Goal: Task Accomplishment & Management: Use online tool/utility

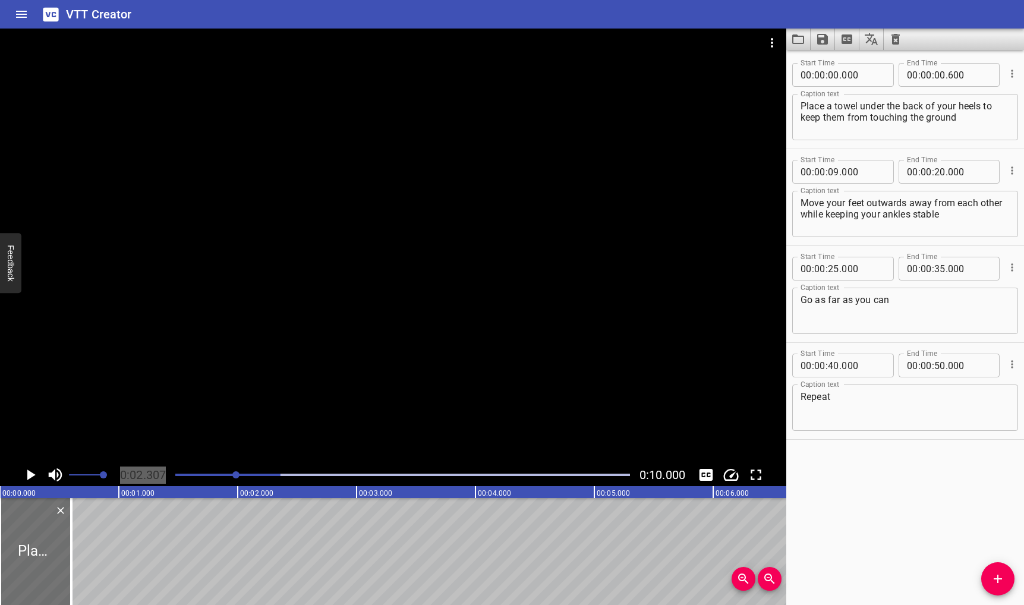
scroll to position [0, 274]
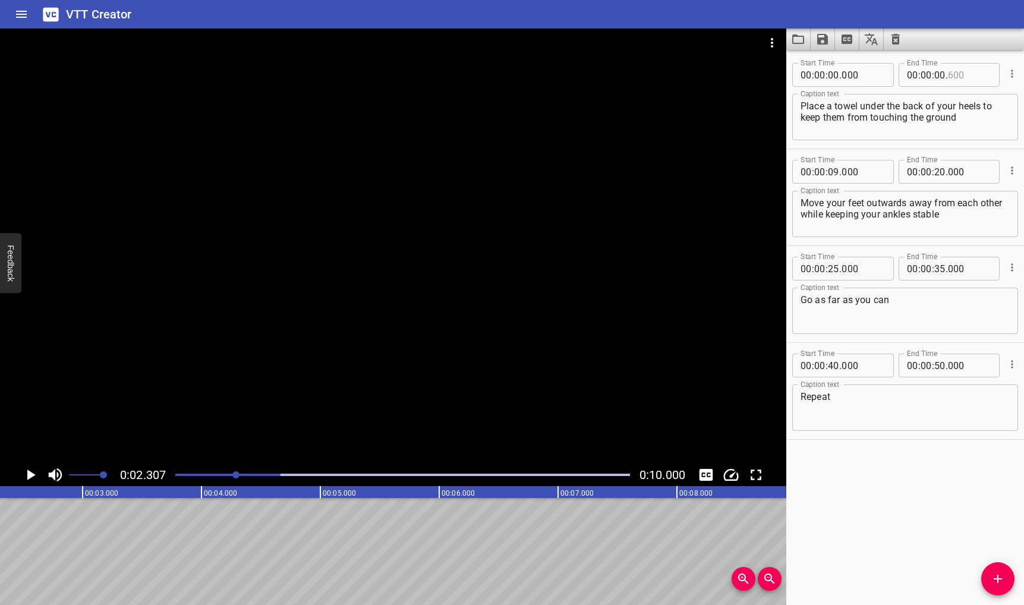
click at [948, 75] on input "number" at bounding box center [969, 75] width 43 height 24
type input "600"
click at [938, 70] on input "number" at bounding box center [940, 75] width 11 height 24
type input "06"
type input "600"
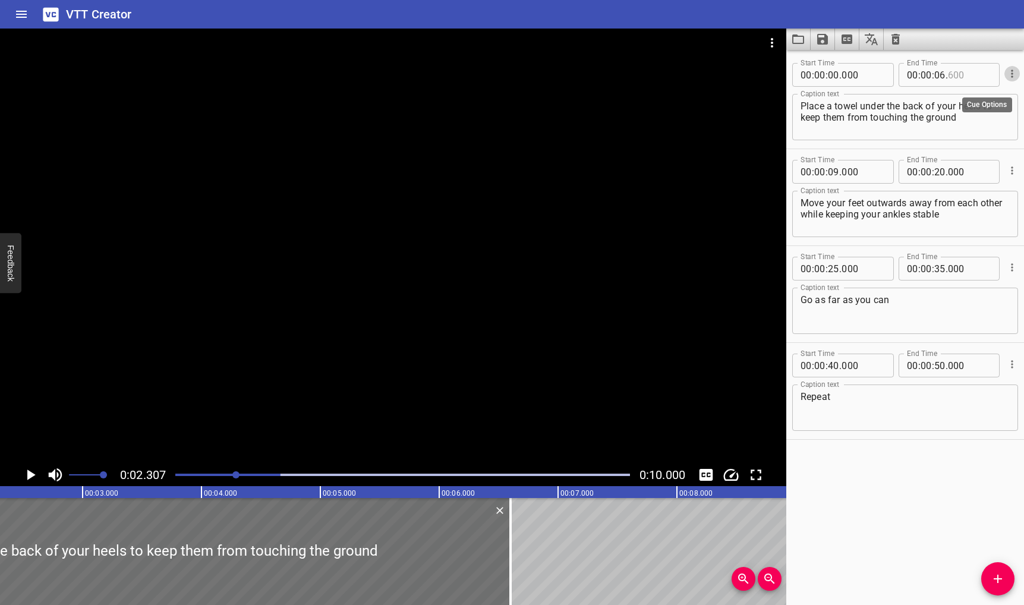
click at [952, 73] on input "number" at bounding box center [969, 75] width 43 height 24
type input "000"
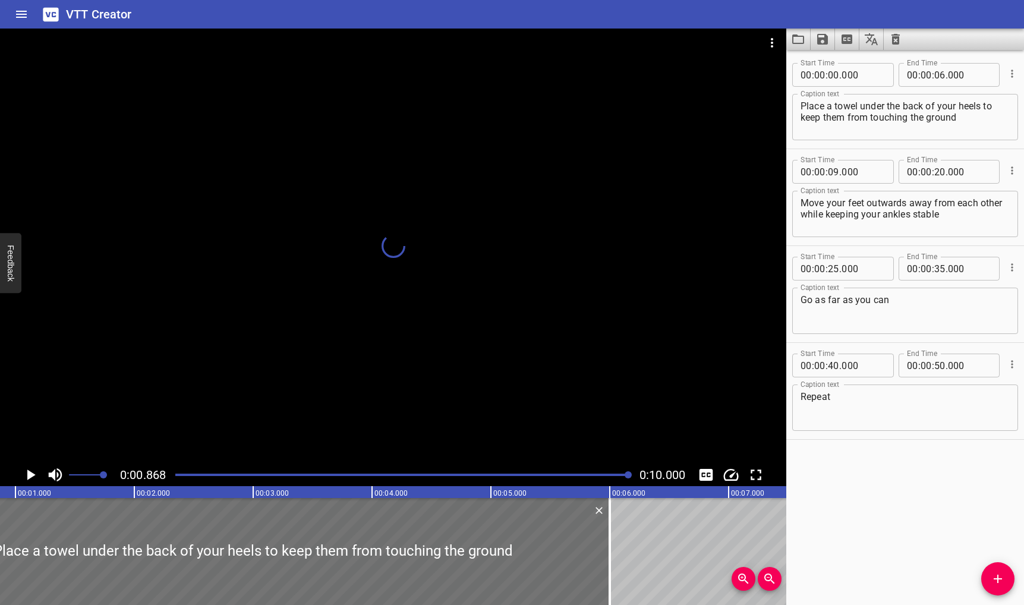
scroll to position [0, 119]
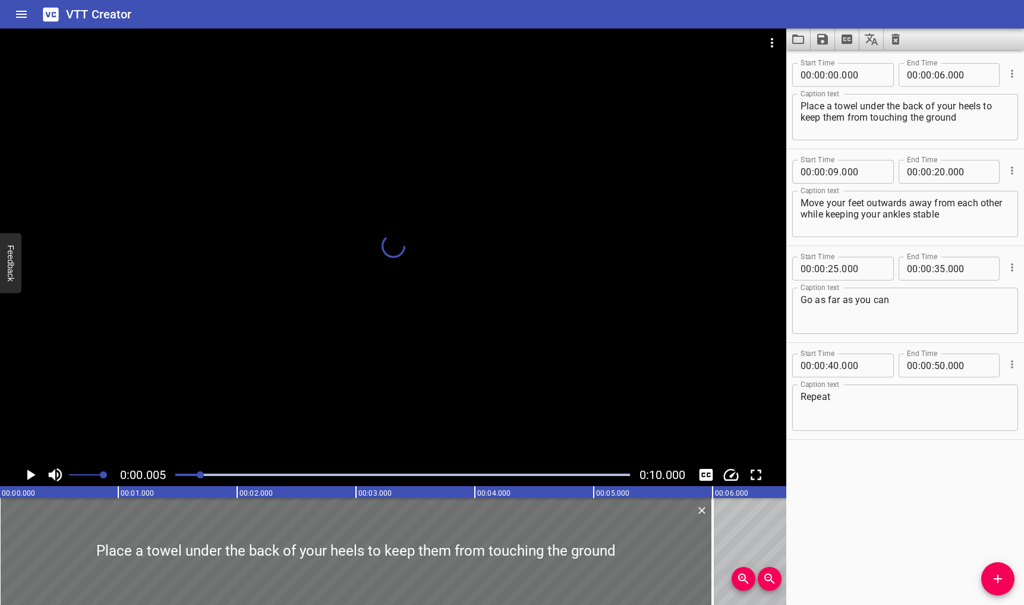
drag, startPoint x: 234, startPoint y: 473, endPoint x: 201, endPoint y: 472, distance: 33.3
click at [201, 472] on div at bounding box center [200, 474] width 7 height 7
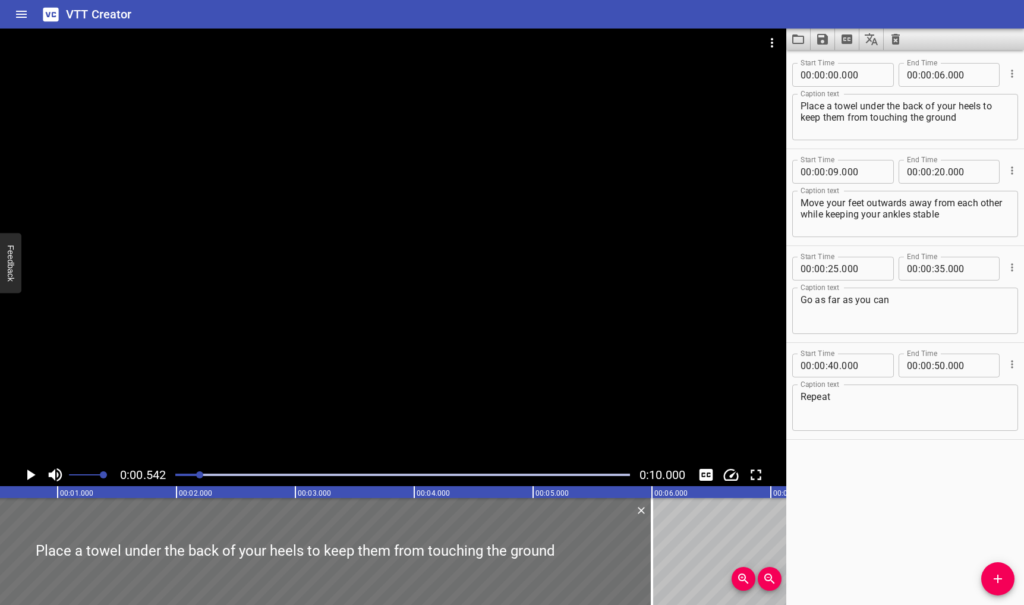
scroll to position [0, 64]
click at [940, 74] on input "number" at bounding box center [940, 75] width 11 height 24
type input "02"
type input "000"
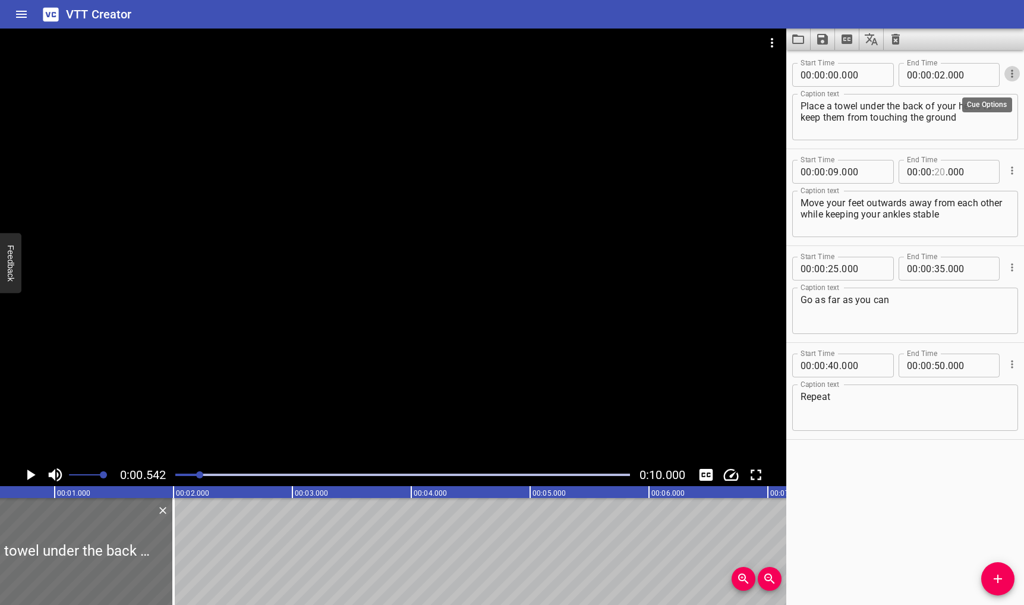
click at [935, 172] on input "number" at bounding box center [940, 172] width 11 height 24
type input "20"
click at [837, 171] on input "number" at bounding box center [833, 172] width 11 height 24
type input "02"
type input "000"
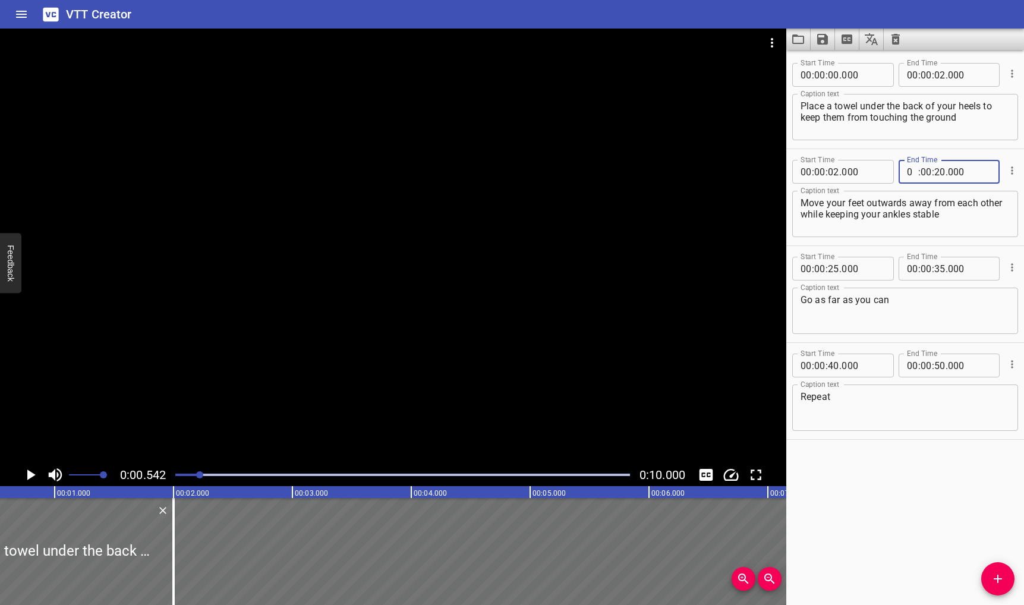
type input "00"
type input "04"
type input "000"
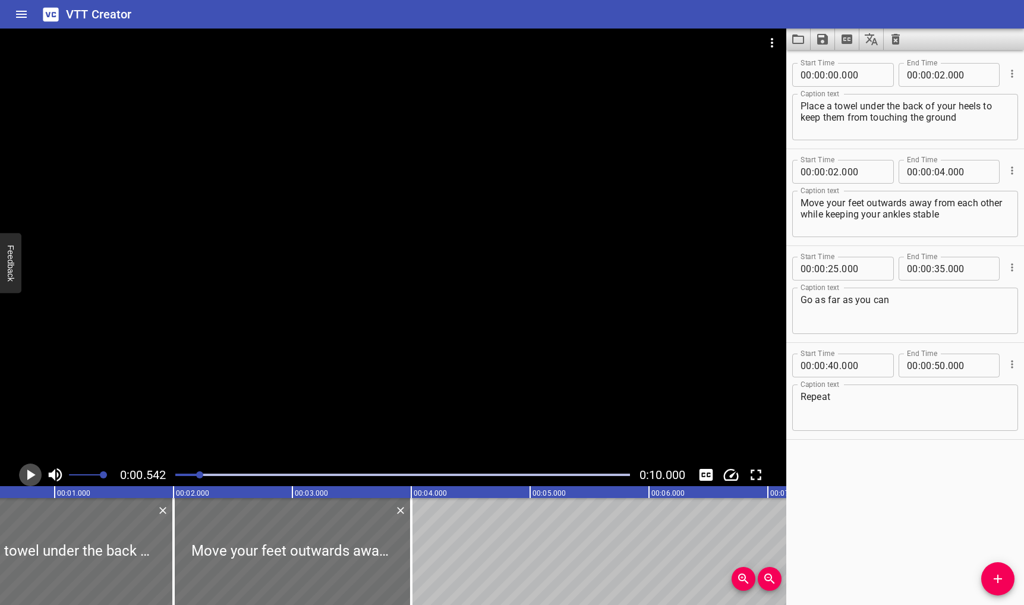
click at [30, 470] on icon "Play/Pause" at bounding box center [30, 475] width 18 height 18
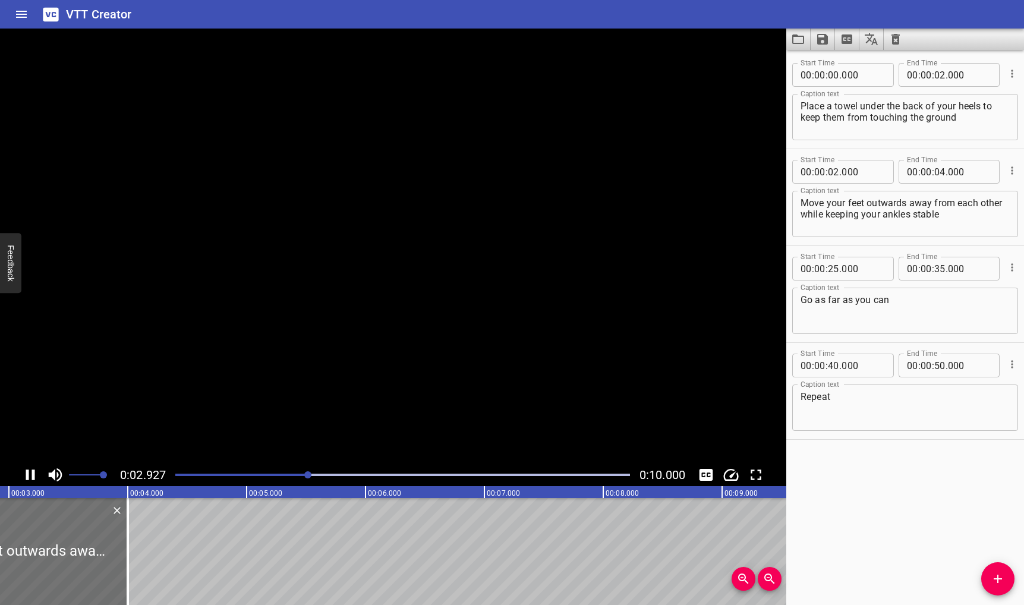
click at [30, 470] on icon "Play/Pause" at bounding box center [30, 475] width 18 height 18
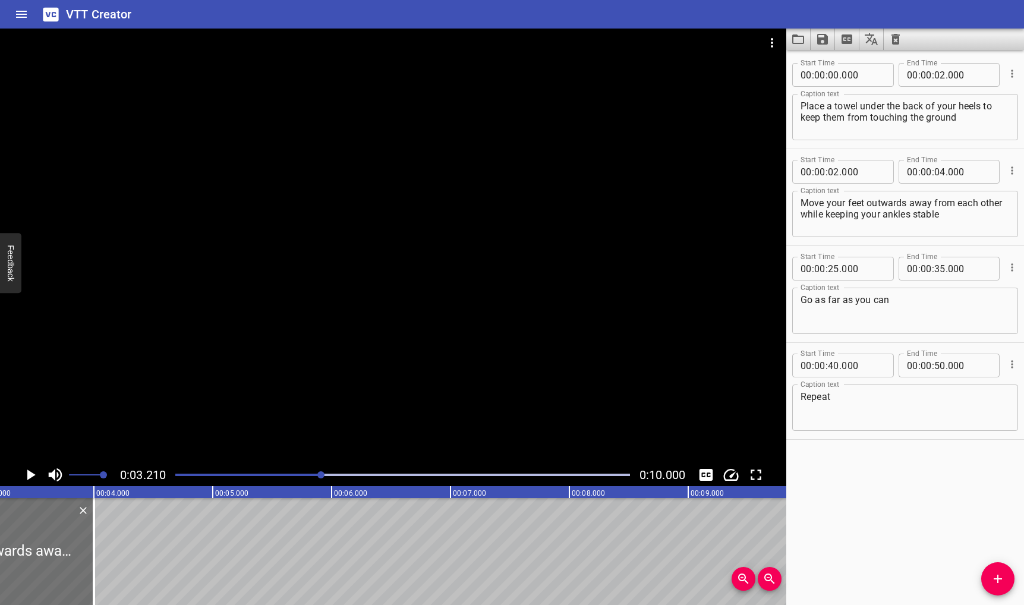
click at [174, 473] on div at bounding box center [402, 475] width 469 height 17
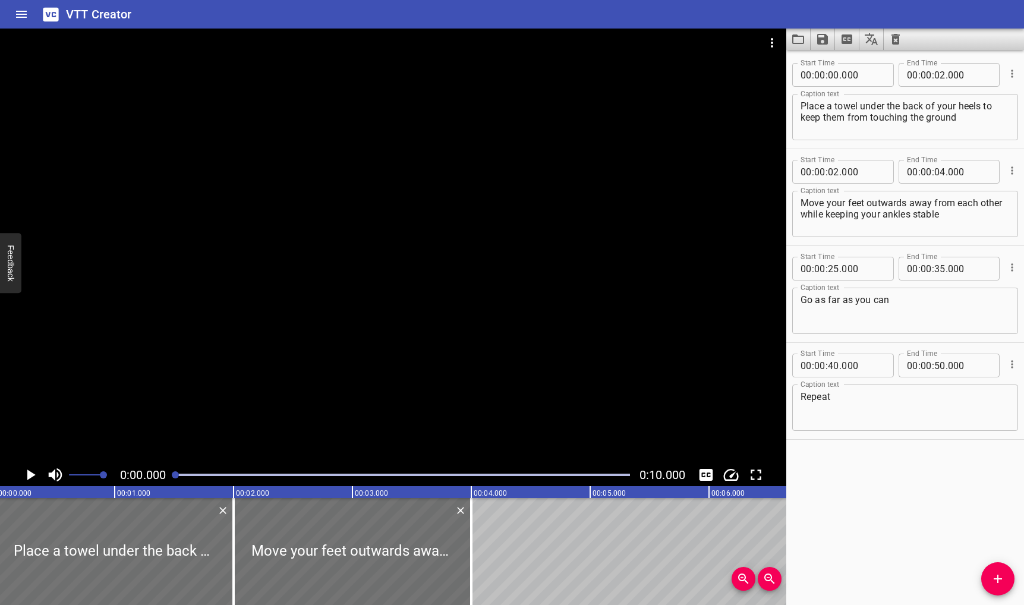
scroll to position [0, 0]
click at [28, 477] on icon "Play/Pause" at bounding box center [31, 475] width 8 height 11
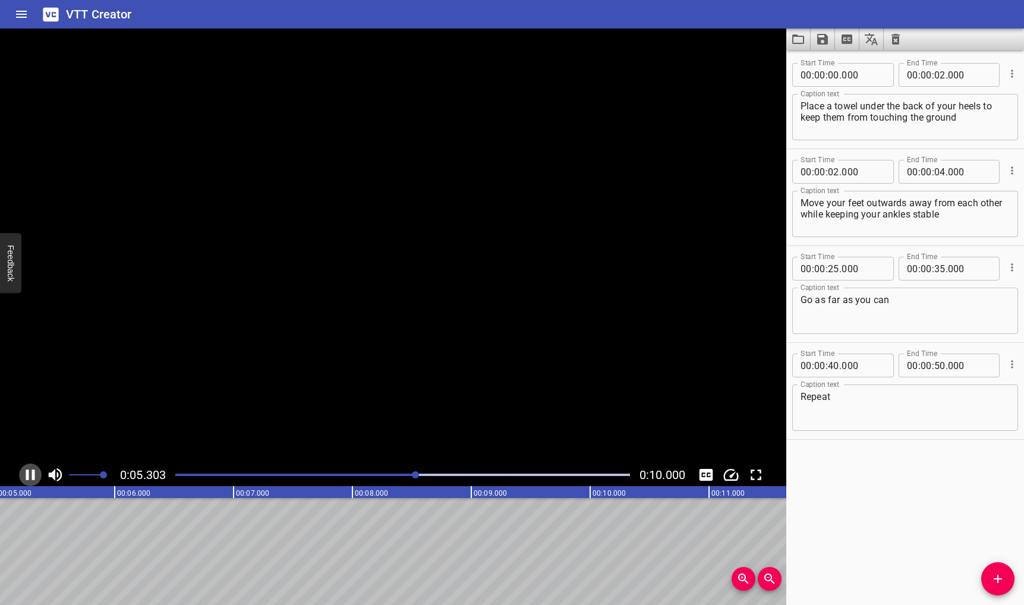
click at [28, 477] on icon "Play/Pause" at bounding box center [30, 475] width 9 height 11
click at [774, 46] on icon "Video Options" at bounding box center [772, 43] width 14 height 14
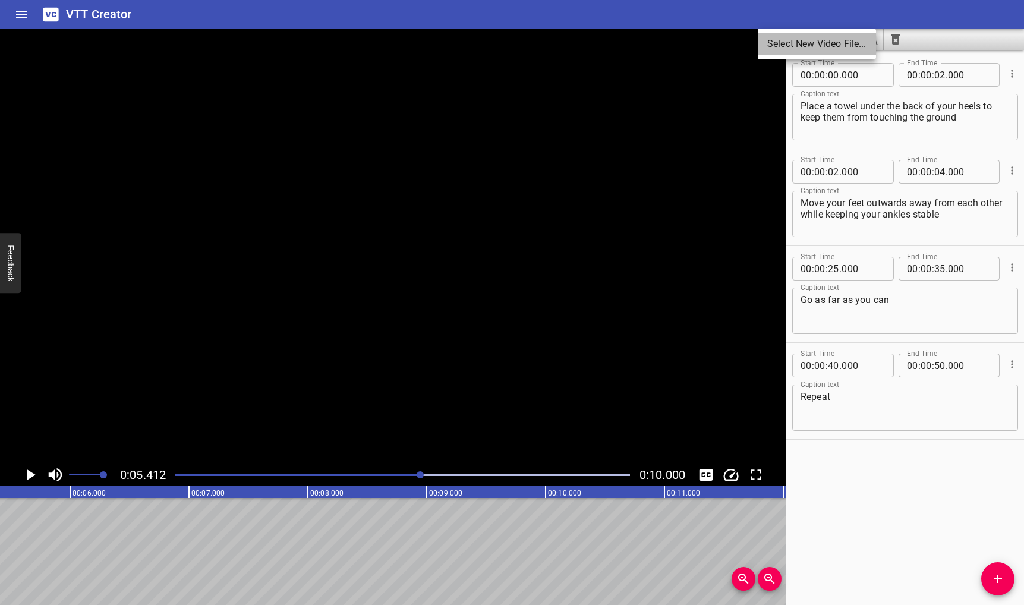
click at [803, 38] on li "Select New Video File..." at bounding box center [817, 43] width 118 height 21
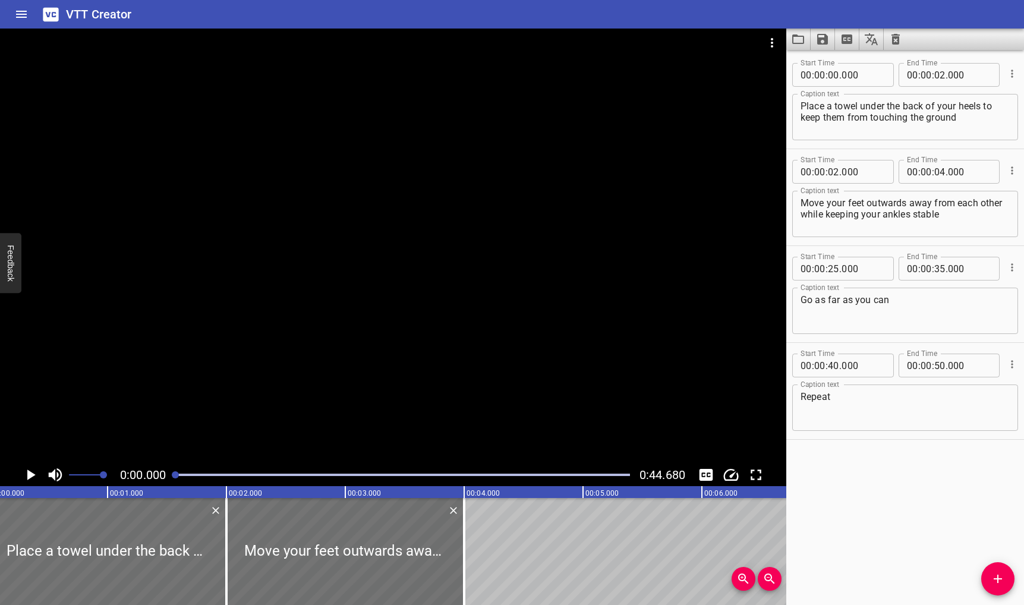
scroll to position [0, 0]
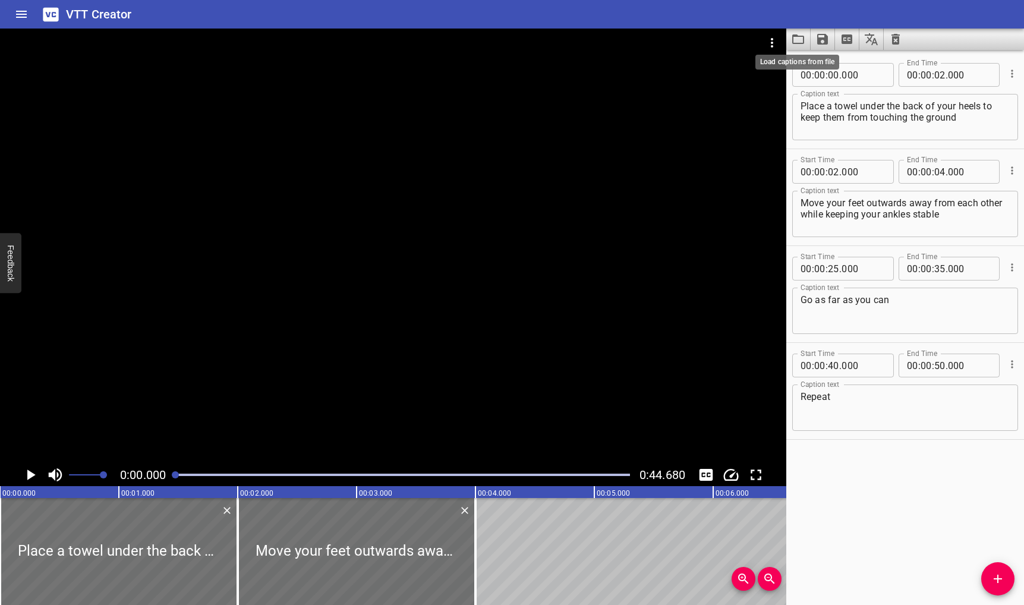
click at [800, 42] on icon "Load captions from file" at bounding box center [798, 39] width 14 height 14
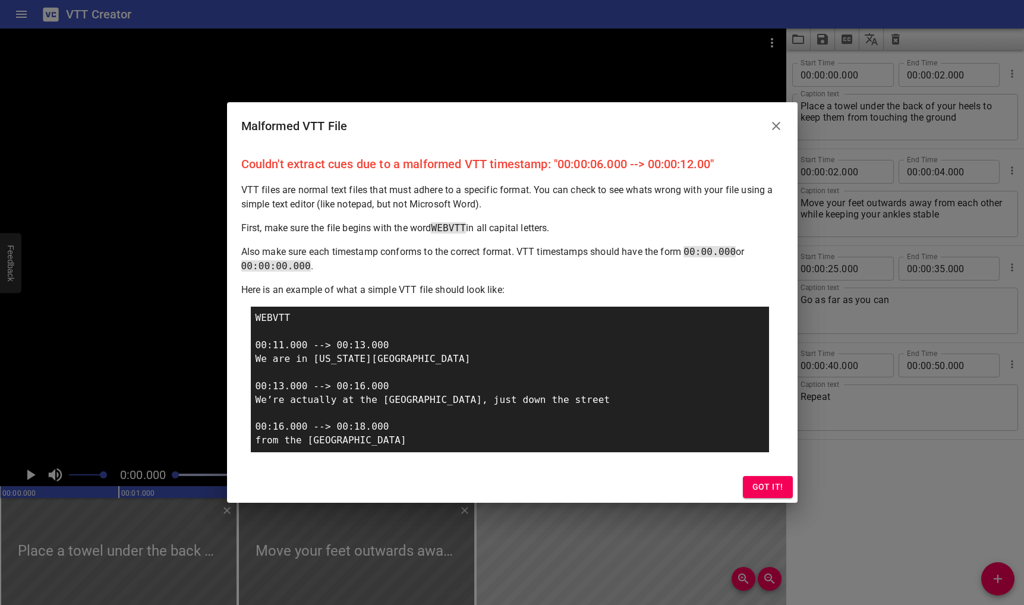
drag, startPoint x: 591, startPoint y: 385, endPoint x: 588, endPoint y: 462, distance: 76.8
click at [588, 462] on div "Couldn't extract cues due to a malformed VTT timestamp: "00:00:06.000 --> 00:00…" at bounding box center [512, 311] width 571 height 322
click at [784, 489] on button "Got it!" at bounding box center [768, 487] width 50 height 22
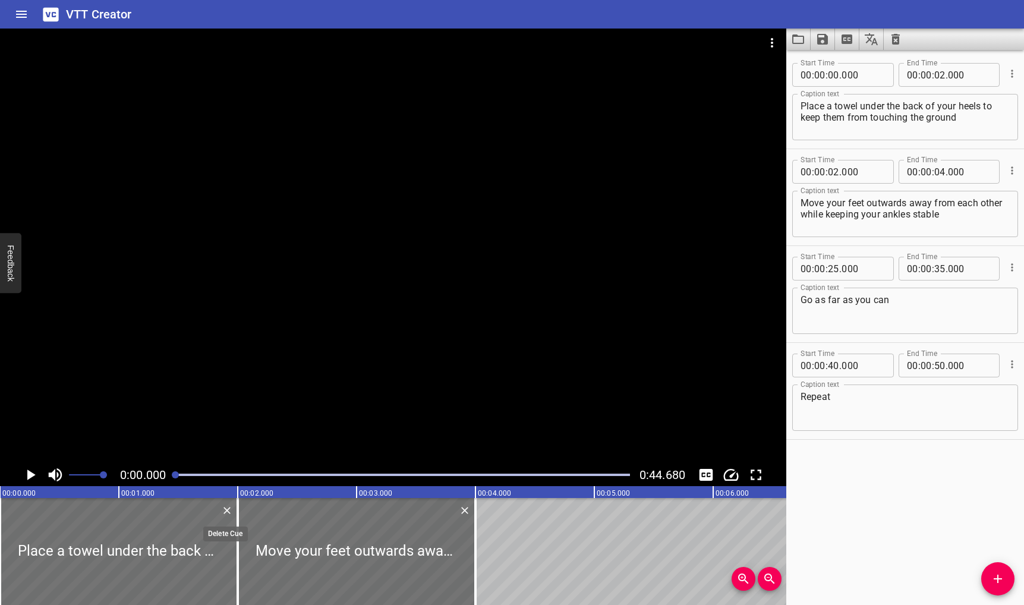
click at [228, 510] on icon "Delete" at bounding box center [227, 510] width 7 height 7
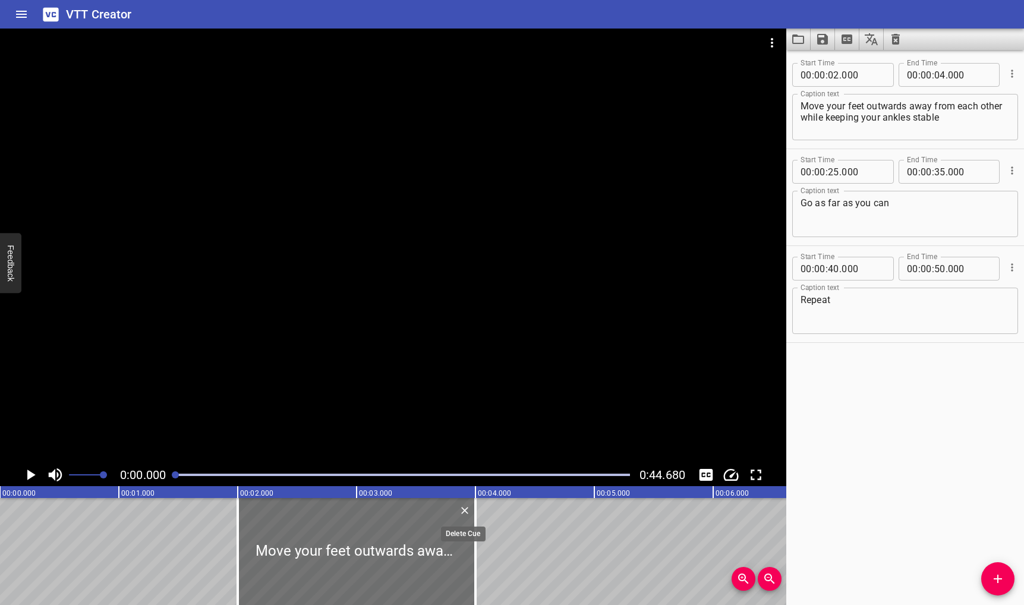
click at [469, 510] on icon "Delete" at bounding box center [465, 511] width 12 height 12
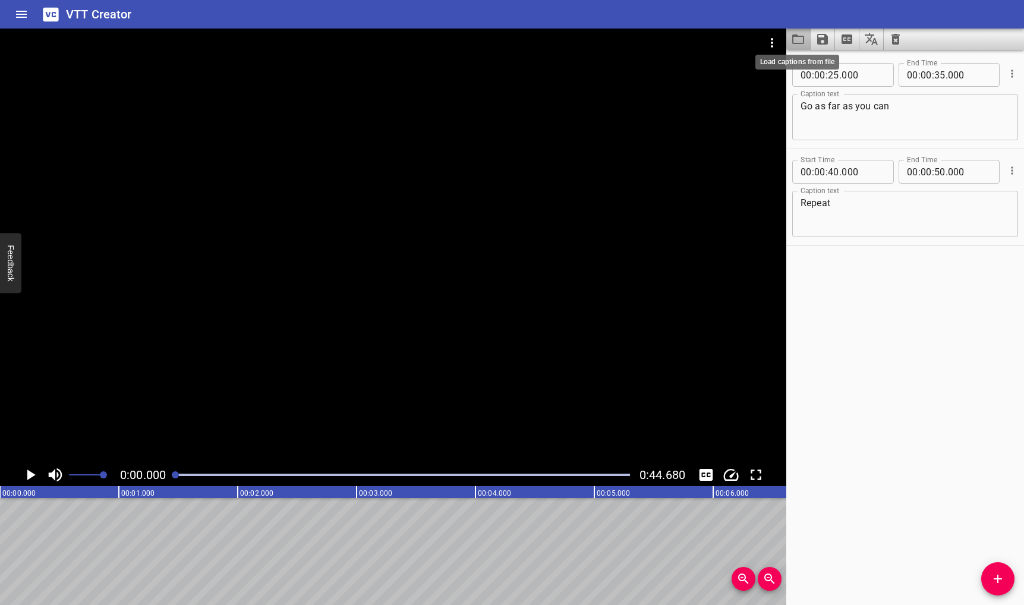
click at [800, 39] on icon "Load captions from file" at bounding box center [798, 39] width 14 height 14
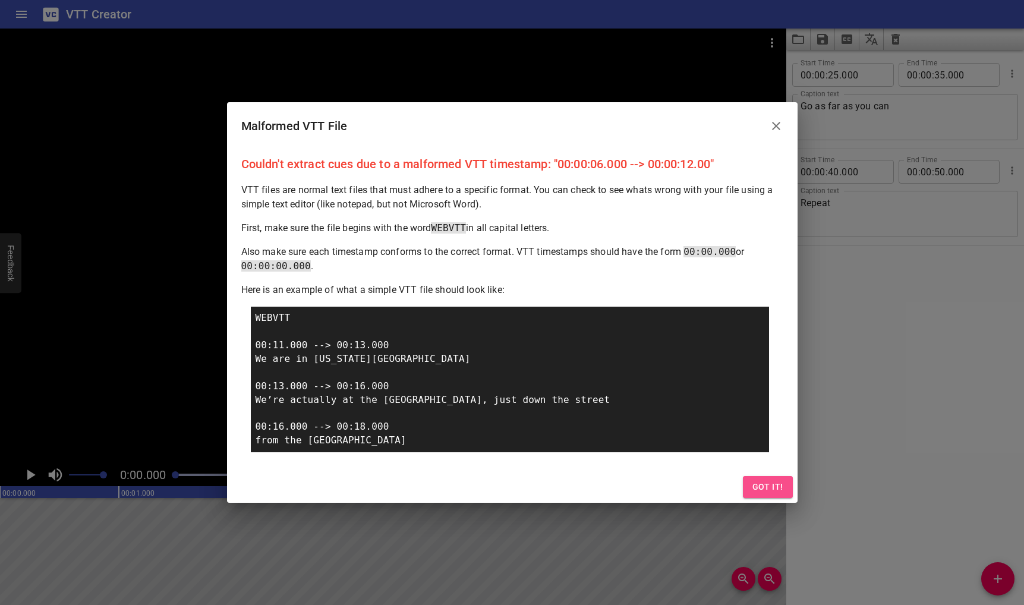
click at [763, 479] on button "Got it!" at bounding box center [768, 487] width 50 height 22
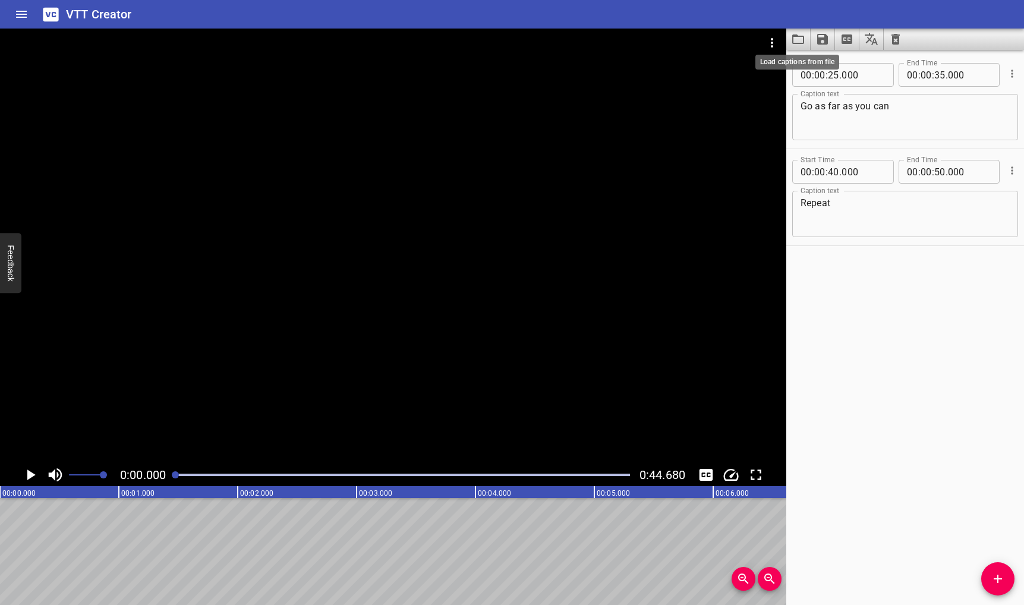
click at [800, 38] on icon "Load captions from file" at bounding box center [798, 39] width 14 height 14
click at [844, 115] on textarea "Go as far as you can" at bounding box center [905, 117] width 209 height 34
click at [800, 36] on icon "Load captions from file" at bounding box center [799, 39] width 12 height 10
click at [1007, 174] on icon "Cue Options" at bounding box center [1013, 171] width 12 height 12
click at [984, 190] on li "Delete Cue" at bounding box center [962, 191] width 103 height 21
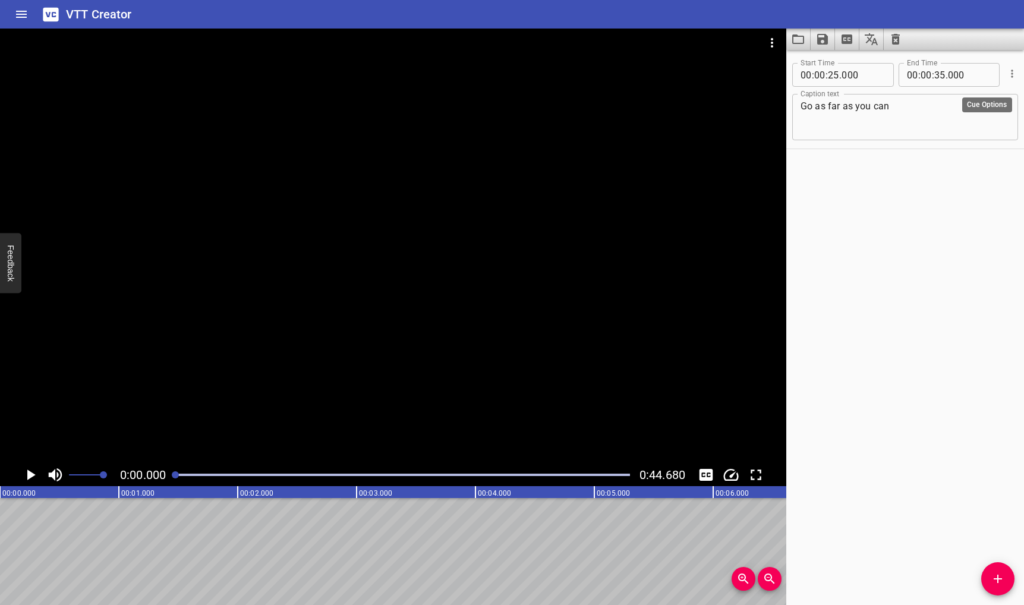
click at [1007, 77] on icon "Cue Options" at bounding box center [1013, 74] width 12 height 12
click at [958, 94] on li "Delete Cue" at bounding box center [962, 94] width 103 height 21
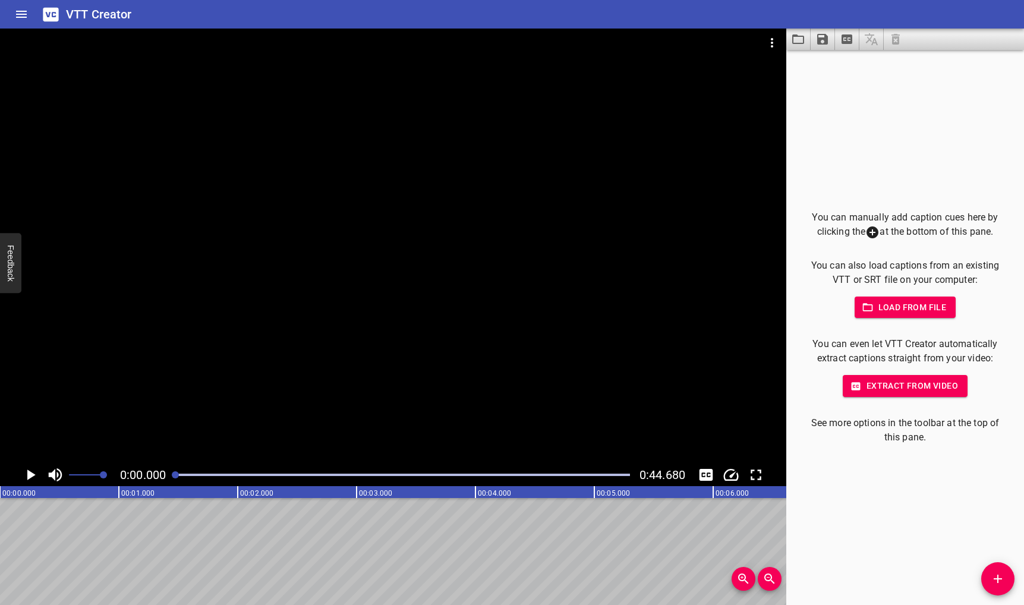
click at [912, 312] on span "Load from file" at bounding box center [905, 307] width 83 height 15
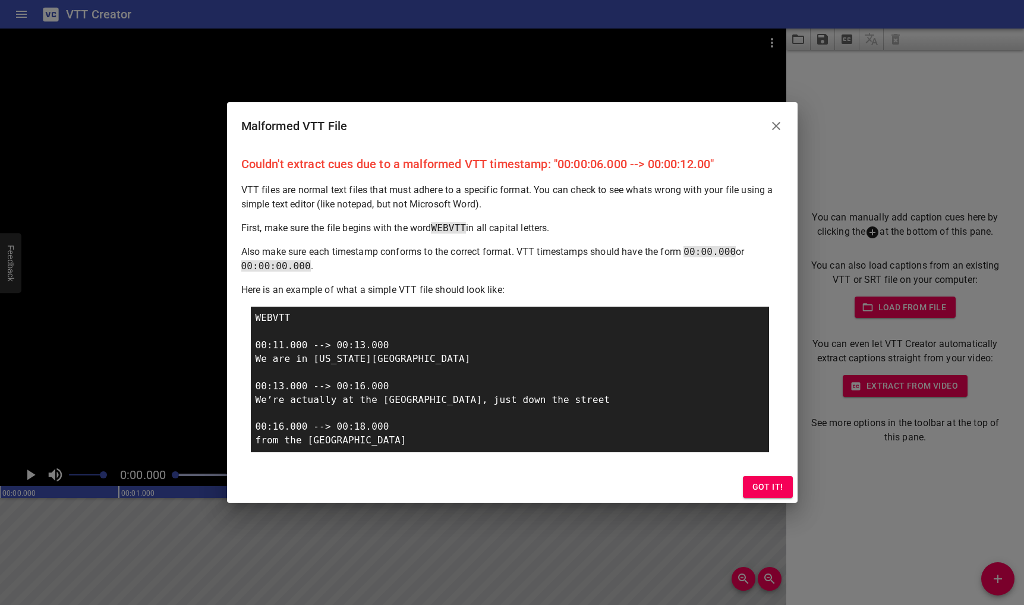
click at [779, 128] on icon "Close" at bounding box center [776, 126] width 14 height 14
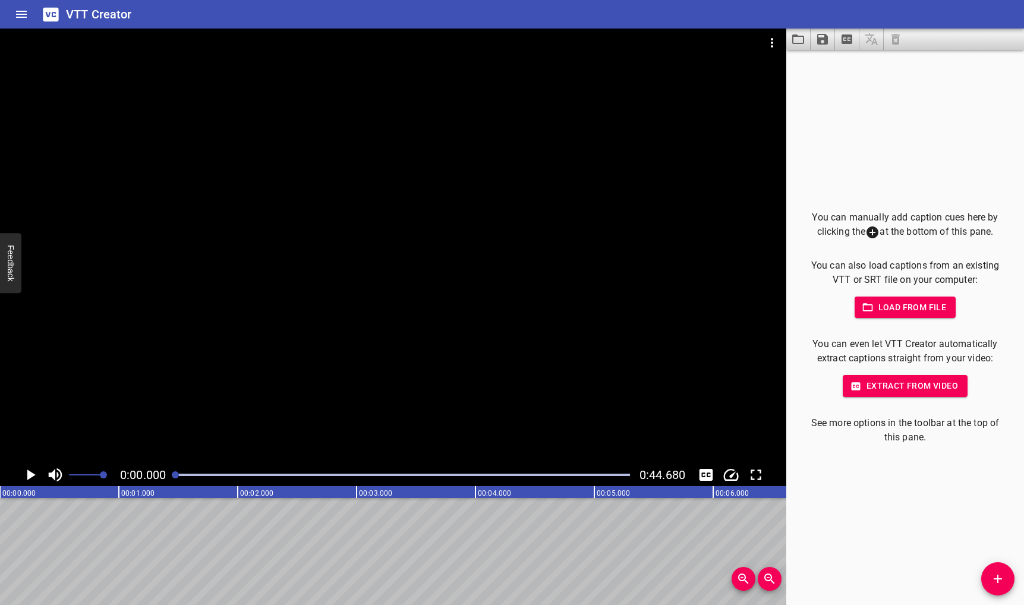
click at [779, 128] on icon "Close" at bounding box center [776, 135] width 14 height 14
click at [937, 305] on span "Load from file" at bounding box center [905, 307] width 83 height 15
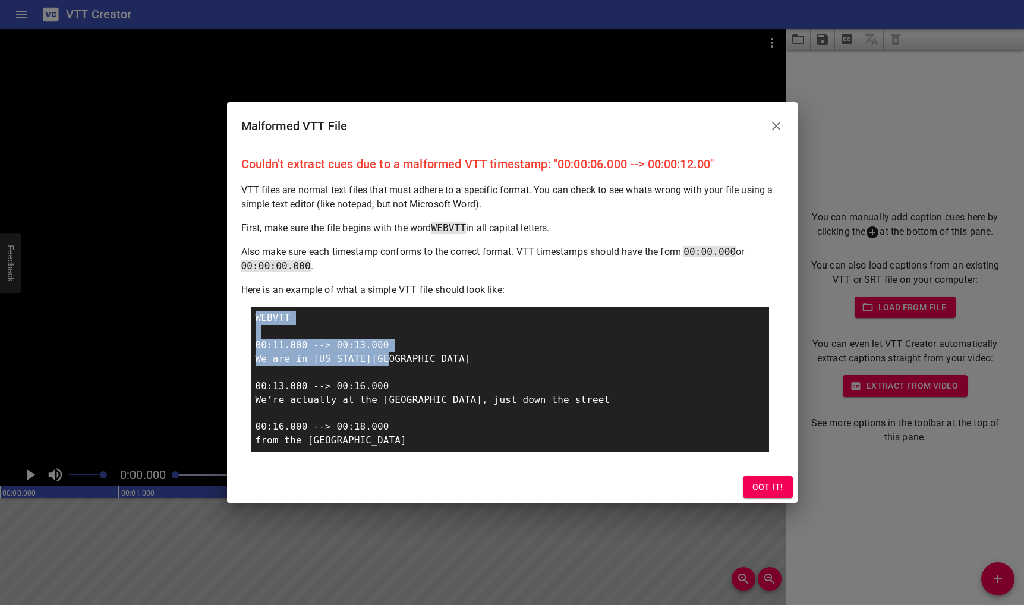
drag, startPoint x: 381, startPoint y: 351, endPoint x: 215, endPoint y: 298, distance: 173.9
click at [215, 298] on div "Malformed VTT File Couldn't extract cues due to a malformed VTT timestamp: "00:…" at bounding box center [512, 302] width 1024 height 605
copy div "WEBVTT 00:11.000 --> 00:13.000 We are in New York City"
click at [790, 492] on button "Got it!" at bounding box center [768, 487] width 50 height 22
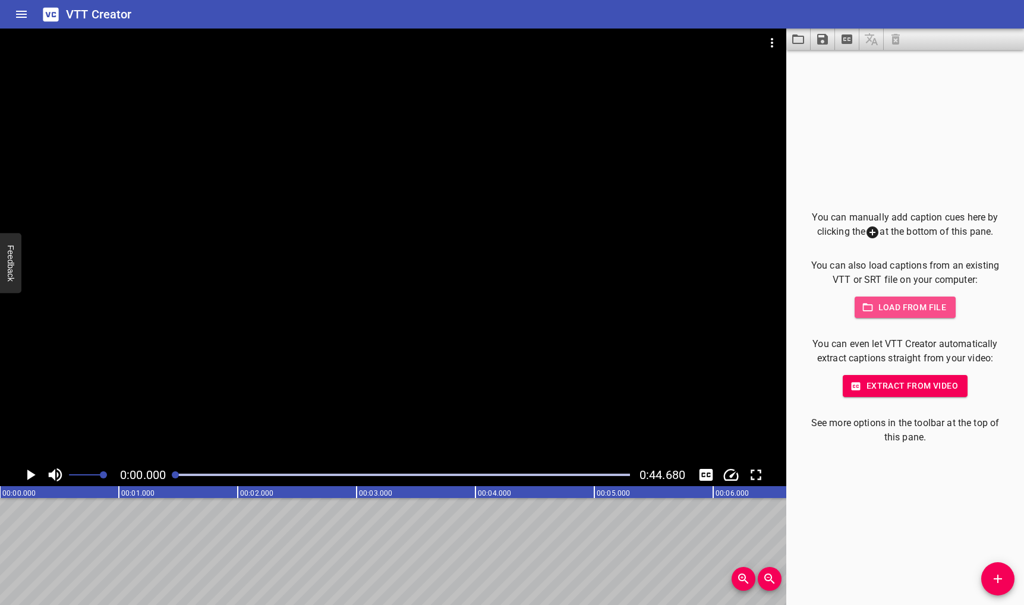
click at [926, 307] on span "Load from file" at bounding box center [905, 307] width 83 height 15
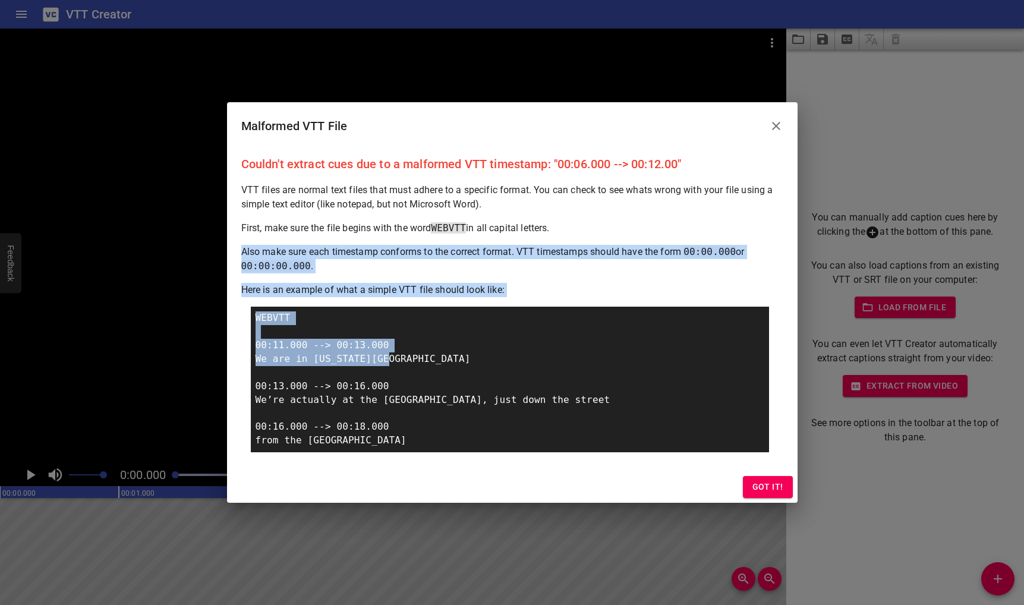
drag, startPoint x: 401, startPoint y: 357, endPoint x: 11, endPoint y: 249, distance: 405.5
click at [11, 249] on div "Malformed VTT File Couldn't extract cues due to a malformed VTT timestamp: "00:…" at bounding box center [512, 302] width 1024 height 605
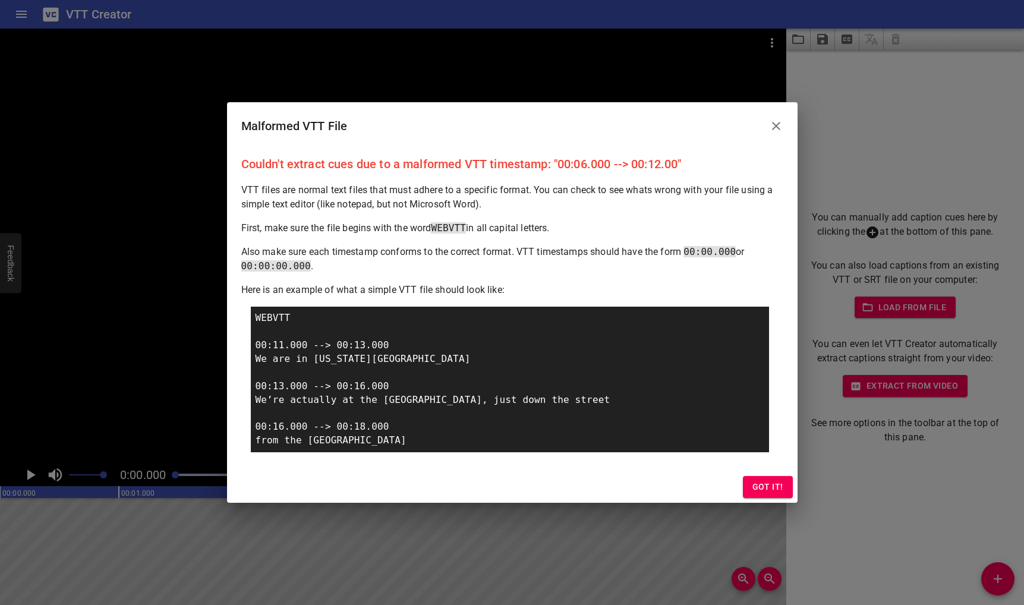
click at [354, 370] on div "WEBVTT 00:11.000 --> 00:13.000 We are in New York City 00:13.000 --> 00:16.000 …" at bounding box center [510, 380] width 518 height 146
drag, startPoint x: 408, startPoint y: 358, endPoint x: 256, endPoint y: 320, distance: 156.2
click at [256, 320] on div "WEBVTT 00:11.000 --> 00:13.000 We are in New York City 00:13.000 --> 00:16.000 …" at bounding box center [510, 380] width 518 height 146
copy div "WEBVTT 00:11.000 --> 00:13.000 We are in New York City"
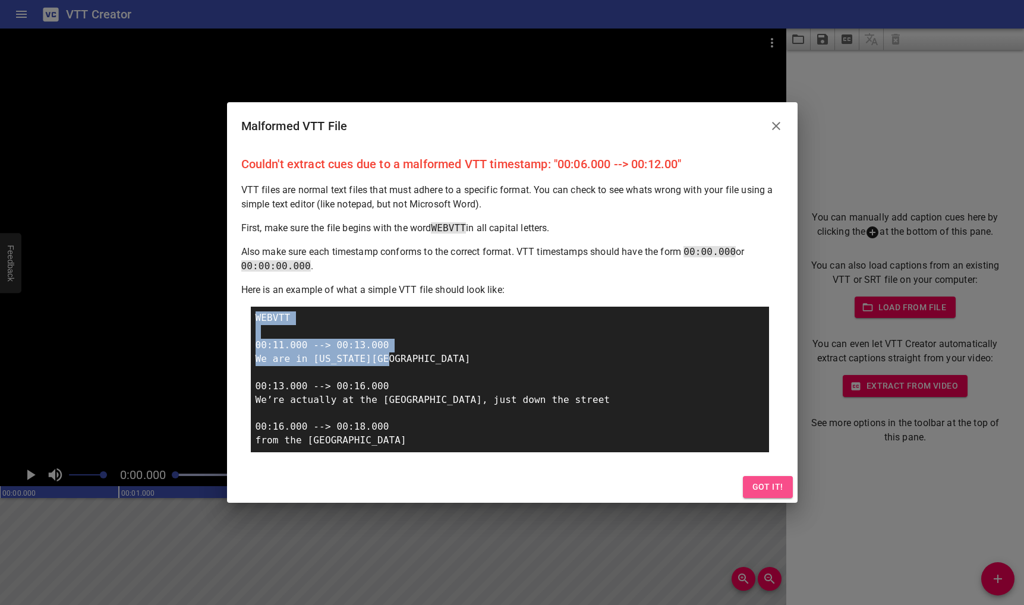
click at [788, 486] on button "Got it!" at bounding box center [768, 487] width 50 height 22
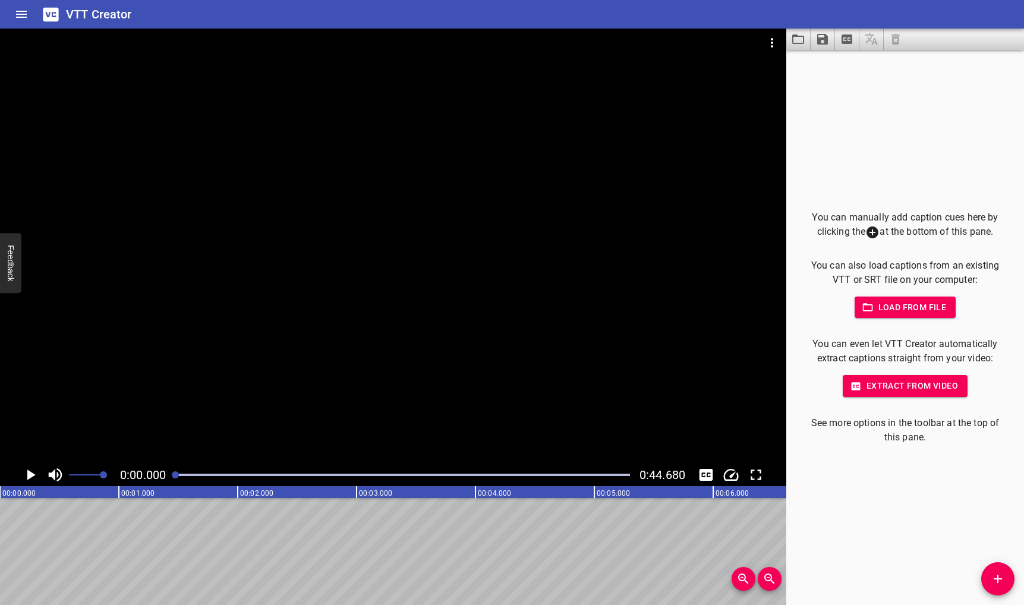
click at [879, 305] on span "Load from file" at bounding box center [905, 307] width 83 height 15
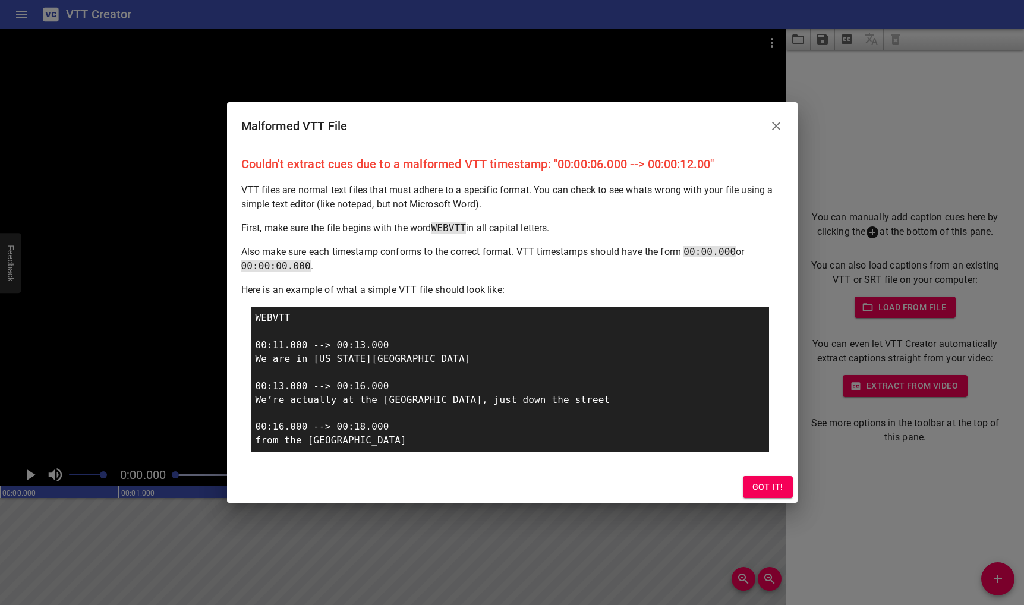
click at [736, 473] on div "Got it!" at bounding box center [512, 487] width 571 height 32
click at [740, 487] on div "Got it!" at bounding box center [512, 487] width 571 height 32
click at [767, 484] on span "Got it!" at bounding box center [768, 487] width 31 height 15
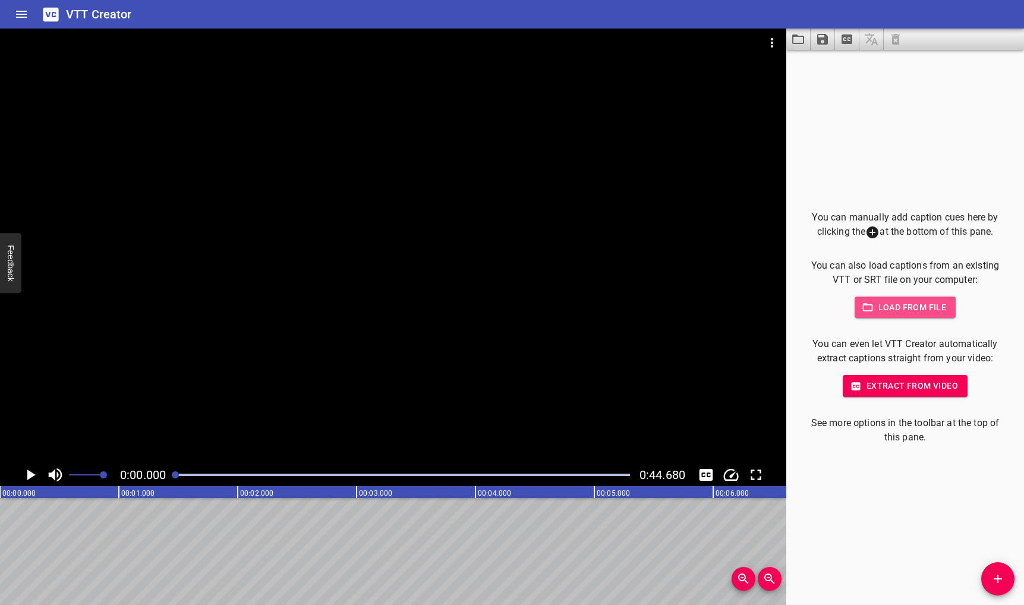
click at [921, 304] on span "Load from file" at bounding box center [905, 307] width 83 height 15
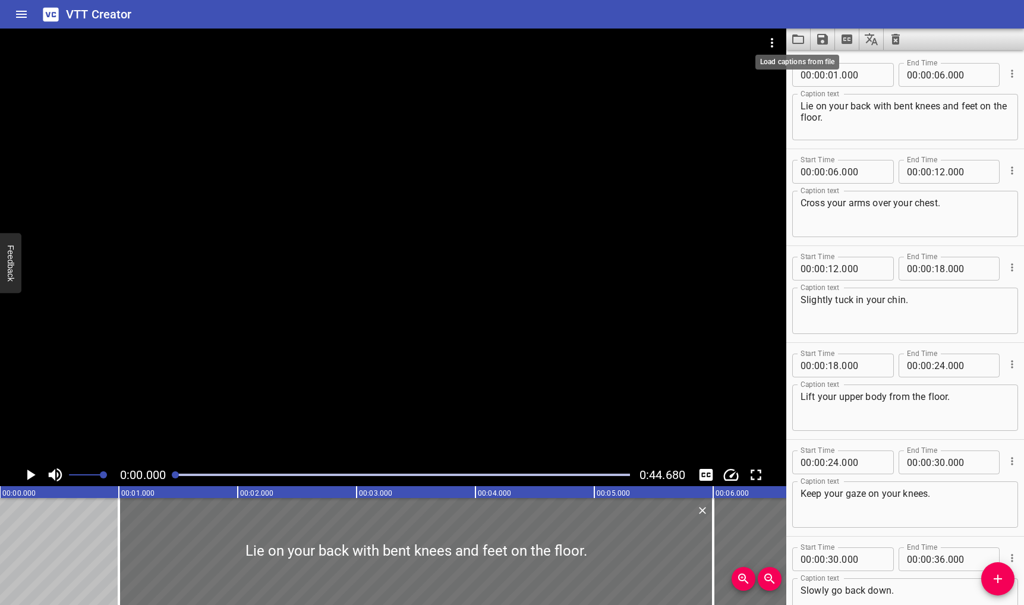
click at [804, 35] on icon "Load captions from file" at bounding box center [798, 39] width 14 height 14
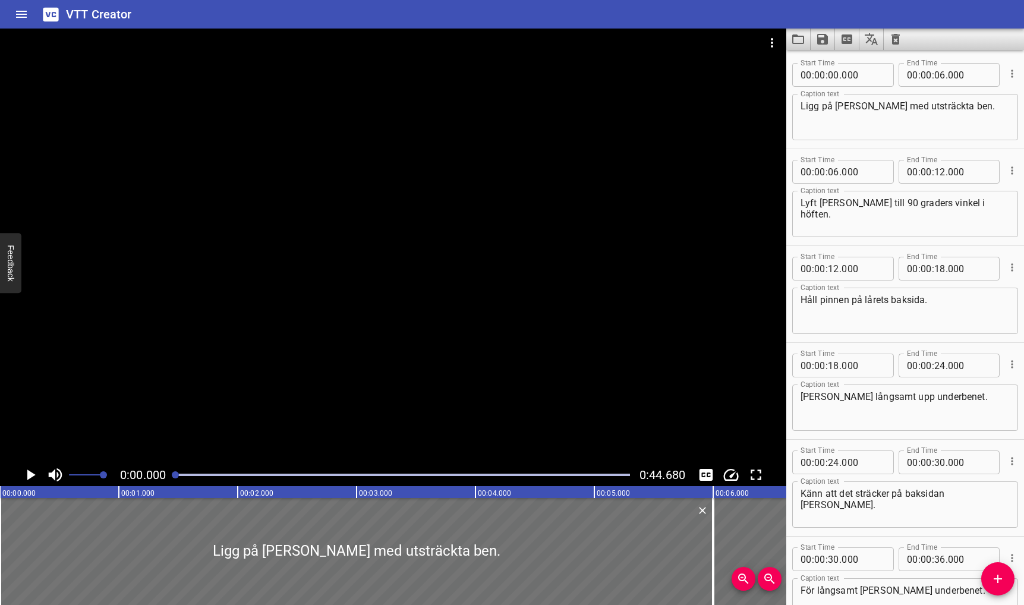
click at [17, 470] on div "0:00.000 0:44.680" at bounding box center [393, 475] width 787 height 23
click at [29, 473] on icon "Play/Pause" at bounding box center [31, 475] width 8 height 11
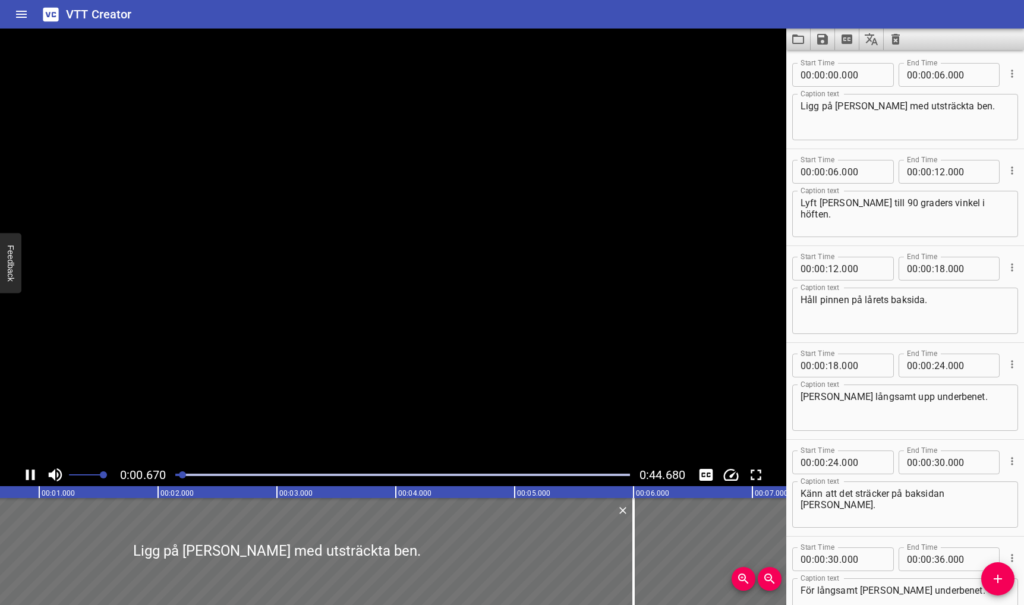
click at [29, 473] on icon "Play/Pause" at bounding box center [30, 475] width 9 height 11
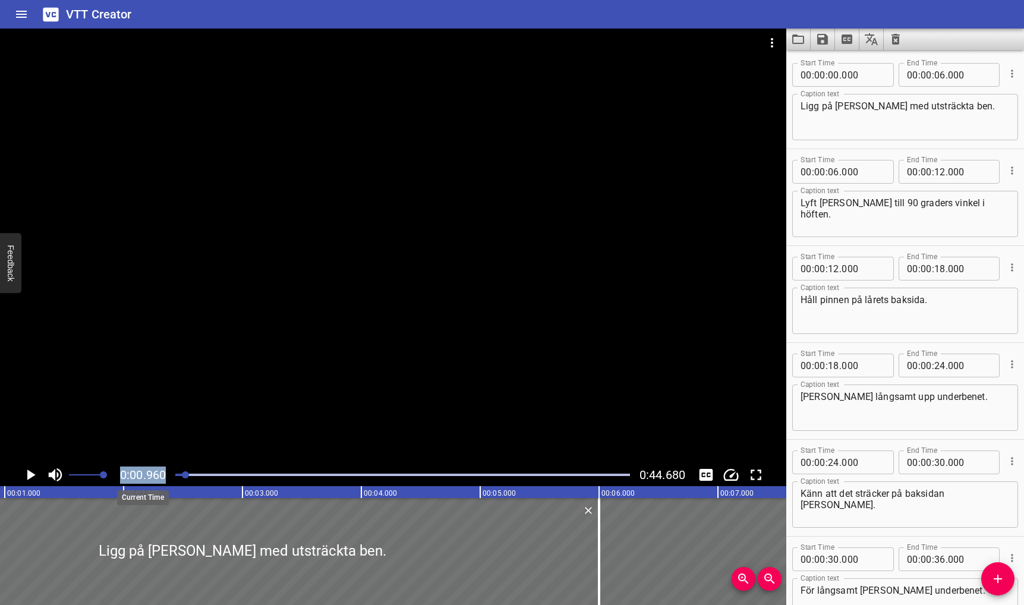
drag, startPoint x: 188, startPoint y: 470, endPoint x: 112, endPoint y: 473, distance: 75.5
click at [112, 472] on div "0:00.960 0:44.680" at bounding box center [393, 475] width 787 height 23
click at [778, 583] on span "Zoom Out" at bounding box center [770, 579] width 24 height 14
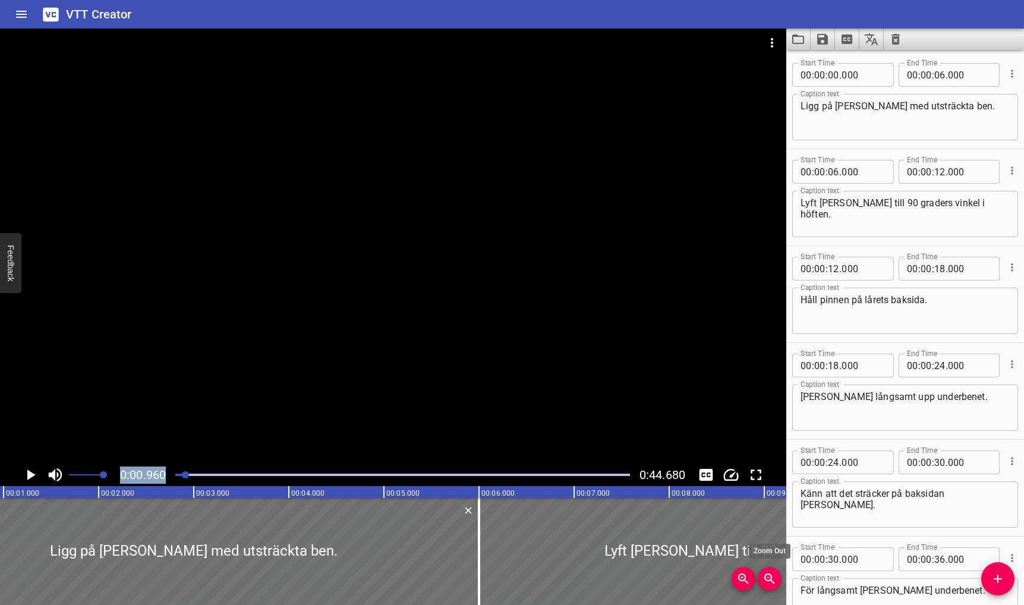
click at [778, 583] on span "Zoom Out" at bounding box center [770, 579] width 24 height 14
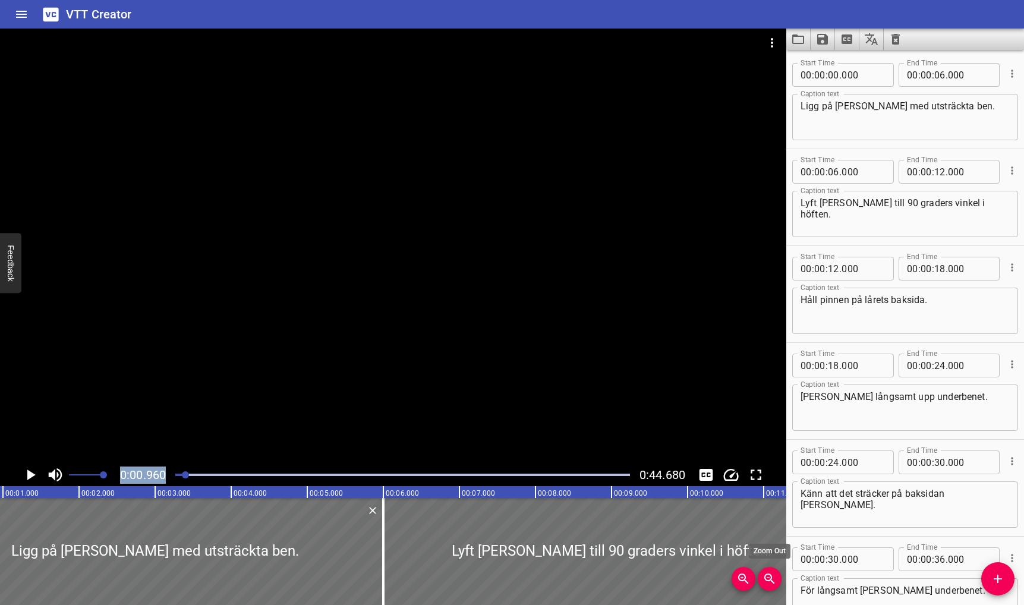
click at [778, 583] on span "Zoom Out" at bounding box center [770, 579] width 24 height 14
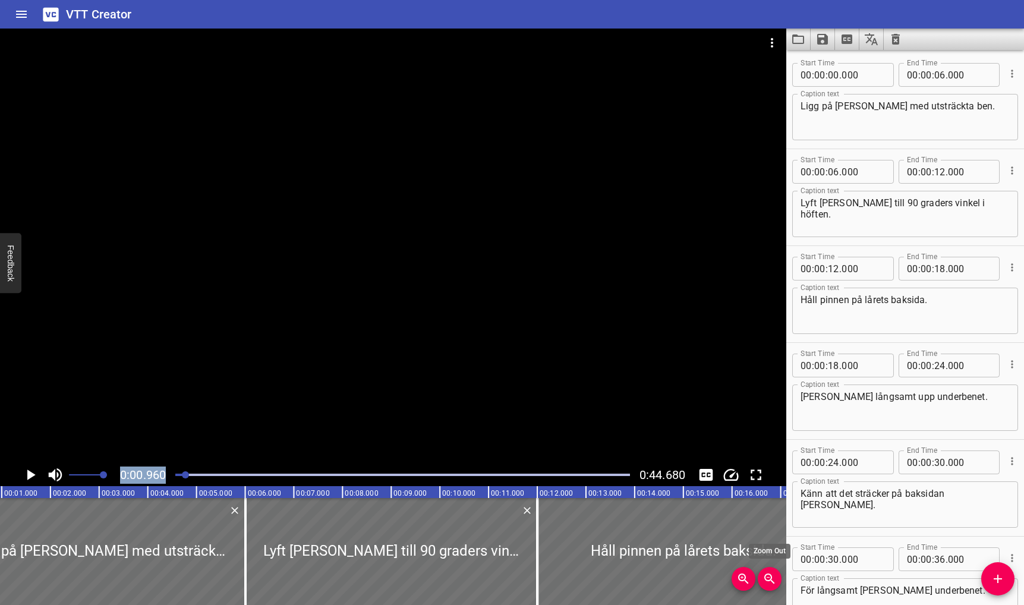
click at [778, 583] on span "Zoom Out" at bounding box center [770, 579] width 24 height 14
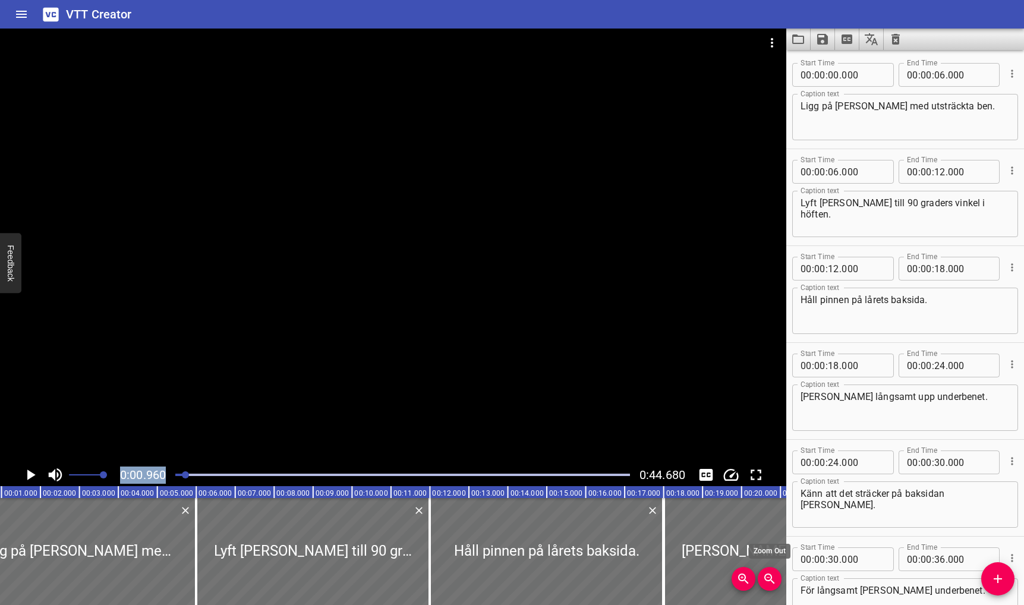
click at [778, 583] on span "Zoom Out" at bounding box center [770, 579] width 24 height 14
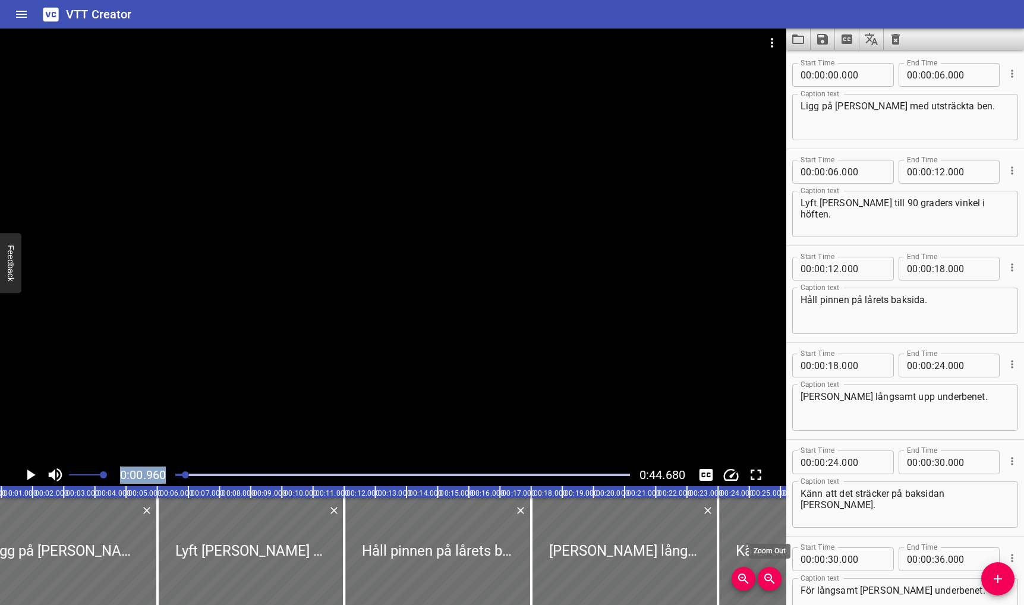
click at [778, 583] on span "Zoom Out" at bounding box center [770, 579] width 24 height 14
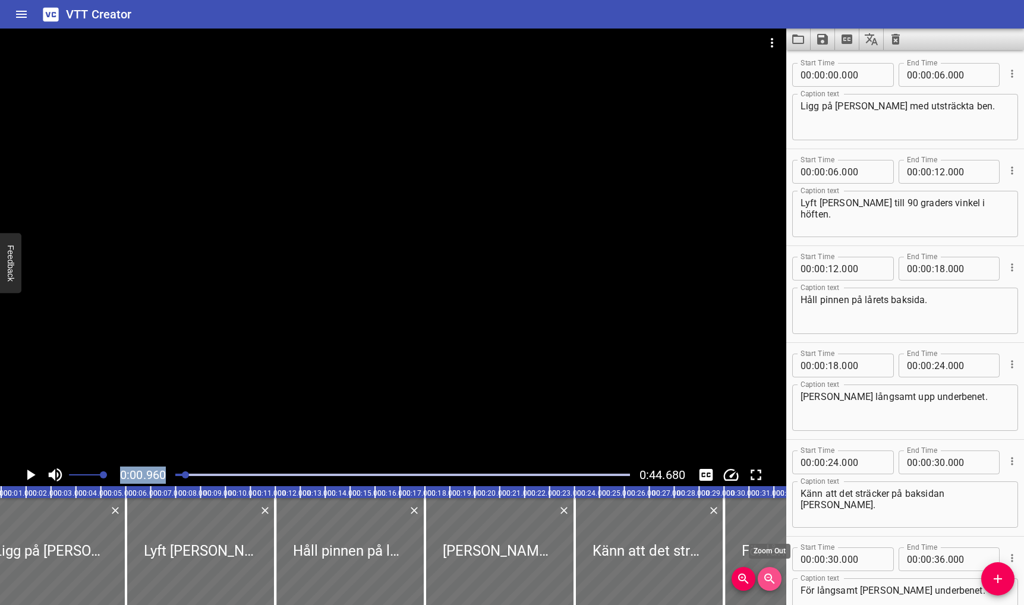
click at [778, 583] on span "Zoom Out" at bounding box center [770, 579] width 24 height 14
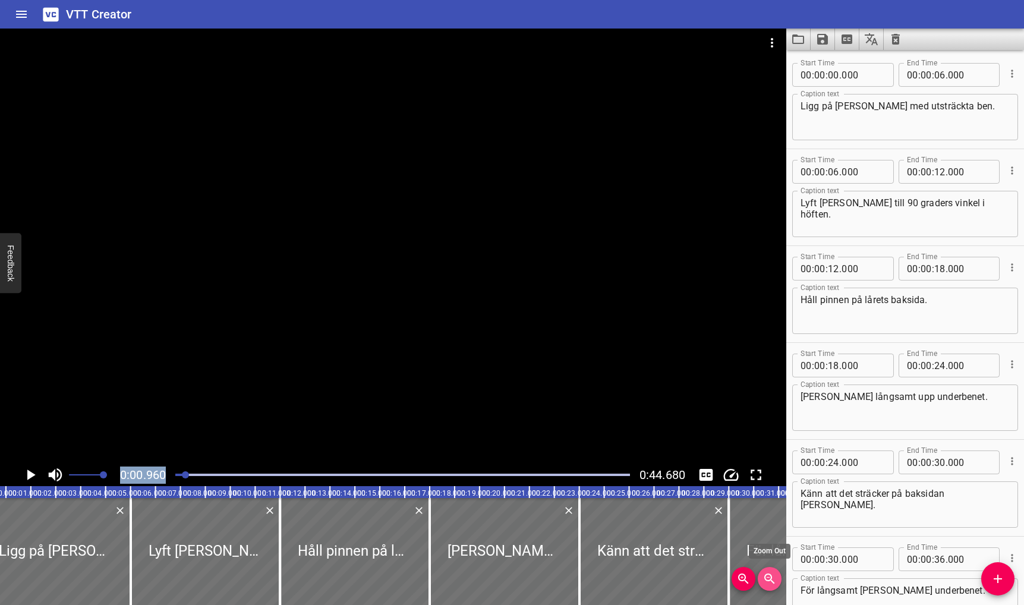
click at [778, 583] on span "Zoom Out" at bounding box center [770, 579] width 24 height 14
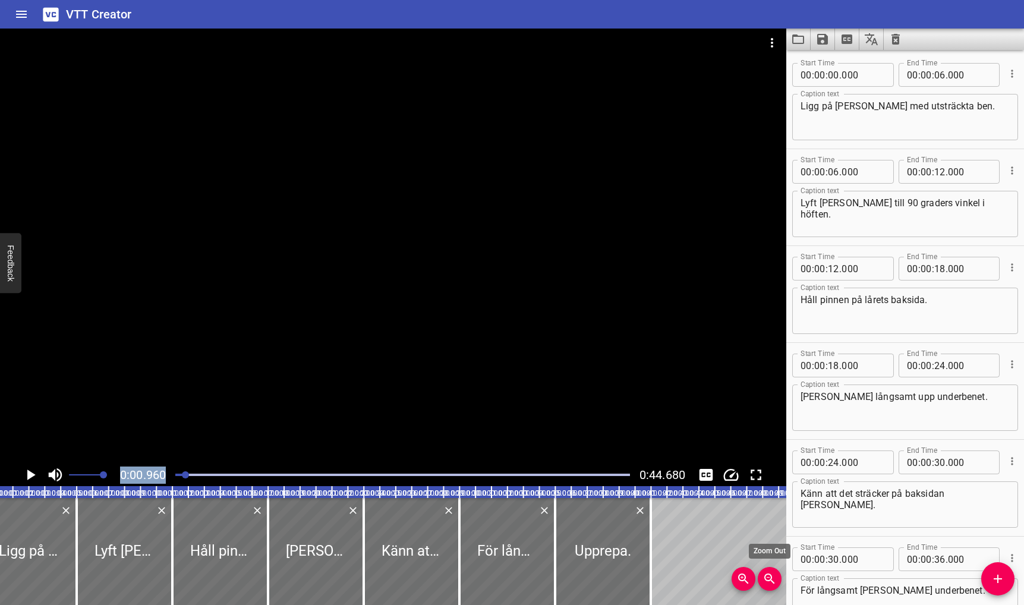
scroll to position [0, 15]
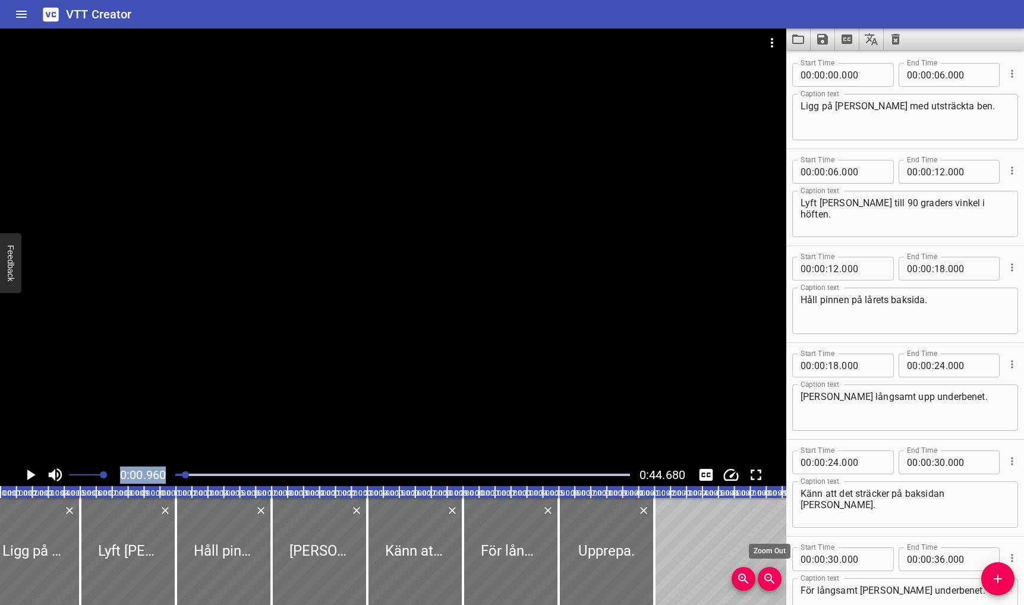
click at [778, 583] on span "Zoom Out" at bounding box center [770, 579] width 24 height 14
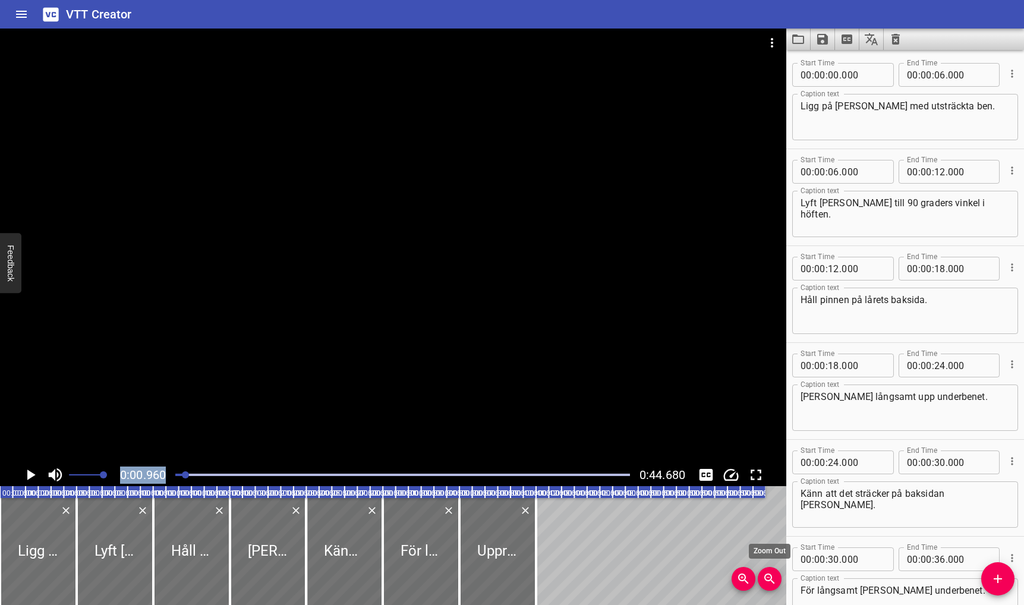
scroll to position [0, 0]
click at [778, 583] on span "Zoom Out" at bounding box center [770, 579] width 24 height 14
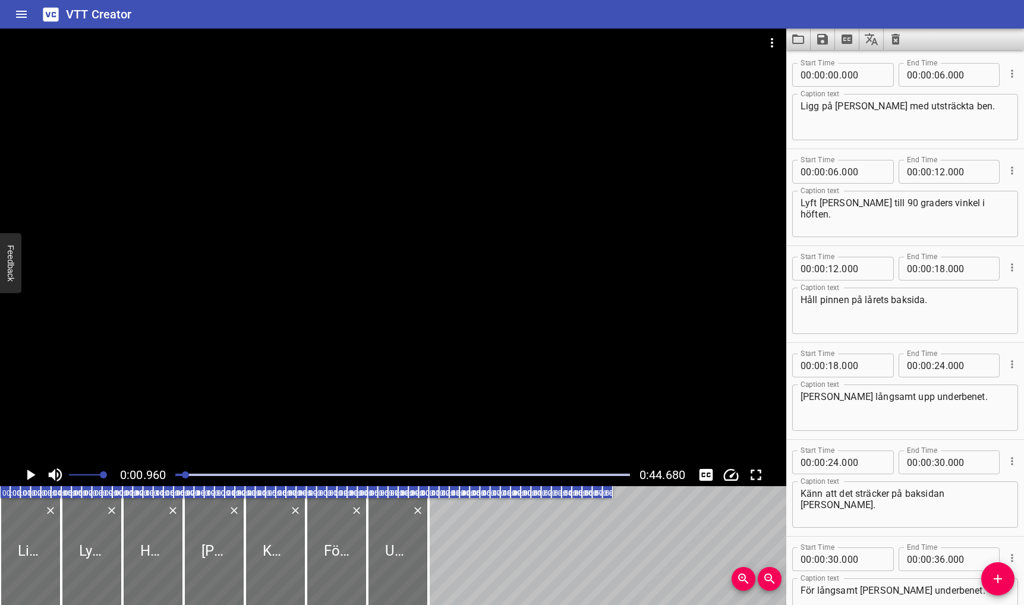
click at [3, 492] on text "00:00.000" at bounding box center [18, 493] width 33 height 8
drag, startPoint x: 189, startPoint y: 472, endPoint x: 152, endPoint y: 472, distance: 36.9
click at [153, 471] on div "0:00.960 0:44.680" at bounding box center [393, 475] width 787 height 23
drag, startPoint x: 184, startPoint y: 474, endPoint x: 169, endPoint y: 478, distance: 14.9
click at [169, 477] on div at bounding box center [402, 475] width 469 height 17
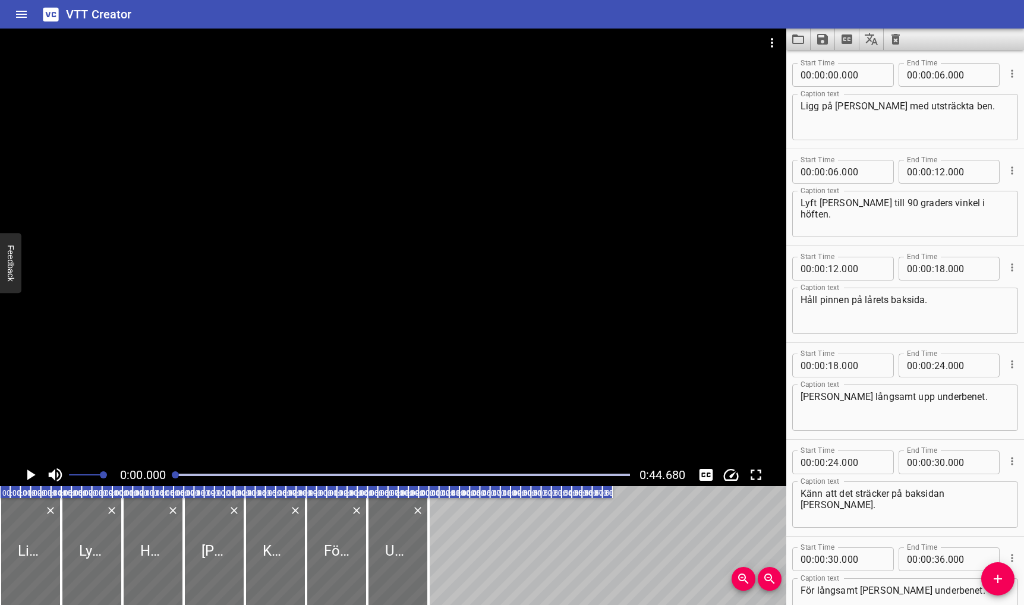
click at [27, 472] on icon "Play/Pause" at bounding box center [30, 475] width 18 height 18
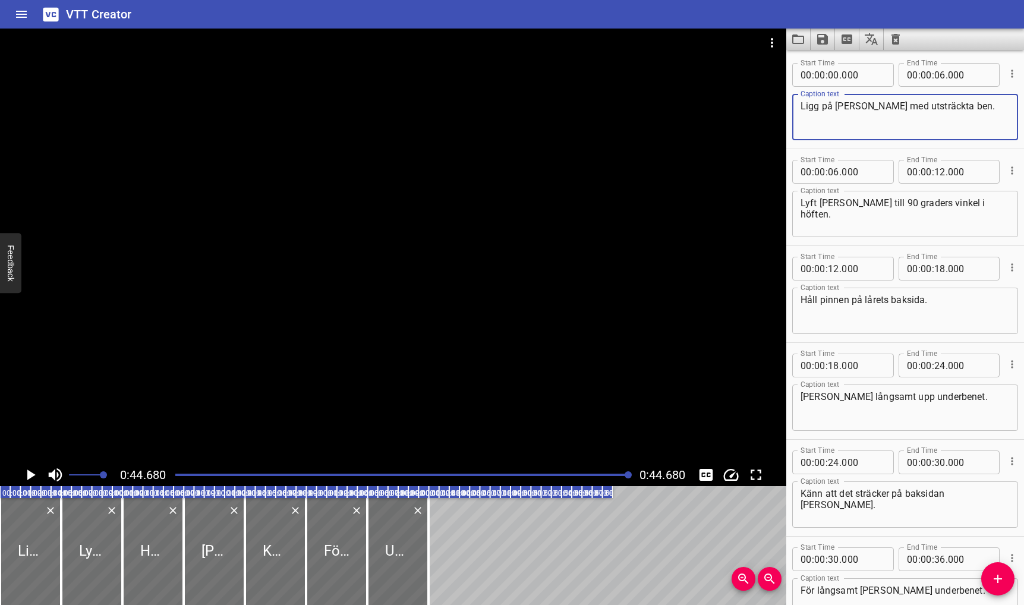
click at [947, 107] on textarea "Ligg på rygg med utsträckta ben." at bounding box center [905, 117] width 209 height 34
type textarea "Ligg på rygg med utsträckta ben!"
click at [824, 35] on icon "Save captions to file" at bounding box center [823, 39] width 14 height 14
click at [867, 68] on li "Save to VTT file" at bounding box center [854, 65] width 87 height 21
click at [800, 39] on icon "Load captions from file" at bounding box center [798, 39] width 14 height 14
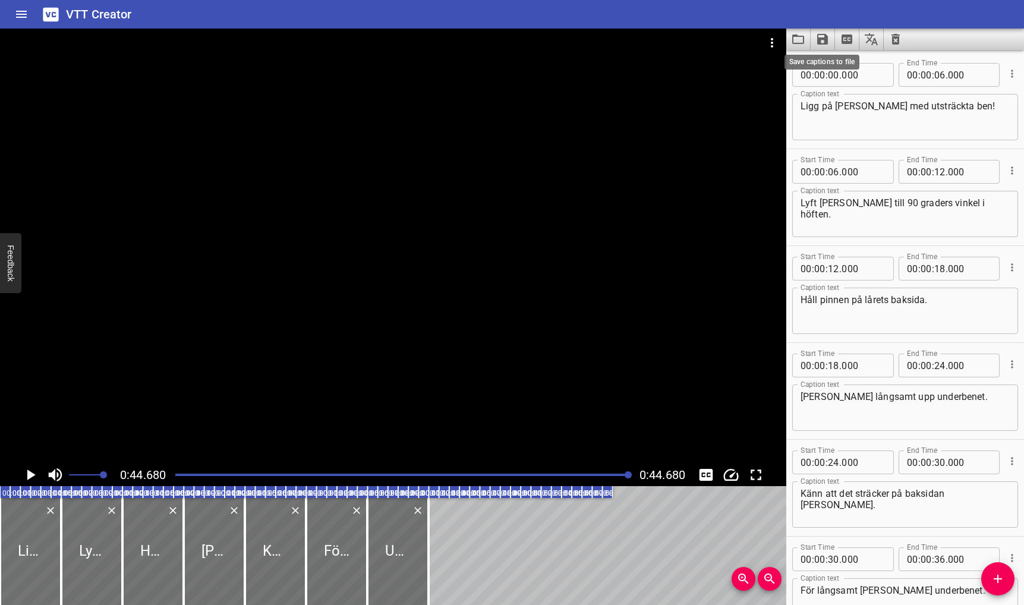
click at [822, 41] on icon "Save captions to file" at bounding box center [823, 39] width 14 height 14
click at [859, 68] on li "Save to VTT file" at bounding box center [854, 65] width 87 height 21
click at [805, 39] on icon "Load captions from file" at bounding box center [798, 39] width 14 height 14
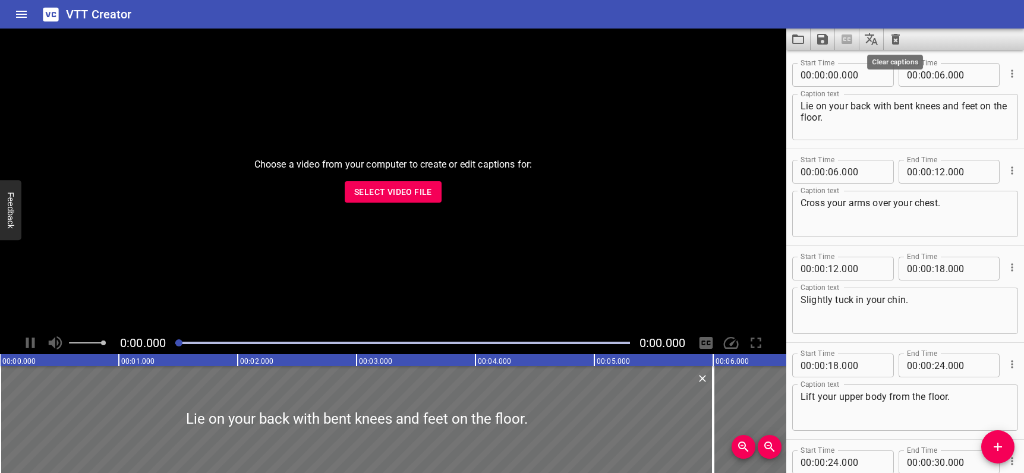
click at [897, 38] on icon "Clear captions" at bounding box center [896, 39] width 8 height 11
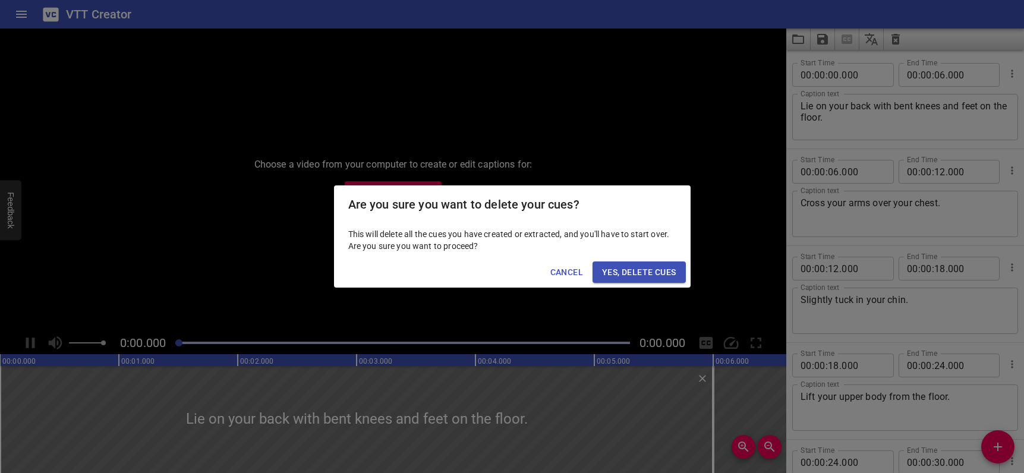
click at [652, 270] on span "Yes, Delete Cues" at bounding box center [639, 272] width 74 height 15
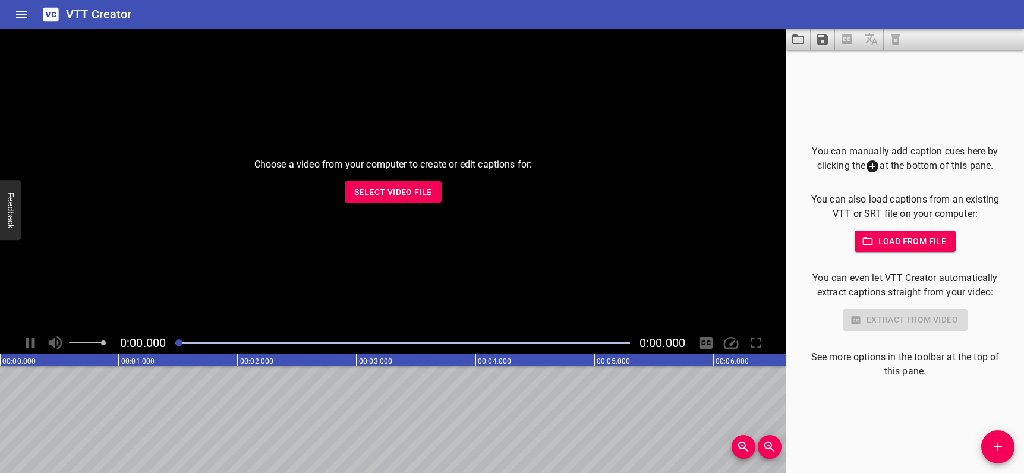
click at [652, 268] on div "Choose a video from your computer to create or edit captions for: Select Video …" at bounding box center [393, 180] width 787 height 303
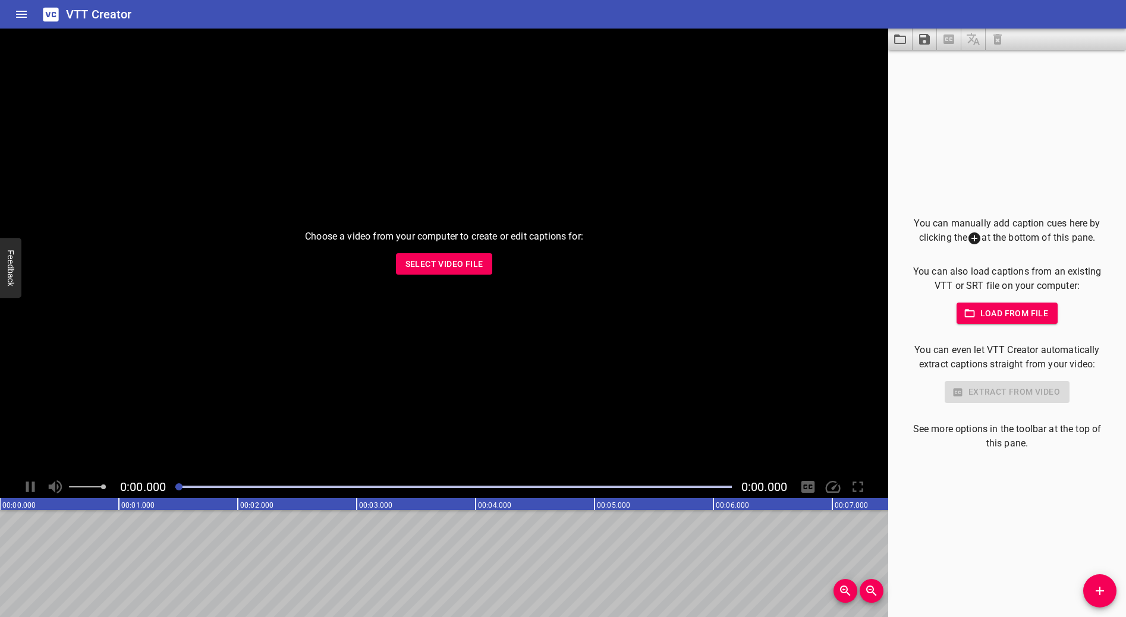
click at [1008, 305] on button "Load from file" at bounding box center [1008, 314] width 102 height 22
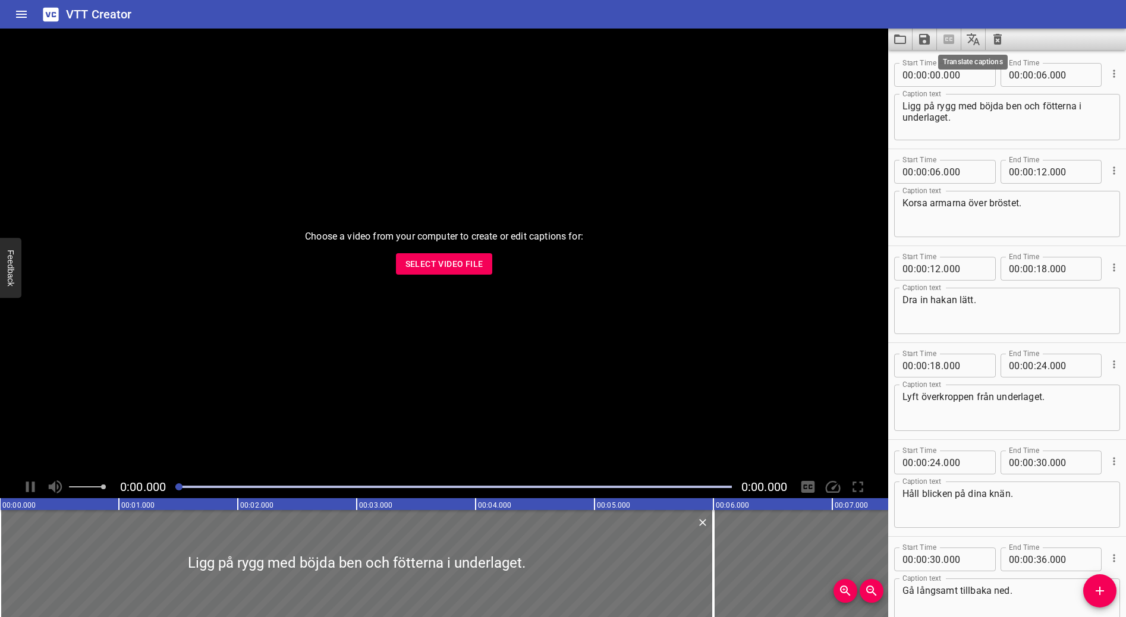
click at [977, 41] on icon "Translate captions" at bounding box center [973, 39] width 13 height 12
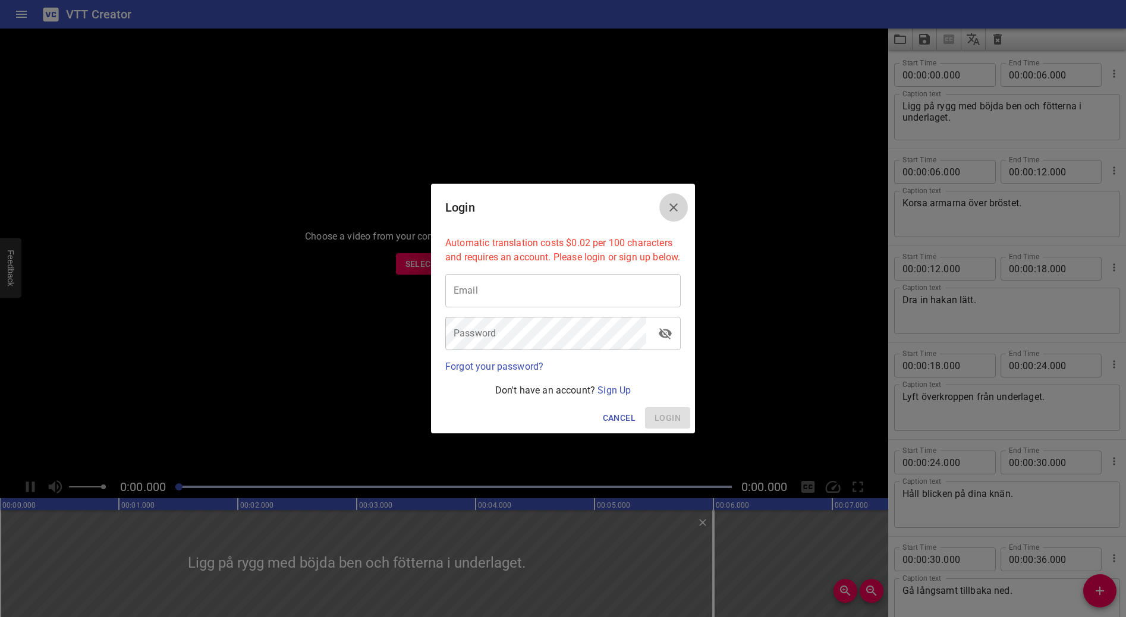
click at [674, 200] on icon "Close" at bounding box center [673, 207] width 14 height 14
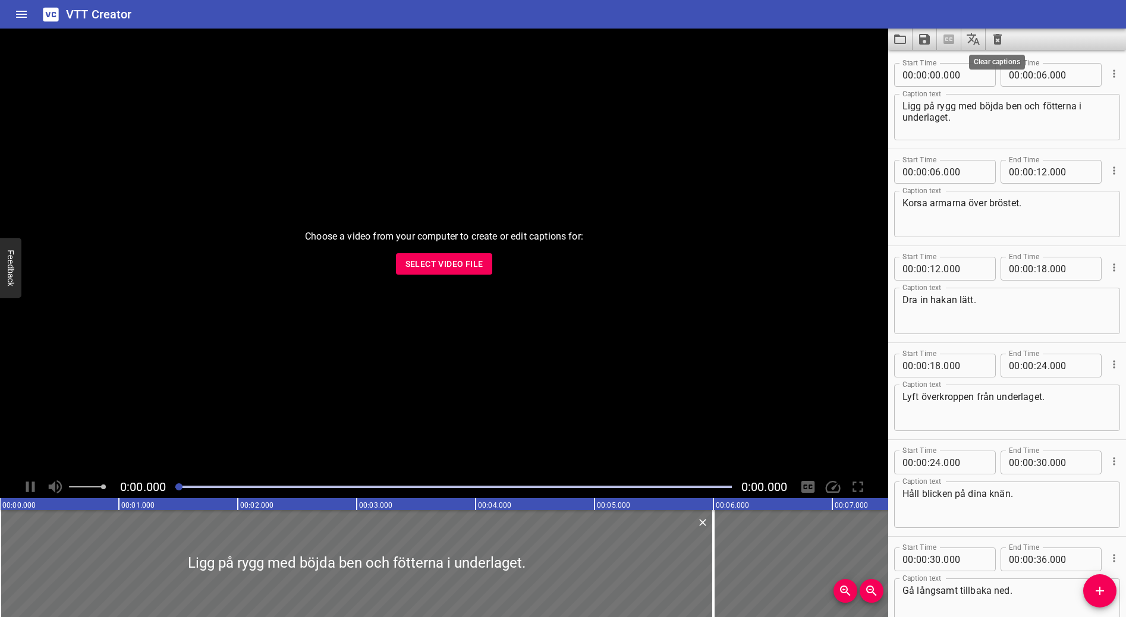
click at [996, 37] on icon "Clear captions" at bounding box center [997, 39] width 8 height 11
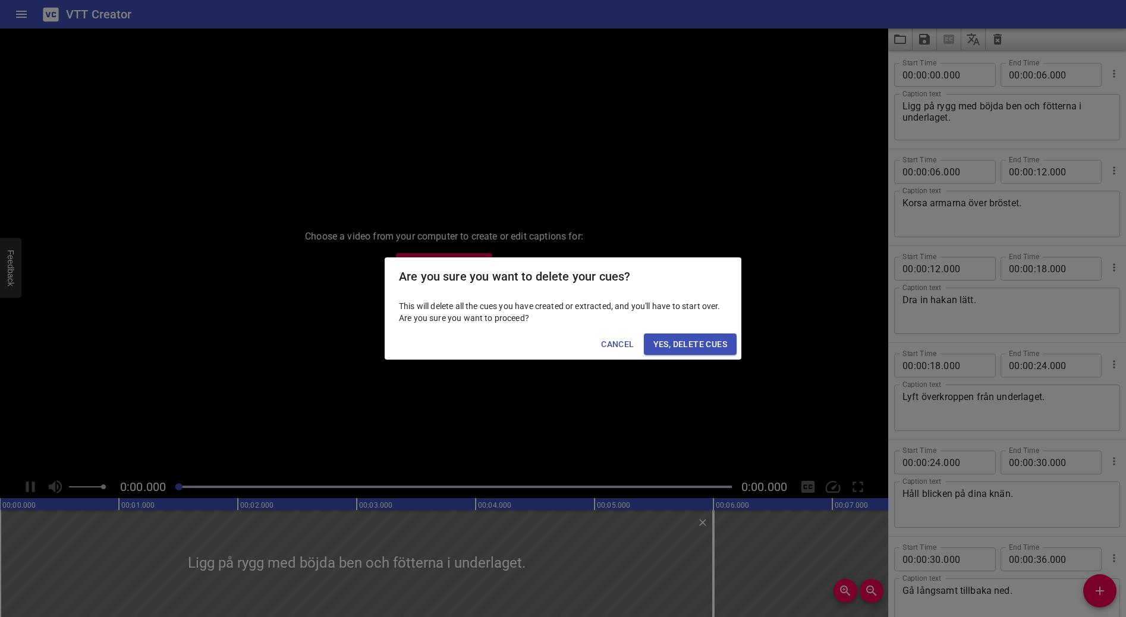
click at [711, 346] on span "Yes, Delete Cues" at bounding box center [690, 344] width 74 height 15
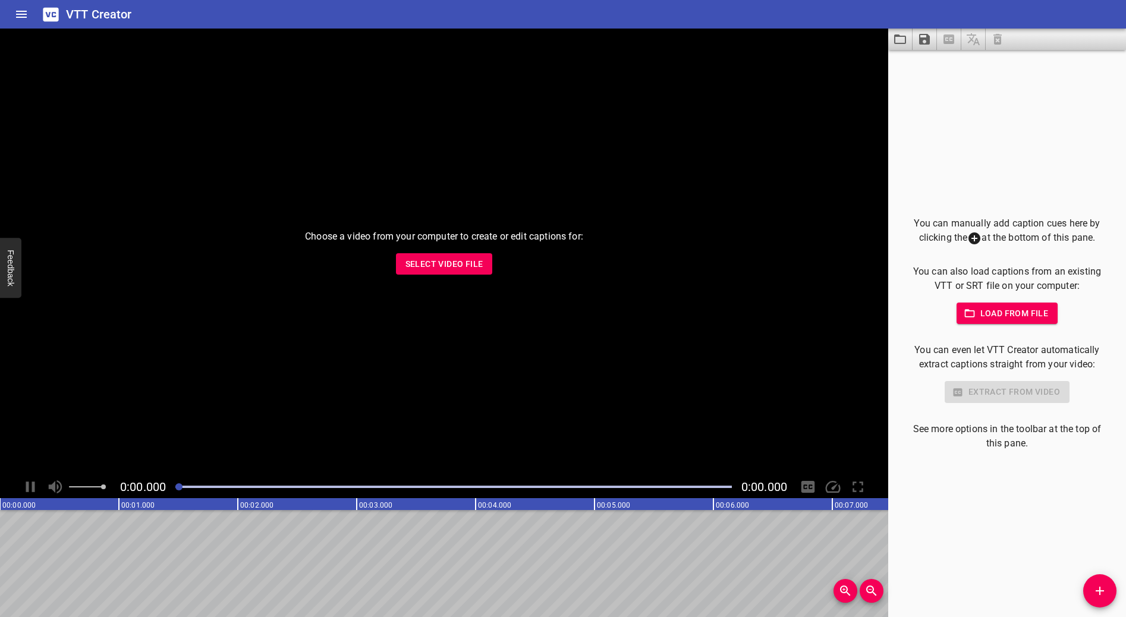
click at [416, 268] on span "Select Video File" at bounding box center [444, 264] width 78 height 15
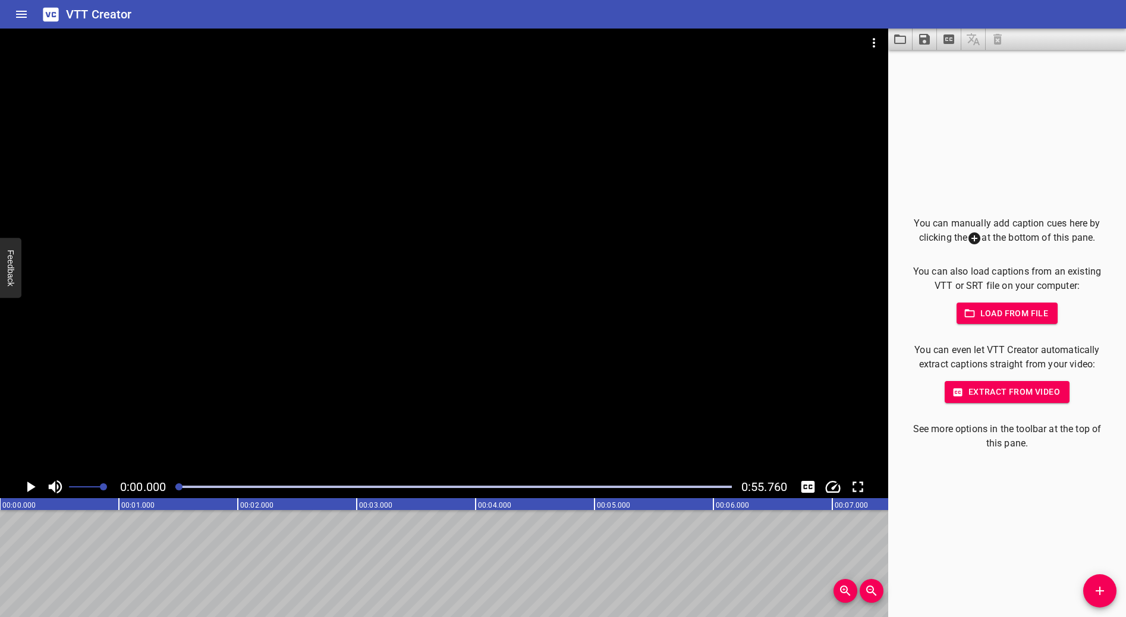
click at [28, 473] on icon "Play/Pause" at bounding box center [30, 487] width 18 height 18
click at [35, 473] on icon "Play/Pause" at bounding box center [30, 487] width 18 height 18
drag, startPoint x: 203, startPoint y: 485, endPoint x: 107, endPoint y: 486, distance: 95.7
click at [107, 473] on div "0:00.000 0:55.760" at bounding box center [444, 487] width 888 height 23
click at [1024, 142] on div "You can manually add caption cues here by clicking the at the bottom of this pa…" at bounding box center [1007, 333] width 238 height 567
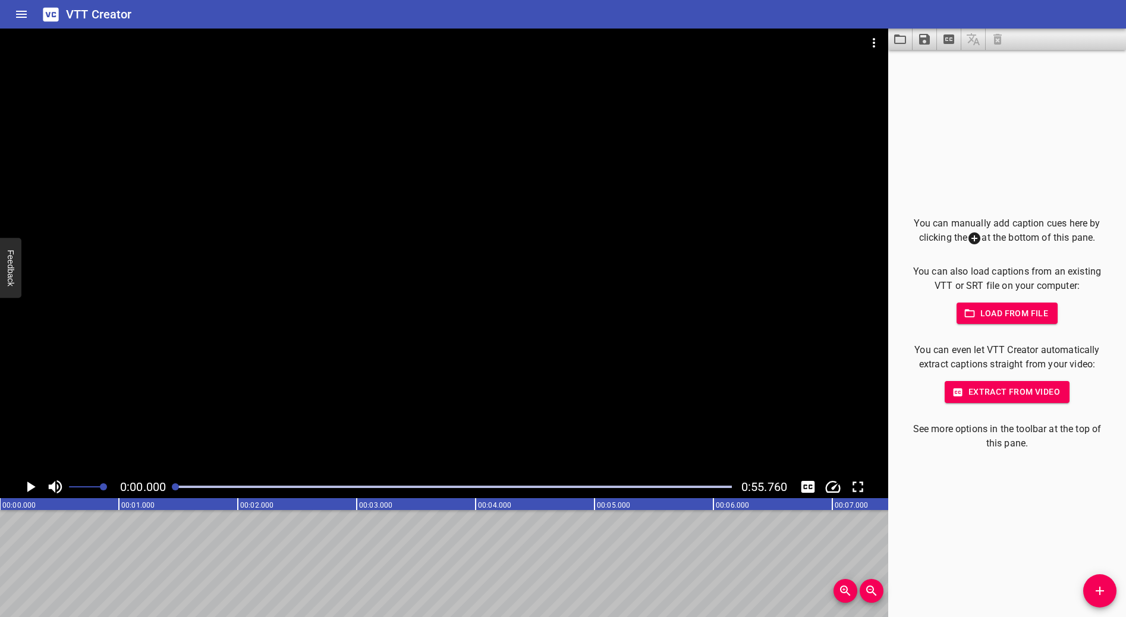
click at [1009, 313] on span "Load from file" at bounding box center [1007, 313] width 83 height 15
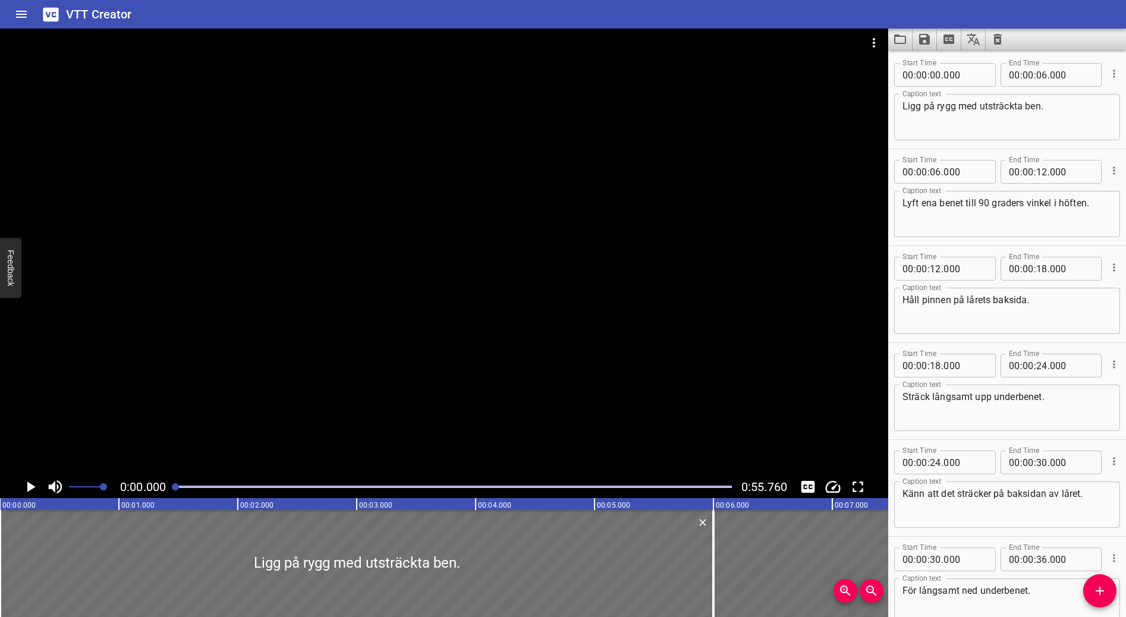
click at [31, 473] on icon "Play/Pause" at bounding box center [31, 487] width 8 height 11
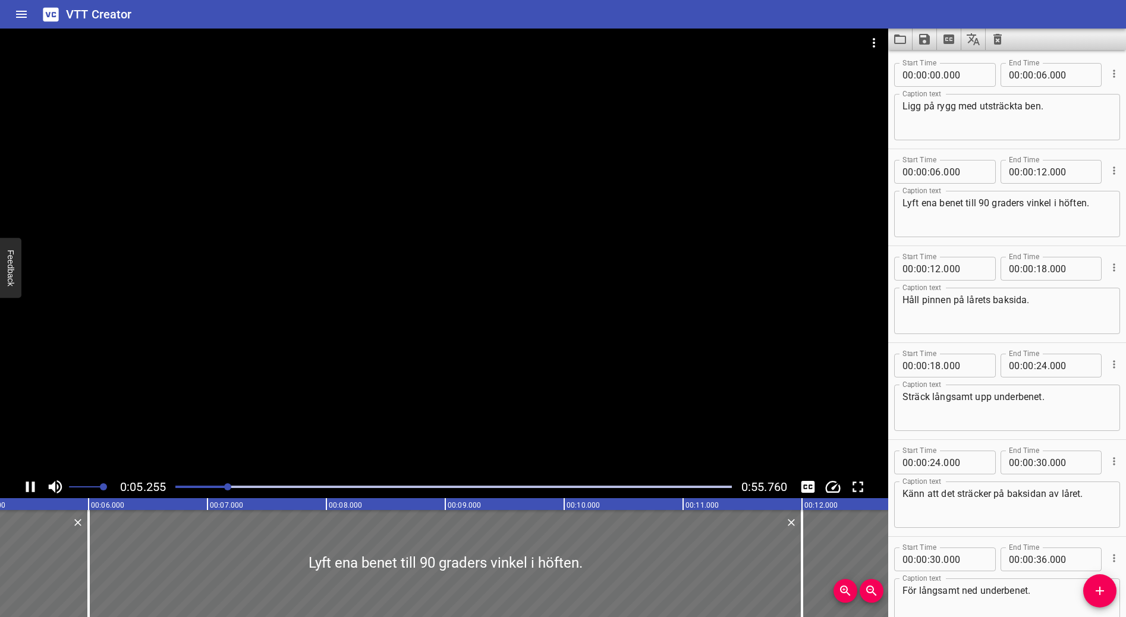
click at [57, 473] on icon "Toggle mute" at bounding box center [55, 487] width 18 height 18
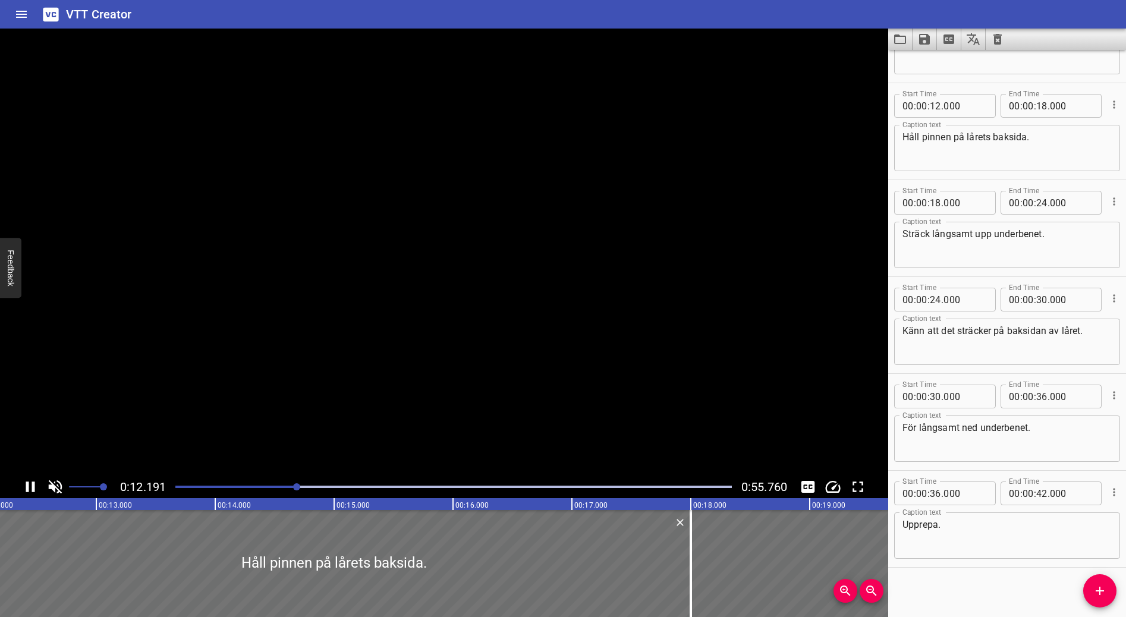
scroll to position [167, 0]
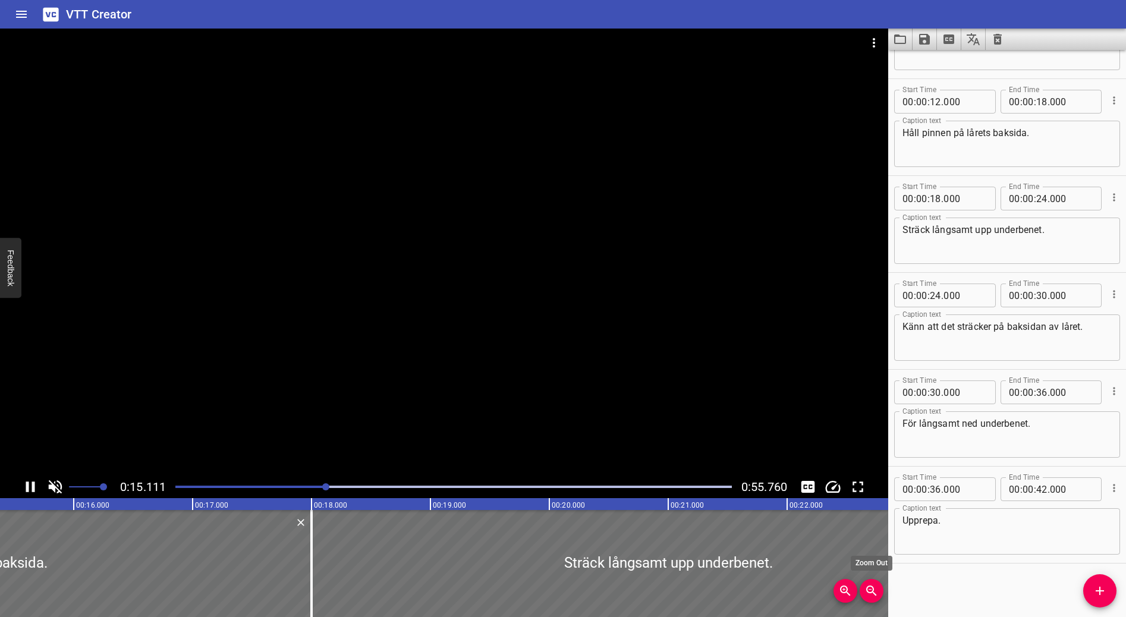
click at [874, 473] on icon "Zoom Out" at bounding box center [871, 591] width 10 height 10
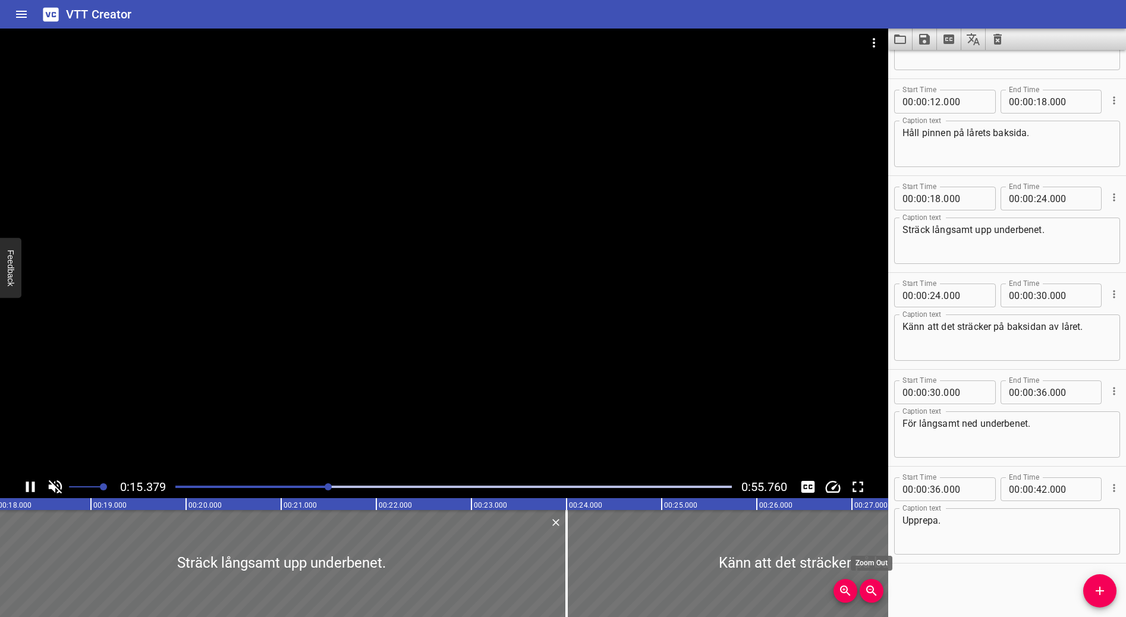
click at [874, 473] on icon "Zoom Out" at bounding box center [871, 591] width 10 height 10
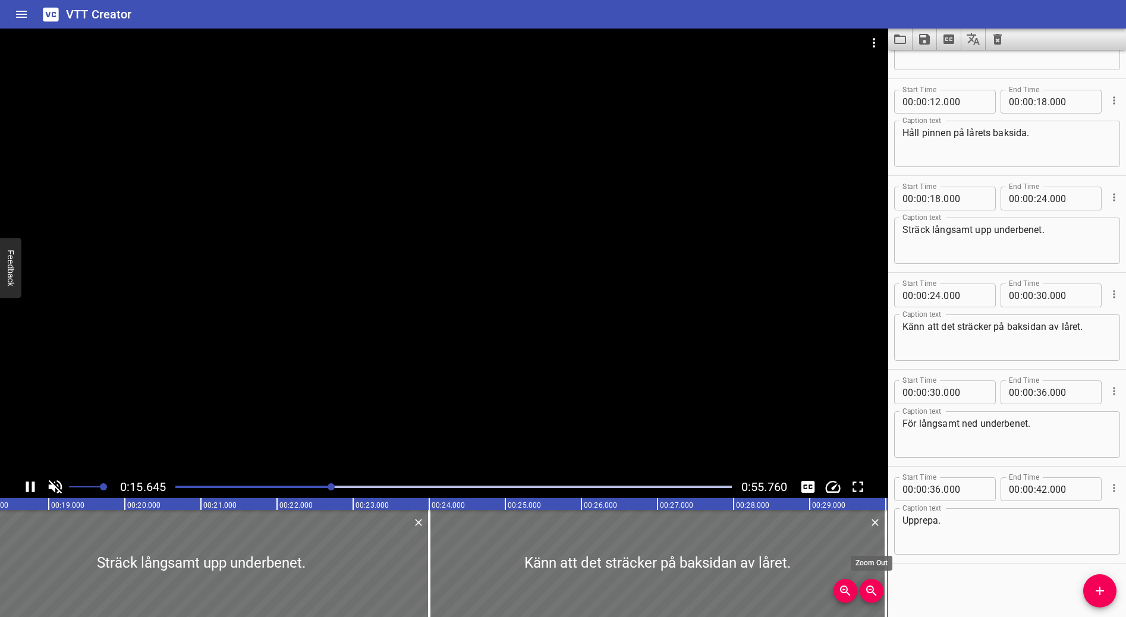
click at [874, 473] on icon "Zoom Out" at bounding box center [871, 591] width 10 height 10
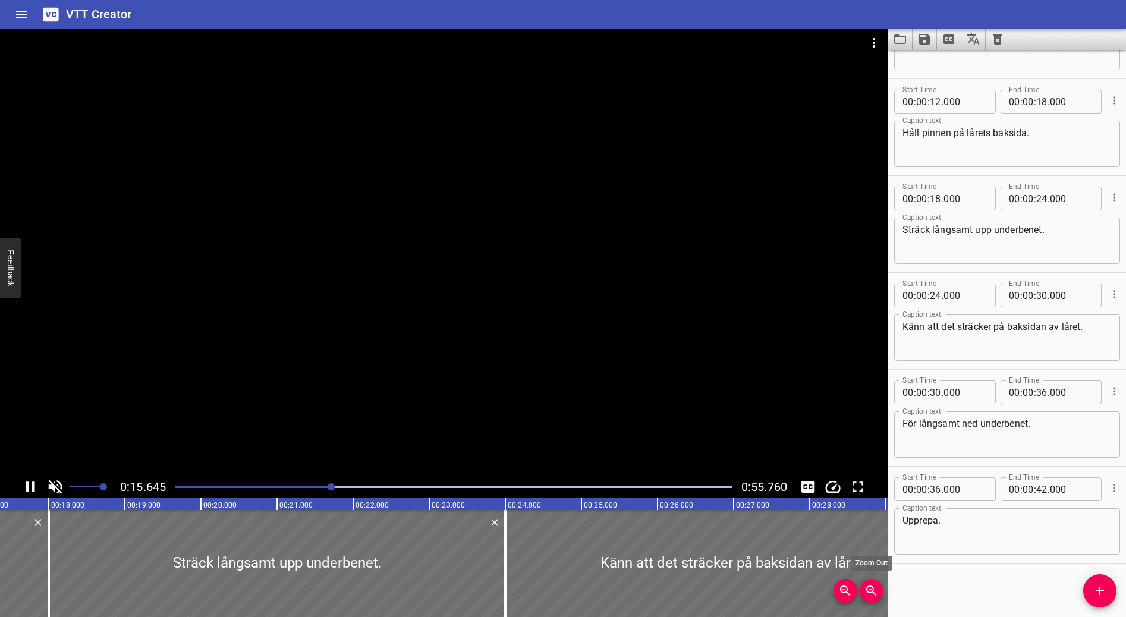
click at [874, 473] on icon "Zoom Out" at bounding box center [871, 591] width 10 height 10
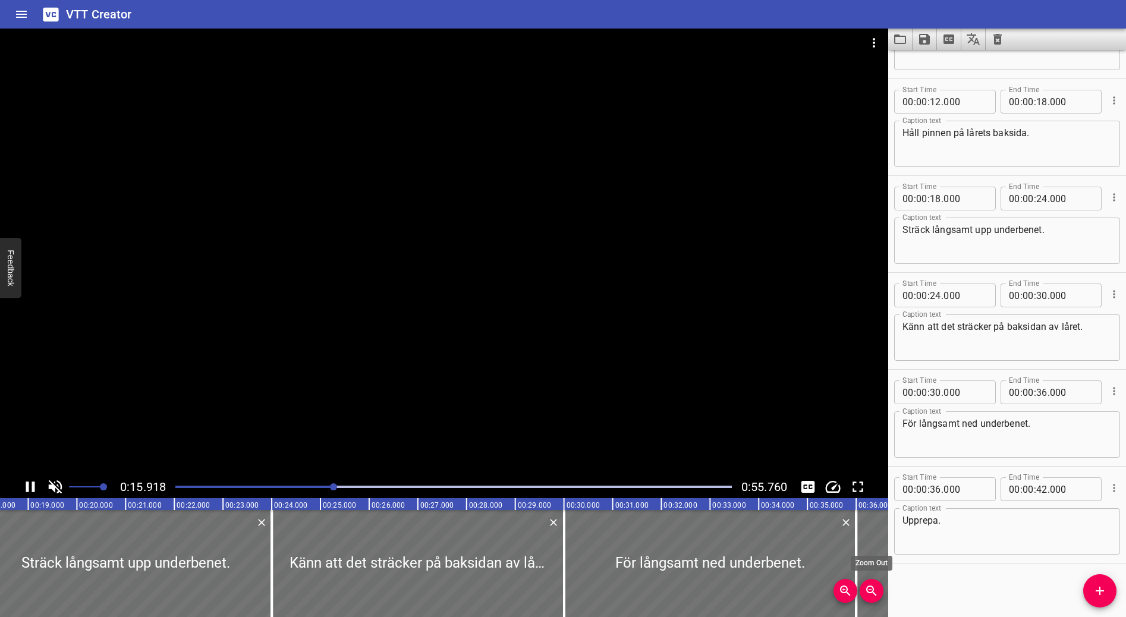
click at [874, 473] on icon "Zoom Out" at bounding box center [871, 591] width 10 height 10
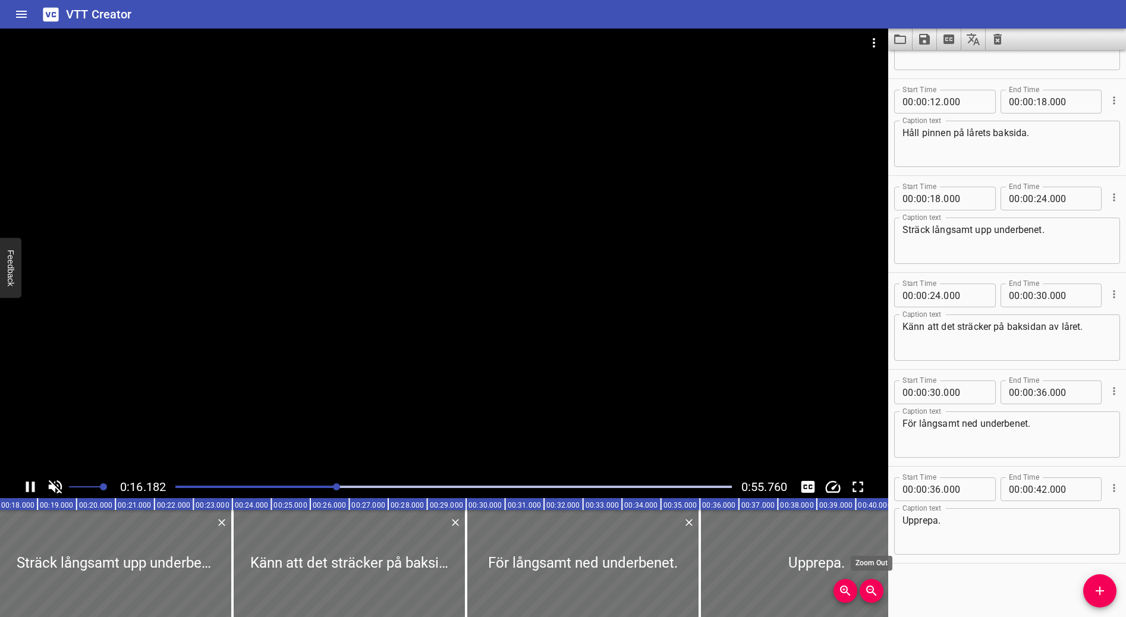
click at [874, 473] on icon "Zoom Out" at bounding box center [871, 591] width 10 height 10
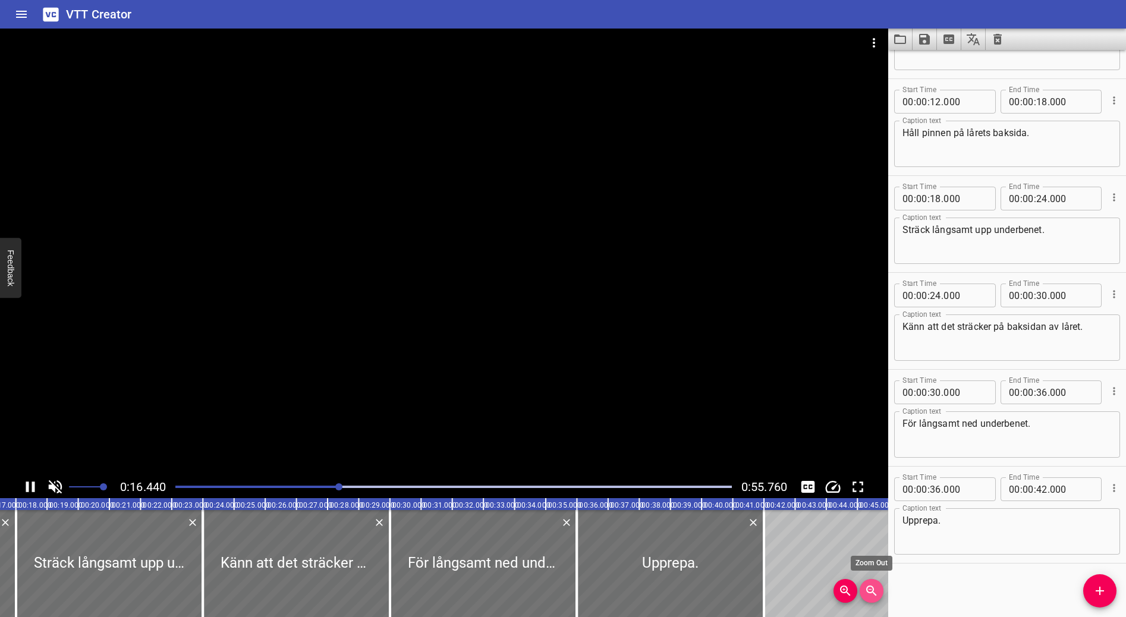
click at [874, 473] on icon "Zoom Out" at bounding box center [871, 591] width 10 height 10
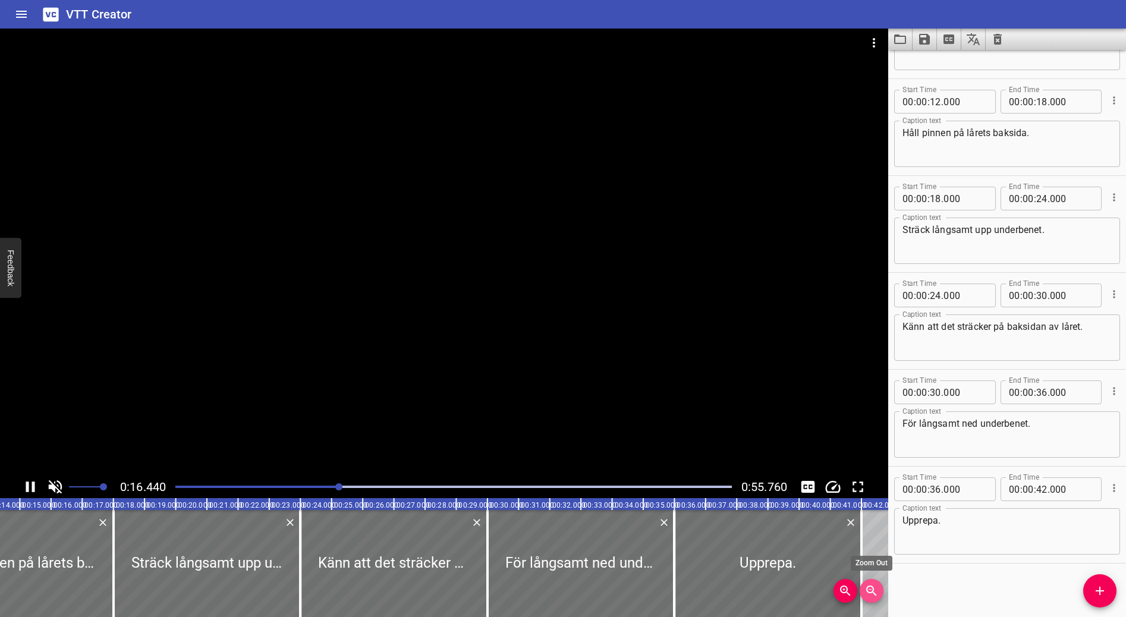
click at [874, 473] on icon "Zoom Out" at bounding box center [871, 591] width 10 height 10
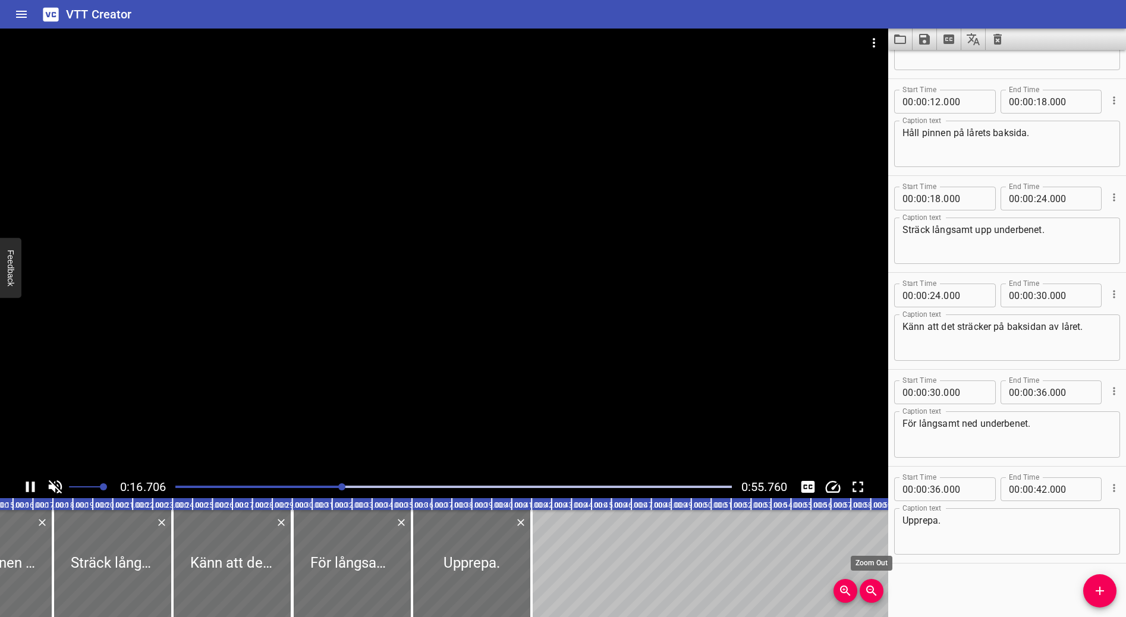
click at [874, 473] on icon "Zoom Out" at bounding box center [871, 591] width 10 height 10
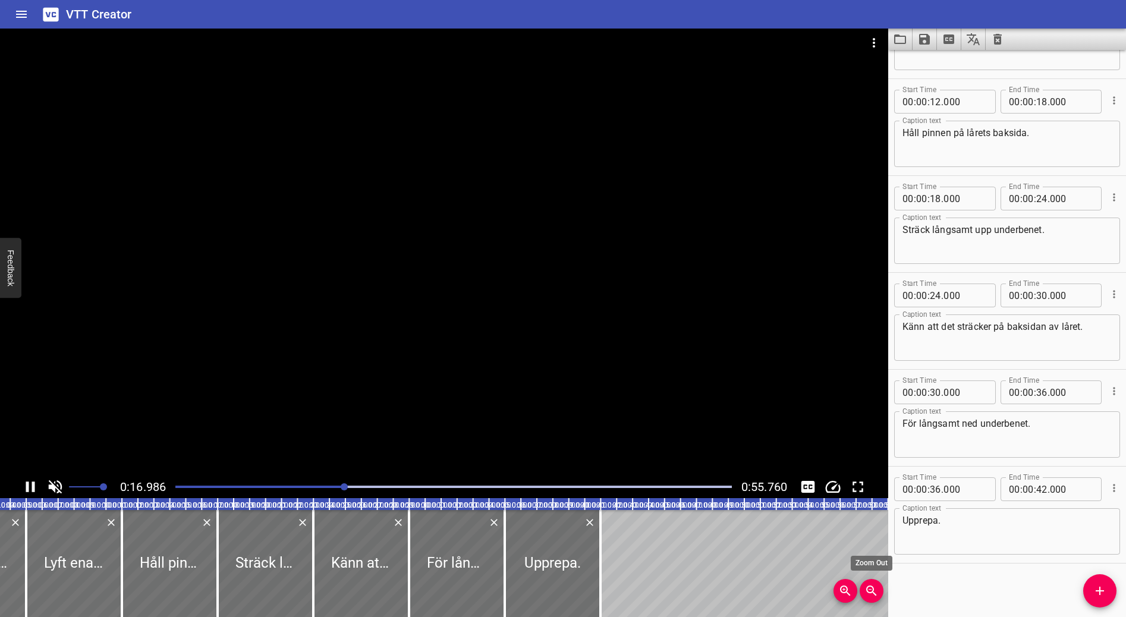
scroll to position [0, 70]
click at [874, 473] on icon "Zoom Out" at bounding box center [871, 591] width 10 height 10
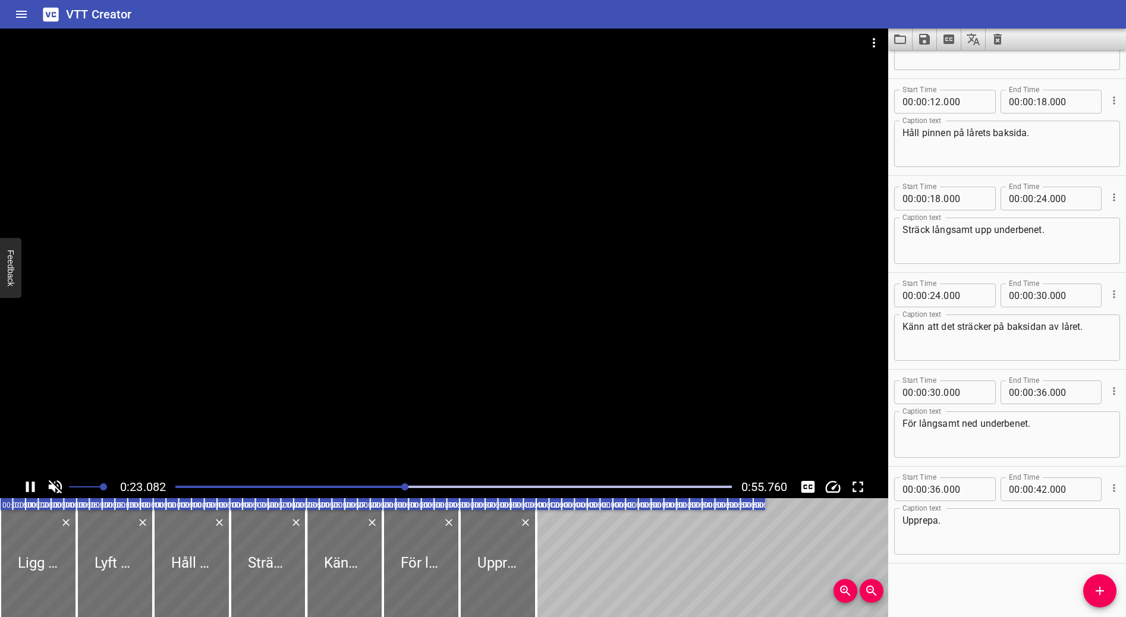
click at [30, 473] on icon "Play/Pause" at bounding box center [30, 487] width 18 height 18
click at [179, 473] on div at bounding box center [453, 487] width 571 height 17
click at [18, 473] on div at bounding box center [38, 563] width 77 height 107
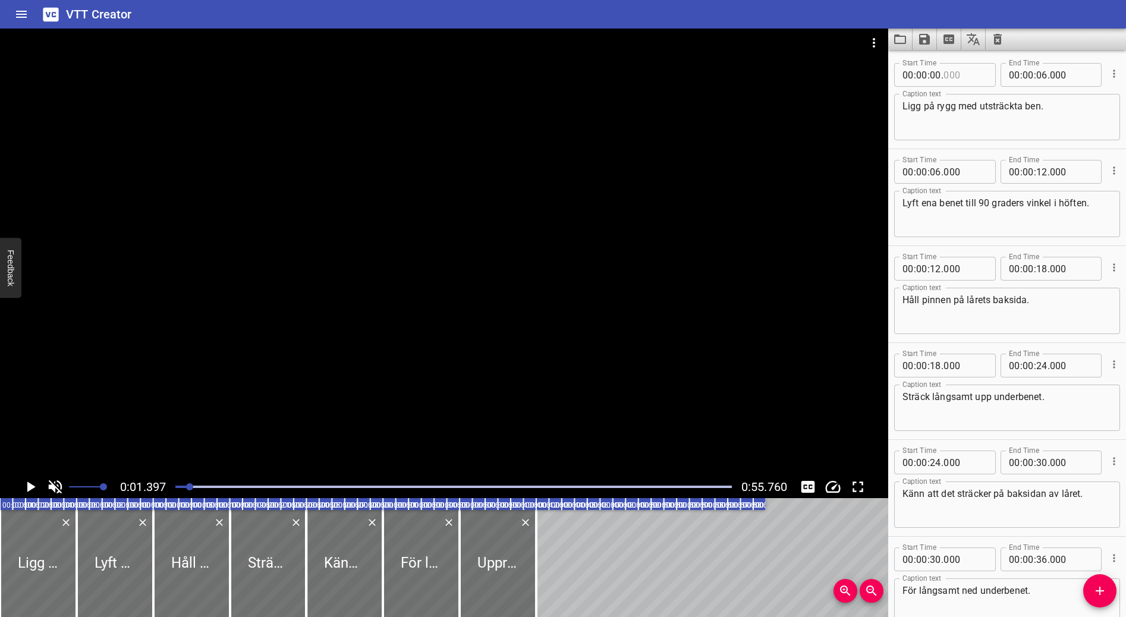
click at [946, 71] on input "number" at bounding box center [965, 75] width 43 height 24
type input "000"
click at [938, 75] on input "number" at bounding box center [935, 75] width 11 height 24
type input "01"
type input "000"
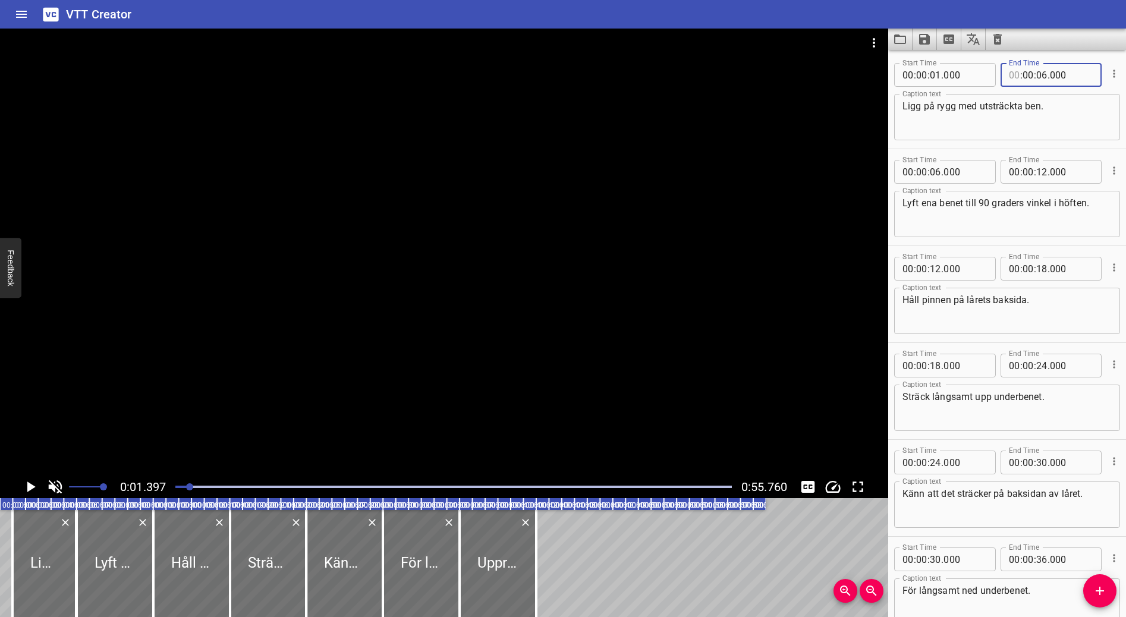
type input "00"
drag, startPoint x: 190, startPoint y: 485, endPoint x: 155, endPoint y: 488, distance: 34.6
click at [155, 473] on div "0:00.000 0:55.760" at bounding box center [444, 487] width 888 height 23
click at [26, 473] on icon "Play/Pause" at bounding box center [30, 487] width 18 height 18
click at [26, 473] on icon "Play/Pause" at bounding box center [30, 487] width 9 height 11
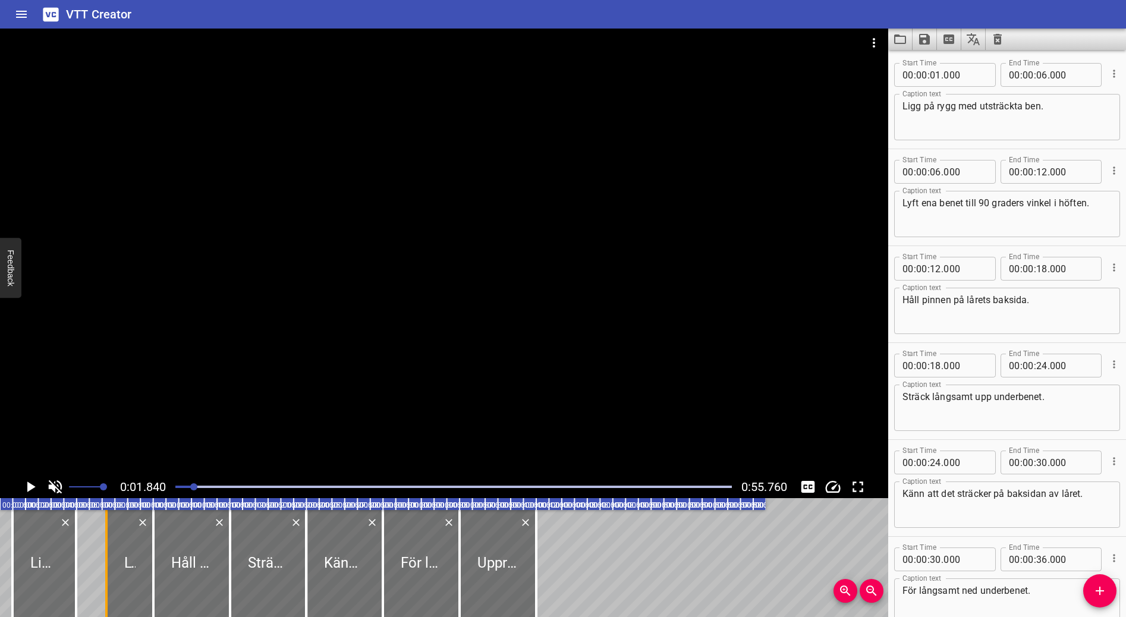
drag, startPoint x: 74, startPoint y: 545, endPoint x: 103, endPoint y: 547, distance: 29.2
click at [103, 473] on div at bounding box center [106, 563] width 12 height 107
type input "08"
drag, startPoint x: 107, startPoint y: 543, endPoint x: 110, endPoint y: 550, distance: 7.7
click at [110, 473] on div at bounding box center [109, 563] width 12 height 107
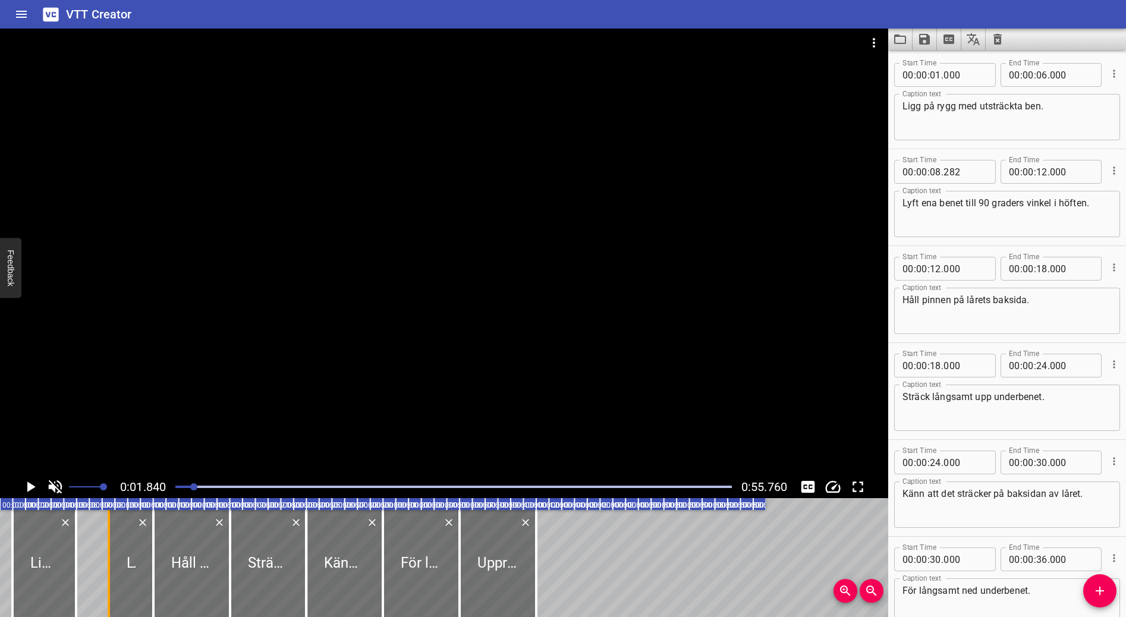
type input "515"
drag, startPoint x: 71, startPoint y: 552, endPoint x: 93, endPoint y: 559, distance: 23.1
click at [93, 473] on div at bounding box center [99, 563] width 12 height 107
type input "07"
type input "723"
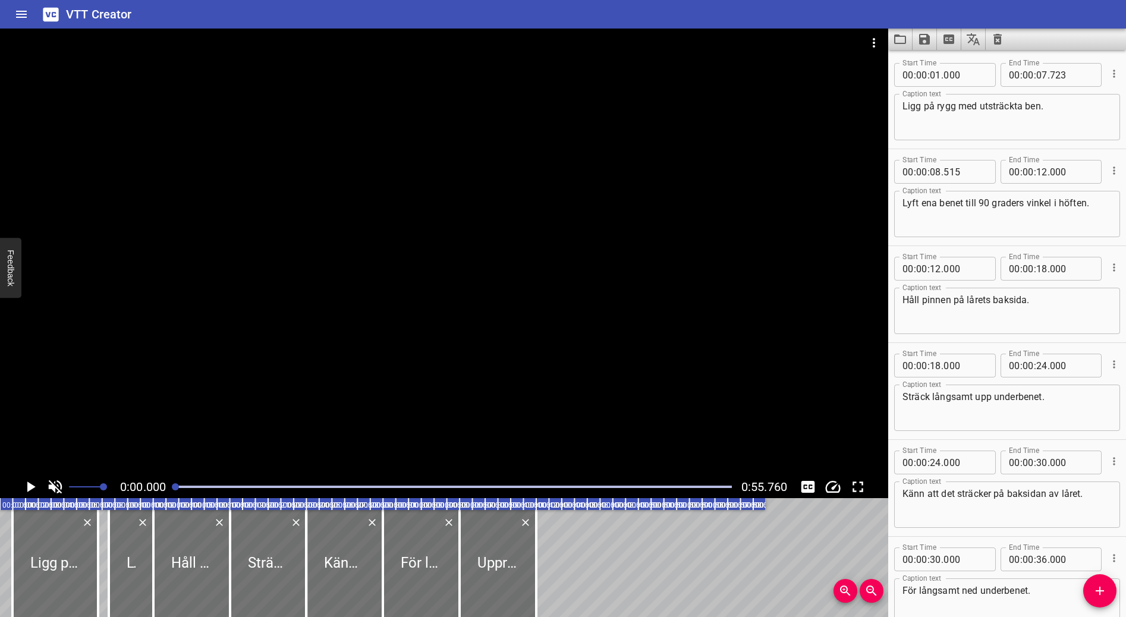
drag, startPoint x: 191, startPoint y: 483, endPoint x: 164, endPoint y: 486, distance: 27.5
click at [164, 473] on div "0:00.000 0:55.760" at bounding box center [444, 487] width 888 height 23
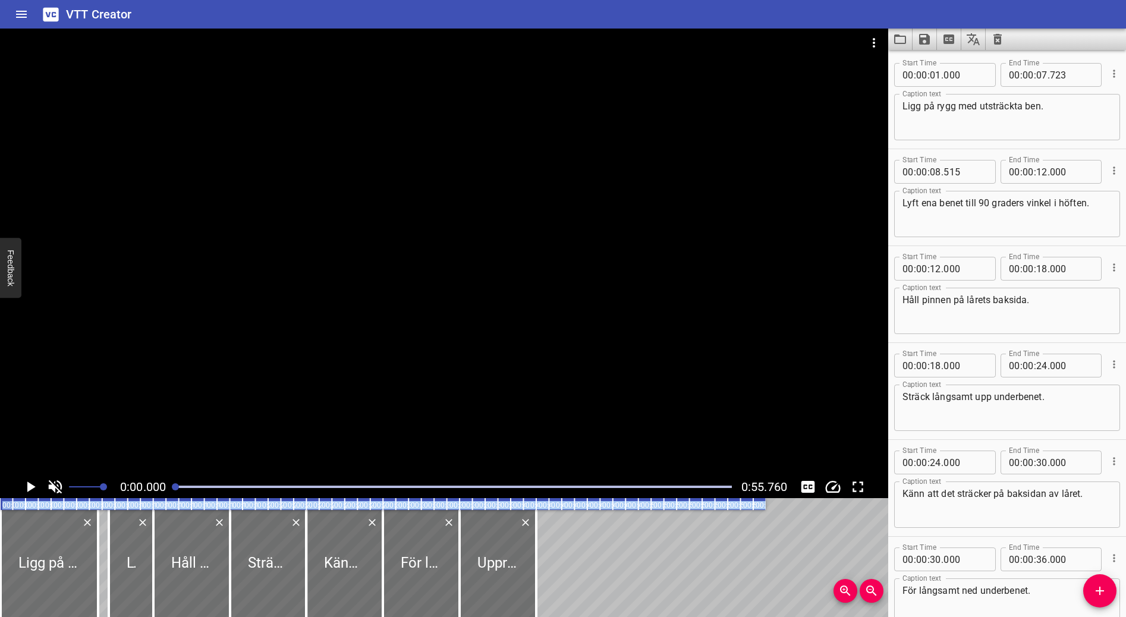
drag, startPoint x: 8, startPoint y: 555, endPoint x: -7, endPoint y: 559, distance: 15.4
click at [0, 473] on html "VTT Creator Caption Editor Batch Transcribe Login Sign Up Privacy Contact 0:00.…" at bounding box center [563, 308] width 1126 height 617
type input "00"
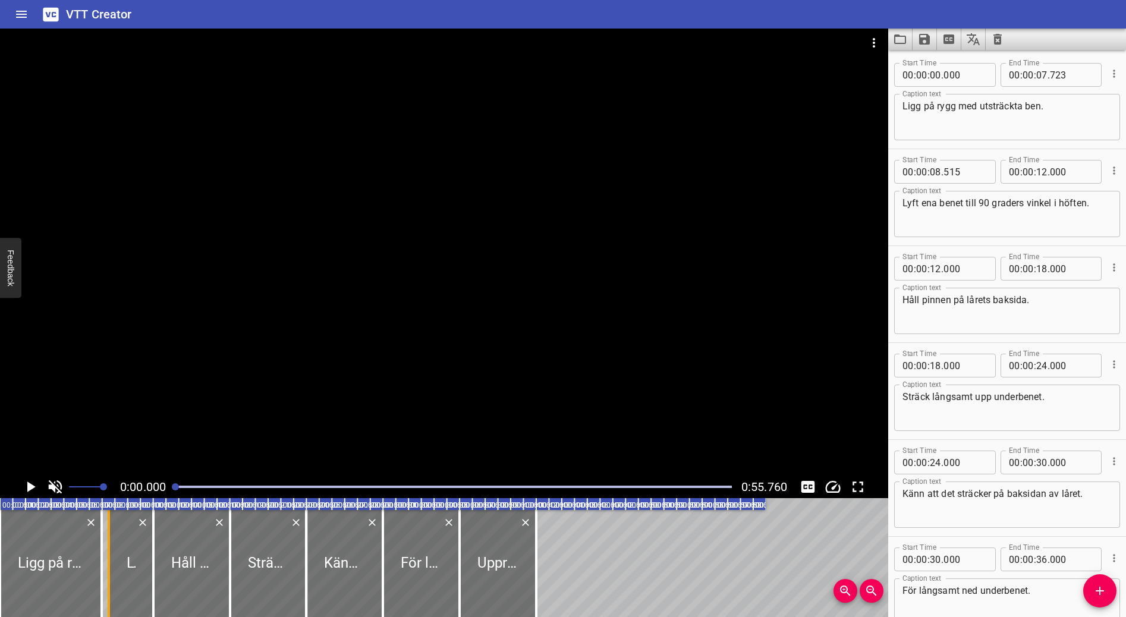
click at [105, 473] on div "Ligg på rygg med utsträckta ben. Lyft ena benet till 90 graders vinkel i höften…" at bounding box center [383, 563] width 766 height 107
type input "08"
type input "142"
drag, startPoint x: 153, startPoint y: 556, endPoint x: 186, endPoint y: 561, distance: 33.6
click at [186, 473] on div at bounding box center [184, 563] width 2 height 107
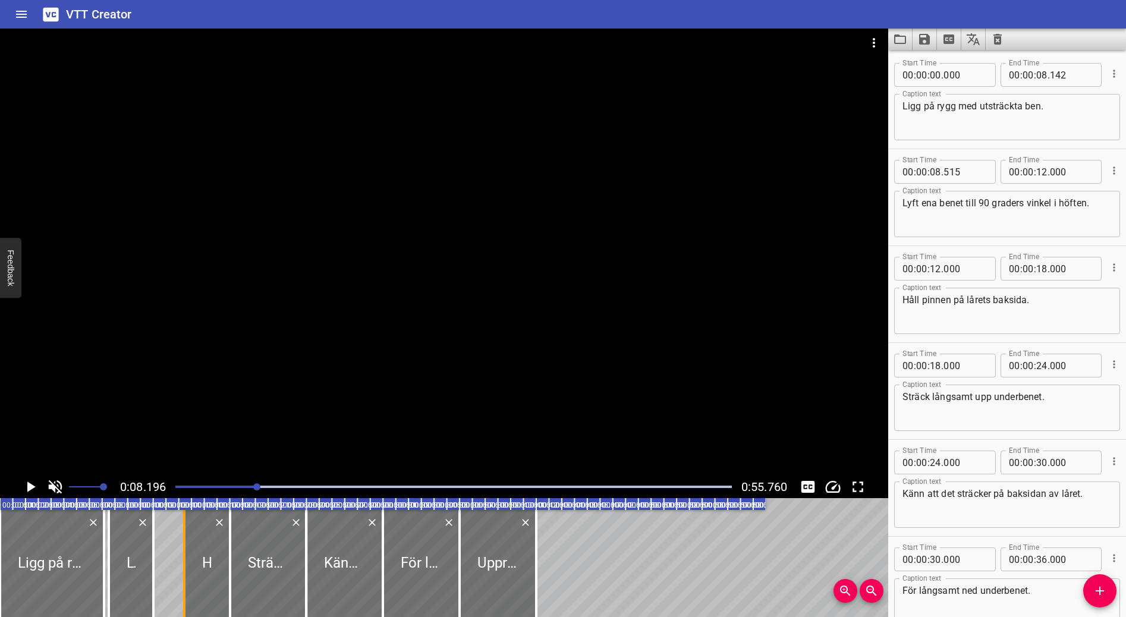
type input "14"
type input "561"
drag, startPoint x: 156, startPoint y: 557, endPoint x: 181, endPoint y: 564, distance: 26.1
click at [182, 473] on div "Ligg på rygg med utsträckta ben. Lyft ena benet till 90 graders vinkel i höften…" at bounding box center [383, 563] width 766 height 107
type input "14"
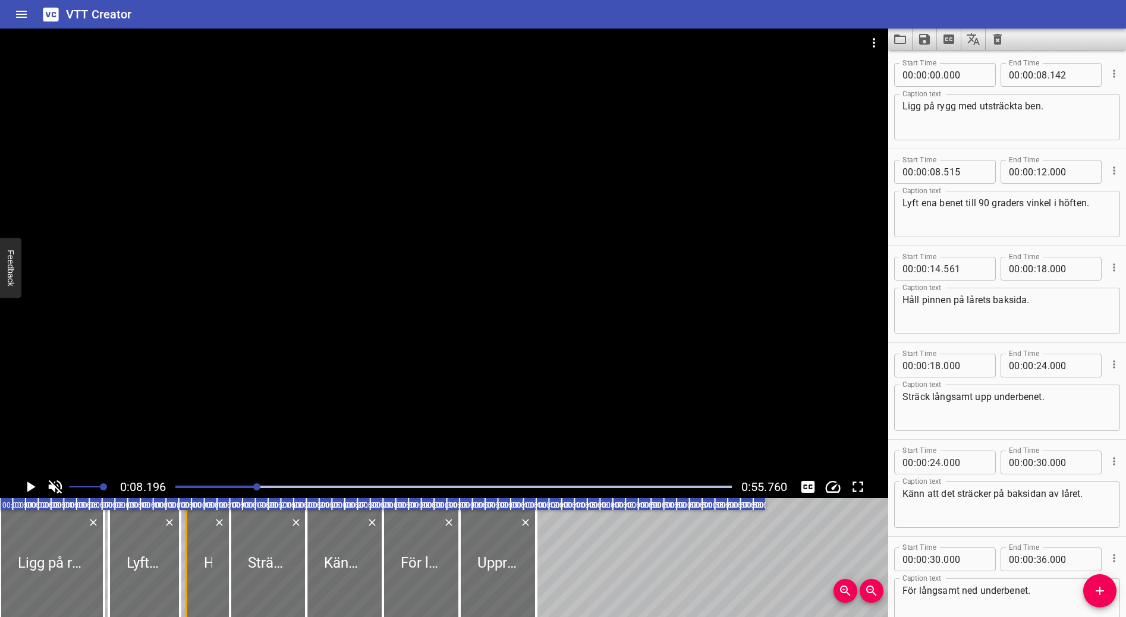
type input "002"
drag, startPoint x: 310, startPoint y: 543, endPoint x: 284, endPoint y: 548, distance: 26.6
click at [284, 473] on div at bounding box center [281, 563] width 12 height 107
type input "21"
type input "951"
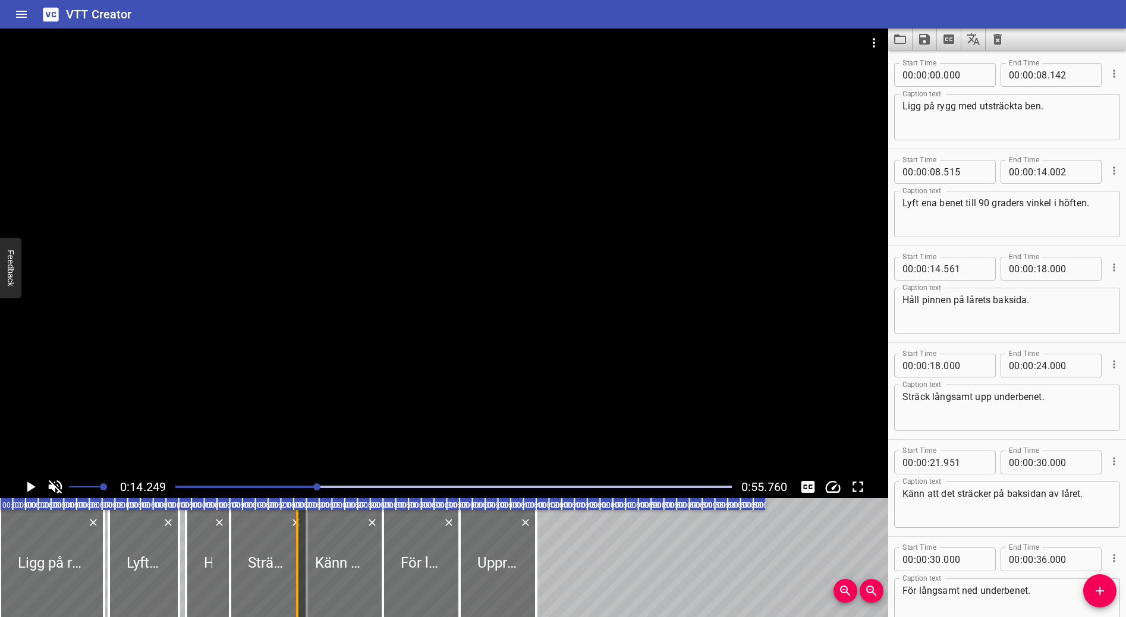
drag, startPoint x: 284, startPoint y: 548, endPoint x: 301, endPoint y: 551, distance: 17.5
click at [301, 473] on div at bounding box center [297, 563] width 12 height 107
type input "23"
type input "302"
click at [965, 174] on input "number" at bounding box center [965, 172] width 43 height 24
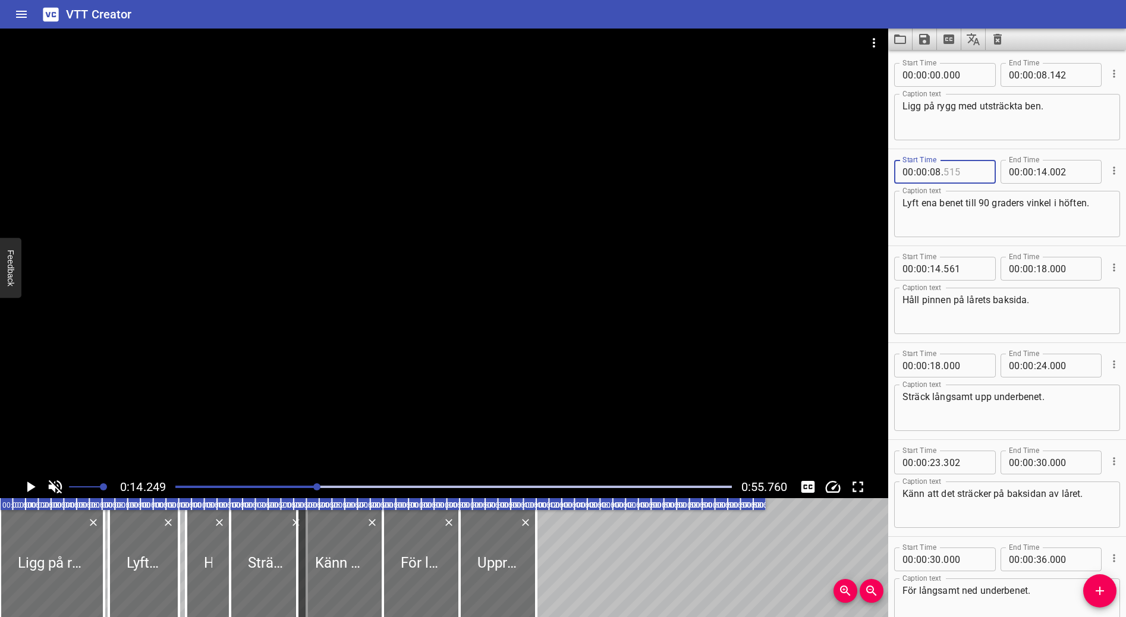
type input "515"
click at [1024, 77] on input "number" at bounding box center [1041, 75] width 11 height 24
type input "08"
click at [1024, 73] on input "number" at bounding box center [1071, 75] width 43 height 24
type input "142"
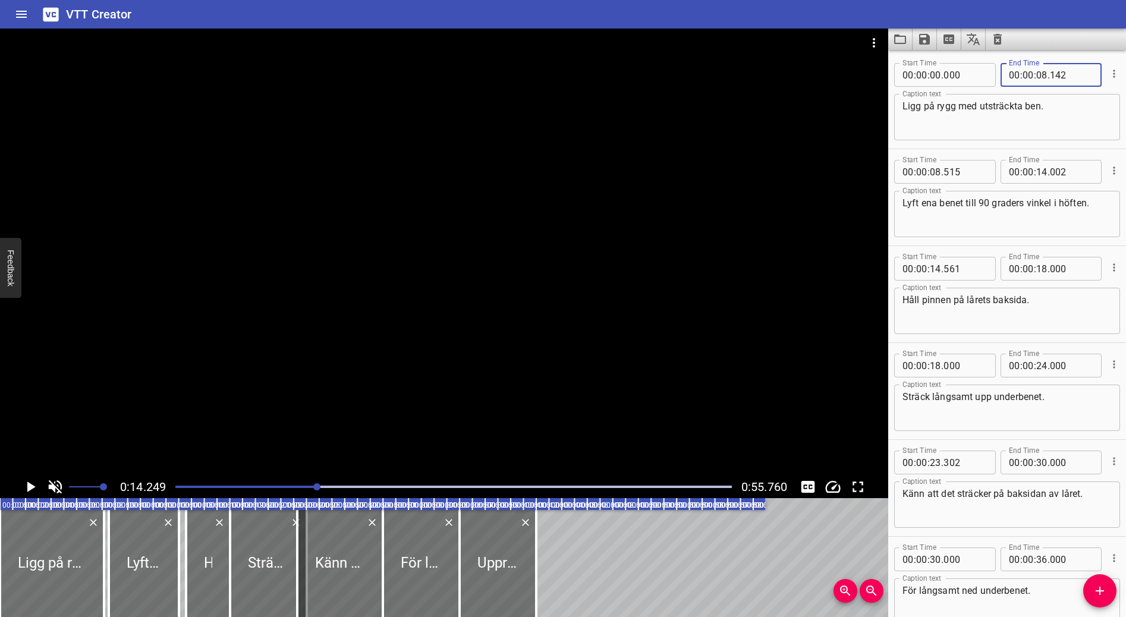
click at [1010, 297] on textarea "Håll pinnen på lårets baksida." at bounding box center [1007, 311] width 209 height 34
click at [1024, 104] on textarea "Ligg på rygg med utsträckta ben." at bounding box center [1007, 117] width 209 height 34
click at [35, 473] on div at bounding box center [52, 563] width 104 height 107
click at [1024, 116] on textarea "Ligg på rygg med utsträckta ben." at bounding box center [1007, 117] width 209 height 34
type textarea "Ligg på rygg med utsträckta ben."
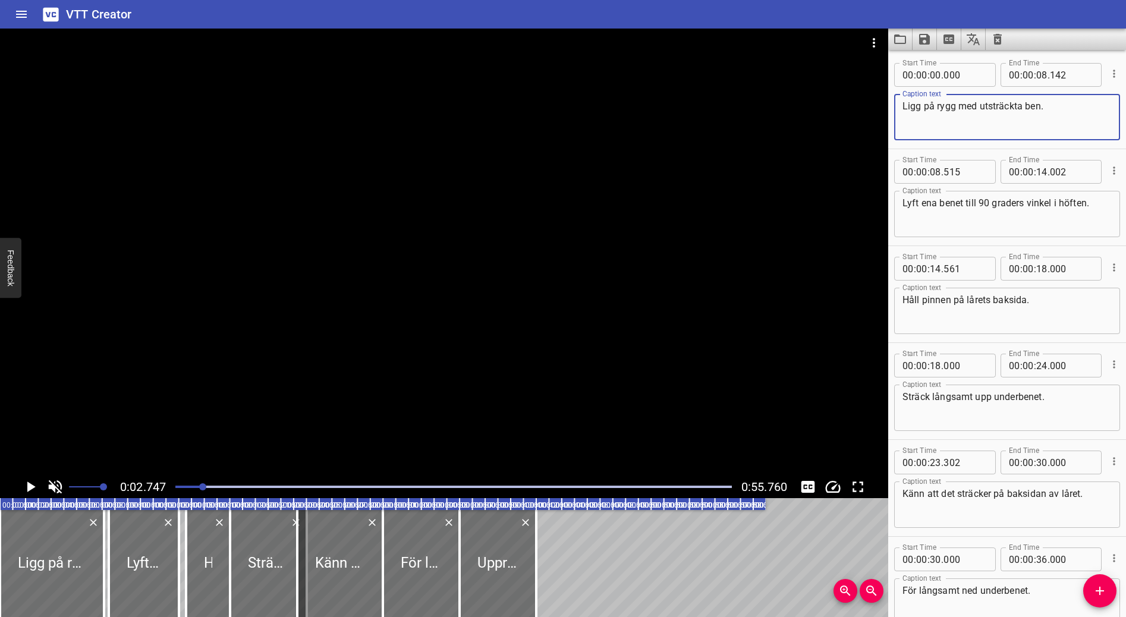
click at [568, 457] on div at bounding box center [444, 252] width 888 height 447
click at [1024, 76] on icon "Cue Options" at bounding box center [1114, 74] width 12 height 12
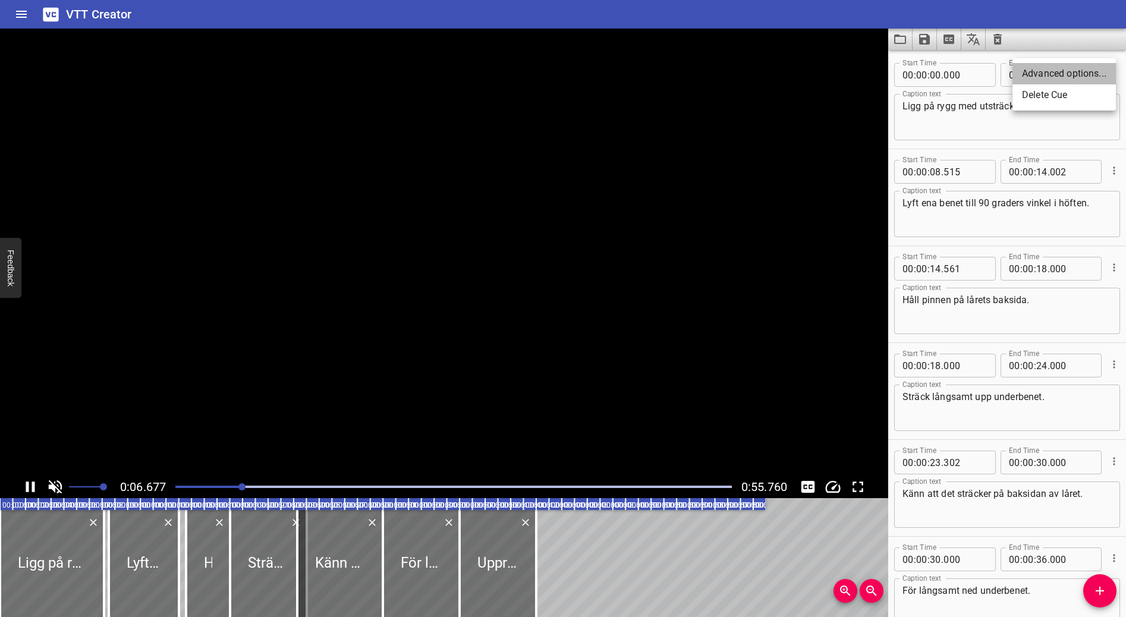
click at [1024, 71] on li "Advanced options..." at bounding box center [1064, 73] width 103 height 21
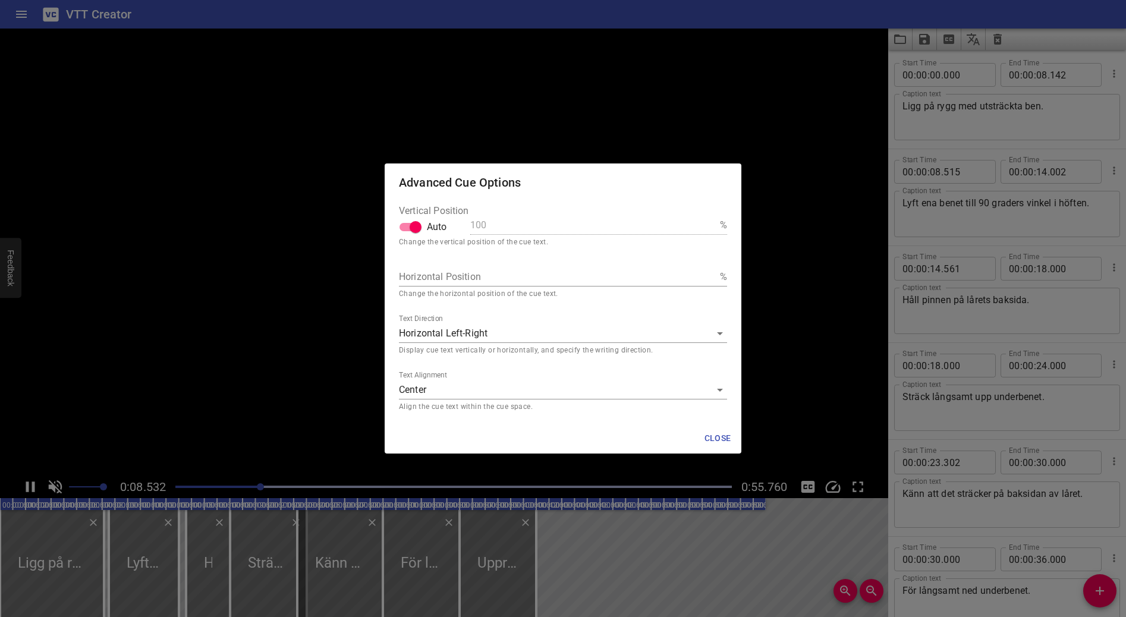
scroll to position [97, 0]
click at [709, 272] on input "1" at bounding box center [557, 277] width 316 height 19
click at [709, 272] on input "2" at bounding box center [557, 277] width 316 height 19
click at [709, 272] on input "3" at bounding box center [557, 277] width 316 height 19
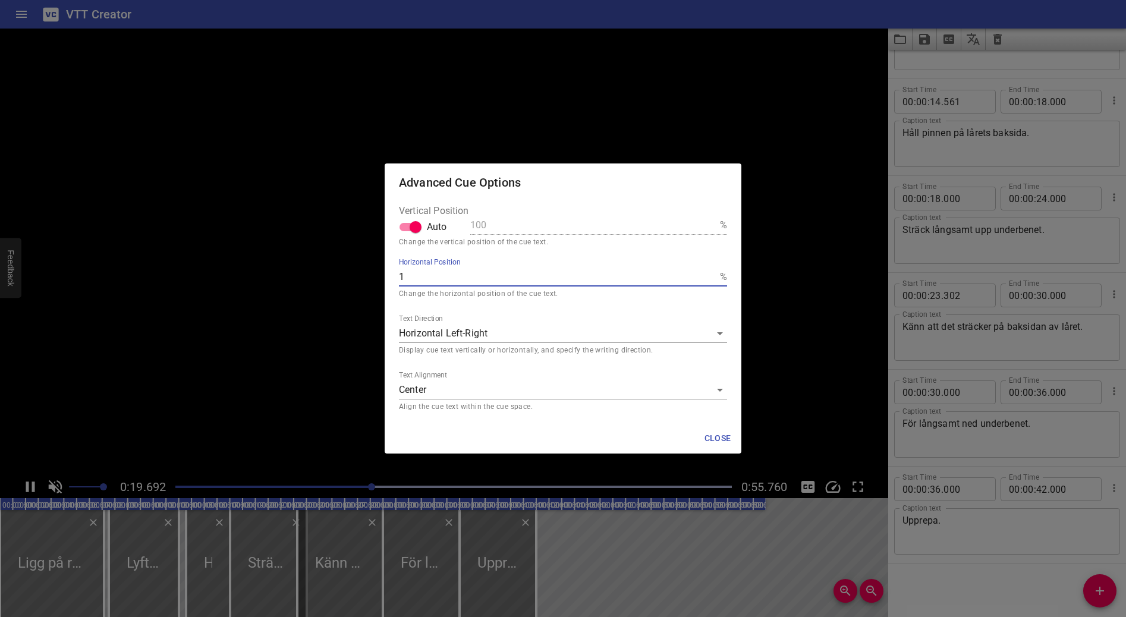
click at [712, 273] on input "1" at bounding box center [557, 277] width 316 height 19
click at [654, 272] on input "1" at bounding box center [557, 277] width 316 height 19
type input "100"
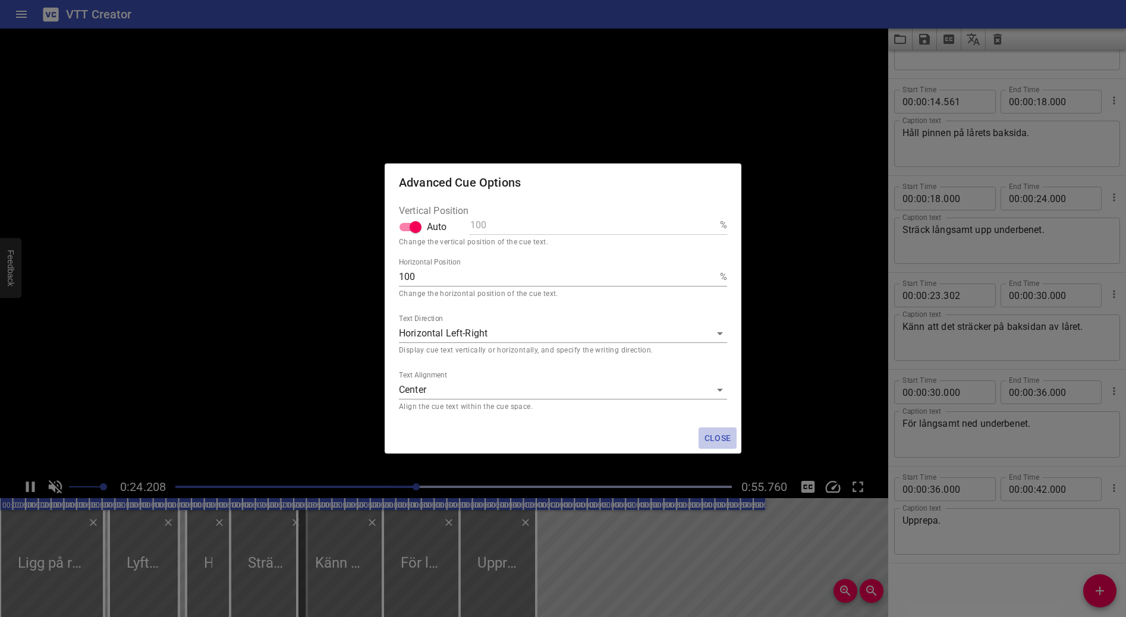
click at [722, 432] on span "Close" at bounding box center [717, 438] width 29 height 15
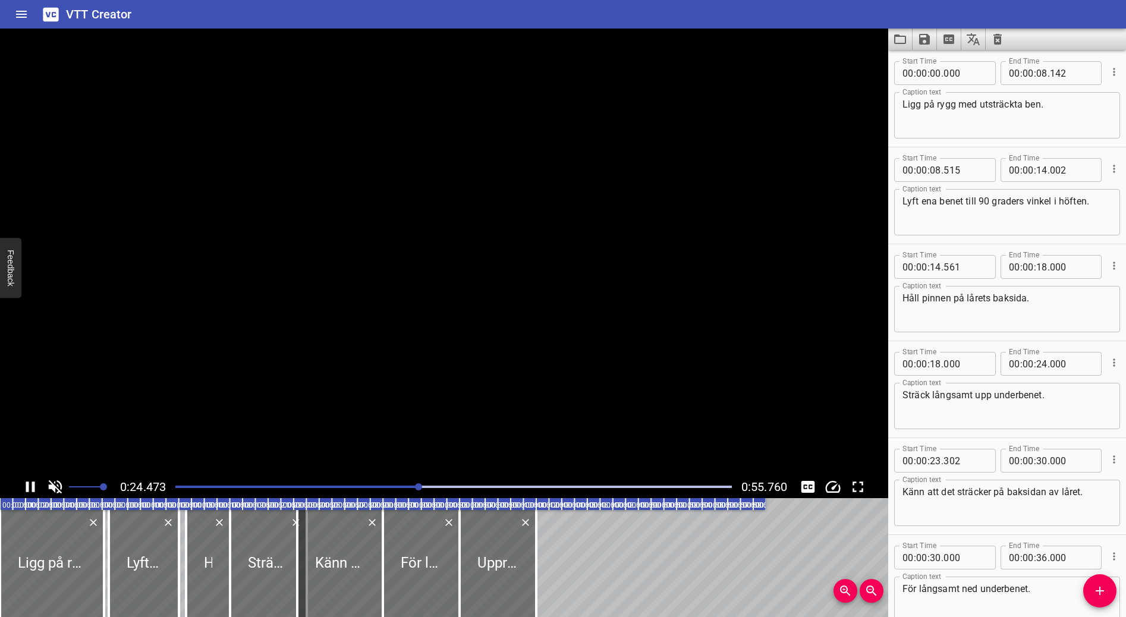
scroll to position [0, 0]
click at [1024, 128] on textarea "Ligg på rygg med utsträckta ben." at bounding box center [1007, 117] width 209 height 34
click at [34, 473] on icon "Play/Pause" at bounding box center [30, 487] width 9 height 11
click at [58, 473] on div at bounding box center [52, 563] width 104 height 107
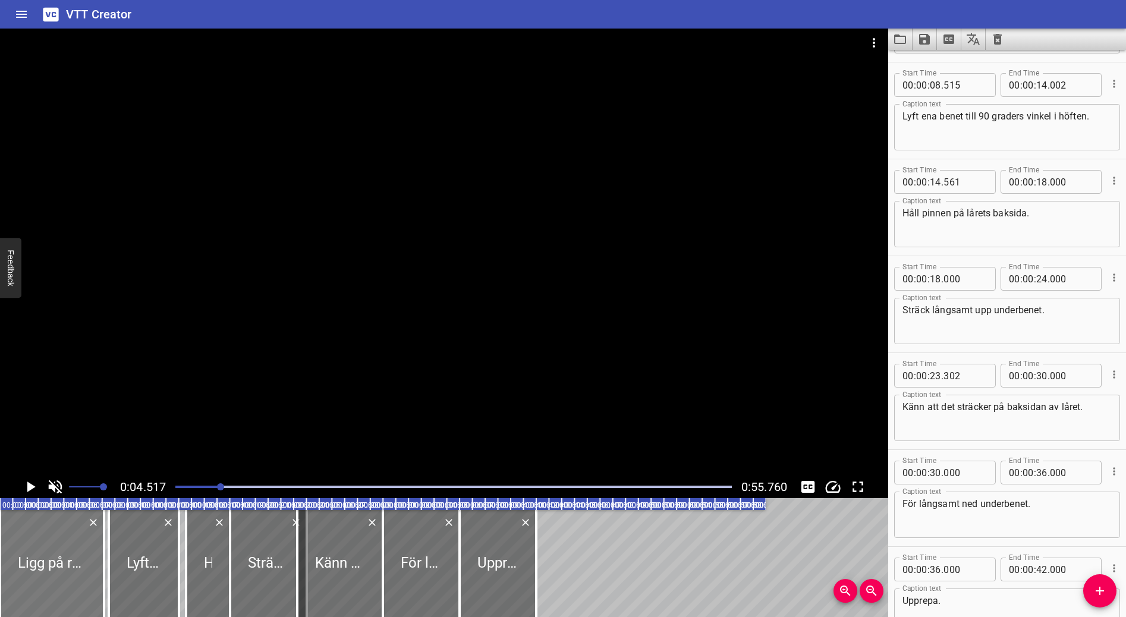
scroll to position [97, 0]
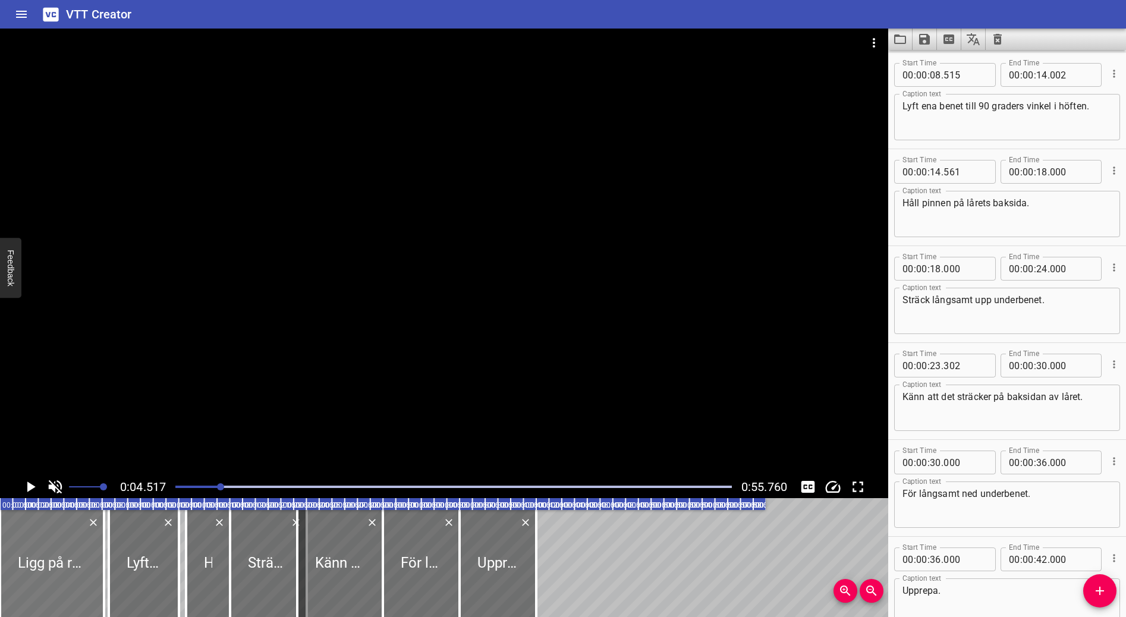
click at [75, 473] on div at bounding box center [52, 563] width 104 height 107
click at [177, 473] on div at bounding box center [453, 487] width 571 height 17
click at [47, 473] on div at bounding box center [52, 563] width 104 height 107
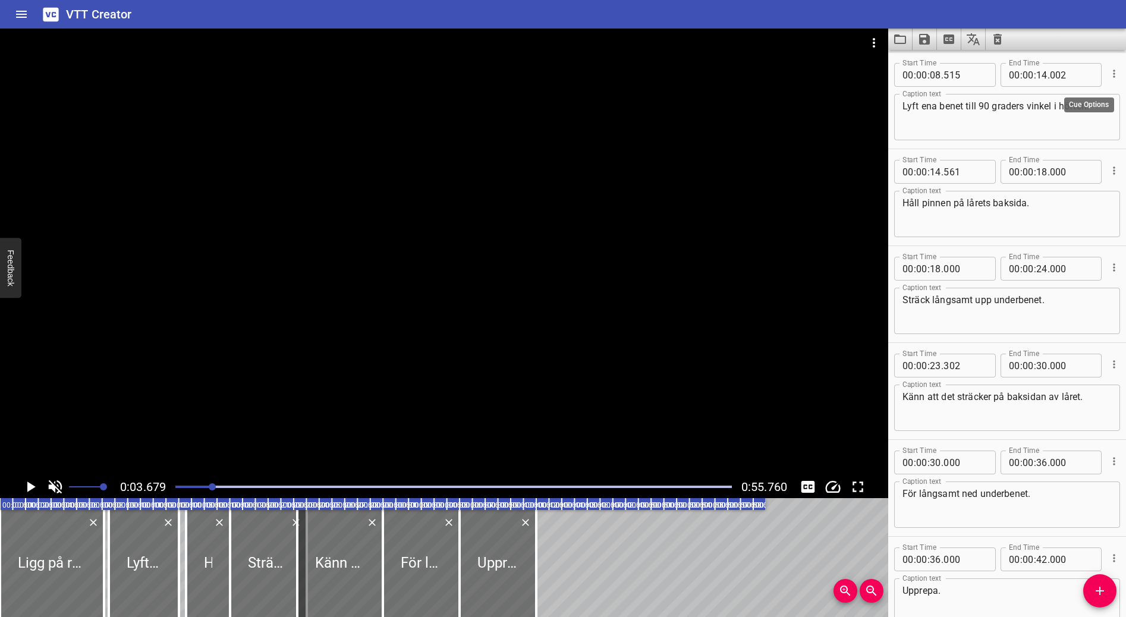
click at [1024, 77] on icon "Cue Options" at bounding box center [1114, 74] width 2 height 8
click at [1024, 73] on li "Advanced options..." at bounding box center [1064, 73] width 103 height 21
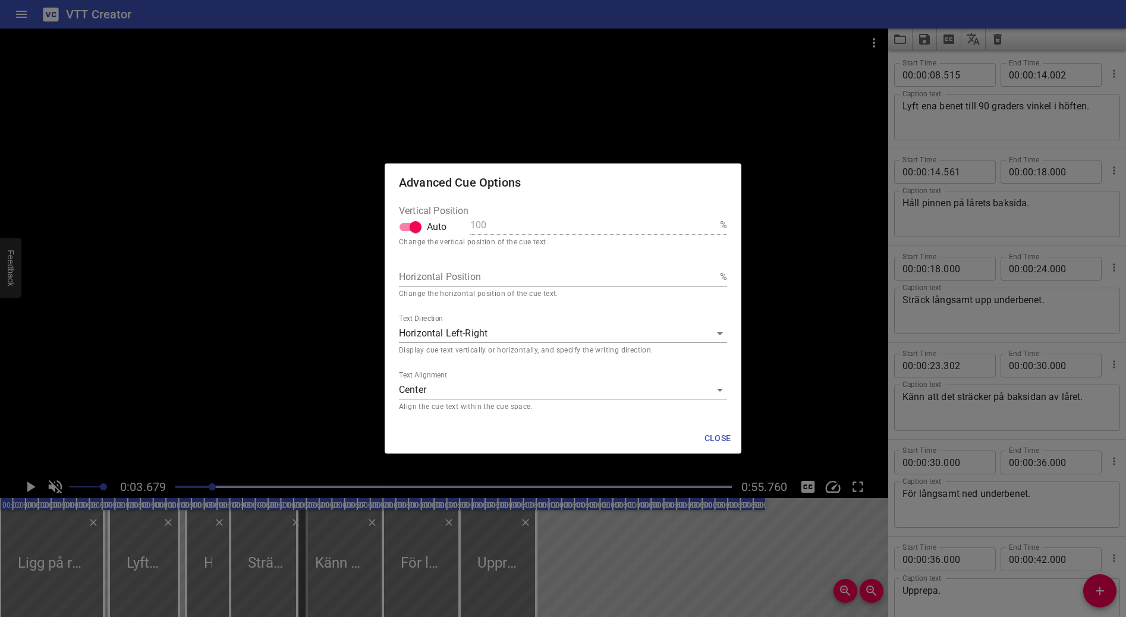
click at [444, 279] on input "Horizontal Position" at bounding box center [557, 277] width 316 height 19
type input "50"
click at [719, 438] on span "Close" at bounding box center [717, 438] width 29 height 15
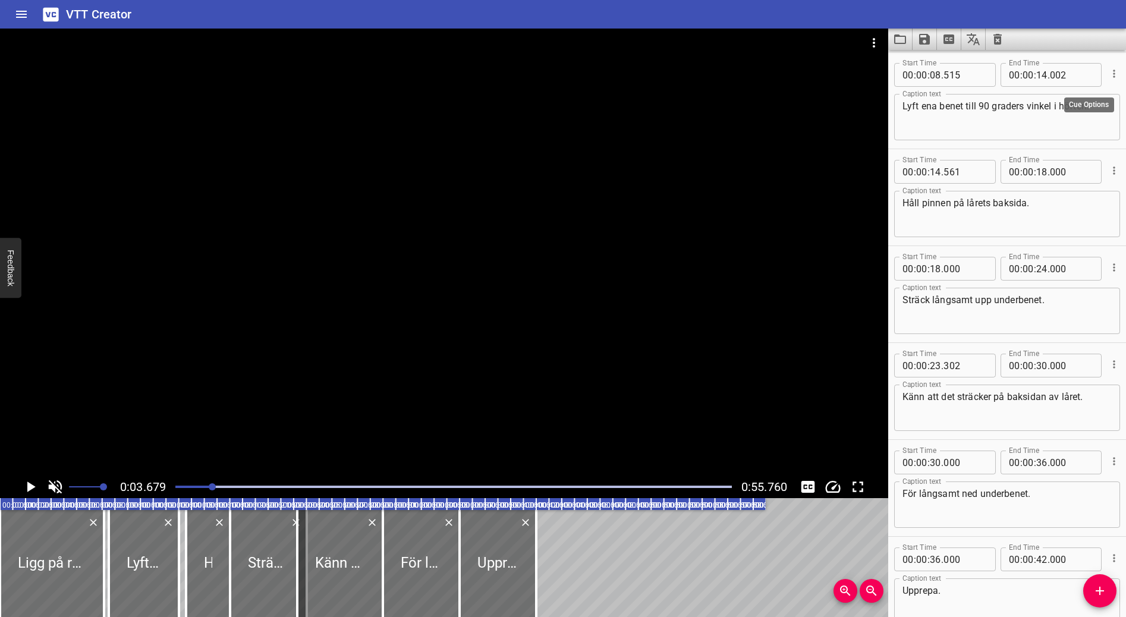
click at [1024, 69] on icon "Cue Options" at bounding box center [1114, 74] width 12 height 12
click at [1024, 71] on li "Advanced options..." at bounding box center [1064, 73] width 103 height 21
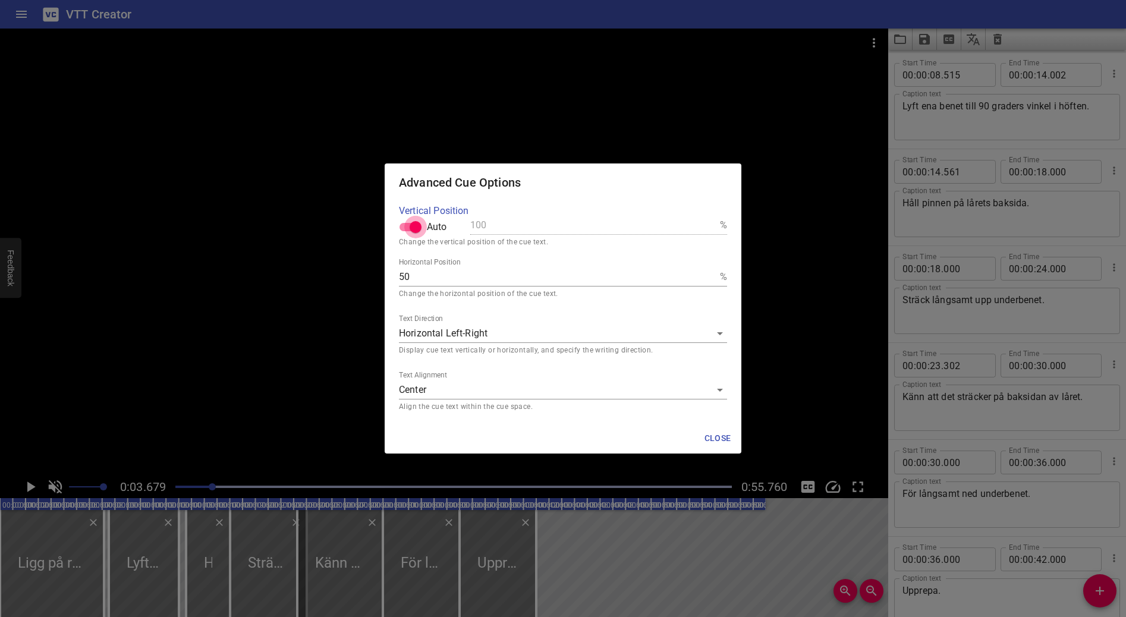
click at [411, 225] on input "Auto" at bounding box center [416, 227] width 68 height 23
checkbox input "false"
click at [489, 225] on input "100" at bounding box center [592, 225] width 245 height 19
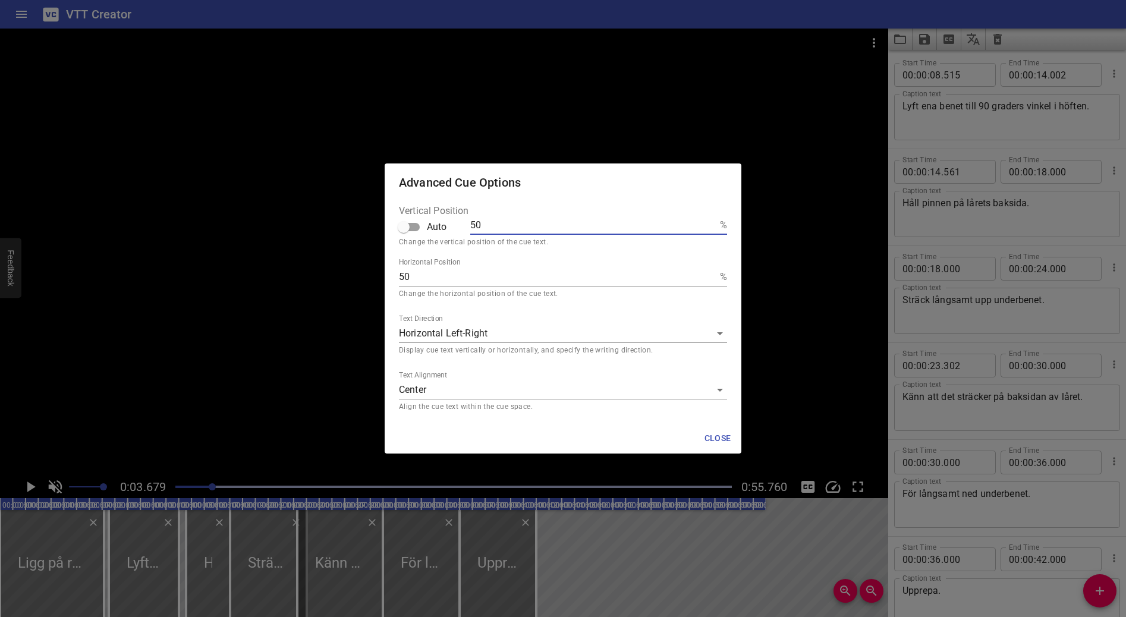
type input "50"
click at [630, 274] on input "50" at bounding box center [557, 277] width 316 height 19
type input "0"
click at [726, 438] on span "Close" at bounding box center [717, 438] width 29 height 15
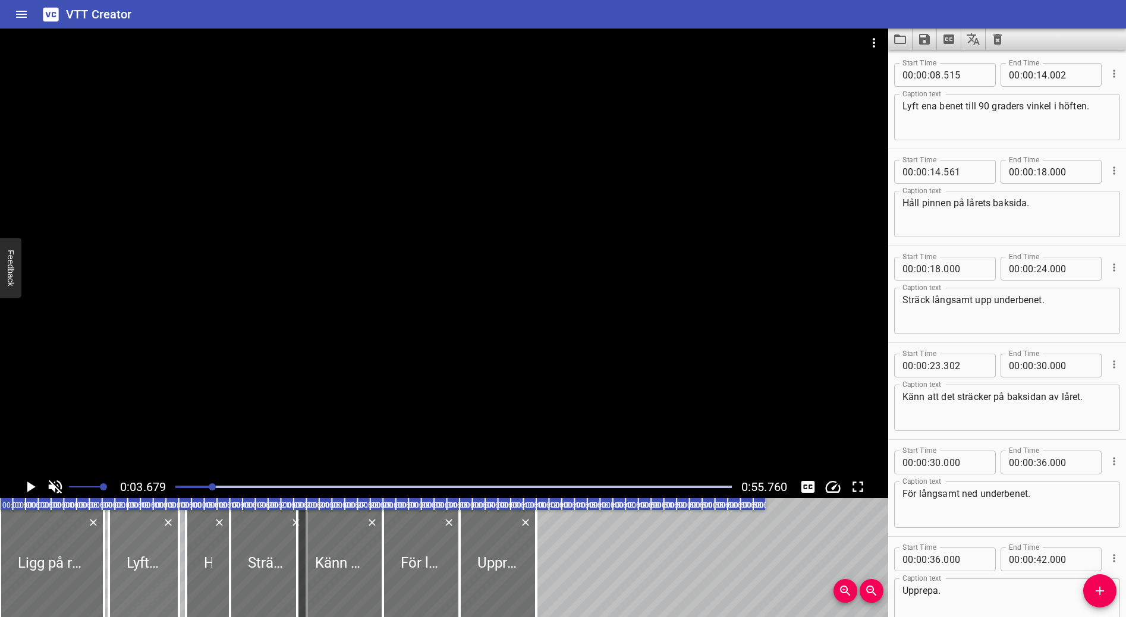
click at [136, 473] on div at bounding box center [144, 563] width 70 height 107
click at [65, 473] on div at bounding box center [52, 563] width 104 height 107
click at [27, 473] on icon "Play/Pause" at bounding box center [30, 487] width 18 height 18
click at [27, 473] on icon "Play/Pause" at bounding box center [30, 487] width 9 height 11
click at [901, 37] on icon "Load captions from file" at bounding box center [900, 39] width 14 height 14
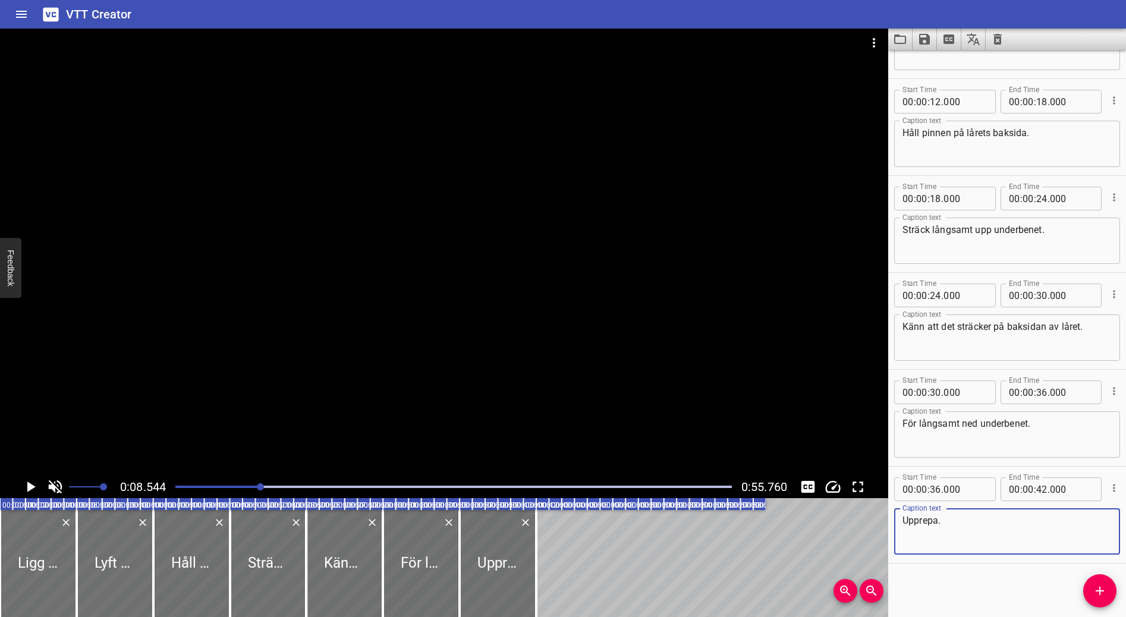
scroll to position [0, 0]
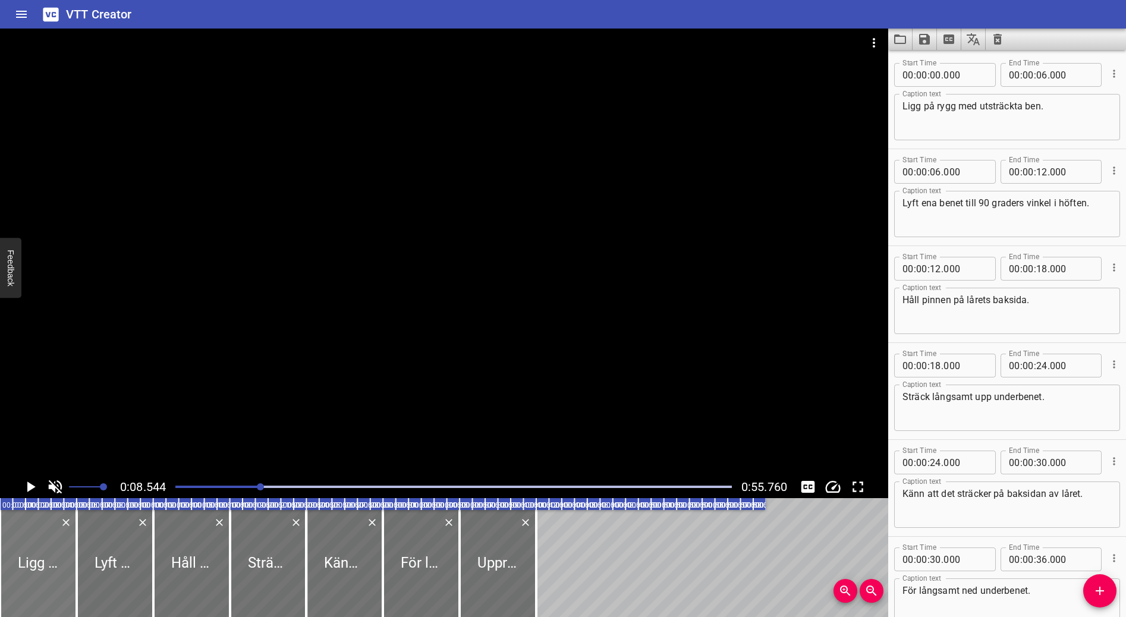
click at [43, 473] on div at bounding box center [38, 563] width 77 height 107
click at [1024, 73] on icon "Cue Options" at bounding box center [1114, 74] width 2 height 8
click at [1024, 76] on li "Advanced options..." at bounding box center [1064, 73] width 103 height 21
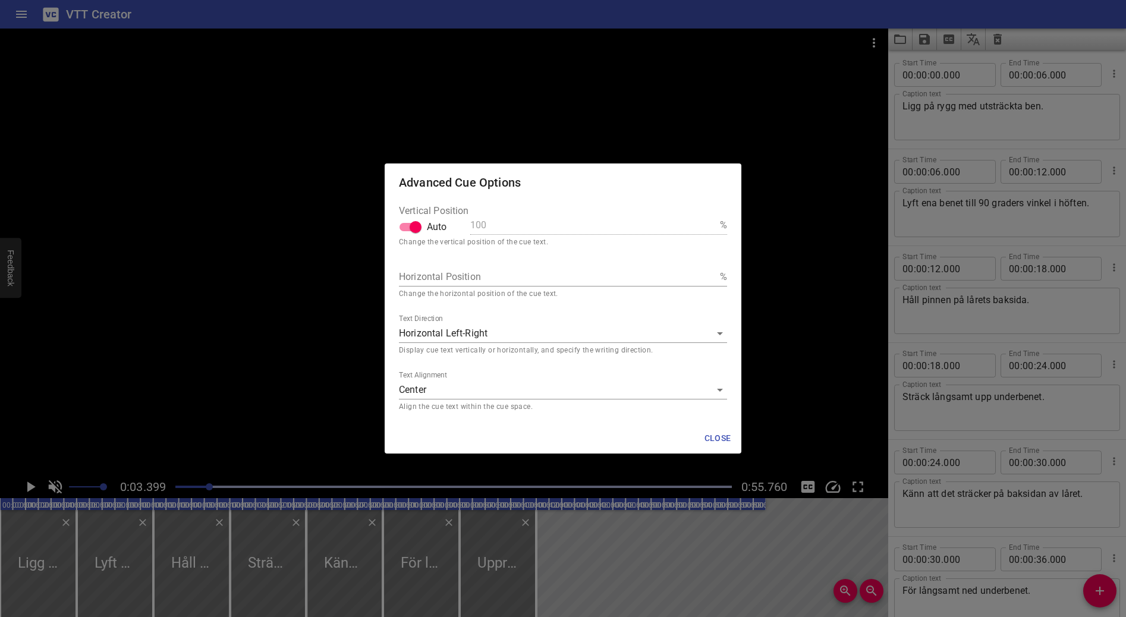
click at [415, 225] on input "Auto" at bounding box center [416, 227] width 68 height 23
checkbox input "false"
click at [493, 223] on input "100" at bounding box center [592, 225] width 245 height 19
type input "10"
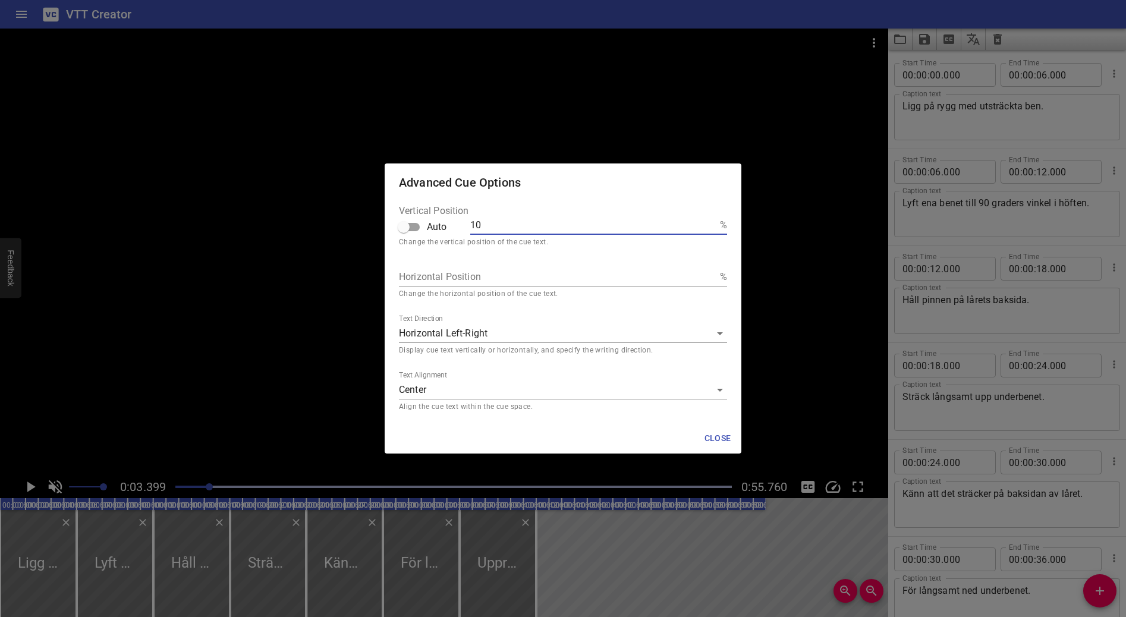
type input "1"
type input "15"
type input "100"
type input "10"
type input "1"
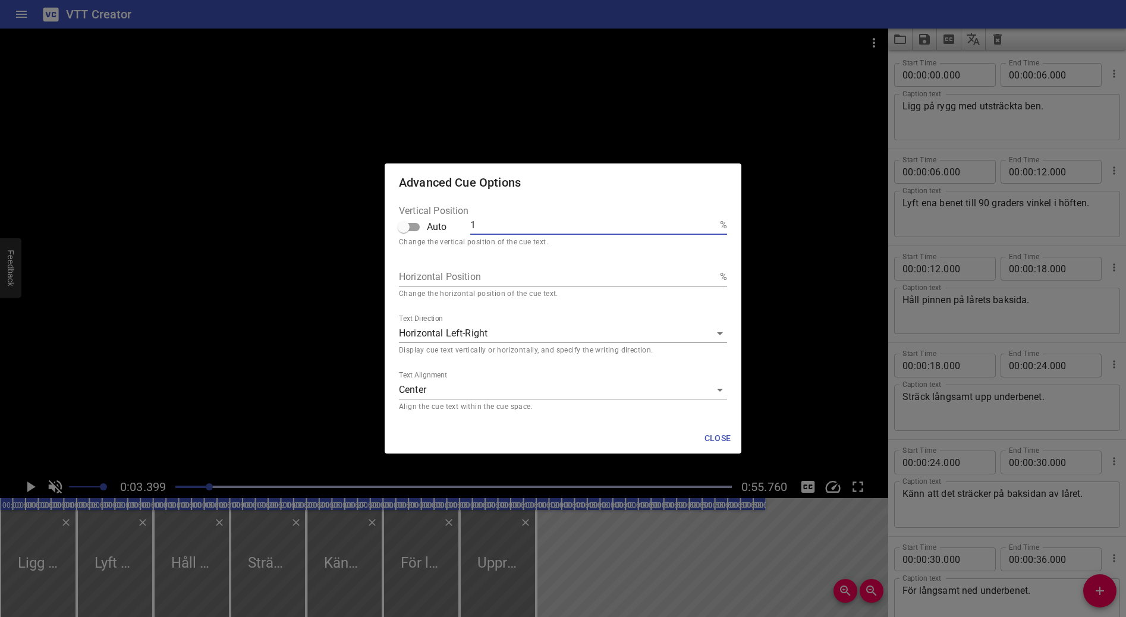
type input "0"
type input "01"
type input "0"
type input "05"
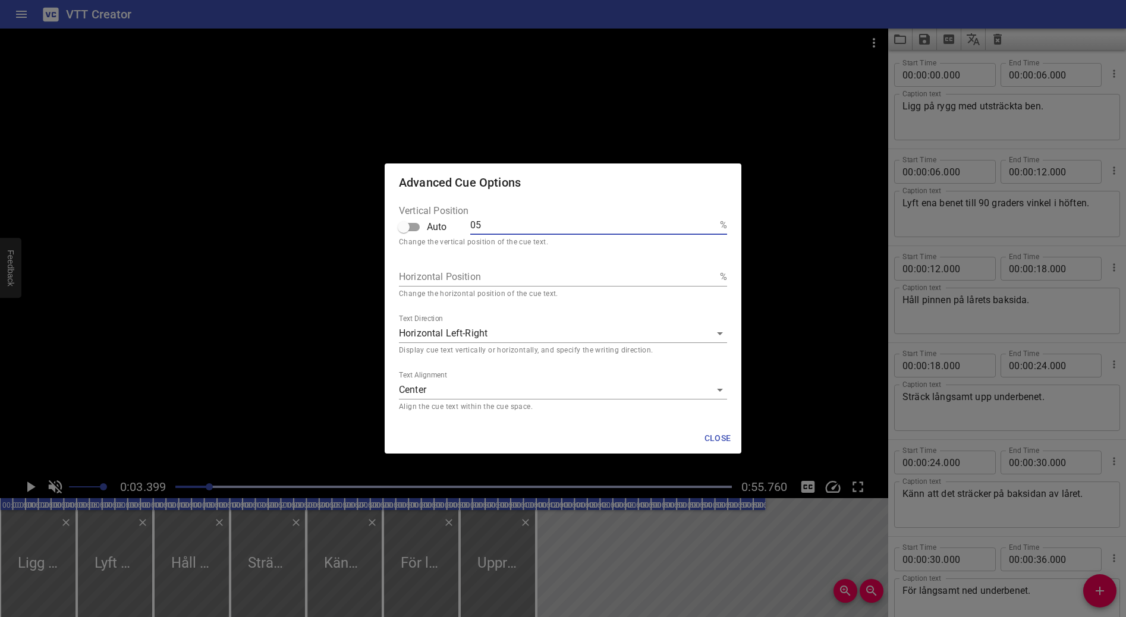
type input "050"
type input "05"
type input "0"
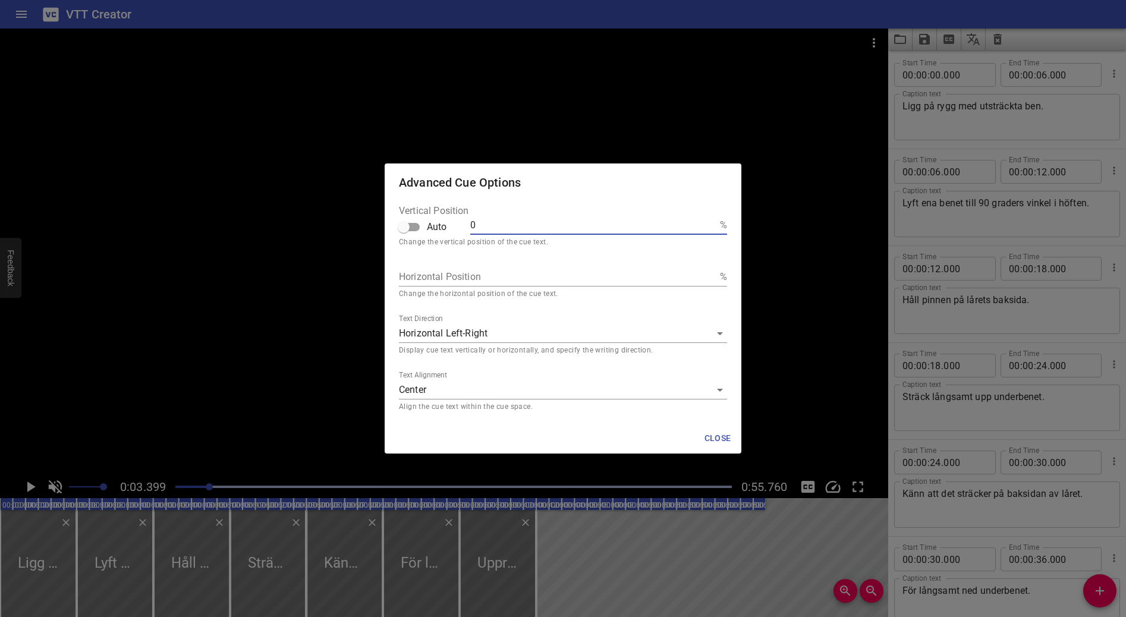
type input "05"
type input "050"
type input "05"
type input "0"
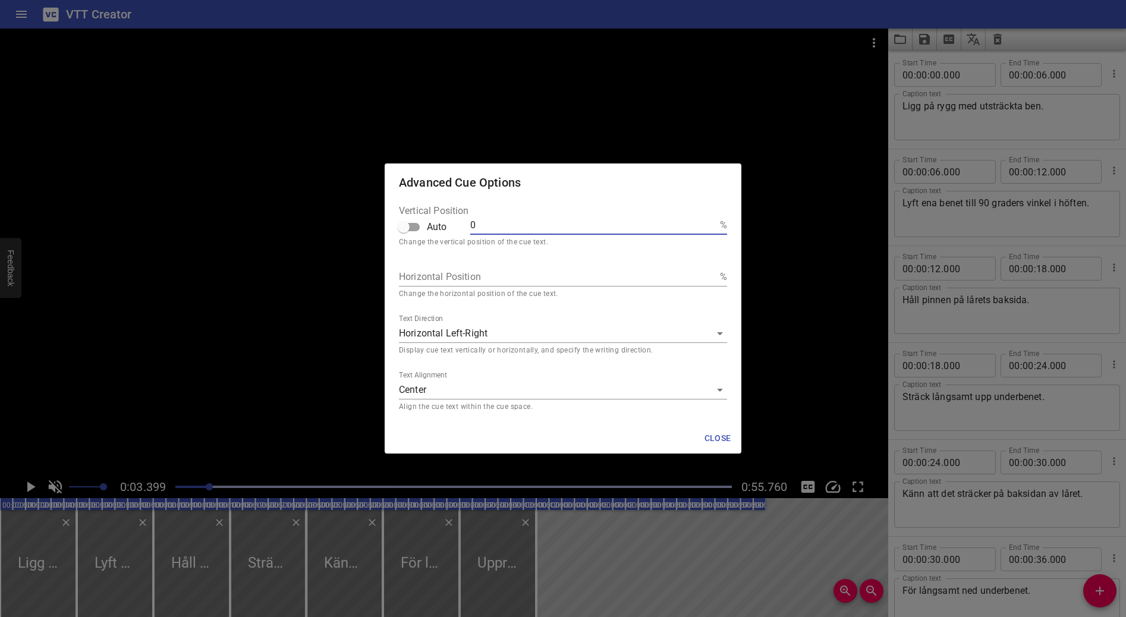
type input "01"
type input "010"
type input "0100"
type input "010"
type input "01"
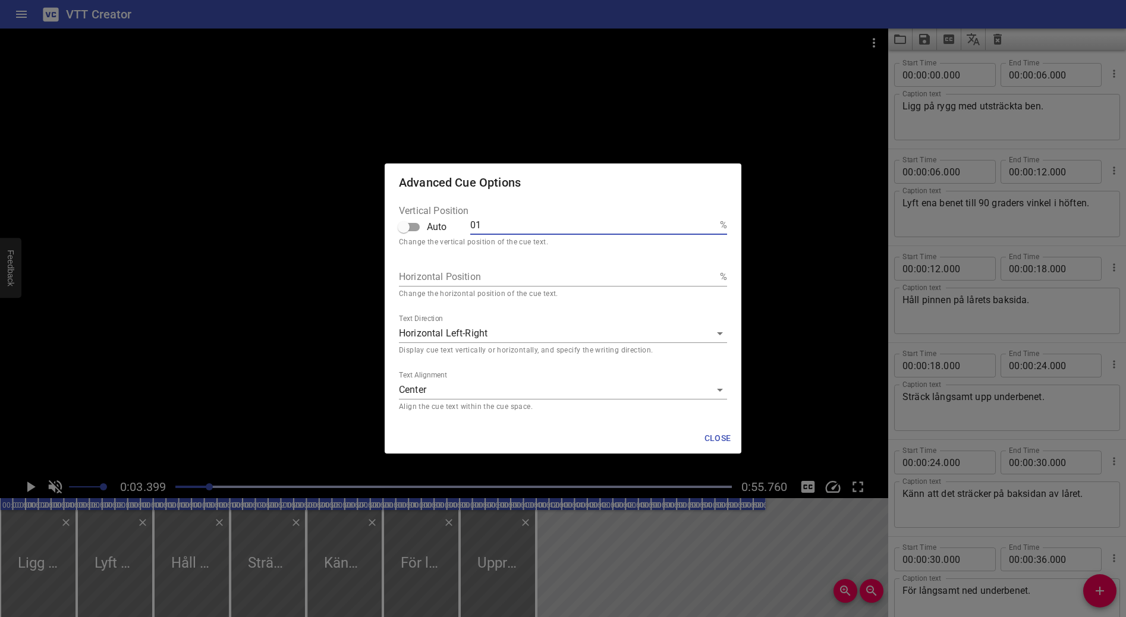
type input "0"
type input "08"
type input "080"
type input "08"
type input "0"
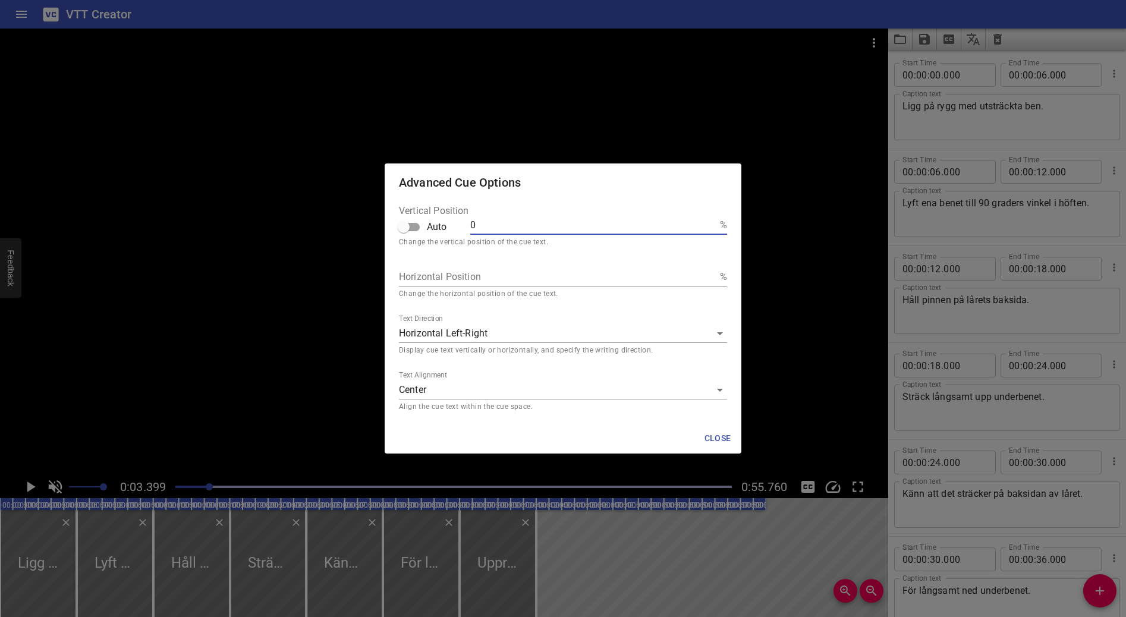
type input "02"
type input "020"
click at [483, 335] on body "VTT Creator Caption Editor Batch Transcribe Login Sign Up Privacy Contact 0:03.…" at bounding box center [563, 308] width 1126 height 617
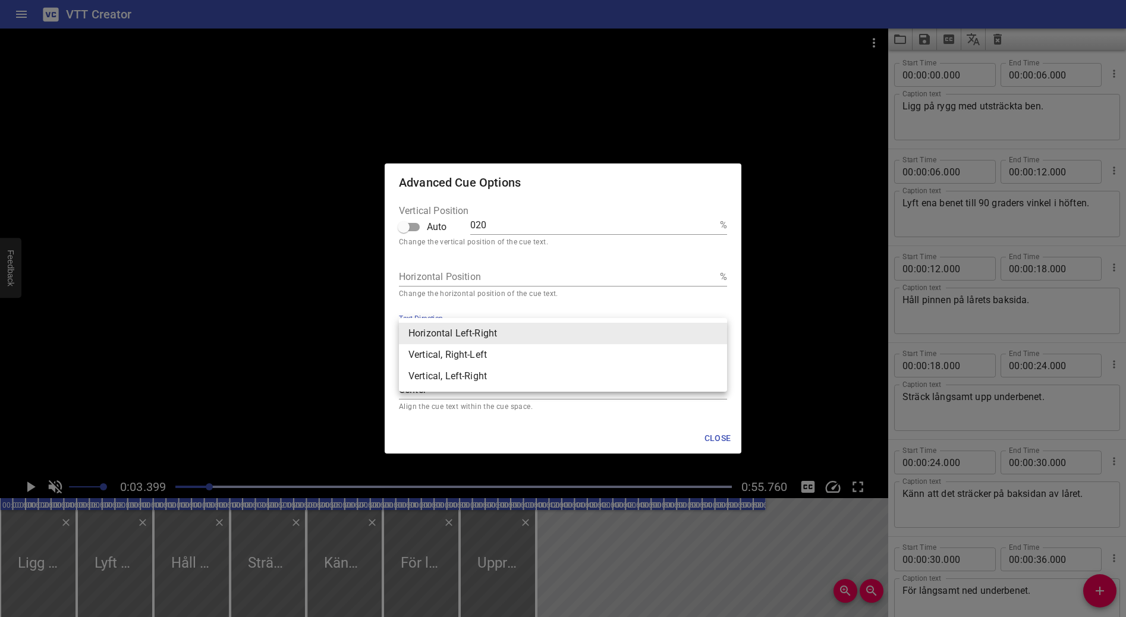
click at [495, 359] on li "Vertical, Right-Left" at bounding box center [563, 354] width 328 height 21
type input "rl"
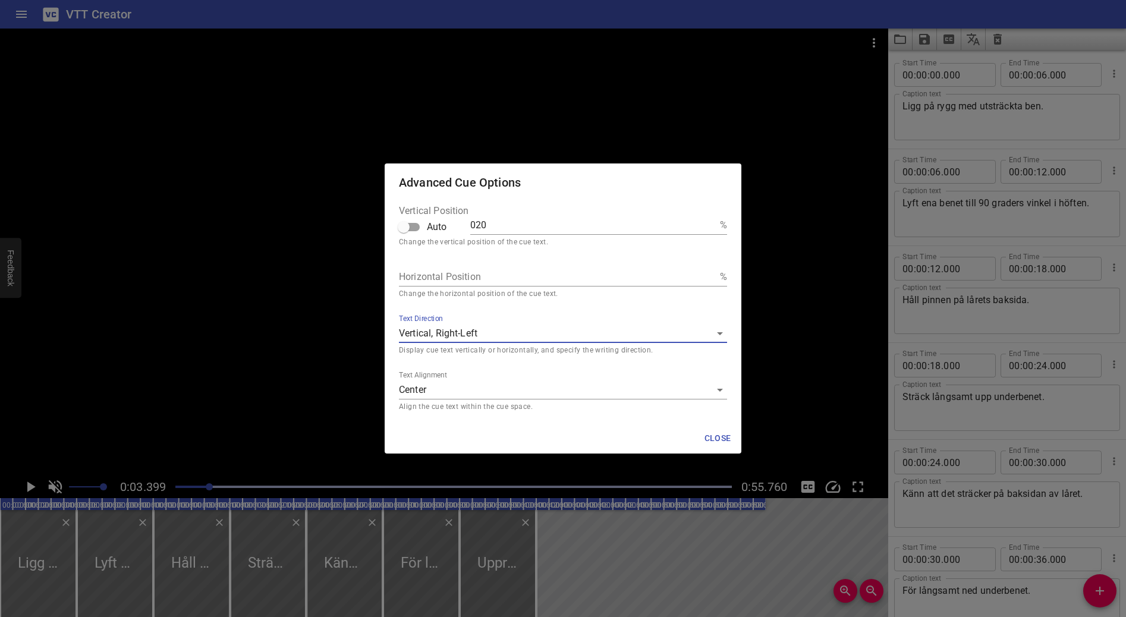
click at [481, 330] on body "VTT Creator Caption Editor Batch Transcribe Login Sign Up Privacy Contact 0:03.…" at bounding box center [563, 308] width 1126 height 617
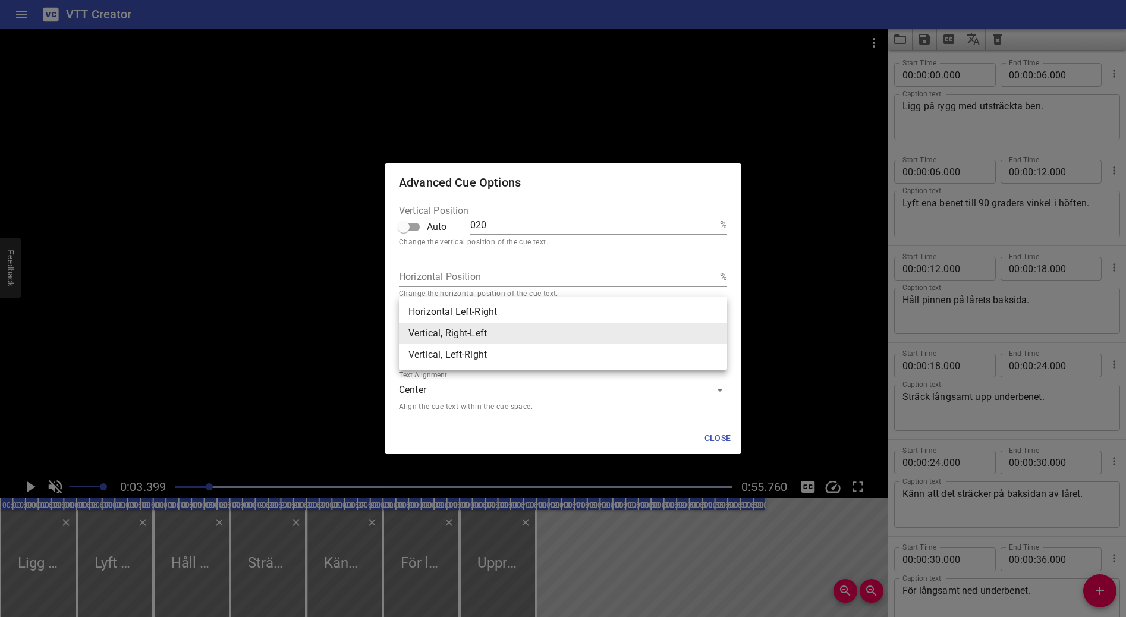
click at [481, 349] on li "Vertical, Left-Right" at bounding box center [563, 354] width 328 height 21
type input "lr"
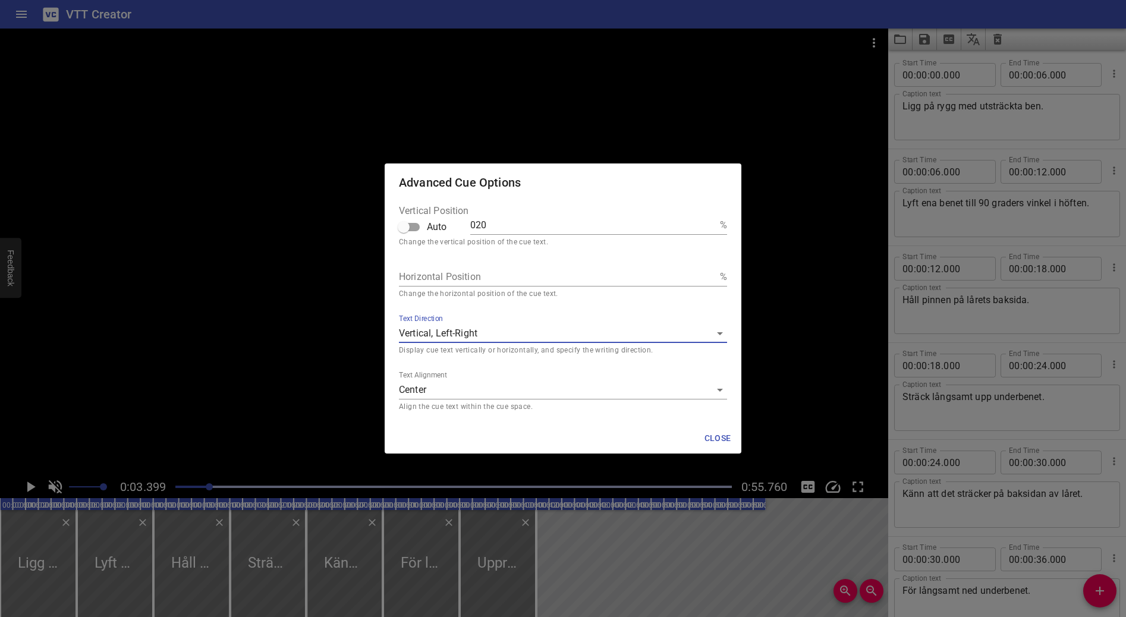
click at [473, 329] on body "VTT Creator Caption Editor Batch Transcribe Login Sign Up Privacy Contact 0:03.…" at bounding box center [563, 308] width 1126 height 617
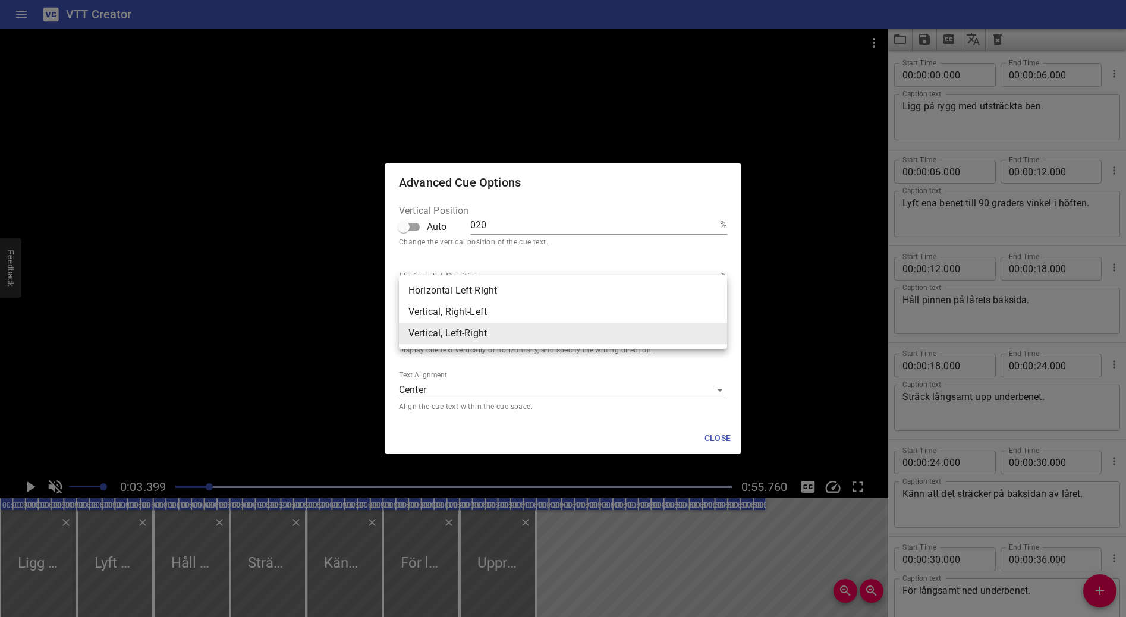
click at [475, 288] on li "Horizontal Left-Right" at bounding box center [563, 290] width 328 height 21
type input "hz"
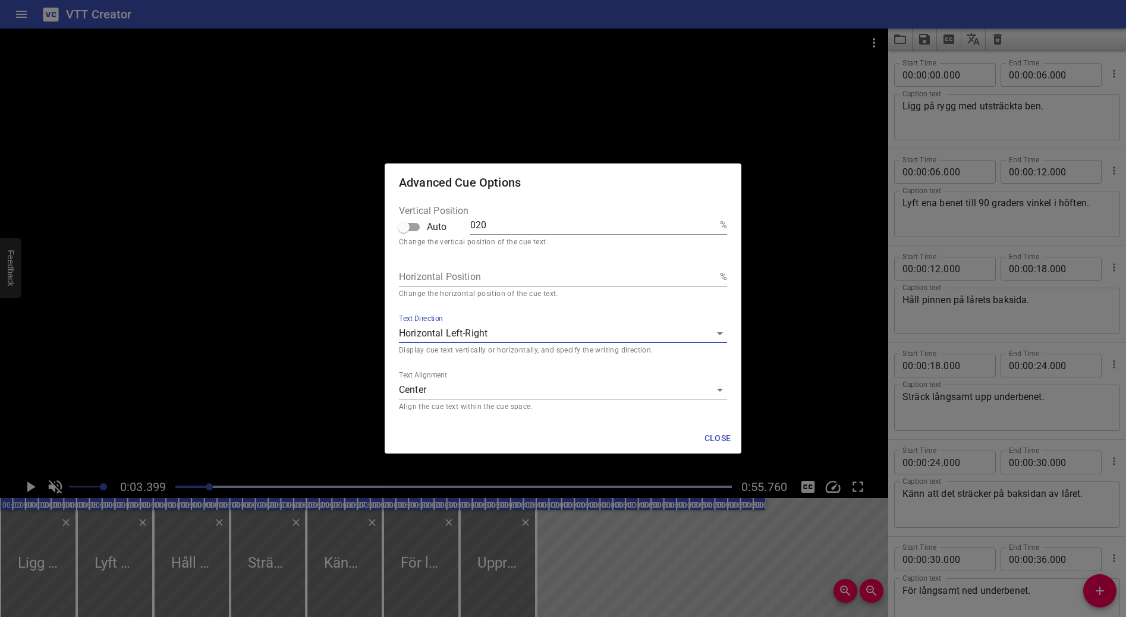
click at [476, 387] on body "VTT Creator Caption Editor Batch Transcribe Login Sign Up Privacy Contact 0:03.…" at bounding box center [563, 308] width 1126 height 617
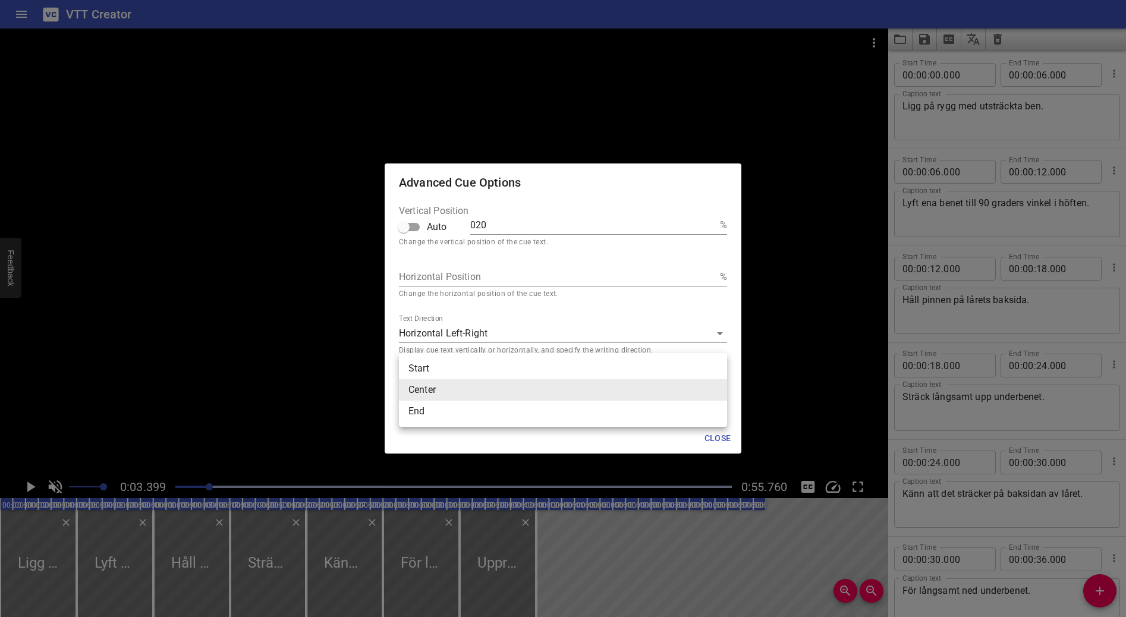
click at [466, 366] on li "Start" at bounding box center [563, 368] width 328 height 21
type input "start"
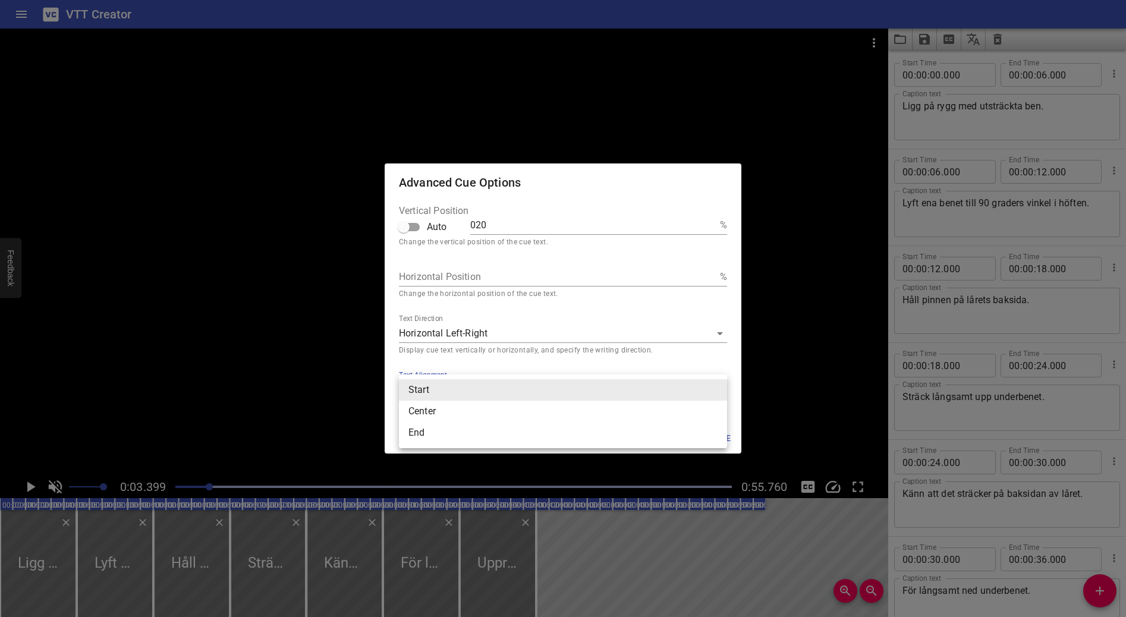
click at [461, 393] on body "VTT Creator Caption Editor Batch Transcribe Login Sign Up Privacy Contact 0:03.…" at bounding box center [563, 308] width 1126 height 617
click at [458, 431] on li "End" at bounding box center [563, 432] width 328 height 21
type input "end"
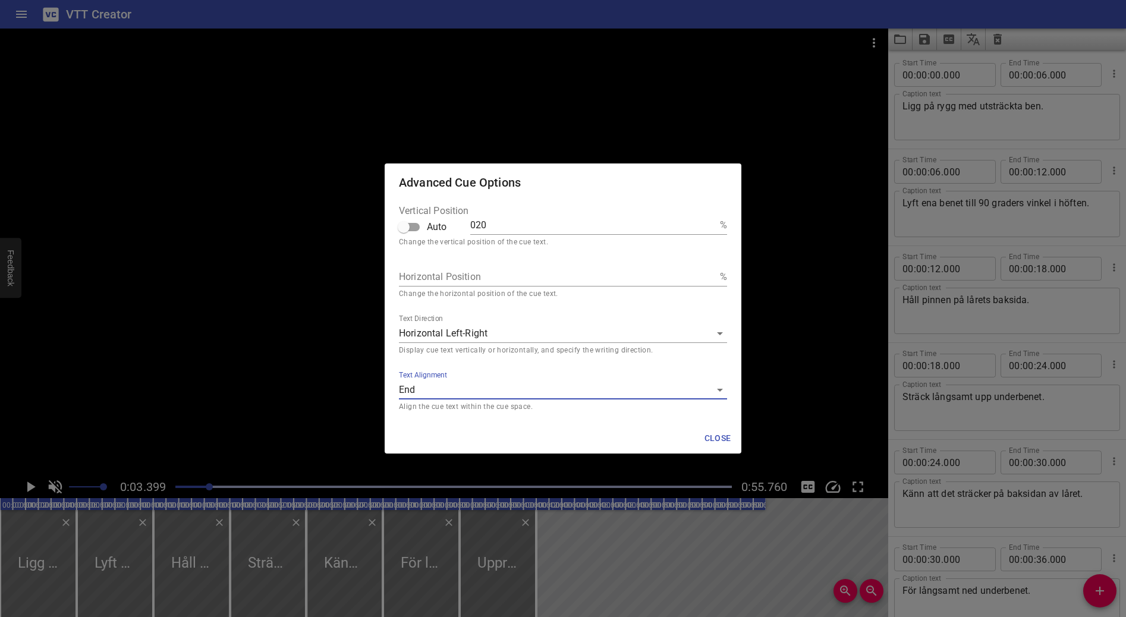
click at [460, 392] on body "VTT Creator Caption Editor Batch Transcribe Login Sign Up Privacy Contact 0:03.…" at bounding box center [563, 308] width 1126 height 617
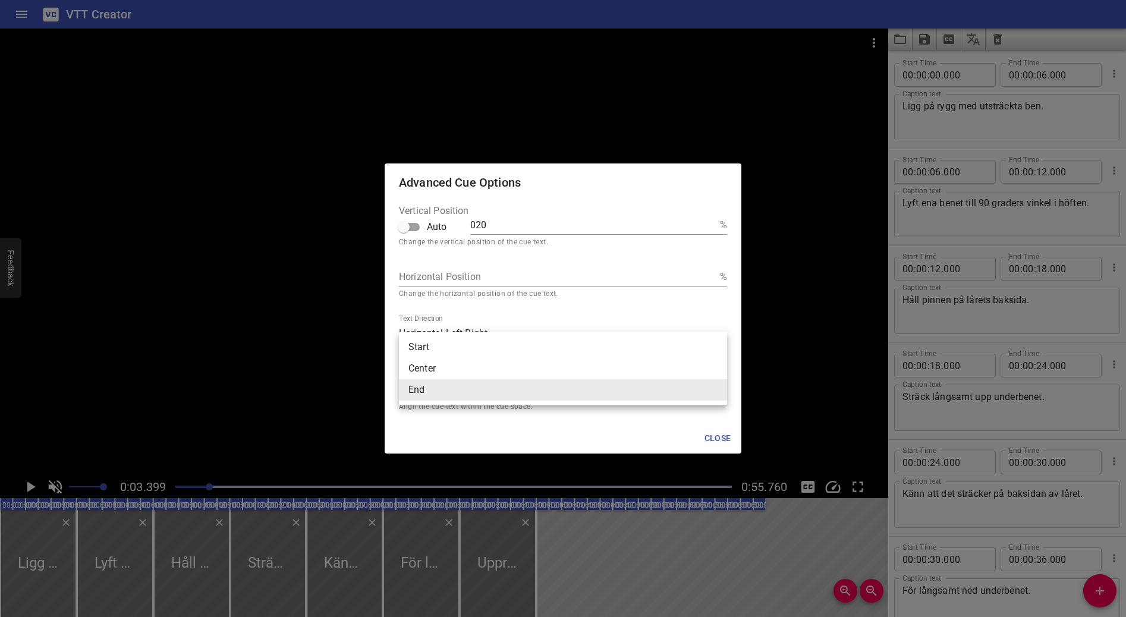
click at [445, 346] on li "Start" at bounding box center [563, 347] width 328 height 21
type input "start"
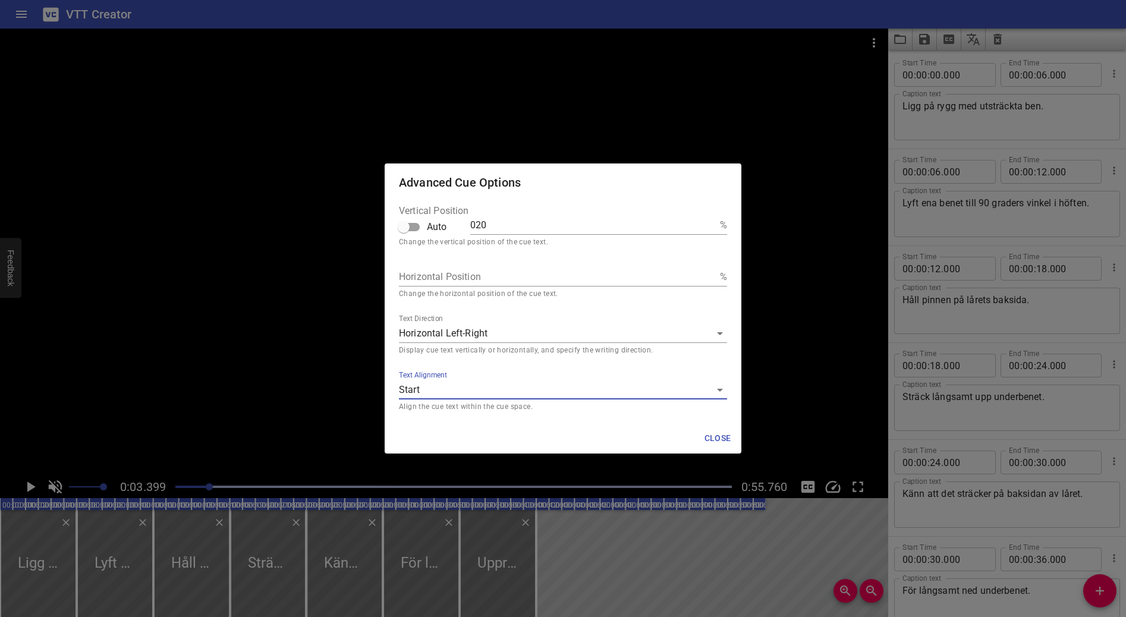
click at [489, 227] on input "020" at bounding box center [592, 225] width 245 height 19
type input "100"
click at [728, 436] on span "Close" at bounding box center [717, 438] width 29 height 15
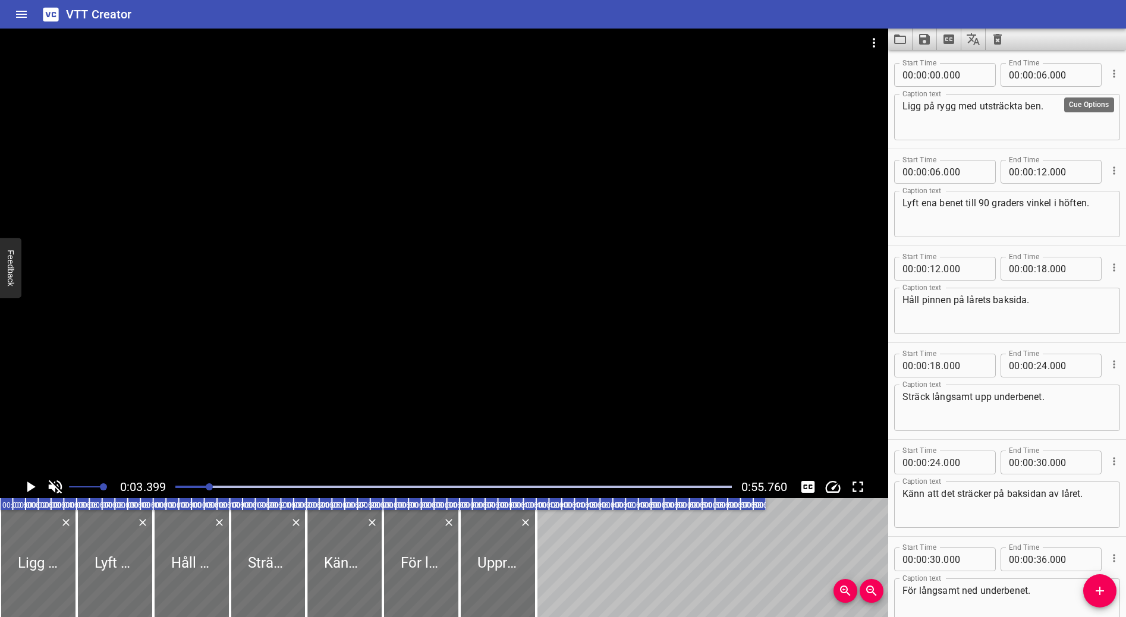
click at [1024, 71] on icon "Cue Options" at bounding box center [1114, 74] width 12 height 12
click at [955, 120] on div at bounding box center [563, 308] width 1126 height 617
click at [929, 39] on icon "Save captions to file" at bounding box center [924, 39] width 11 height 11
click at [973, 62] on li "Save to VTT file" at bounding box center [956, 65] width 87 height 21
click at [925, 40] on icon "Save captions to file" at bounding box center [924, 39] width 14 height 14
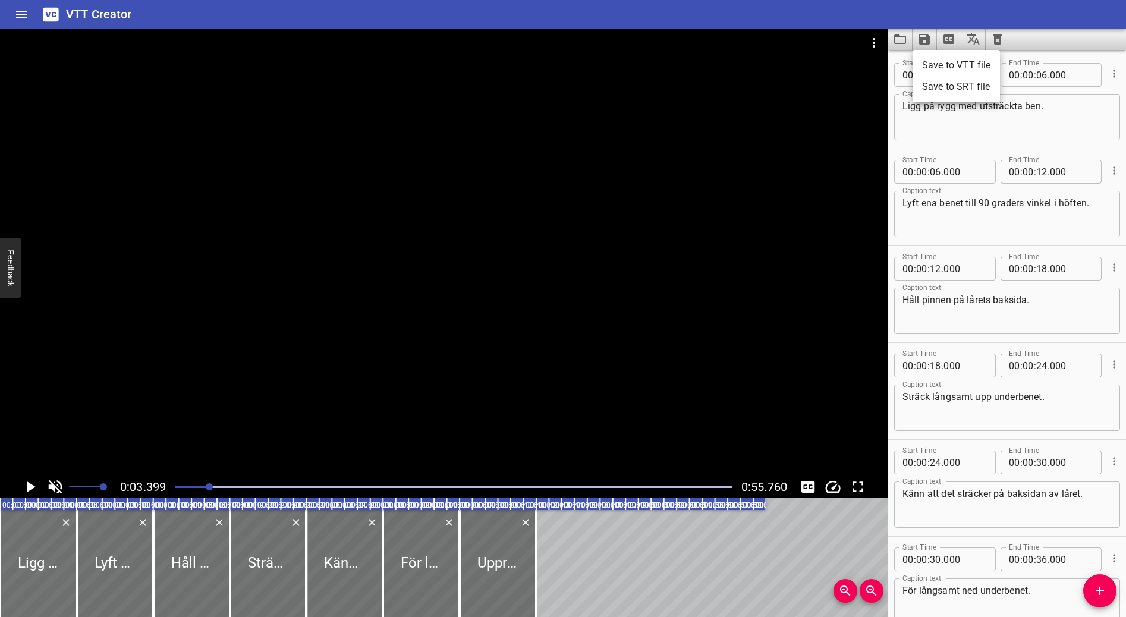
click at [951, 64] on li "Save to VTT file" at bounding box center [956, 65] width 87 height 21
click at [900, 40] on icon "Load captions from file" at bounding box center [900, 39] width 14 height 14
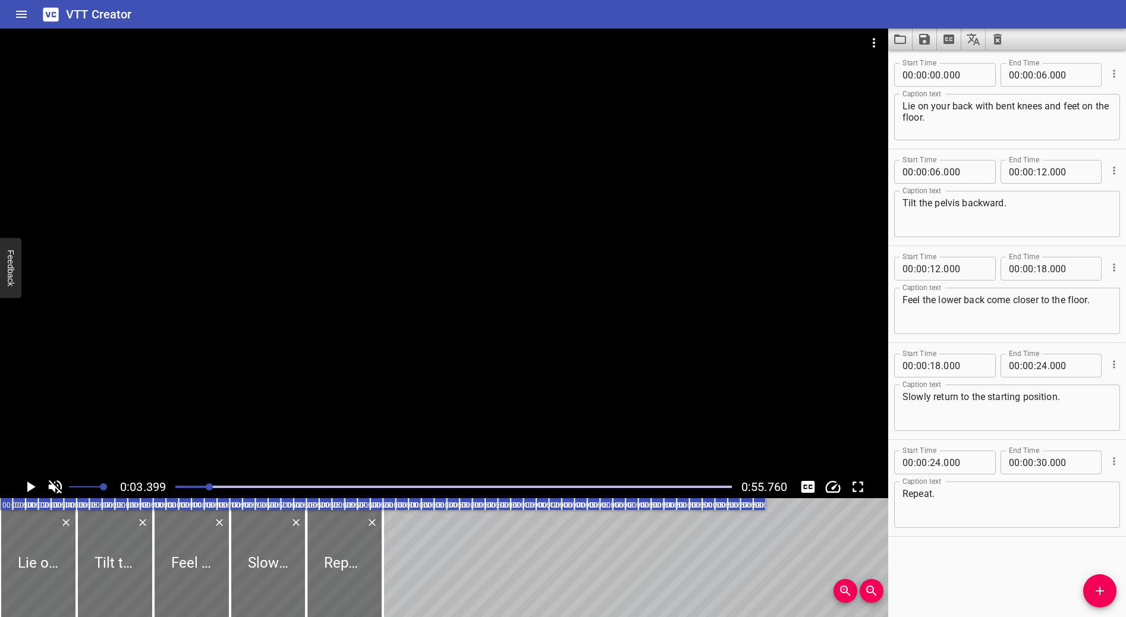
drag, startPoint x: 207, startPoint y: 483, endPoint x: 181, endPoint y: 486, distance: 26.4
click at [181, 473] on div at bounding box center [453, 487] width 571 height 17
click at [181, 473] on div at bounding box center [180, 486] width 7 height 7
drag, startPoint x: 181, startPoint y: 486, endPoint x: 140, endPoint y: 489, distance: 41.1
click at [140, 473] on div "0:00.000 0:55.760" at bounding box center [444, 487] width 888 height 23
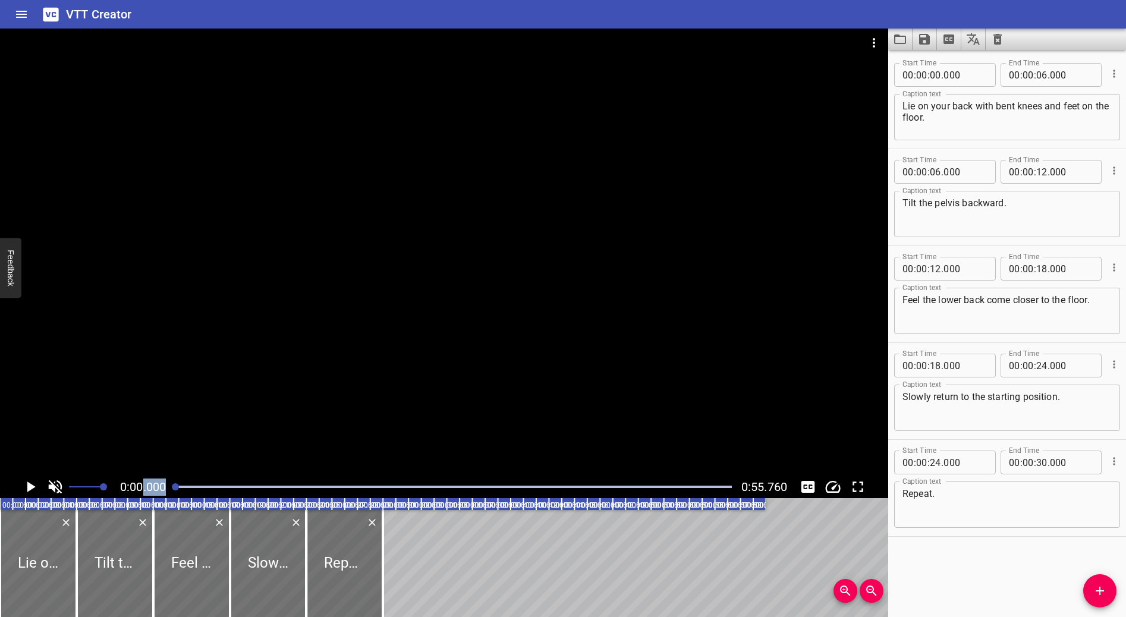
click at [26, 473] on icon "Play/Pause" at bounding box center [30, 487] width 18 height 18
click at [986, 473] on div "Start Time 00 : 00 : 00 . 000 Start Time End Time 00 : 00 : 06 . 000 End Time C…" at bounding box center [1007, 333] width 238 height 567
click at [878, 40] on icon "Video Options" at bounding box center [874, 43] width 14 height 14
click at [874, 92] on div at bounding box center [563, 308] width 1126 height 617
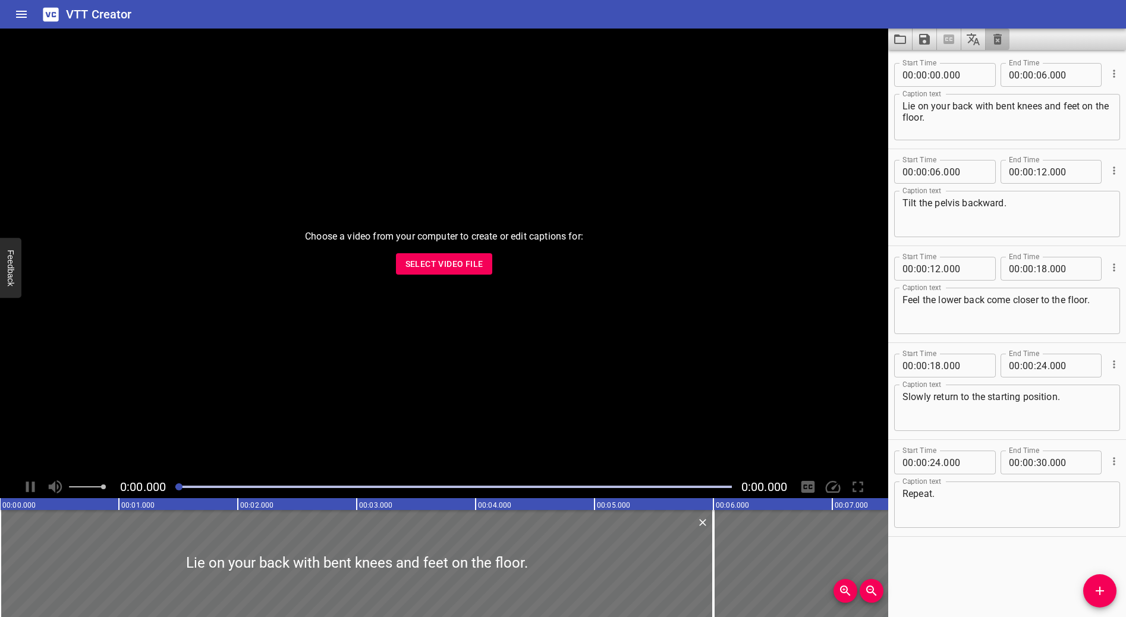
click at [996, 40] on icon "Clear captions" at bounding box center [998, 39] width 14 height 14
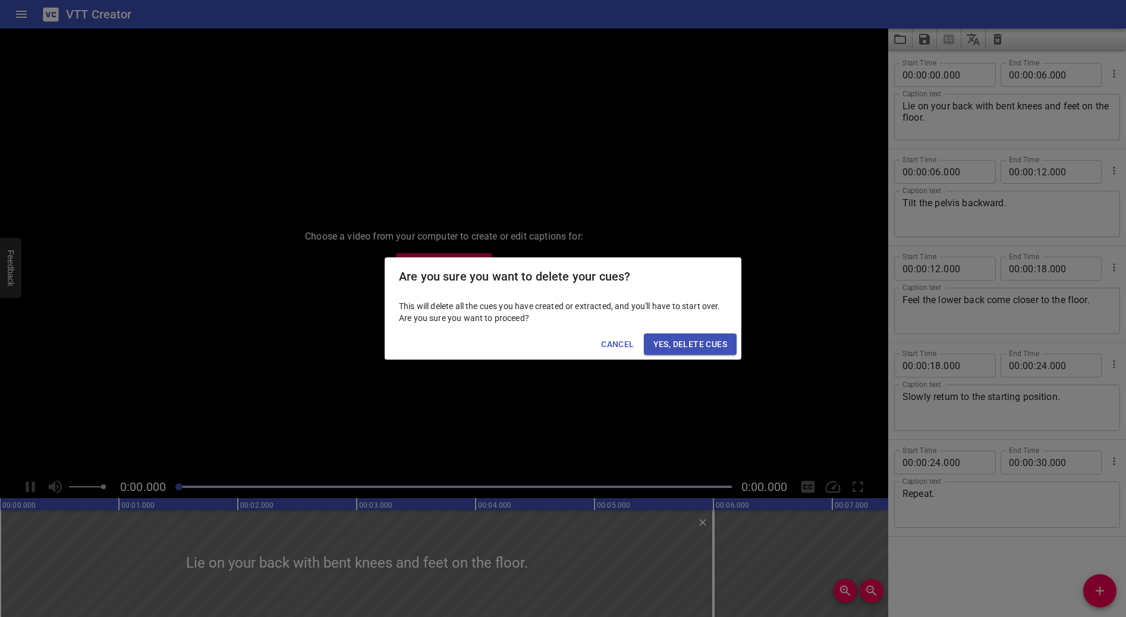
click at [674, 348] on span "Yes, Delete Cues" at bounding box center [690, 344] width 74 height 15
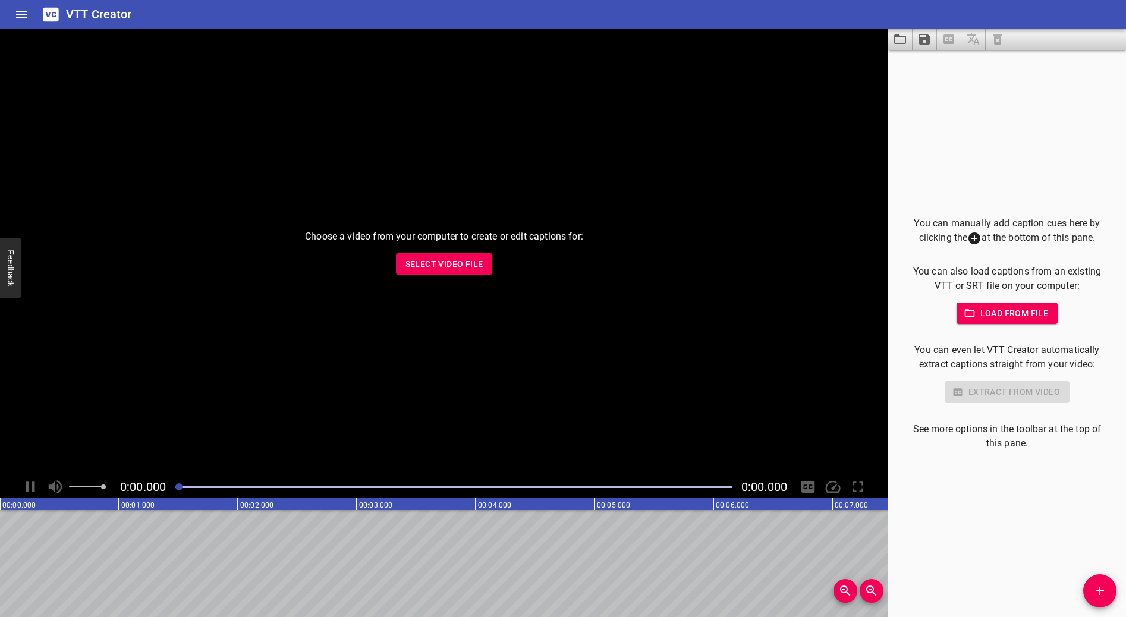
click at [762, 378] on div "Choose a video from your computer to create or edit captions for: Select Video …" at bounding box center [444, 252] width 888 height 447
click at [429, 267] on span "Select Video File" at bounding box center [444, 264] width 78 height 15
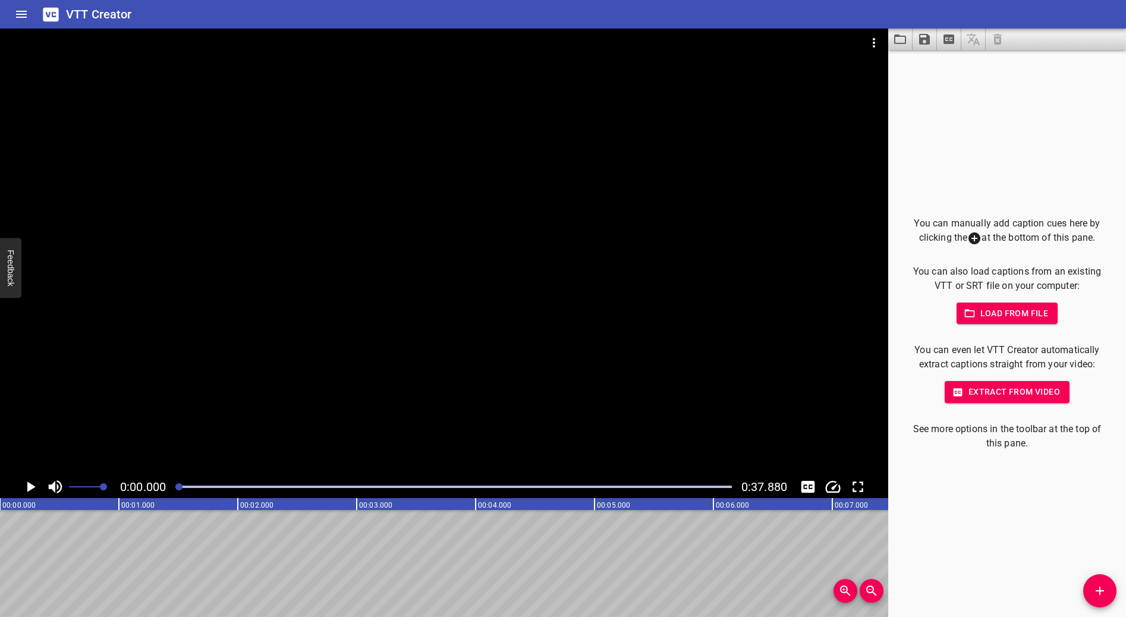
click at [1022, 179] on div "You can manually add caption cues here by clicking the at the bottom of this pa…" at bounding box center [1007, 333] width 238 height 567
click at [993, 312] on span "Load from file" at bounding box center [1007, 313] width 83 height 15
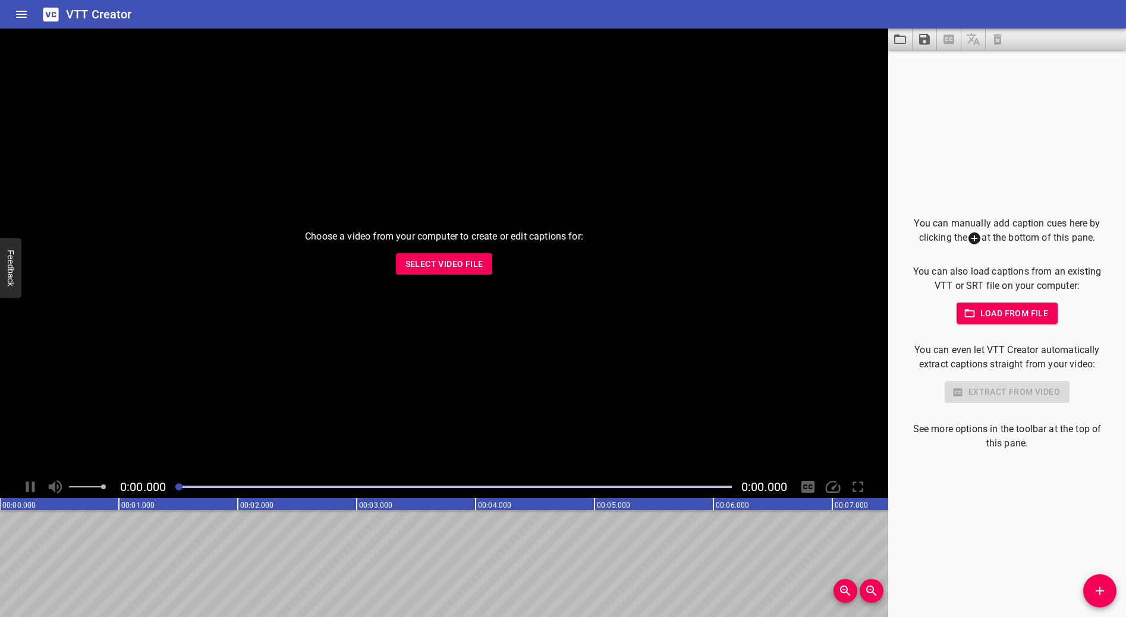
click at [429, 267] on span "Select Video File" at bounding box center [444, 264] width 78 height 15
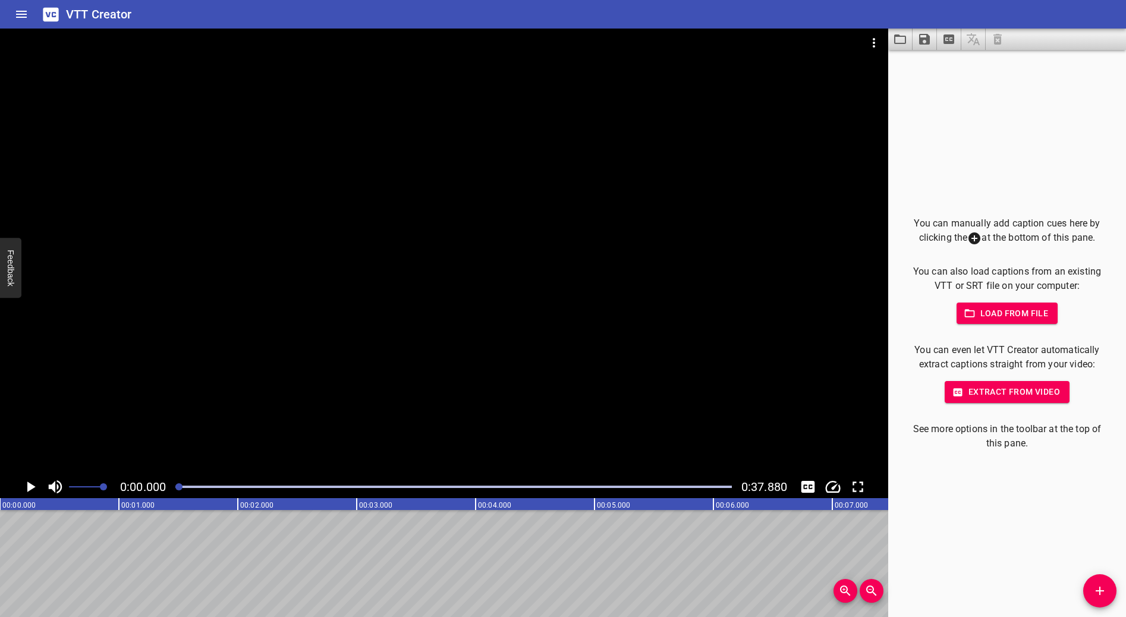
click at [977, 164] on div "You can manually add caption cues here by clicking the at the bottom of this pa…" at bounding box center [1007, 333] width 238 height 567
click at [1004, 312] on span "Load from file" at bounding box center [1007, 313] width 83 height 15
click at [1018, 313] on span "Load from file" at bounding box center [1007, 313] width 83 height 15
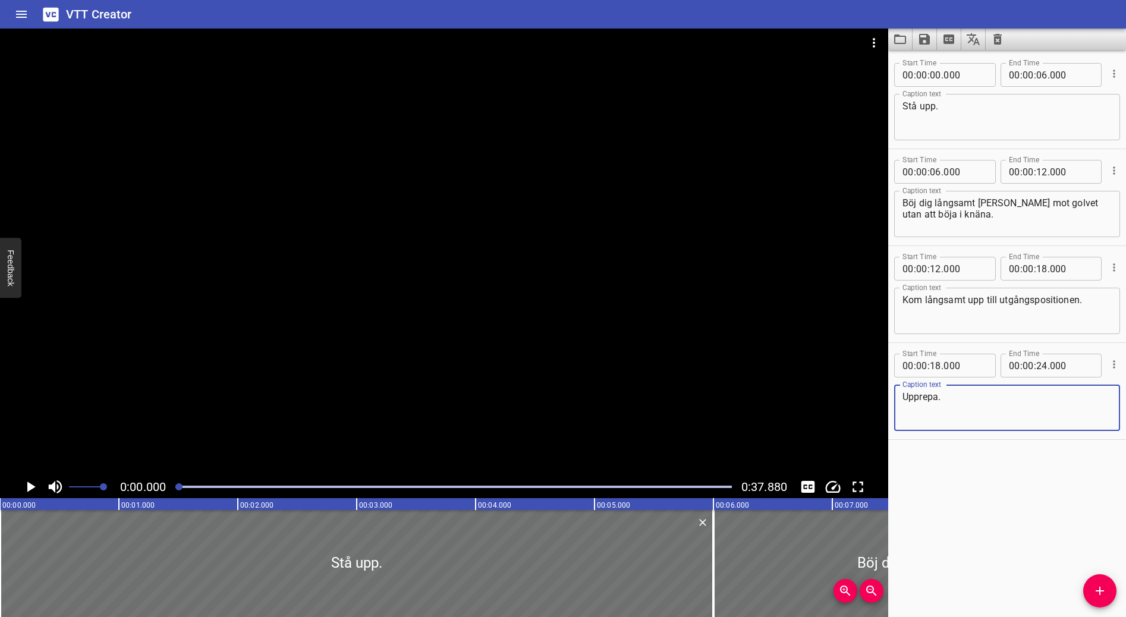
click at [976, 126] on textarea "Stå upp." at bounding box center [1007, 117] width 209 height 34
click at [875, 591] on icon "Zoom Out" at bounding box center [871, 591] width 14 height 14
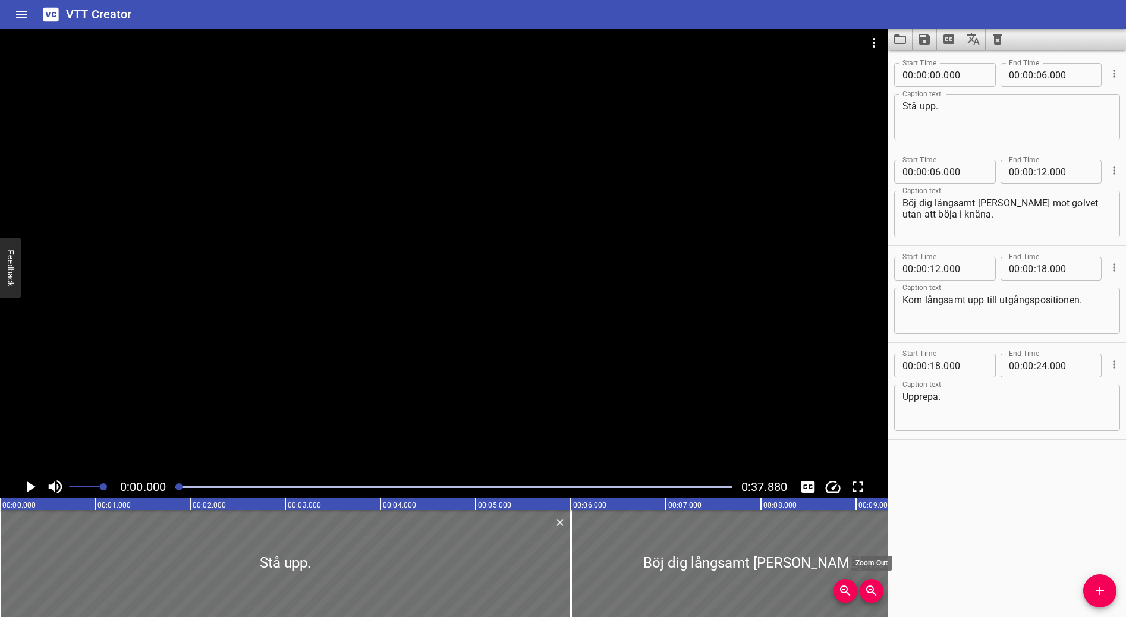
click at [875, 591] on icon "Zoom Out" at bounding box center [871, 591] width 14 height 14
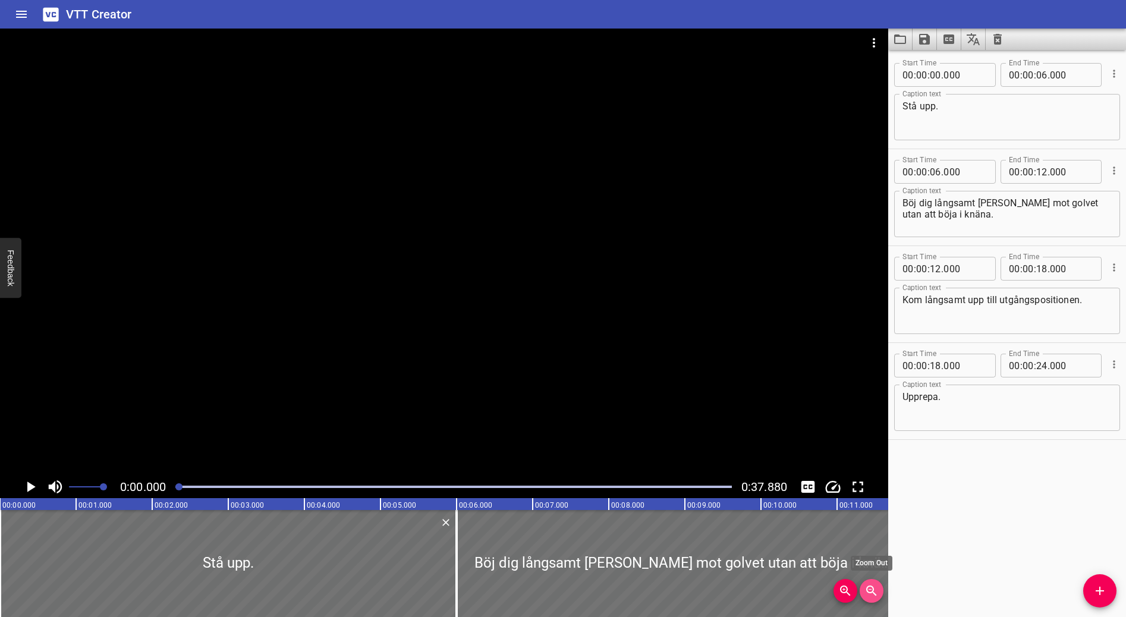
click at [875, 591] on icon "Zoom Out" at bounding box center [871, 591] width 14 height 14
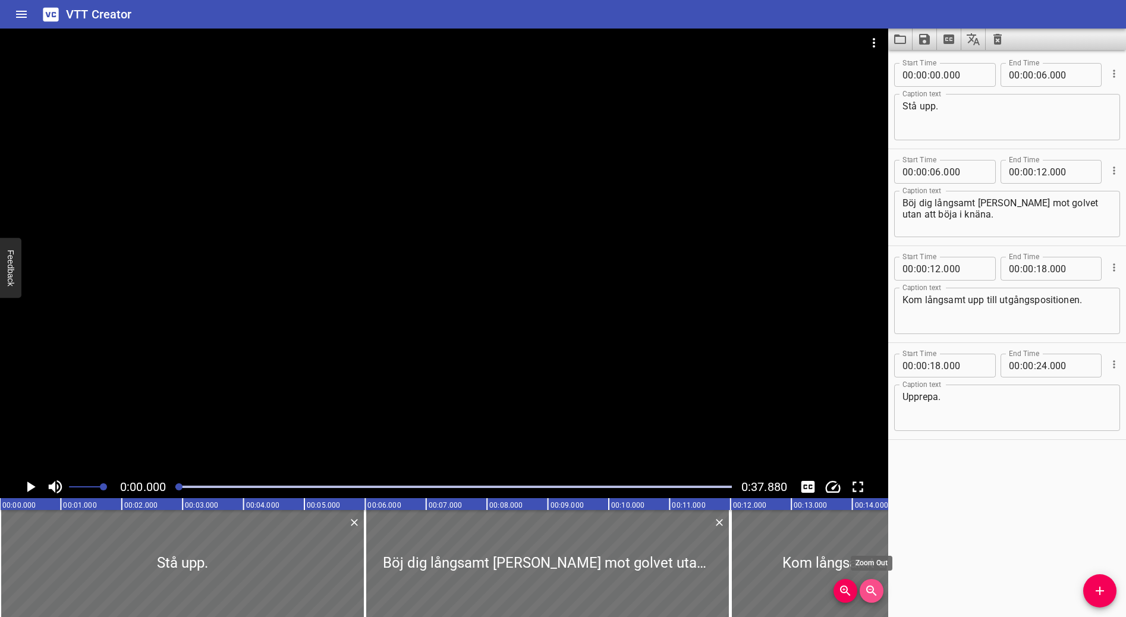
click at [875, 591] on icon "Zoom Out" at bounding box center [871, 591] width 14 height 14
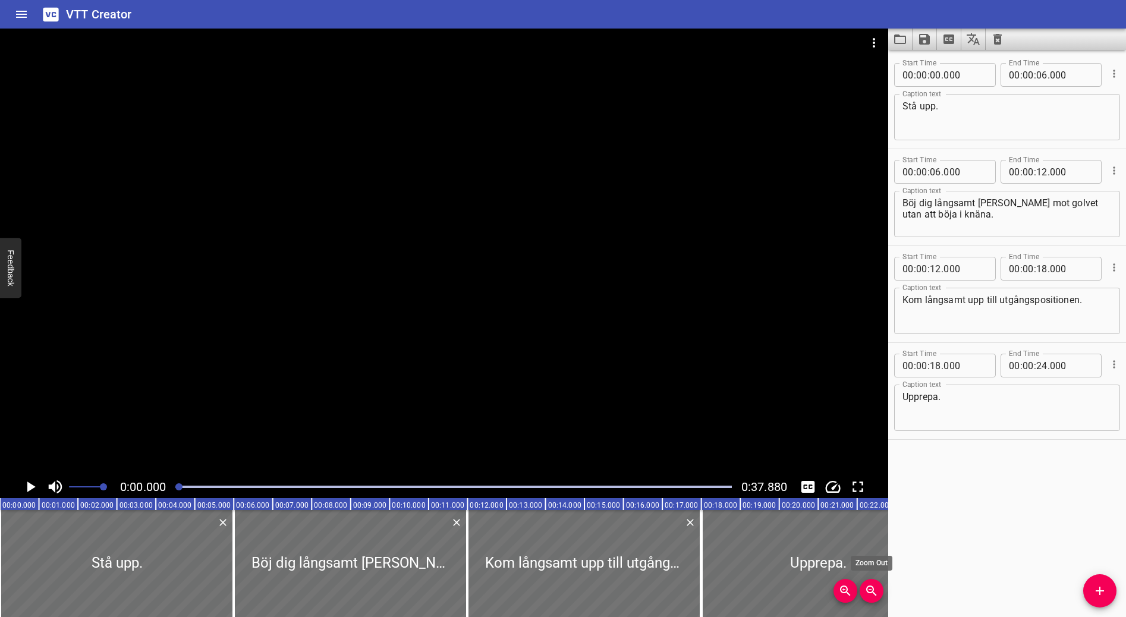
click at [875, 591] on icon "Zoom Out" at bounding box center [871, 591] width 14 height 14
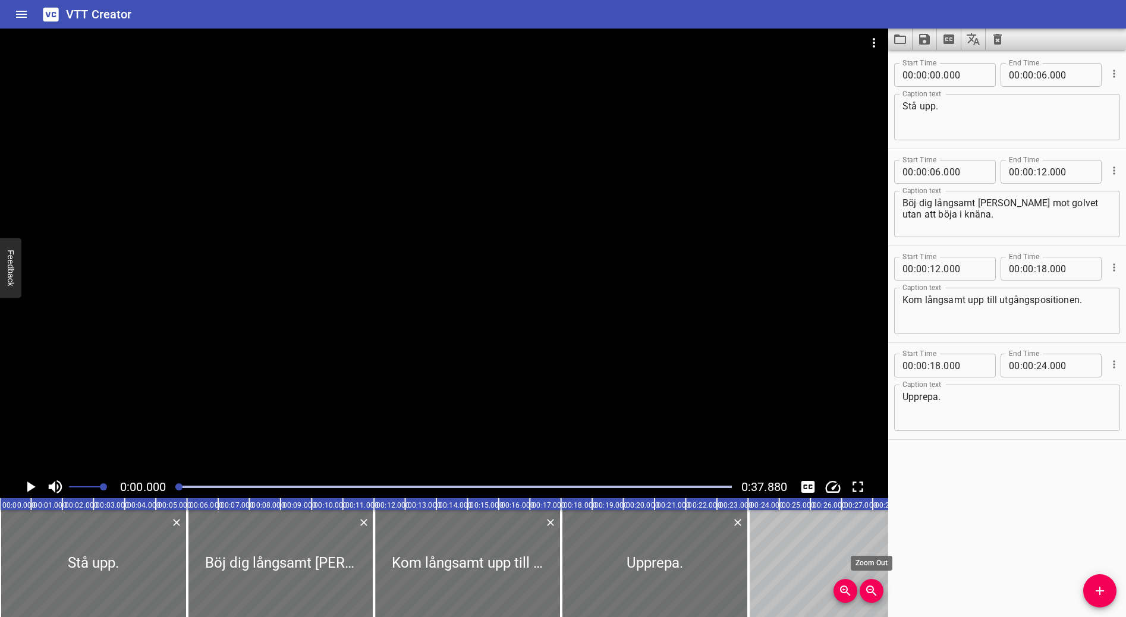
click at [875, 591] on icon "Zoom Out" at bounding box center [871, 591] width 14 height 14
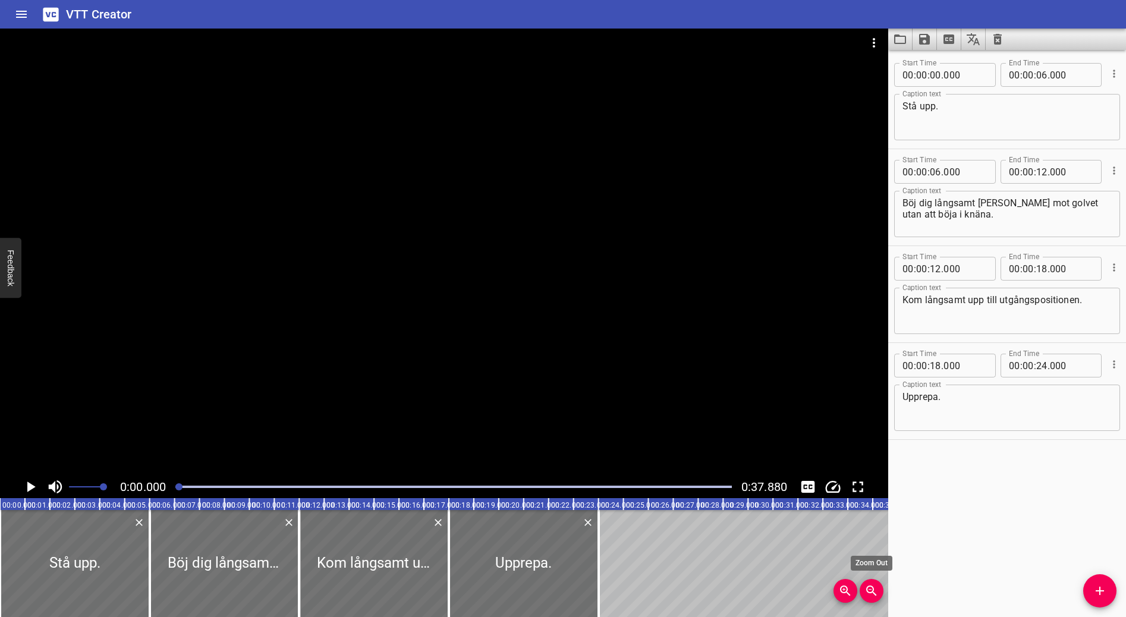
click at [875, 591] on icon "Zoom Out" at bounding box center [871, 591] width 14 height 14
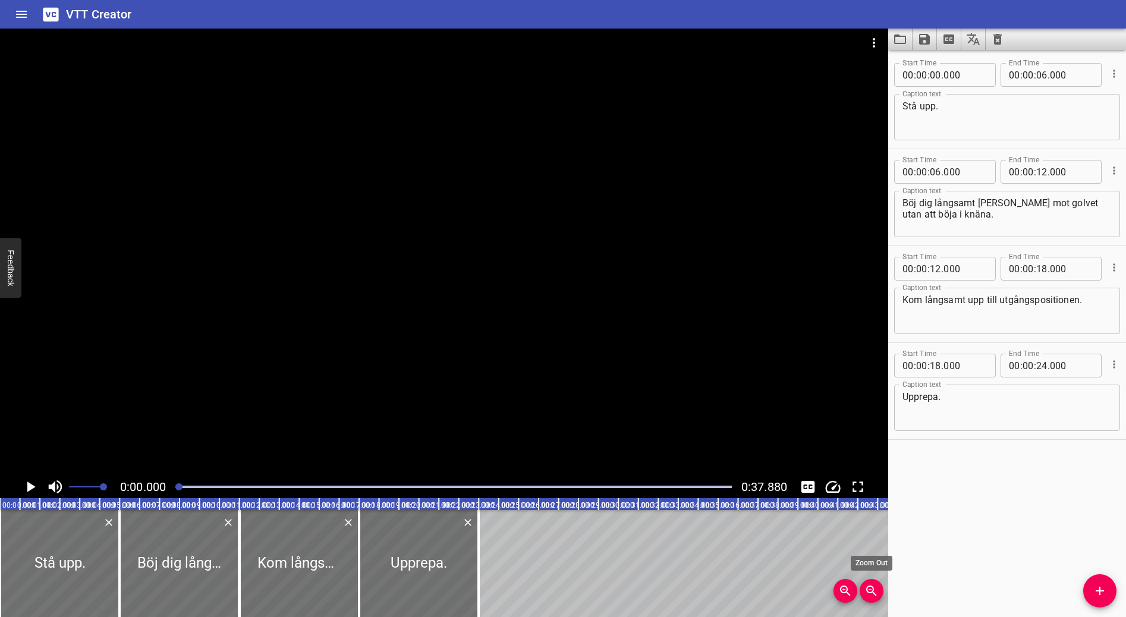
click at [875, 591] on icon "Zoom Out" at bounding box center [871, 591] width 14 height 14
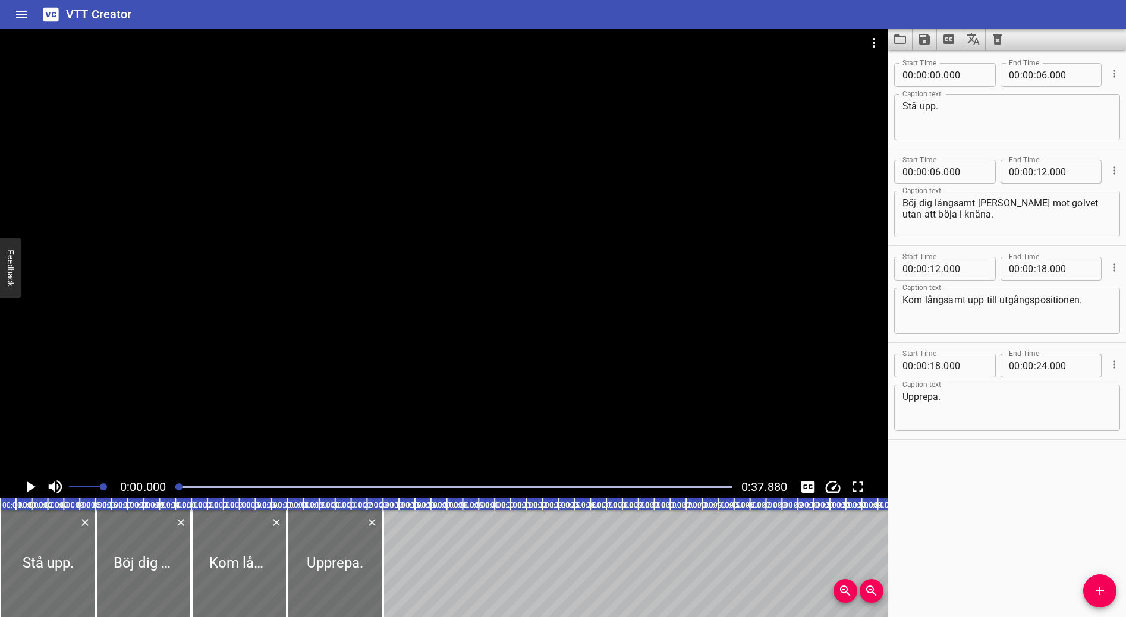
click at [30, 486] on icon "Play/Pause" at bounding box center [31, 487] width 8 height 11
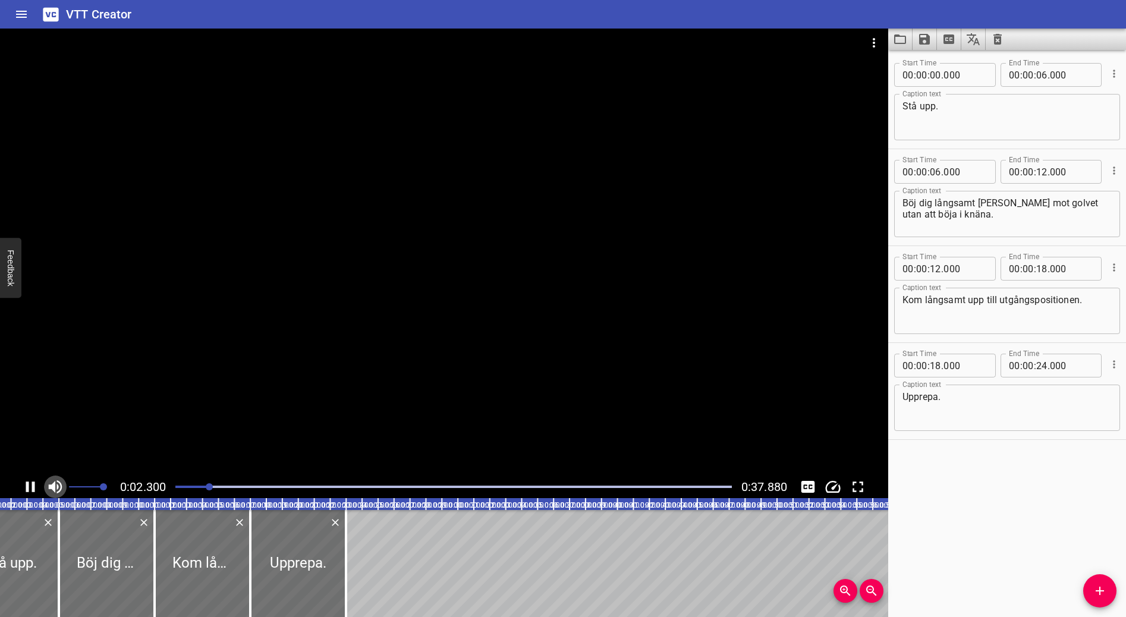
click at [59, 485] on icon "Toggle mute" at bounding box center [55, 487] width 18 height 18
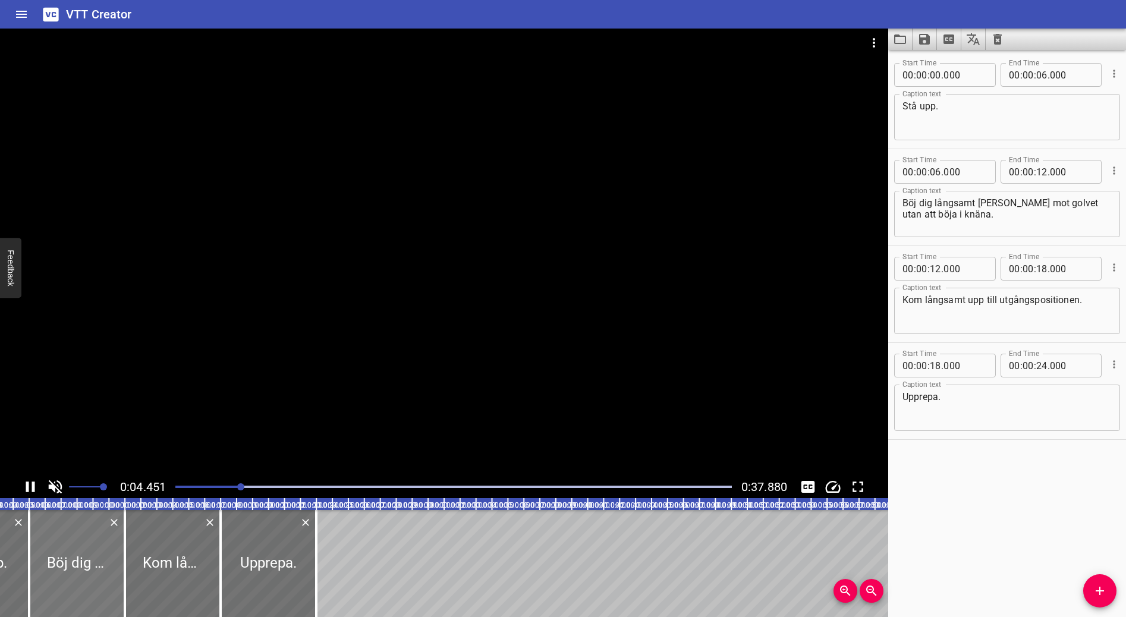
scroll to position [0, 70]
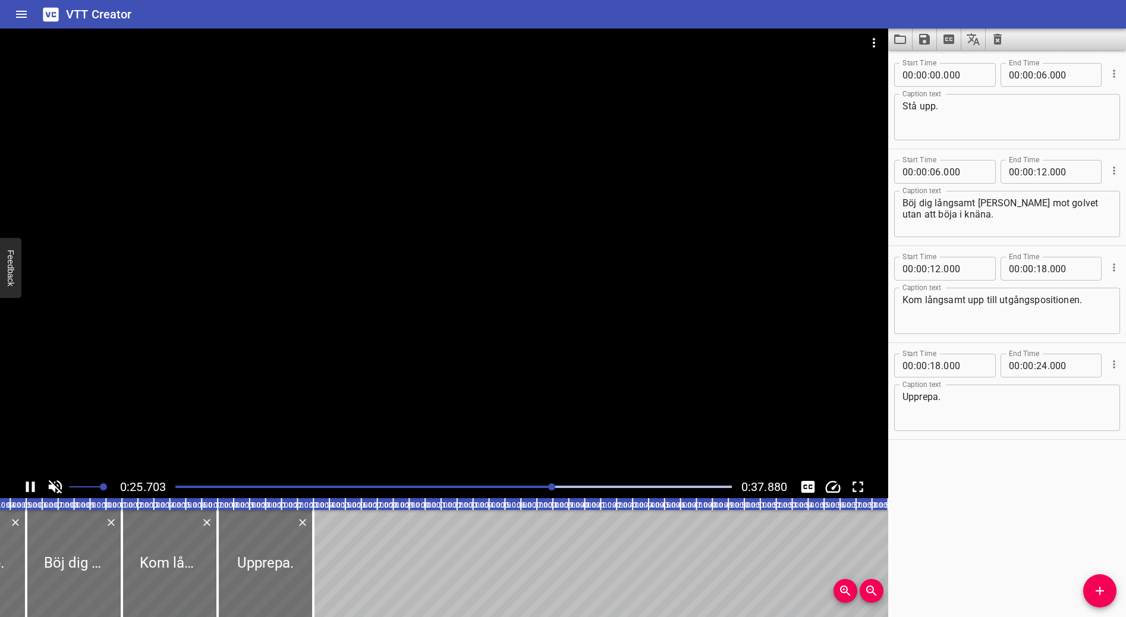
click at [26, 482] on icon "Play/Pause" at bounding box center [30, 487] width 9 height 11
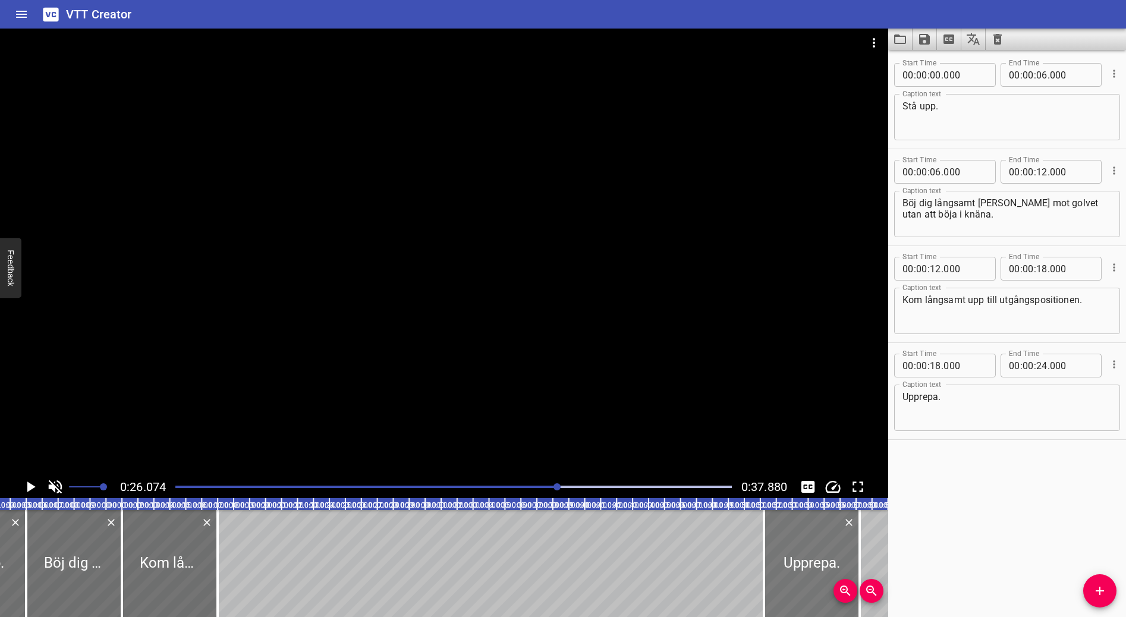
drag, startPoint x: 268, startPoint y: 542, endPoint x: 813, endPoint y: 549, distance: 544.7
click at [813, 549] on div at bounding box center [812, 563] width 96 height 107
type input "52"
type input "124"
type input "58"
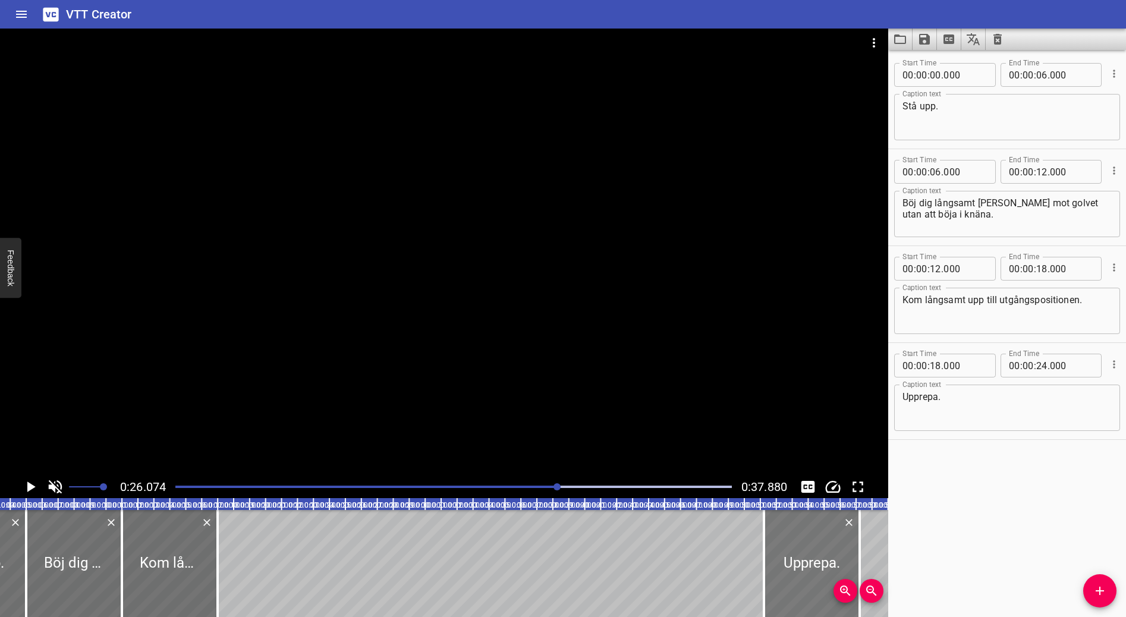
type input "124"
click at [878, 590] on icon "Zoom Out" at bounding box center [871, 591] width 14 height 14
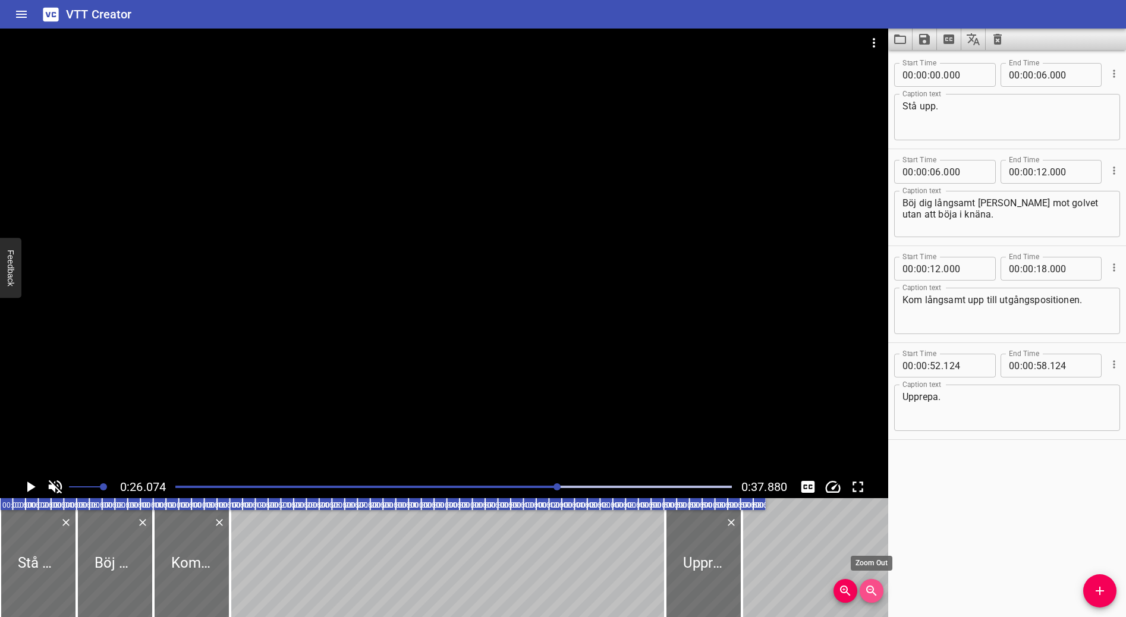
click at [878, 590] on icon "Zoom Out" at bounding box center [871, 591] width 14 height 14
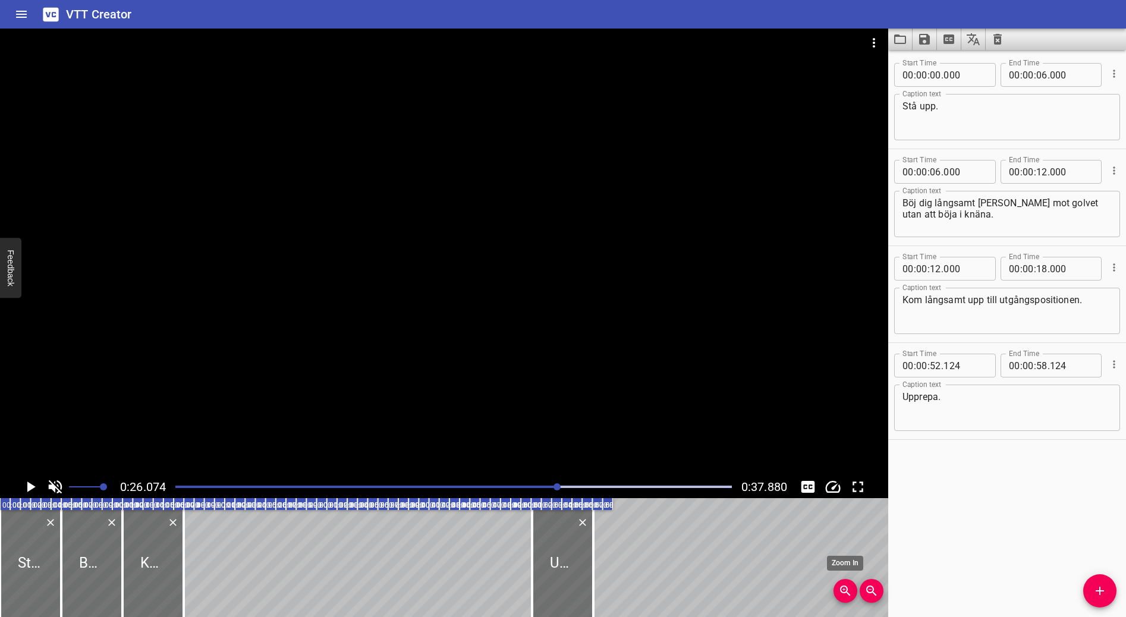
click at [850, 587] on icon "Zoom In" at bounding box center [845, 591] width 14 height 14
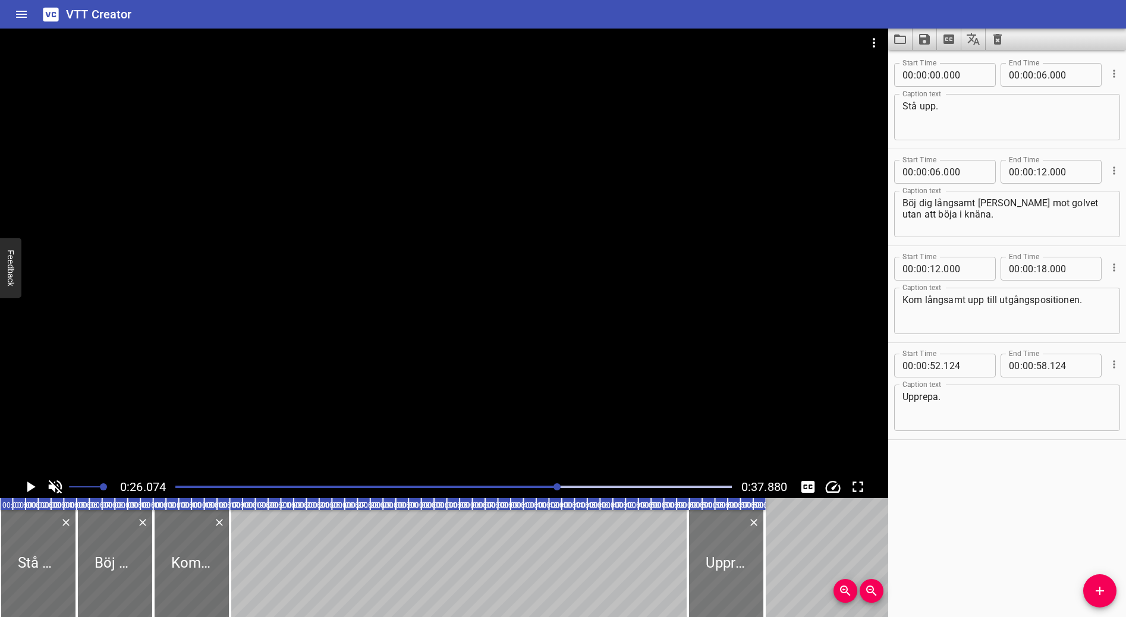
drag, startPoint x: 688, startPoint y: 538, endPoint x: 705, endPoint y: 539, distance: 16.7
click at [706, 539] on div at bounding box center [726, 563] width 77 height 107
type input "53"
type input "521"
type input "59"
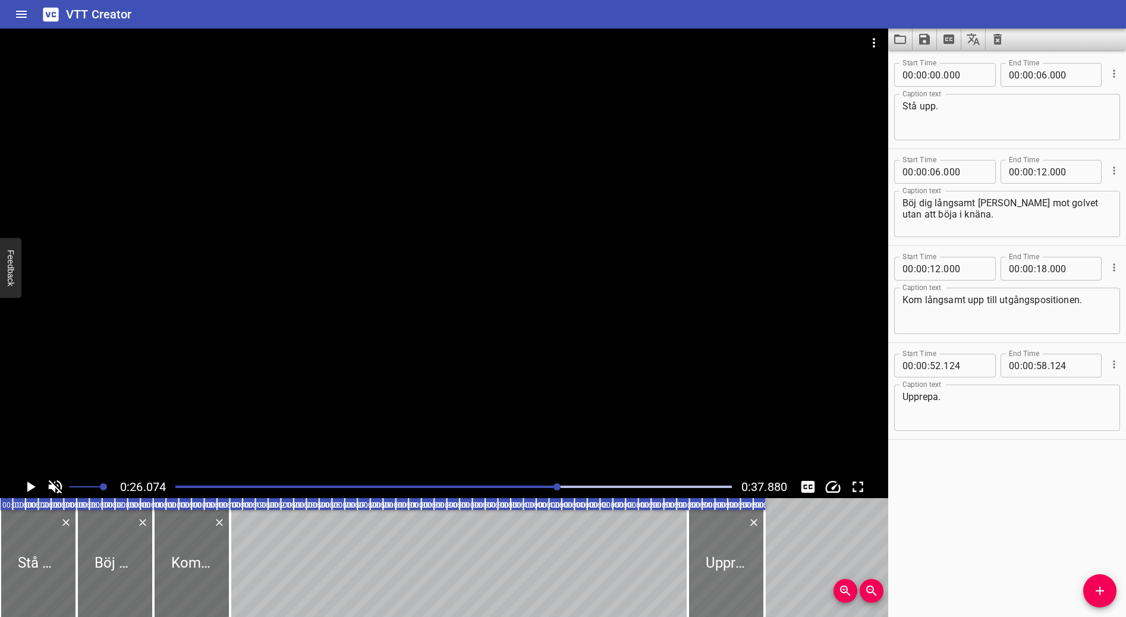
type input "521"
click at [188, 543] on div at bounding box center [191, 563] width 77 height 107
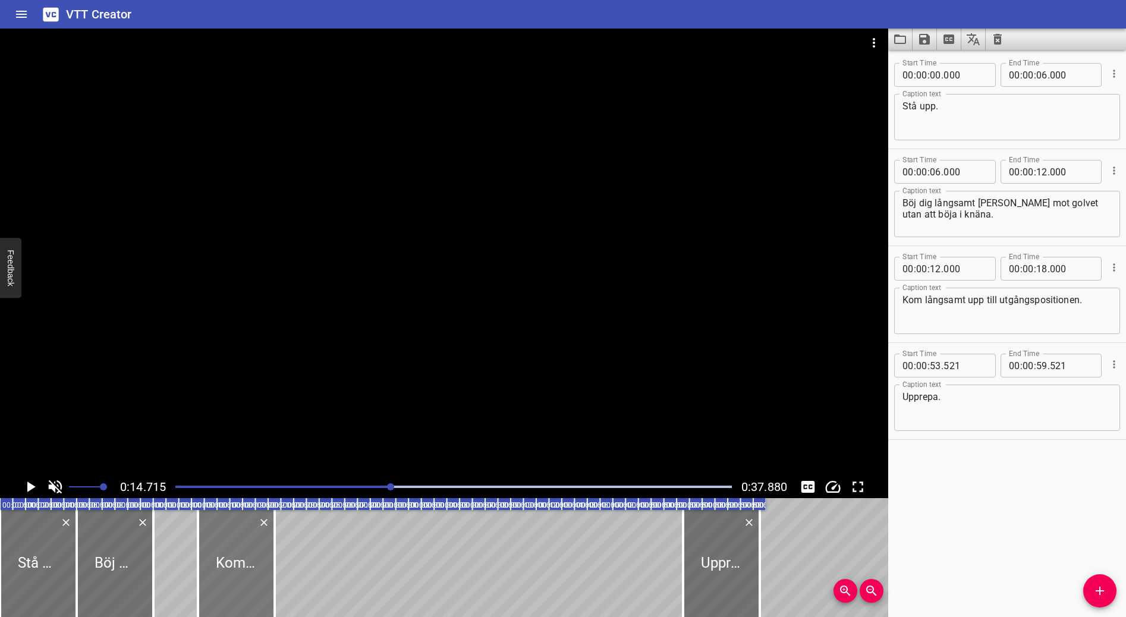
drag, startPoint x: 188, startPoint y: 543, endPoint x: 241, endPoint y: 546, distance: 53.6
click at [241, 546] on div at bounding box center [236, 563] width 77 height 107
type input "16"
type input "191"
type input "22"
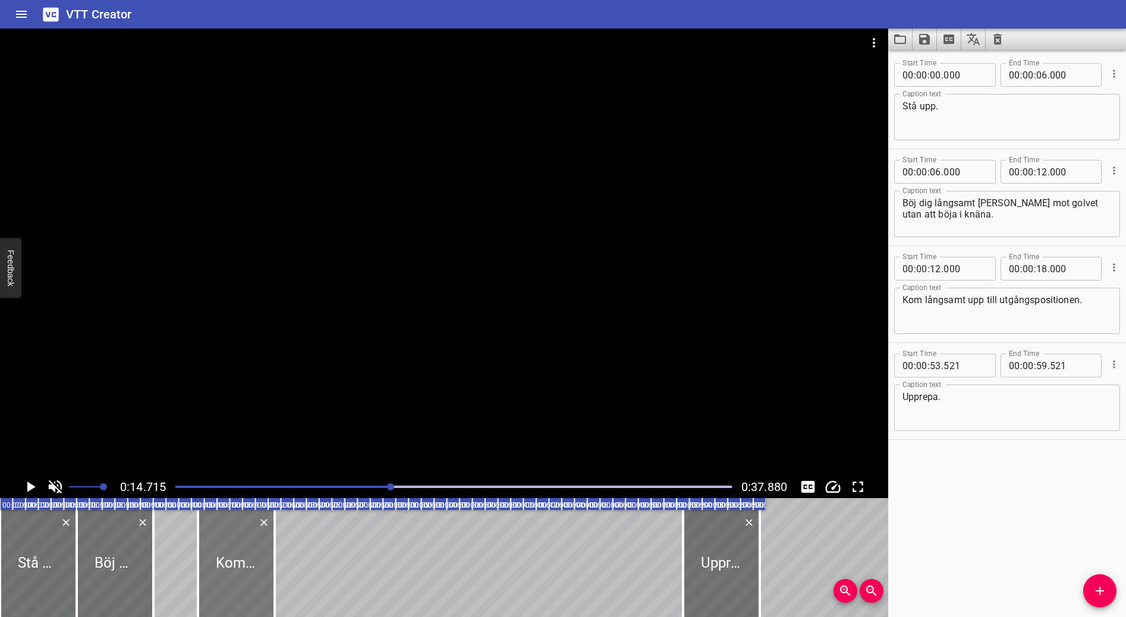
type input "191"
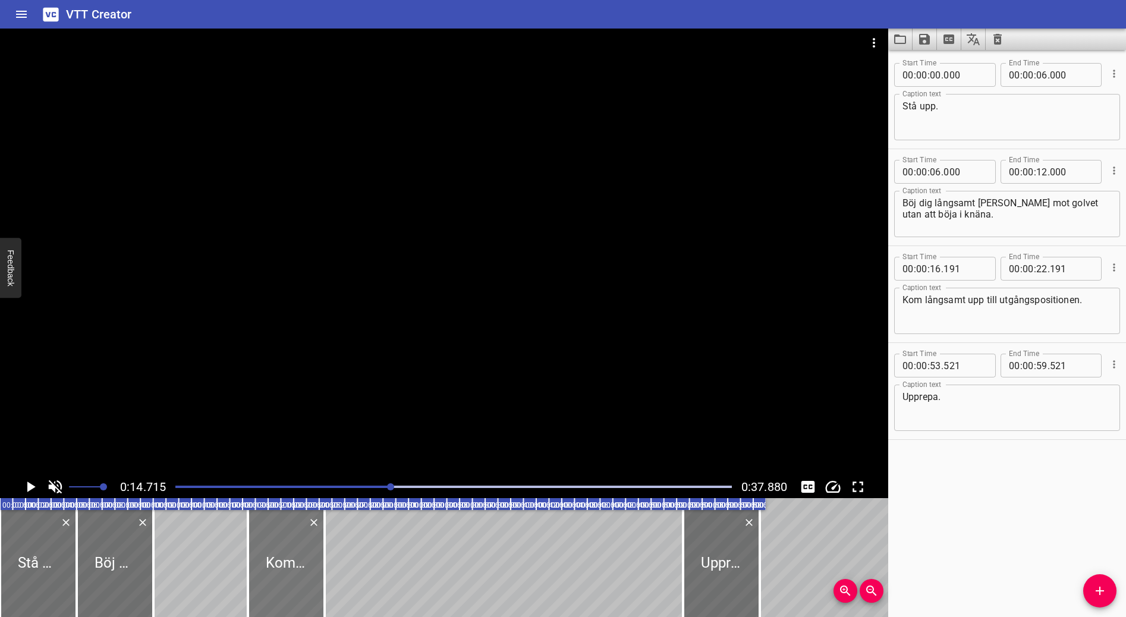
drag, startPoint x: 241, startPoint y: 546, endPoint x: 282, endPoint y: 554, distance: 41.1
click at [282, 554] on div at bounding box center [286, 563] width 77 height 107
type input "19"
type input "357"
type input "25"
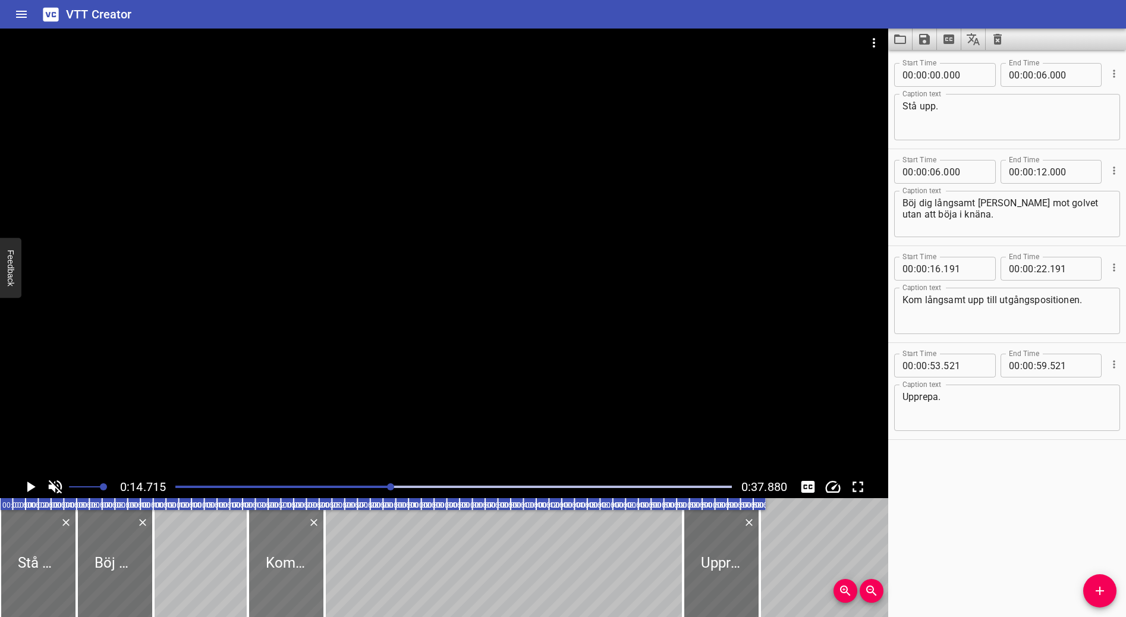
type input "357"
drag, startPoint x: 282, startPoint y: 554, endPoint x: 300, endPoint y: 564, distance: 20.5
click at [300, 564] on div at bounding box center [304, 563] width 77 height 107
type input "20"
type input "754"
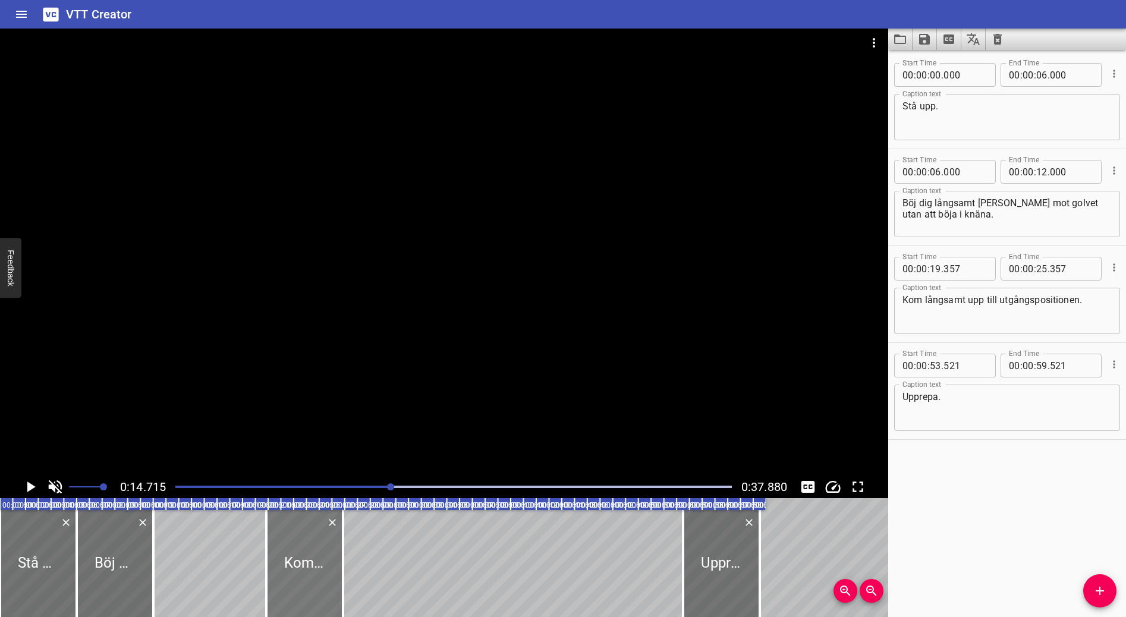
type input "26"
type input "754"
click at [55, 484] on icon "Toggle mute" at bounding box center [55, 487] width 18 height 18
click at [31, 480] on icon "Play/Pause" at bounding box center [30, 487] width 18 height 18
click at [654, 486] on div "Play progress" at bounding box center [453, 487] width 557 height 2
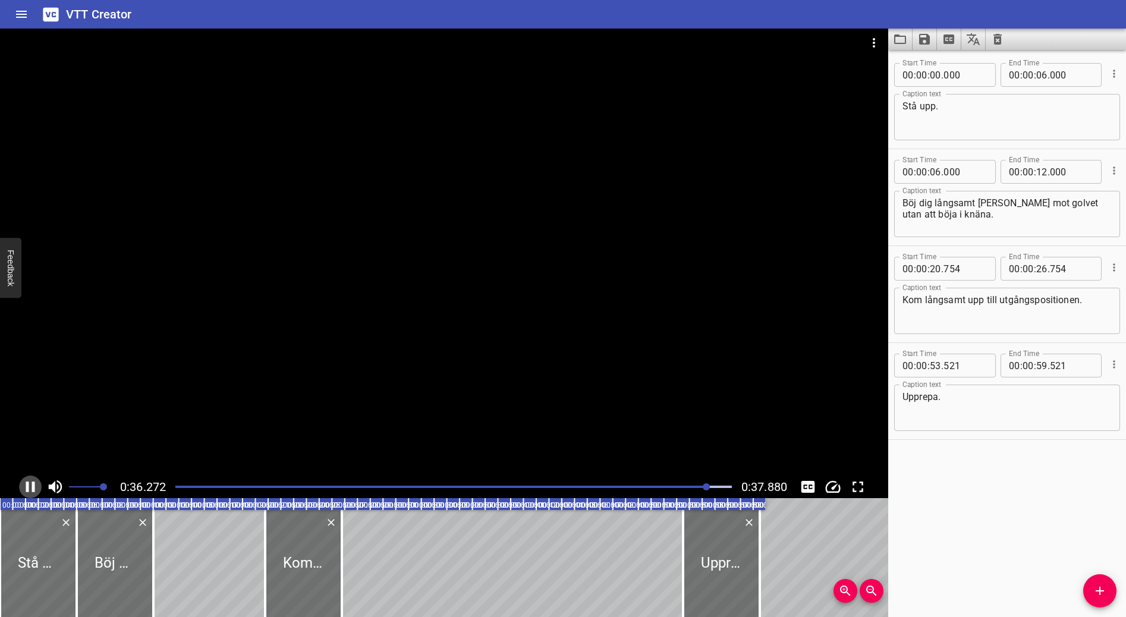
click at [32, 485] on icon "Play/Pause" at bounding box center [30, 487] width 18 height 18
click at [426, 537] on div "Stå upp. Böj dig långsamt ned mot golvet utan att böja i knäna. Kom långsamt up…" at bounding box center [383, 563] width 766 height 107
click at [489, 557] on div "Stå upp. Böj dig långsamt ned mot golvet utan att böja i knäna. Kom långsamt up…" at bounding box center [383, 563] width 766 height 107
click at [475, 554] on div "Stå upp. Böj dig långsamt ned mot golvet utan att böja i knäna. Kom långsamt up…" at bounding box center [383, 563] width 766 height 107
click at [400, 537] on div "Stå upp. Böj dig långsamt ned mot golvet utan att böja i knäna. Kom långsamt up…" at bounding box center [383, 563] width 766 height 107
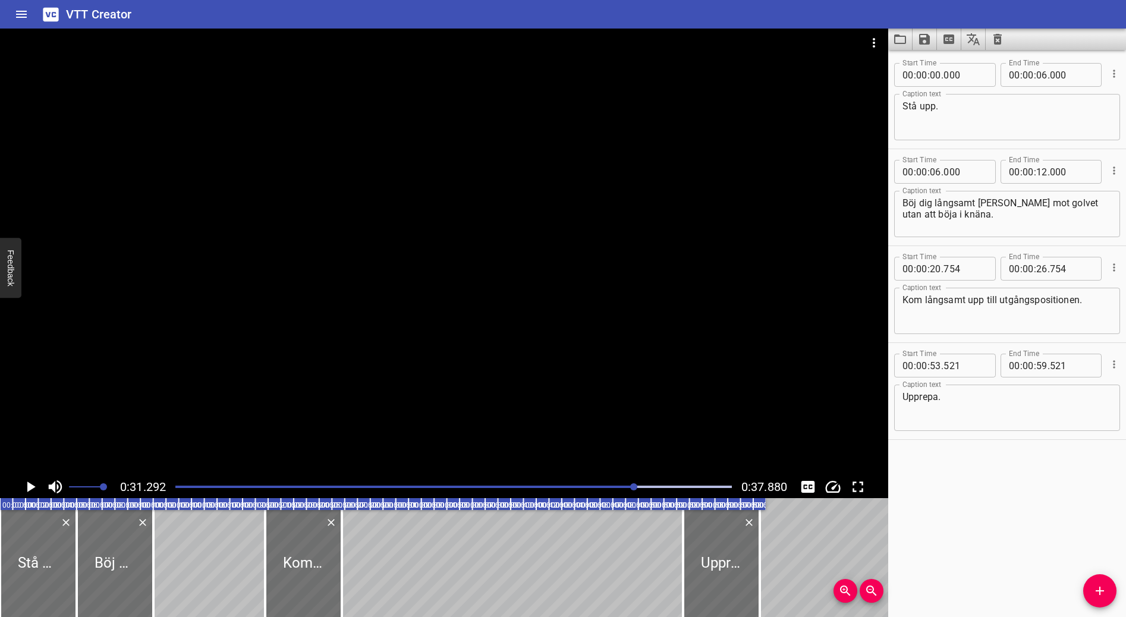
click at [17, 486] on div "0:31.292 0:37.880" at bounding box center [444, 487] width 888 height 23
click at [28, 484] on icon "Play/Pause" at bounding box center [31, 487] width 8 height 11
click at [60, 486] on icon "Toggle mute" at bounding box center [55, 487] width 18 height 18
drag, startPoint x: 721, startPoint y: 539, endPoint x: 754, endPoint y: 537, distance: 33.3
click at [754, 537] on div at bounding box center [746, 563] width 77 height 107
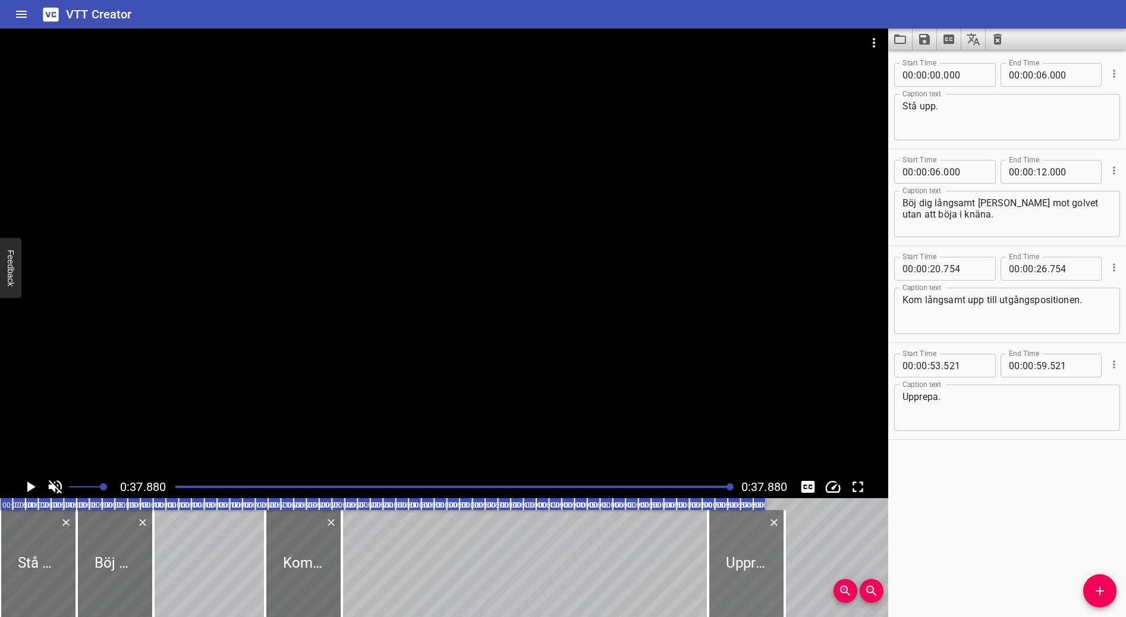
type input "56"
type input "128"
type input "01"
type input "02"
type input "128"
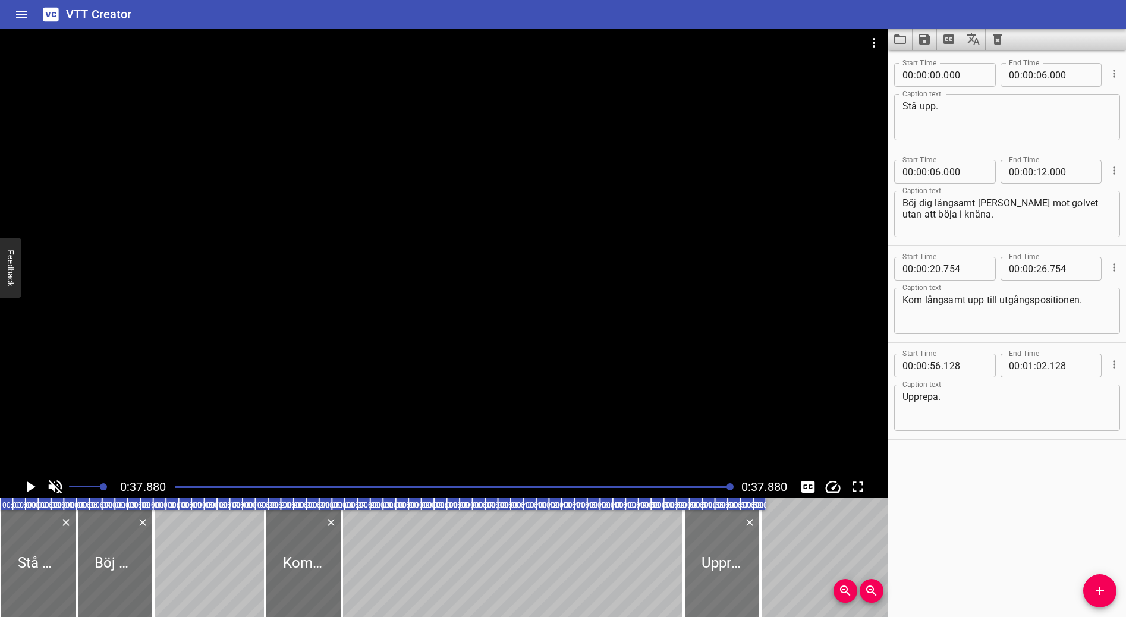
drag, startPoint x: 755, startPoint y: 537, endPoint x: 715, endPoint y: 538, distance: 40.4
click at [715, 538] on div at bounding box center [722, 563] width 77 height 107
type input "52"
type input "962"
type input "00"
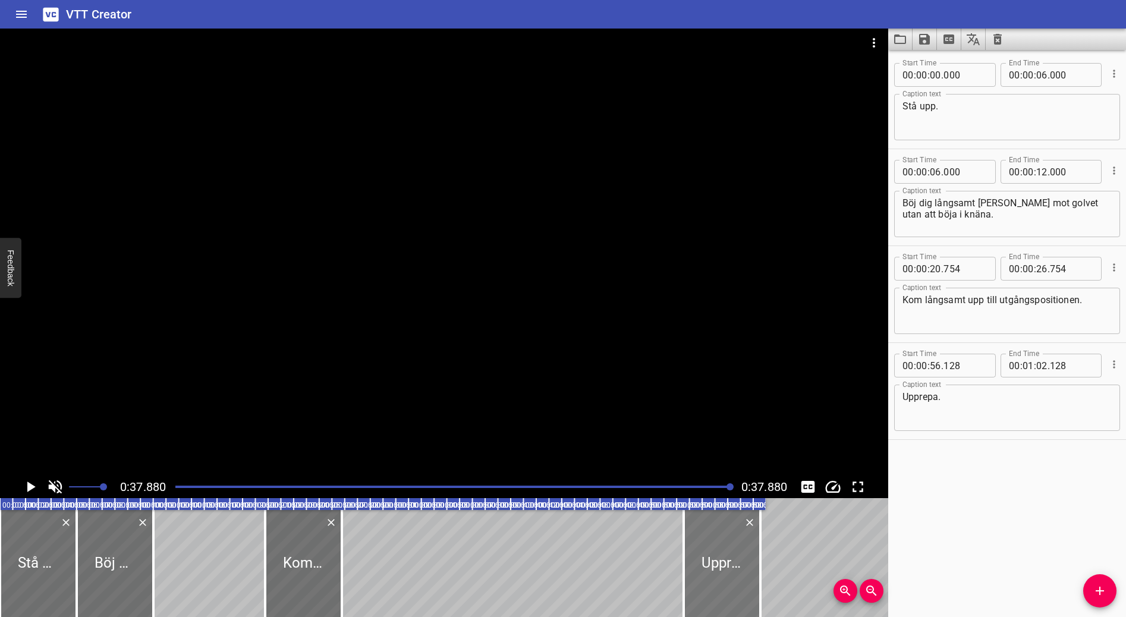
type input "58"
type input "962"
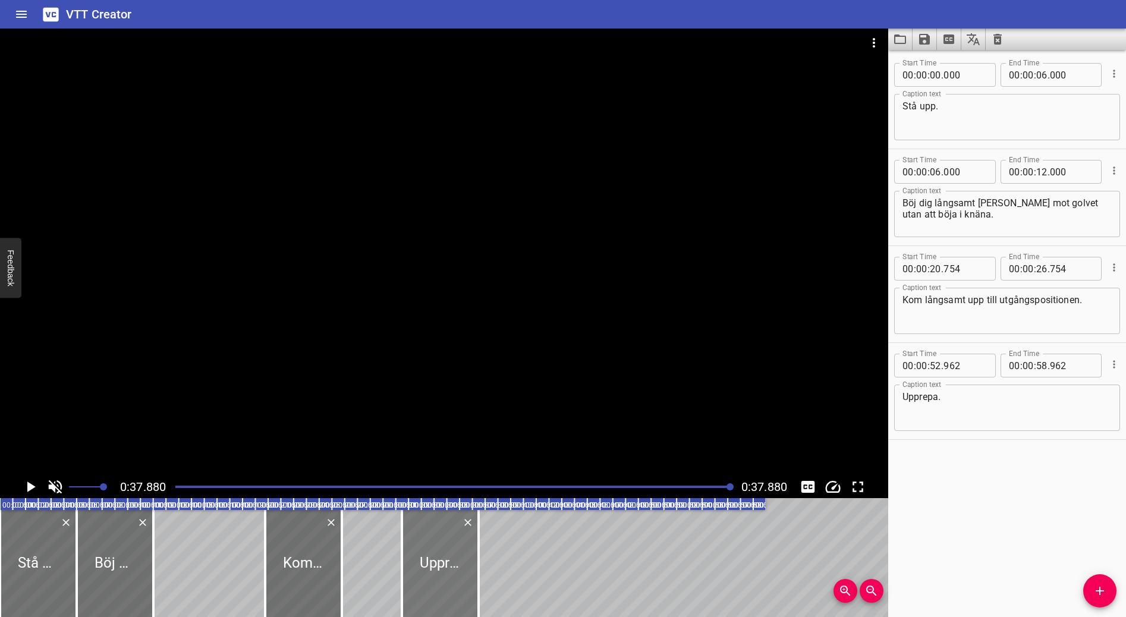
drag, startPoint x: 715, startPoint y: 538, endPoint x: 440, endPoint y: 529, distance: 274.8
click at [441, 529] on div at bounding box center [440, 563] width 77 height 107
type input "31"
type input "495"
type input "37"
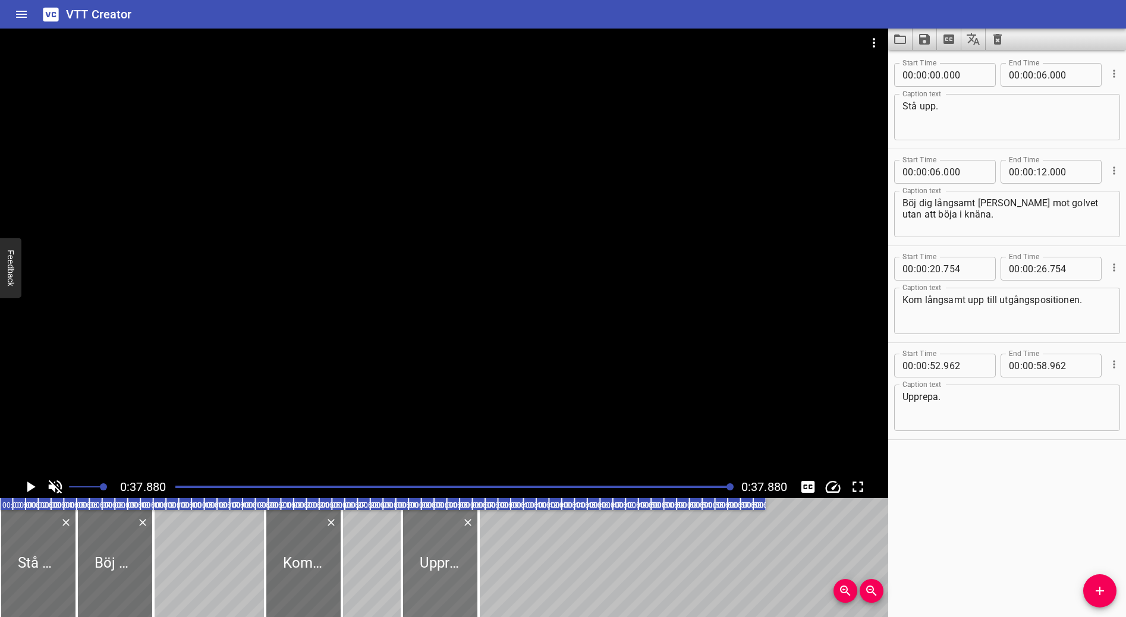
type input "495"
click at [375, 530] on div "Stå upp. Böj dig långsamt ned mot golvet utan att böja i knäna. Kom långsamt up…" at bounding box center [383, 563] width 766 height 107
click at [383, 547] on div "Stå upp. Böj dig långsamt ned mot golvet utan att böja i knäna. Kom långsamt up…" at bounding box center [383, 563] width 766 height 107
click at [238, 554] on div "Stå upp. Böj dig långsamt ned mot golvet utan att böja i knäna. Kom långsamt up…" at bounding box center [383, 563] width 766 height 107
click at [36, 487] on icon "Play/Pause" at bounding box center [30, 487] width 18 height 18
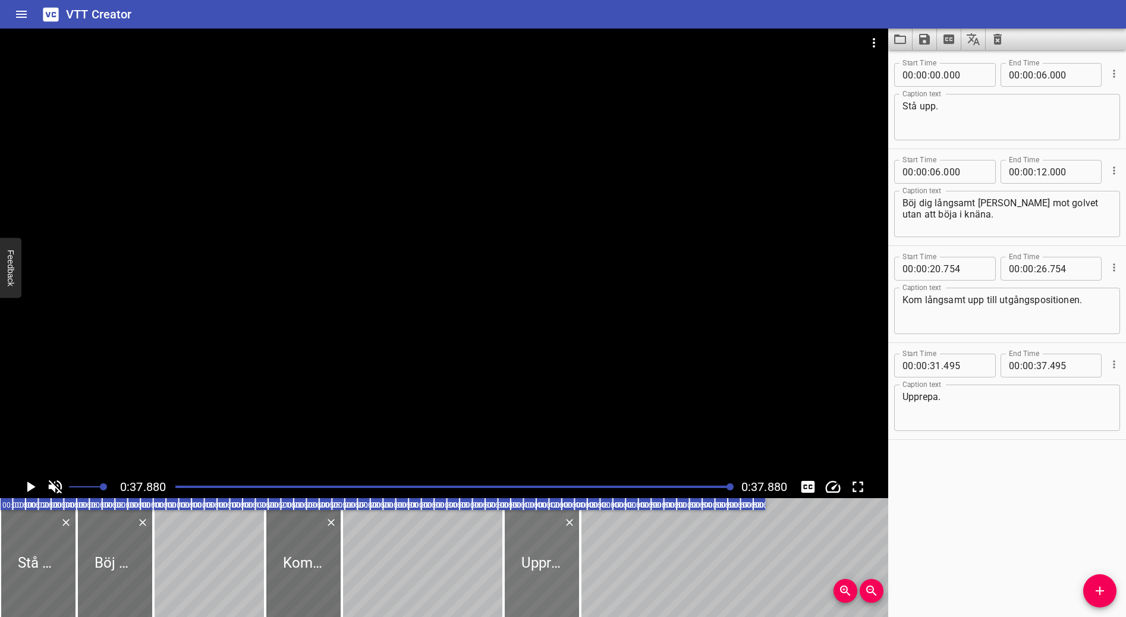
drag, startPoint x: 436, startPoint y: 573, endPoint x: 537, endPoint y: 567, distance: 101.8
click at [537, 567] on div at bounding box center [542, 563] width 77 height 107
type input "39"
type input "458"
type input "45"
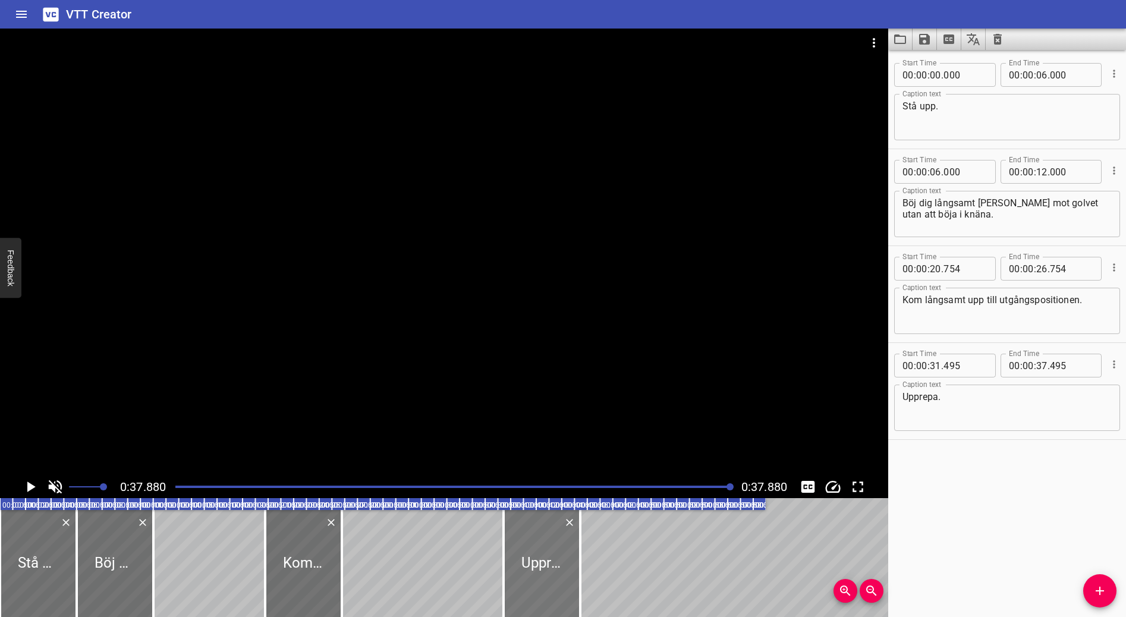
type input "458"
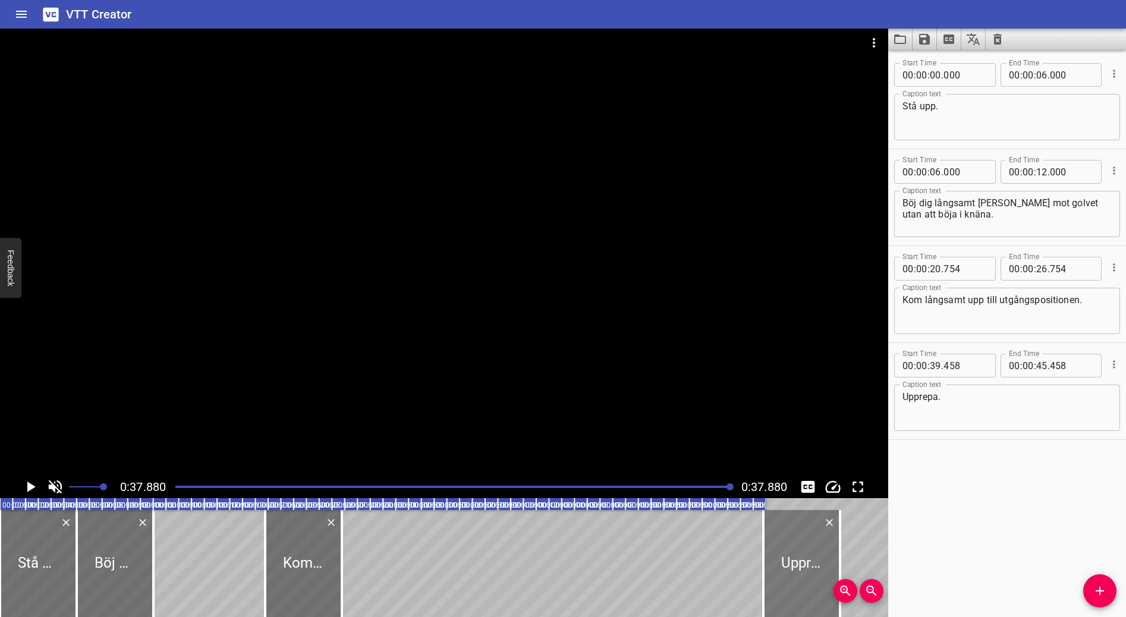
drag, startPoint x: 537, startPoint y: 567, endPoint x: 788, endPoint y: 565, distance: 250.3
click at [788, 565] on div at bounding box center [801, 563] width 77 height 107
type input "59"
type input "062"
type input "01"
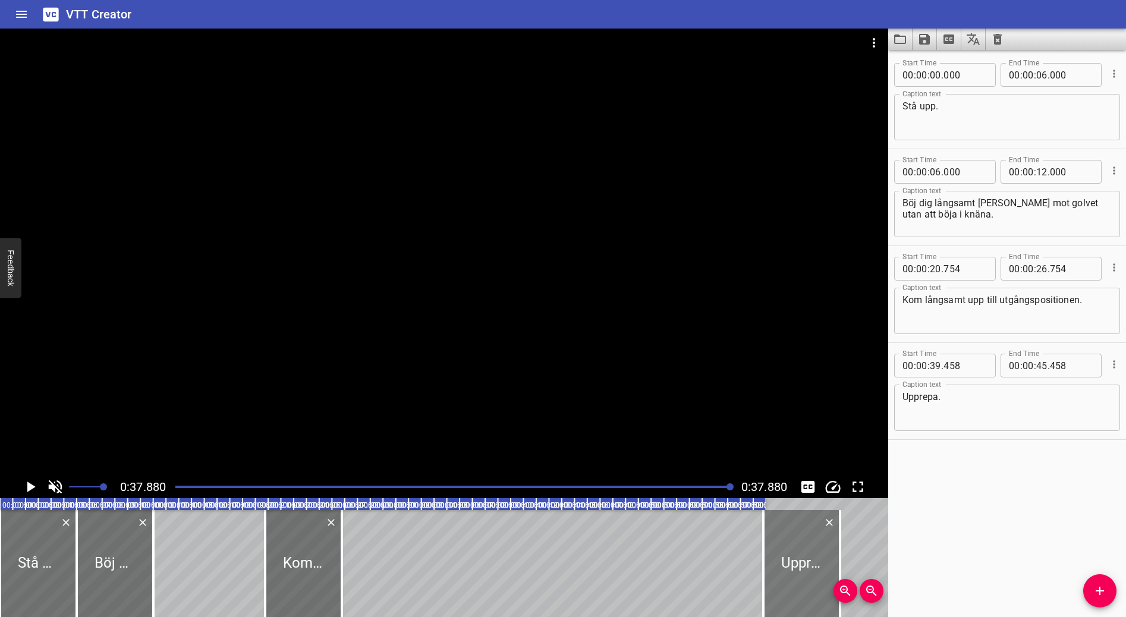
type input "05"
type input "062"
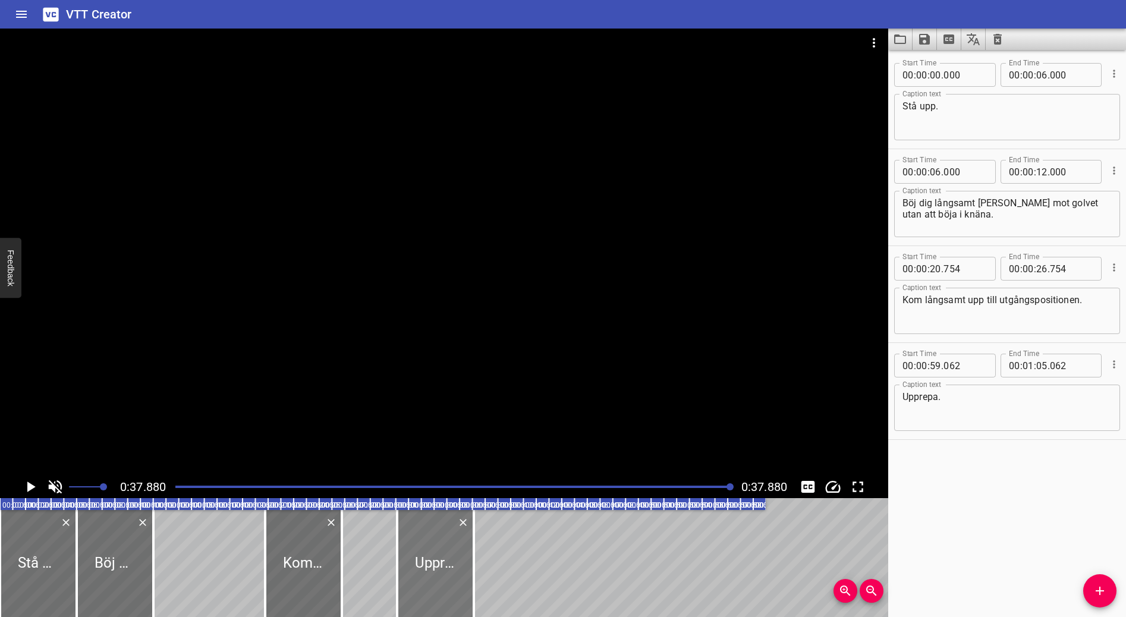
drag, startPoint x: 788, startPoint y: 565, endPoint x: 431, endPoint y: 569, distance: 356.8
click at [431, 569] on div at bounding box center [435, 563] width 77 height 107
type input "31"
type input "122"
type input "00"
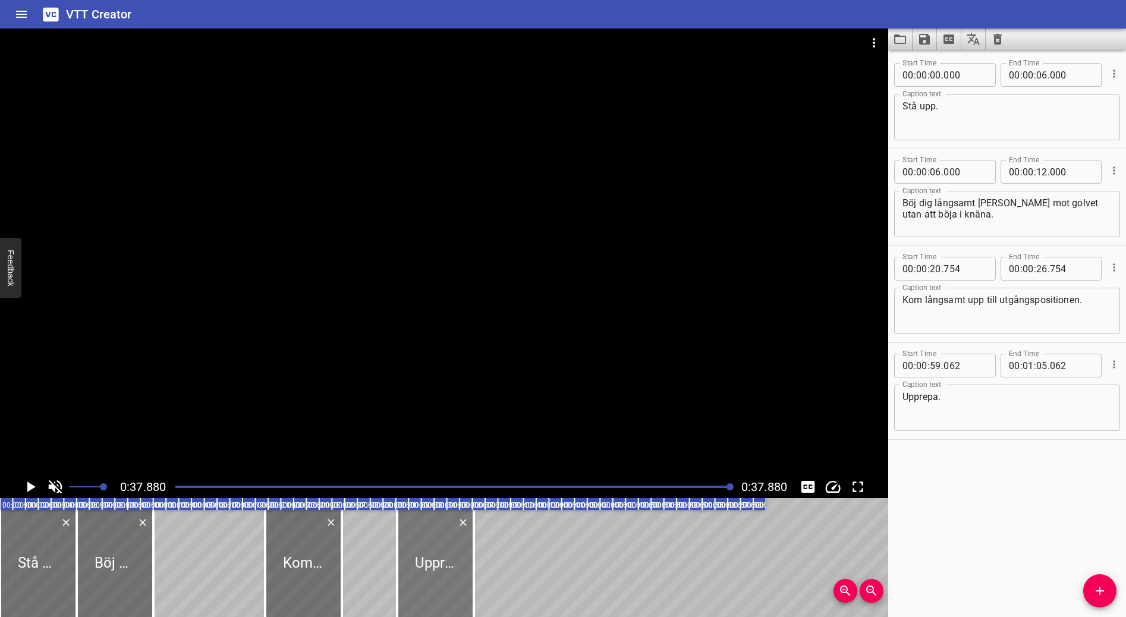
type input "37"
type input "122"
click at [846, 590] on icon "Zoom In" at bounding box center [845, 591] width 14 height 14
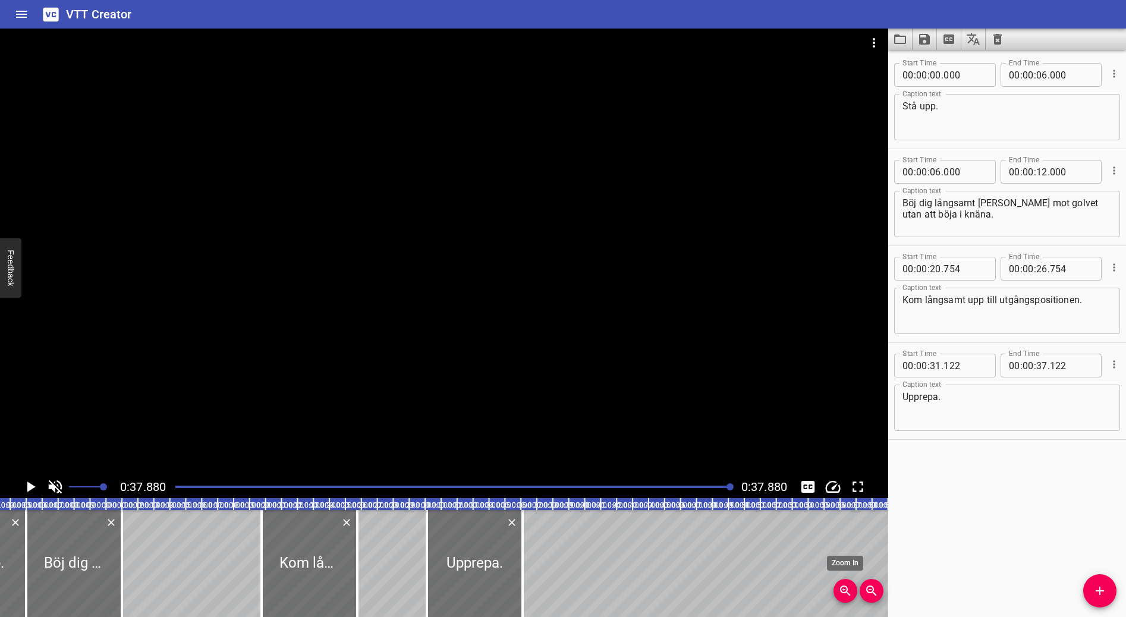
click at [846, 590] on icon "Zoom In" at bounding box center [845, 591] width 14 height 14
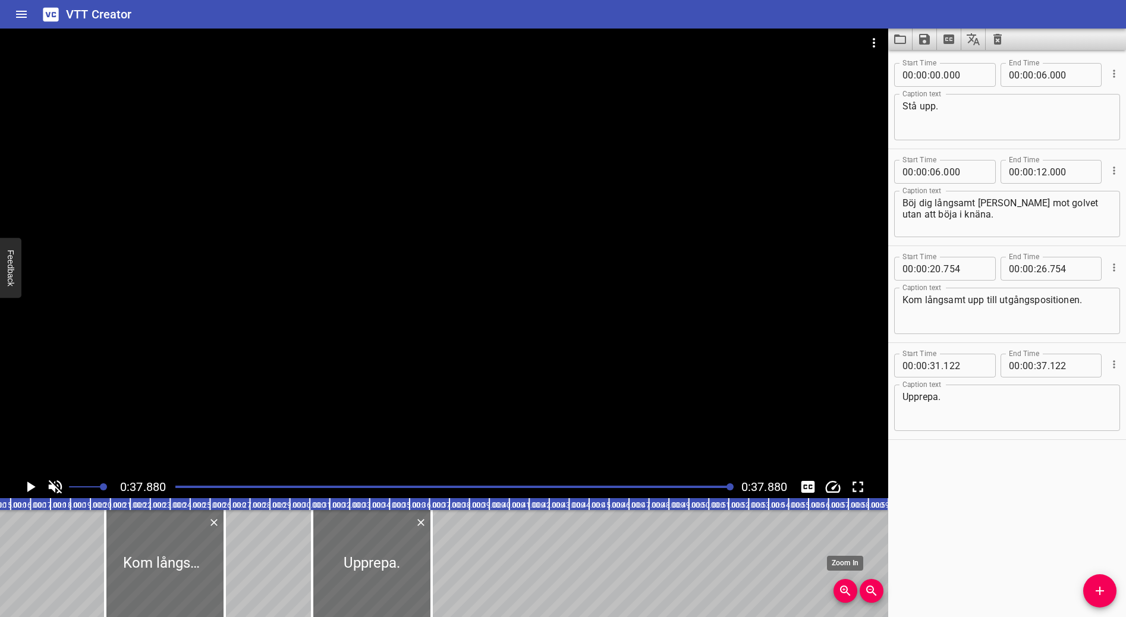
click at [846, 590] on icon "Zoom In" at bounding box center [845, 591] width 14 height 14
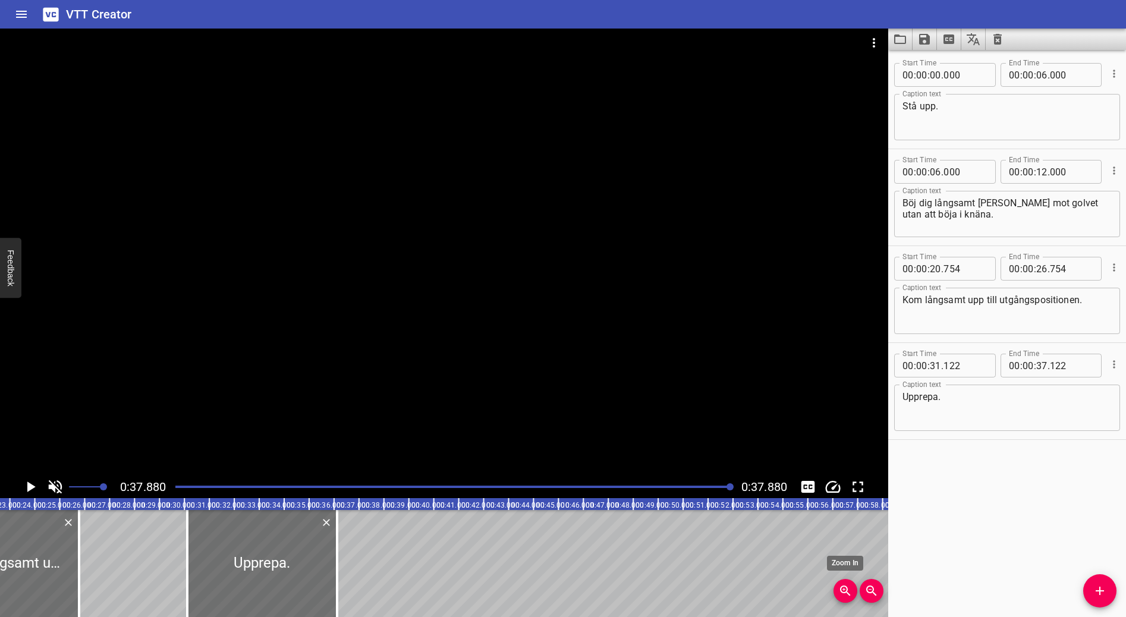
scroll to position [0, 608]
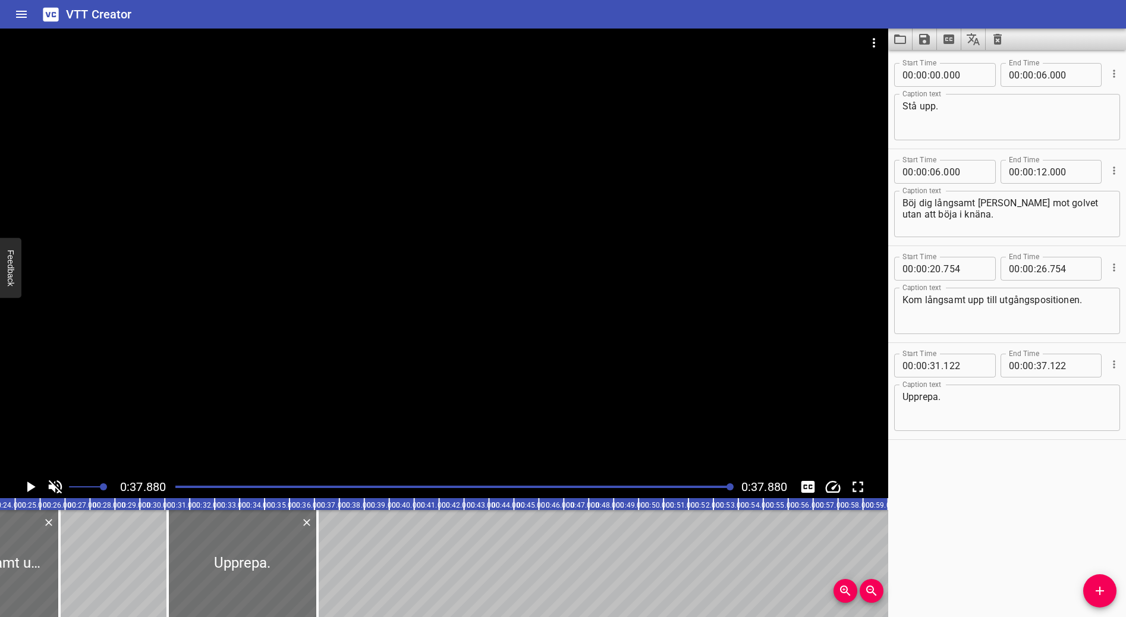
click at [880, 598] on span "Zoom Out" at bounding box center [872, 591] width 24 height 14
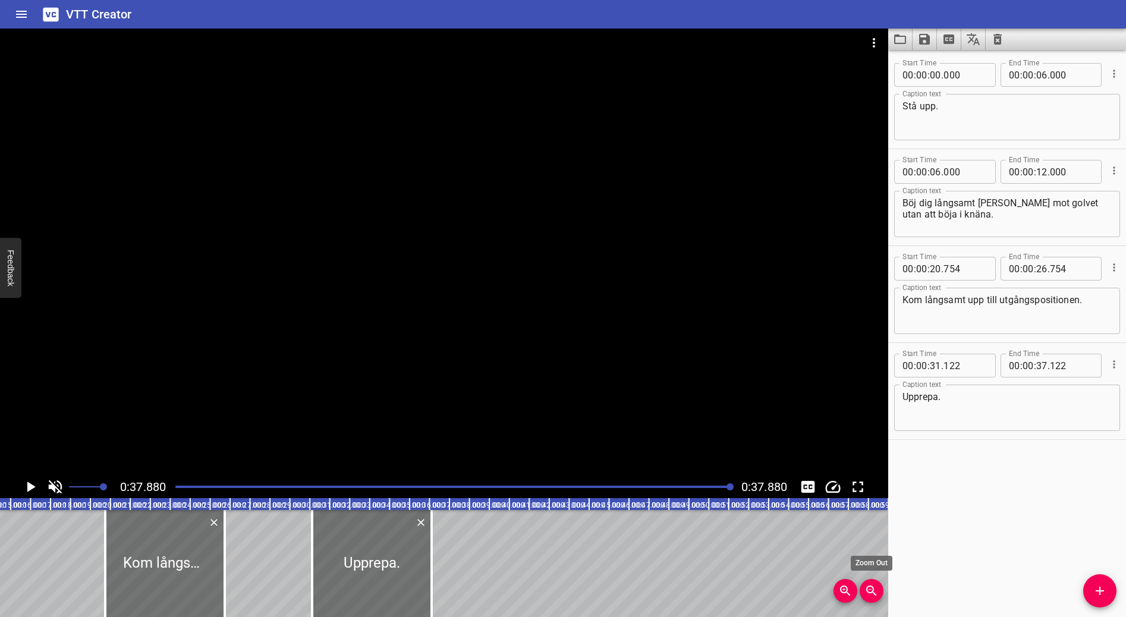
click at [880, 598] on span "Zoom Out" at bounding box center [872, 591] width 24 height 14
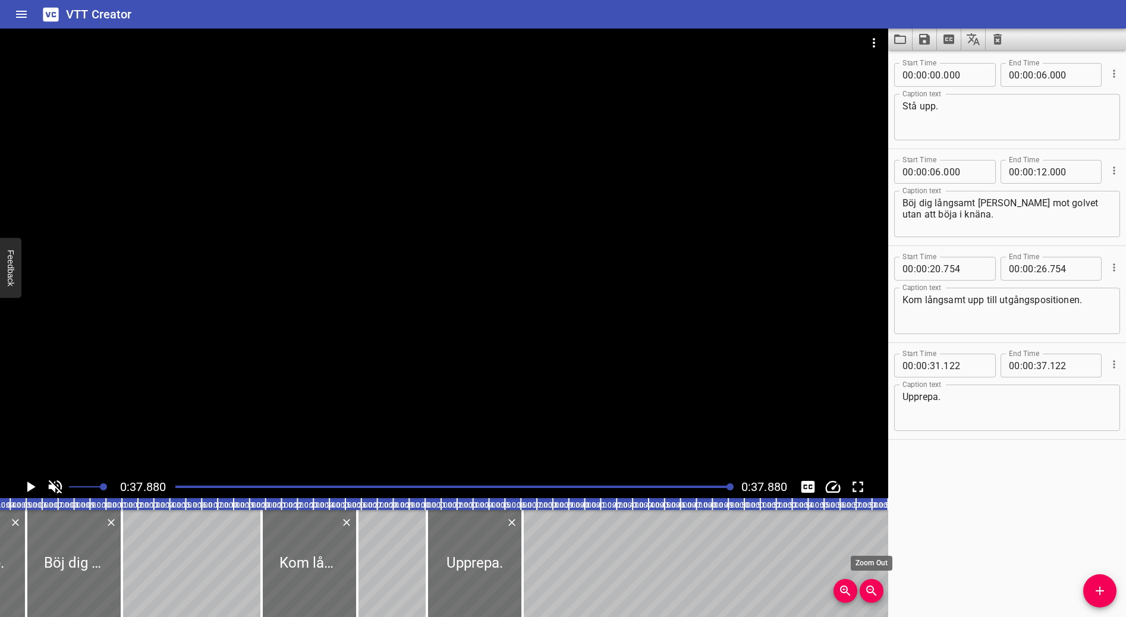
scroll to position [0, 70]
click at [880, 598] on span "Zoom Out" at bounding box center [872, 591] width 24 height 14
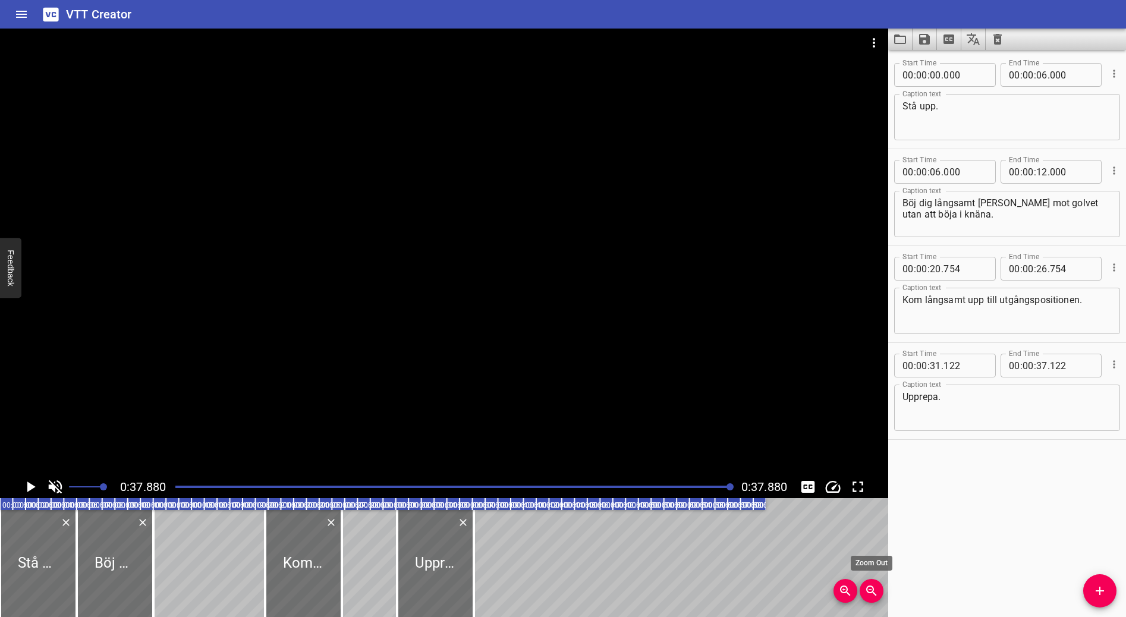
click at [880, 598] on span "Zoom Out" at bounding box center [872, 591] width 24 height 14
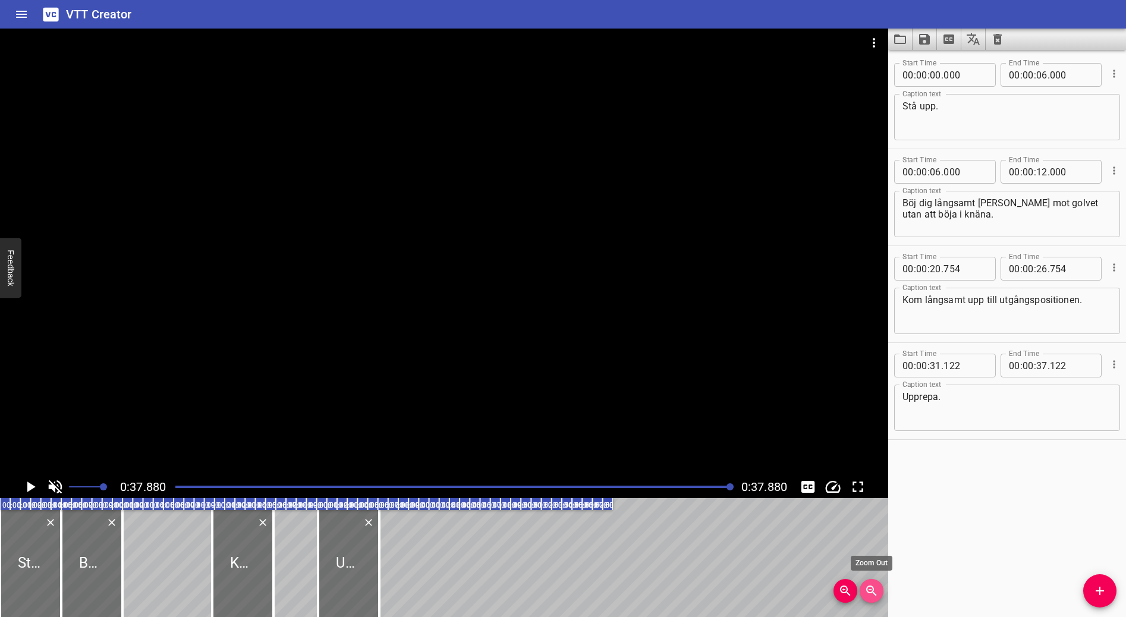
click at [880, 598] on span "Zoom Out" at bounding box center [872, 591] width 24 height 14
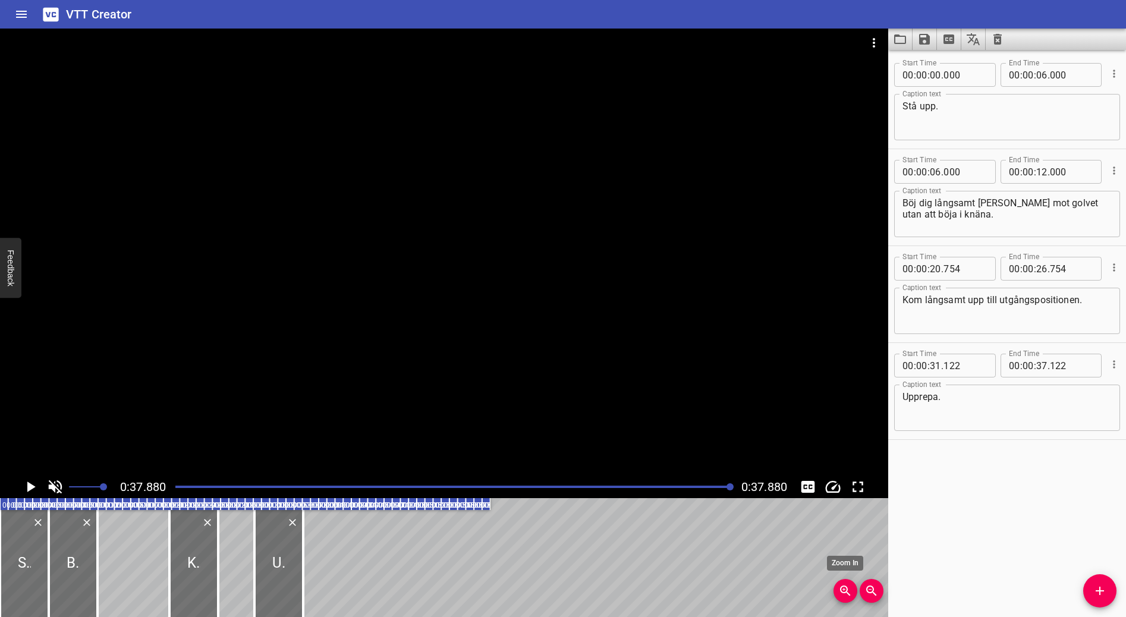
click at [846, 592] on icon "Zoom In" at bounding box center [845, 591] width 10 height 10
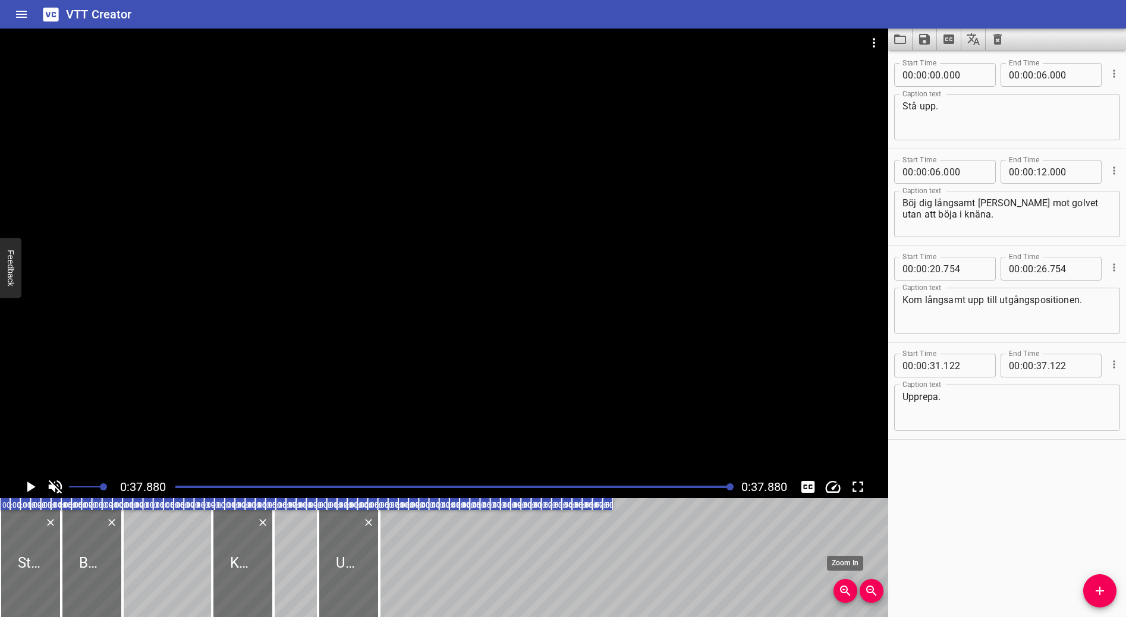
click at [846, 592] on icon "Zoom In" at bounding box center [845, 591] width 10 height 10
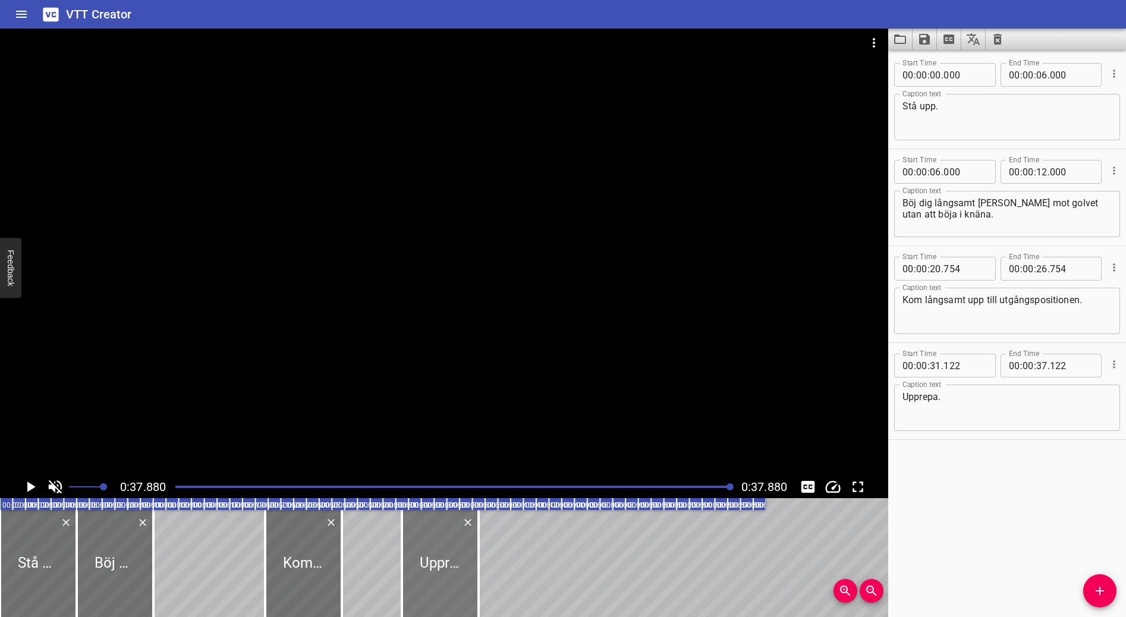
drag, startPoint x: 425, startPoint y: 549, endPoint x: 429, endPoint y: 557, distance: 9.3
click at [429, 557] on div at bounding box center [440, 563] width 77 height 107
type input "448"
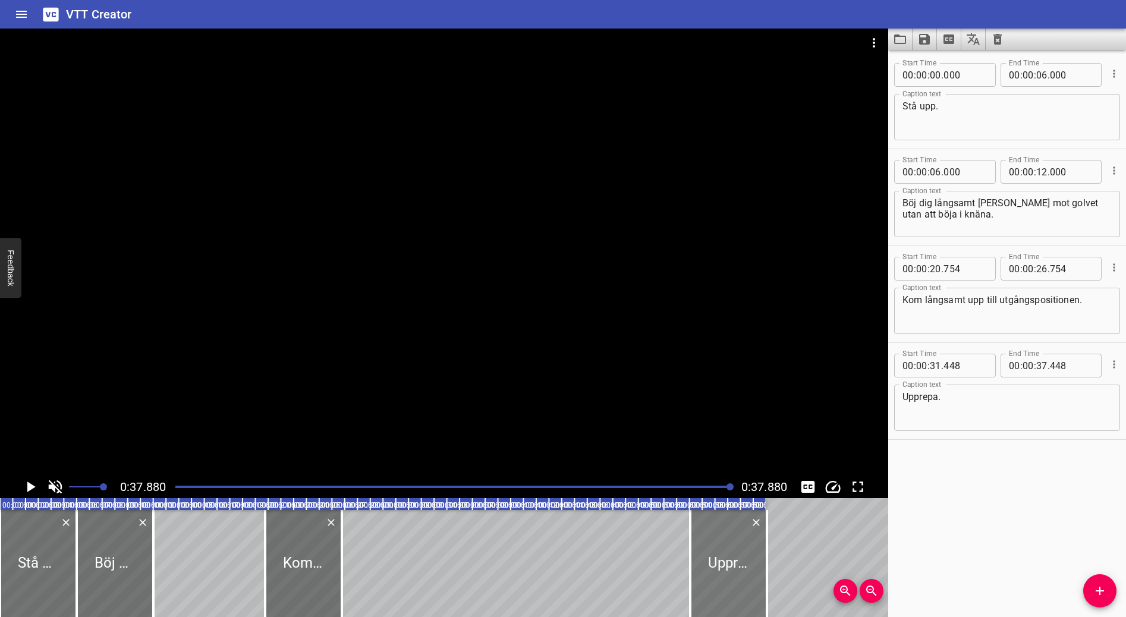
drag, startPoint x: 435, startPoint y: 549, endPoint x: 724, endPoint y: 558, distance: 289.1
click at [724, 558] on div at bounding box center [728, 563] width 77 height 107
type input "54"
type input "079"
type input "01"
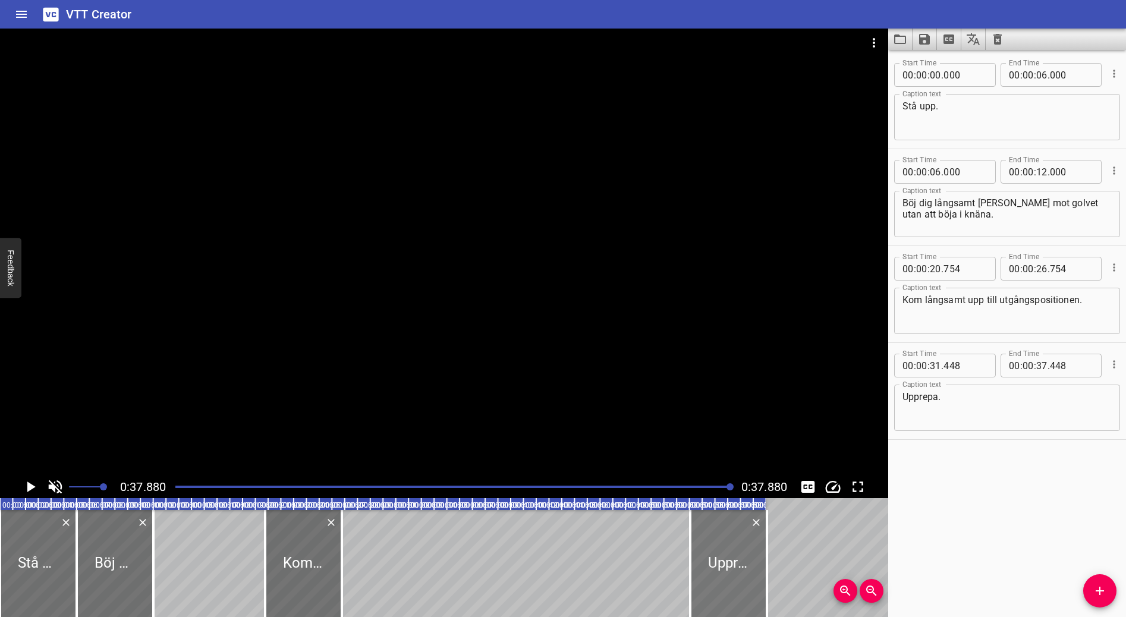
type input "00"
type input "079"
click at [731, 491] on div at bounding box center [453, 487] width 571 height 17
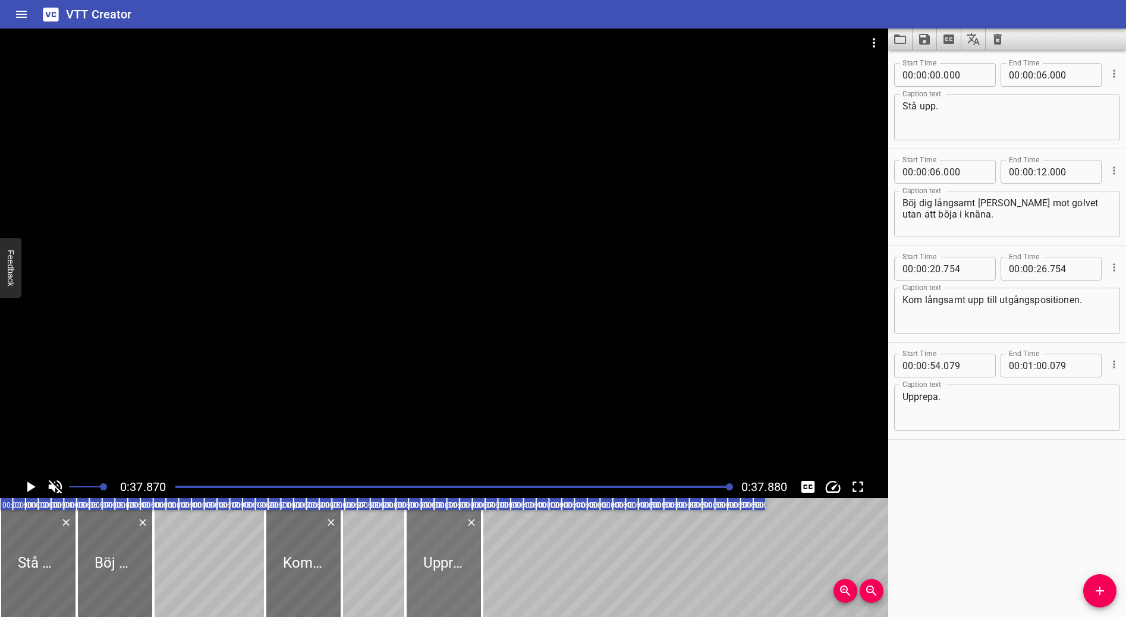
drag, startPoint x: 734, startPoint y: 562, endPoint x: 449, endPoint y: 558, distance: 284.8
click at [449, 557] on div at bounding box center [443, 563] width 77 height 107
type input "31"
type input "774"
type input "00"
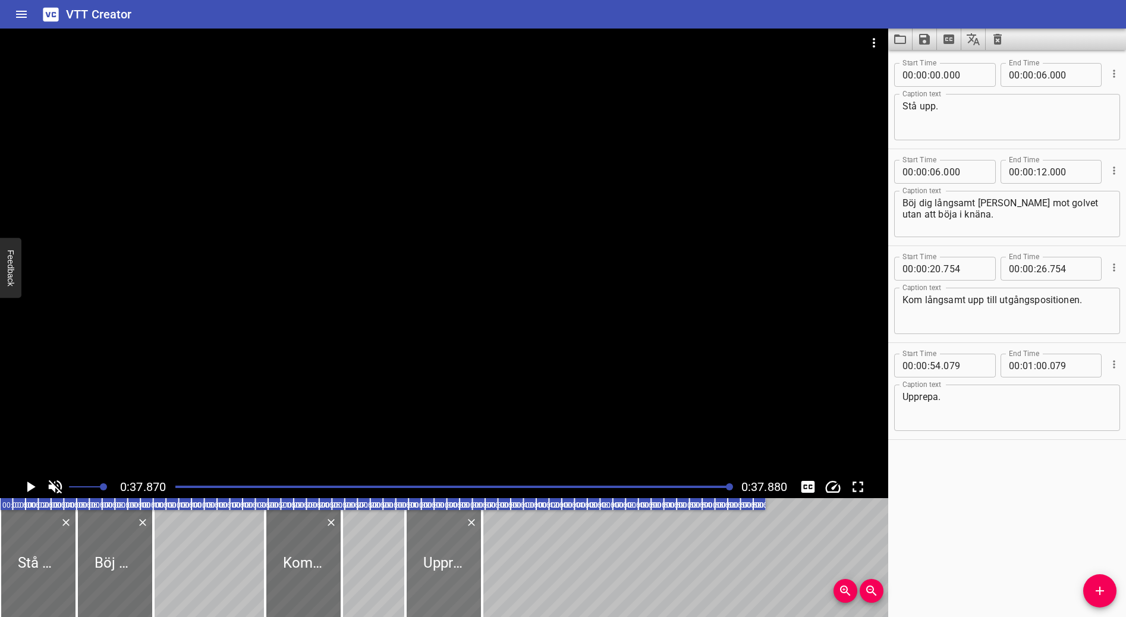
type input "37"
type input "774"
click at [840, 594] on icon "Zoom In" at bounding box center [845, 591] width 14 height 14
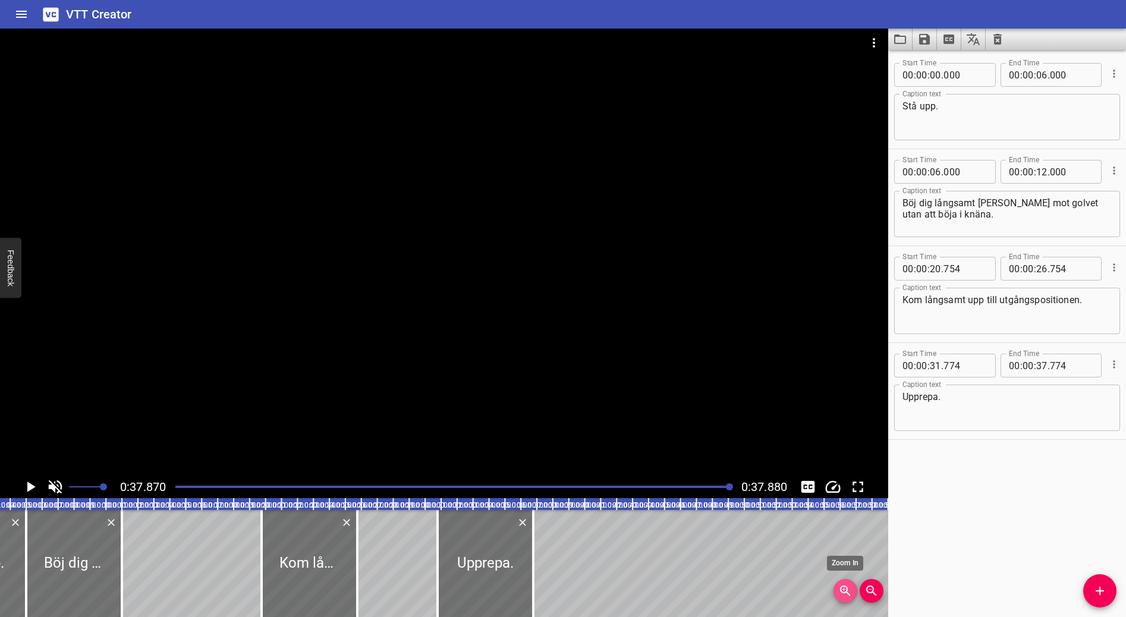
click at [840, 594] on icon "Zoom In" at bounding box center [845, 591] width 14 height 14
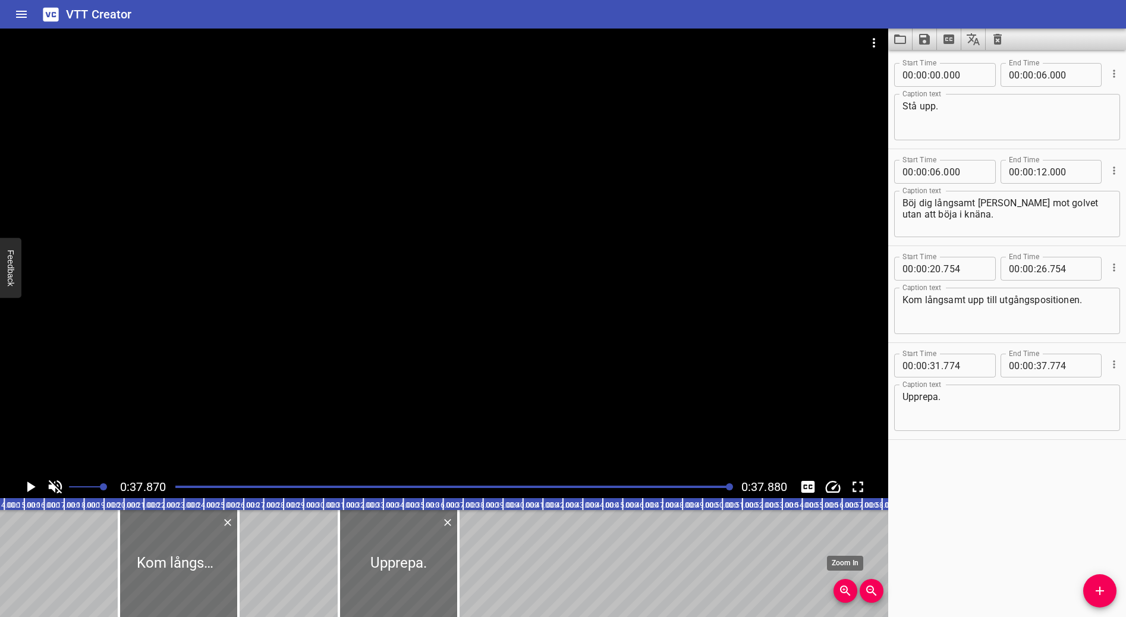
scroll to position [0, 309]
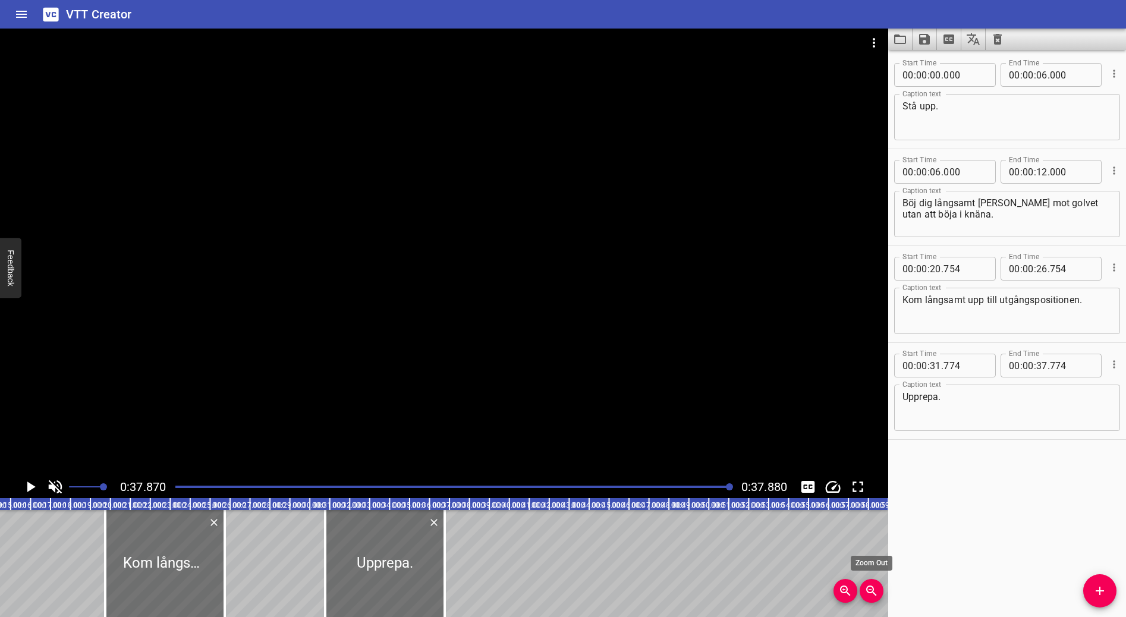
click at [875, 587] on icon "Zoom Out" at bounding box center [871, 591] width 14 height 14
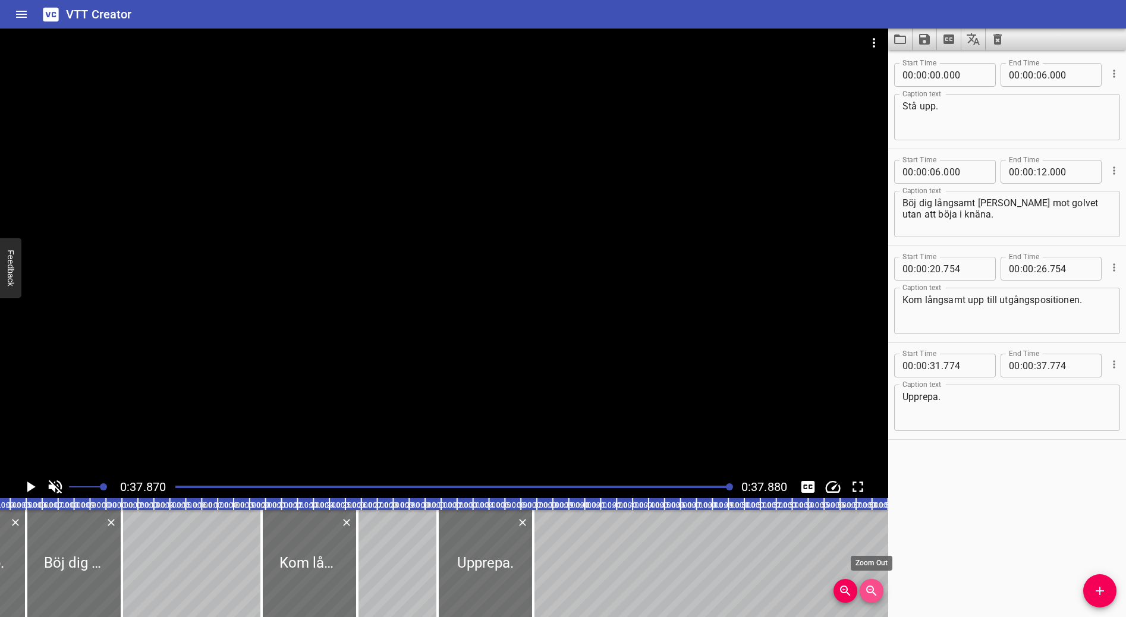
click at [875, 587] on icon "Zoom Out" at bounding box center [871, 591] width 14 height 14
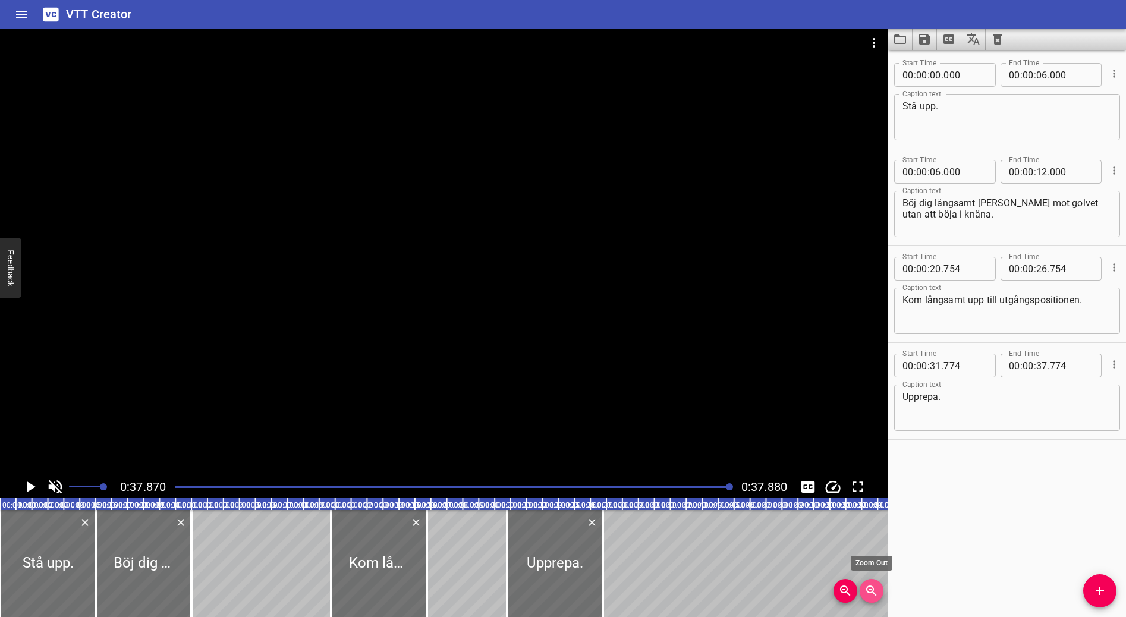
click at [875, 587] on icon "Zoom Out" at bounding box center [871, 591] width 14 height 14
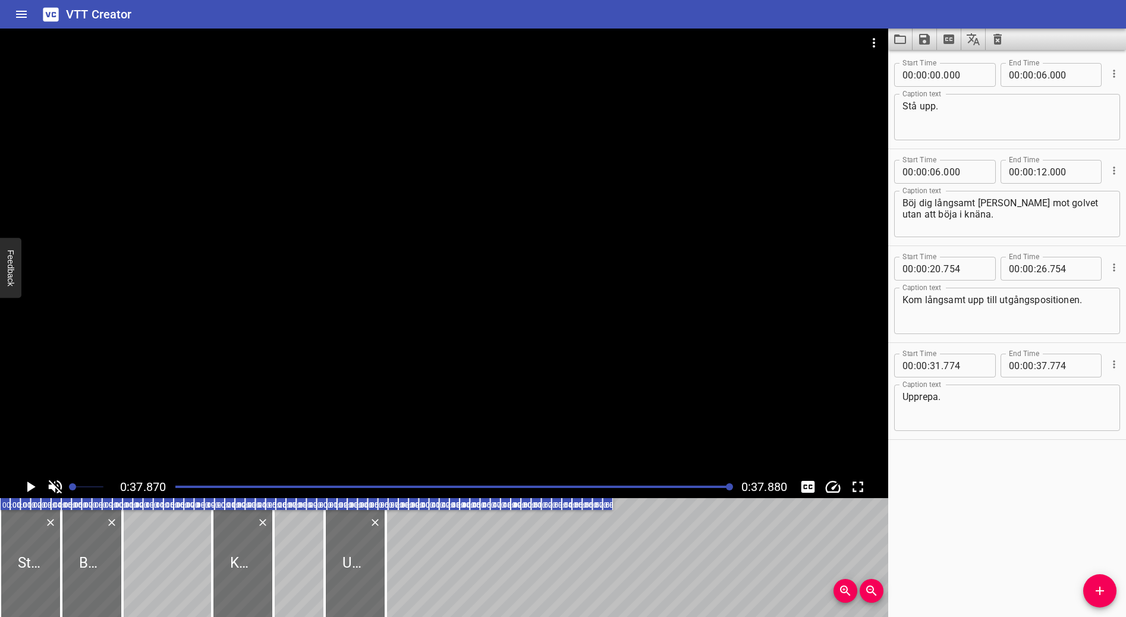
click at [73, 484] on span at bounding box center [86, 487] width 34 height 17
drag, startPoint x: 73, startPoint y: 484, endPoint x: 141, endPoint y: 489, distance: 68.0
click at [140, 489] on div "0:37.870 0:37.880" at bounding box center [444, 487] width 888 height 23
click at [166, 557] on div "Stå upp. Böj dig långsamt ned mot golvet utan att böja i knäna. Kom långsamt up…" at bounding box center [306, 563] width 613 height 107
click at [106, 557] on div at bounding box center [91, 563] width 61 height 107
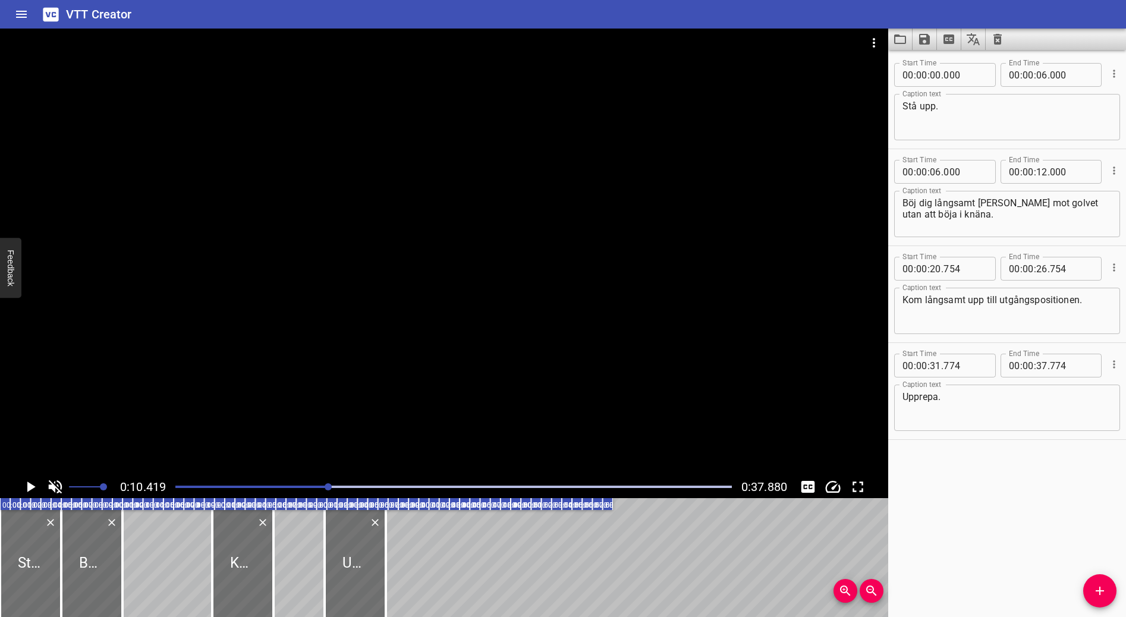
click at [149, 555] on div "Stå upp. Böj dig långsamt ned mot golvet utan att böja i knäna. Kom långsamt up…" at bounding box center [306, 563] width 613 height 107
click at [302, 559] on div "Stå upp. Böj dig långsamt ned mot golvet utan att böja i knäna. Kom långsamt up…" at bounding box center [306, 563] width 613 height 107
click at [240, 548] on div at bounding box center [242, 563] width 61 height 107
click at [191, 546] on div "Stå upp. Böj dig långsamt ned mot golvet utan att böja i knäna. Kom långsamt up…" at bounding box center [306, 563] width 613 height 107
click at [38, 540] on div at bounding box center [30, 563] width 61 height 107
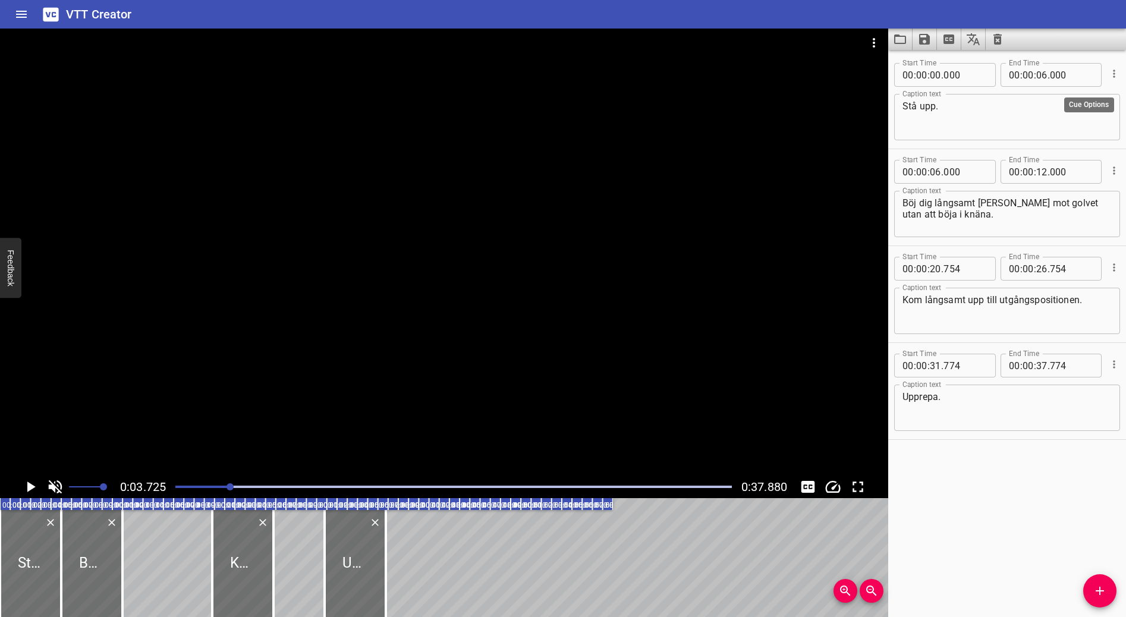
click at [1108, 70] on icon "Cue Options" at bounding box center [1114, 74] width 12 height 12
click at [1102, 75] on li "Advanced options..." at bounding box center [1064, 73] width 103 height 21
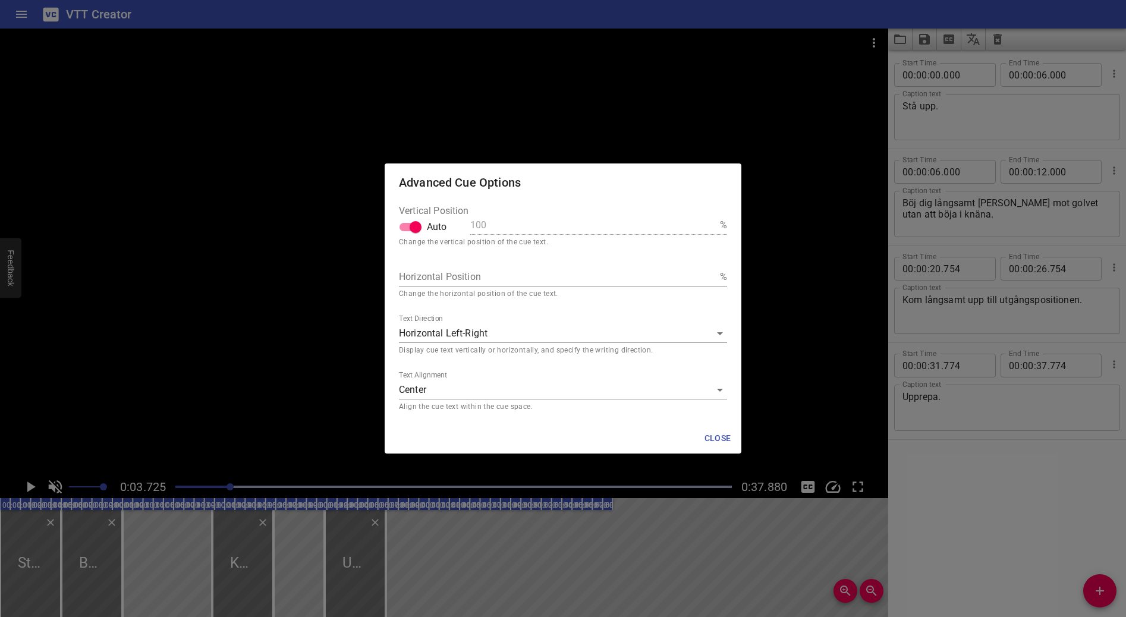
click at [411, 222] on input "Auto" at bounding box center [416, 227] width 68 height 23
checkbox input "false"
click at [549, 225] on input "100" at bounding box center [592, 225] width 245 height 19
type input "10"
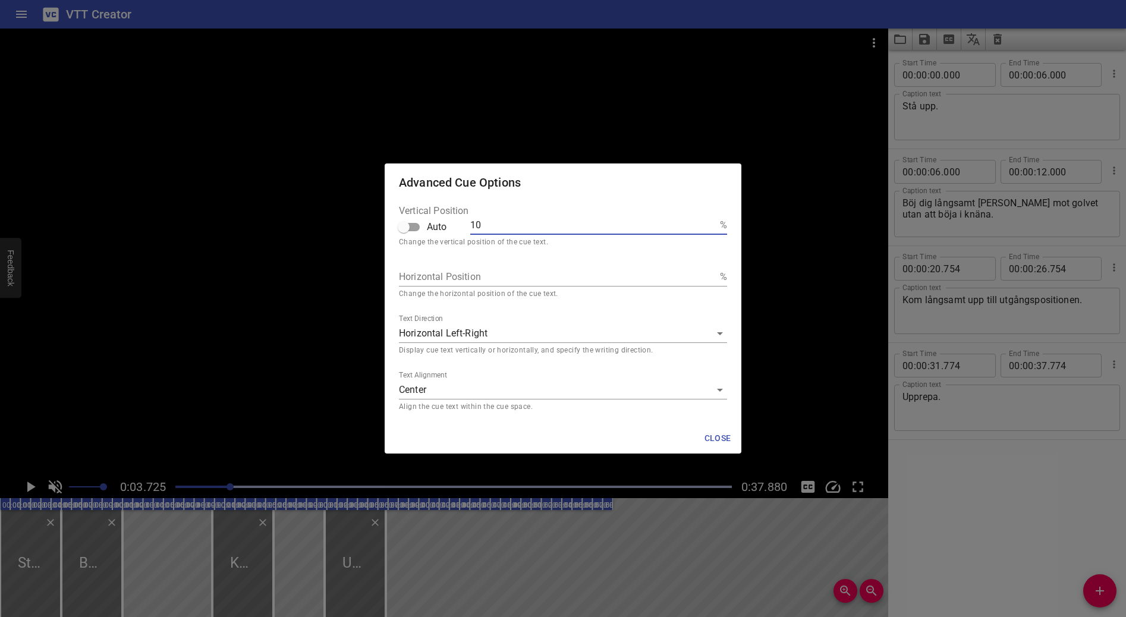
type input "10"
click at [488, 279] on input "Horizontal Position" at bounding box center [557, 277] width 316 height 19
click at [488, 331] on body "VTT Creator Caption Editor Batch Transcribe Login Sign Up Privacy Contact 0:03.…" at bounding box center [563, 308] width 1126 height 617
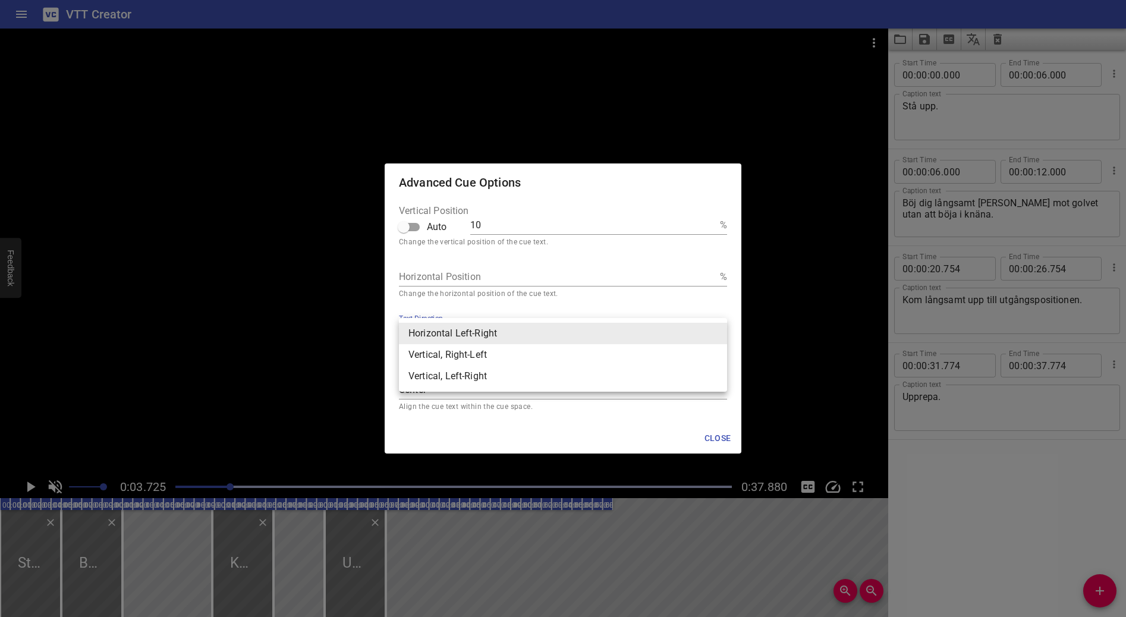
click at [505, 331] on li "Horizontal Left-Right" at bounding box center [563, 333] width 328 height 21
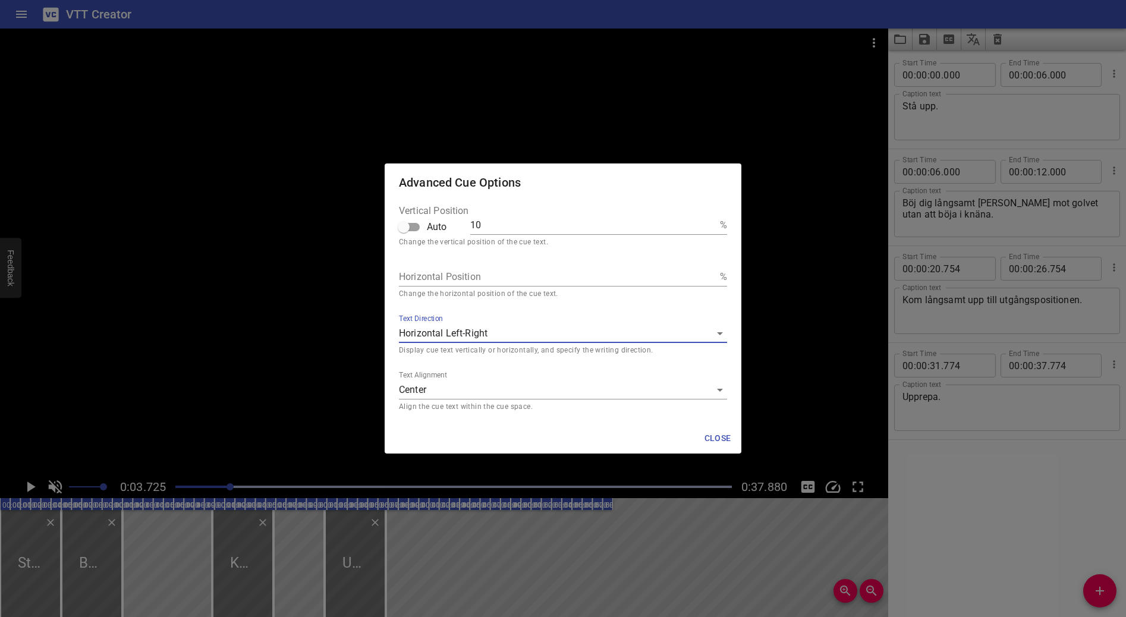
click at [482, 392] on body "VTT Creator Caption Editor Batch Transcribe Login Sign Up Privacy Contact 0:03.…" at bounding box center [563, 308] width 1126 height 617
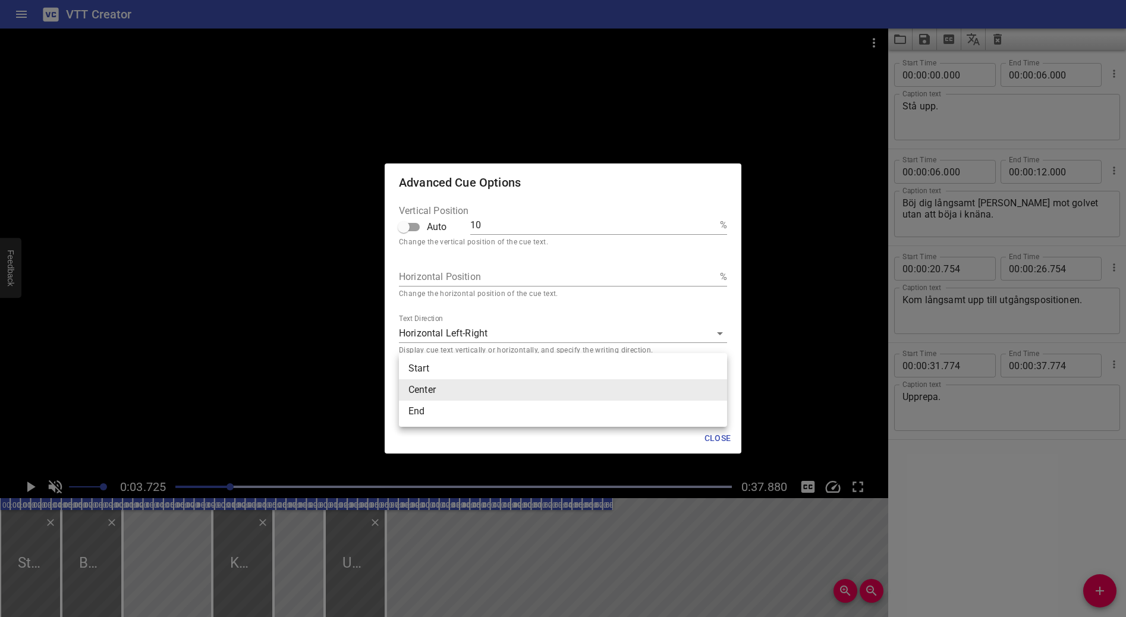
click at [471, 371] on li "Start" at bounding box center [563, 368] width 328 height 21
type input "start"
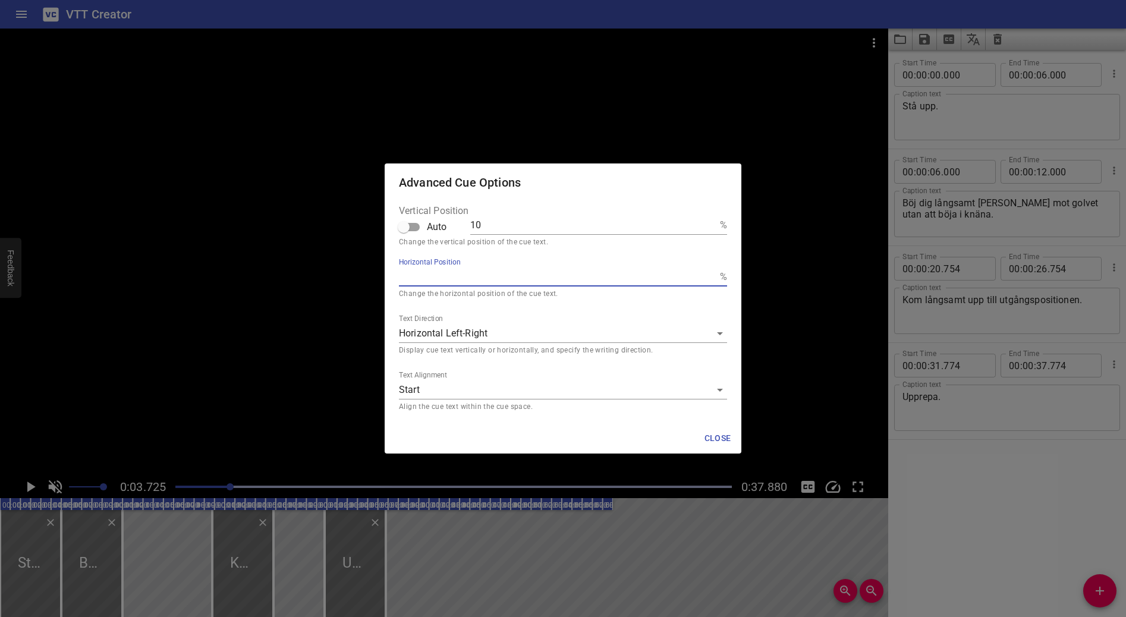
click at [488, 278] on input "Horizontal Position" at bounding box center [557, 277] width 316 height 19
type input "020"
click at [725, 441] on span "Close" at bounding box center [717, 438] width 29 height 15
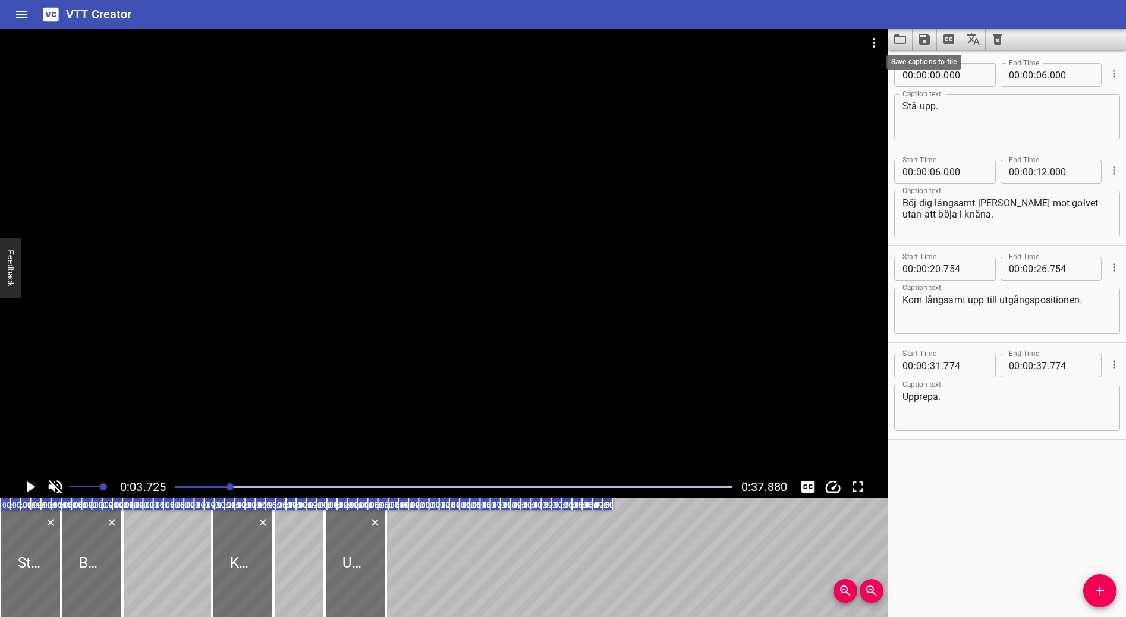
click at [925, 42] on icon "Save captions to file" at bounding box center [924, 39] width 14 height 14
click at [950, 63] on li "Save to VTT file" at bounding box center [956, 65] width 87 height 21
